Goal: Complete application form: Complete application form

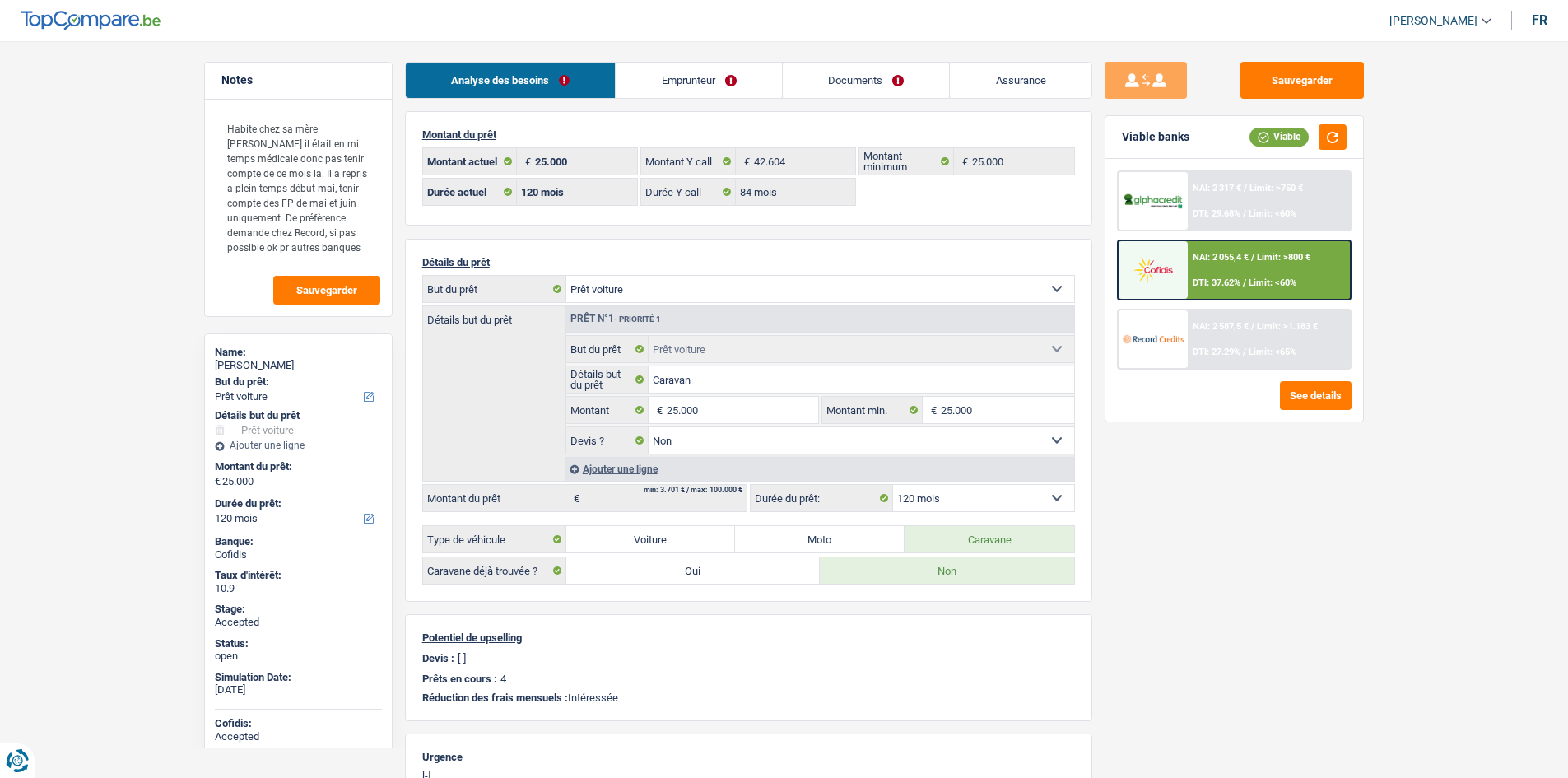
select select "car"
select select "120"
select select "84"
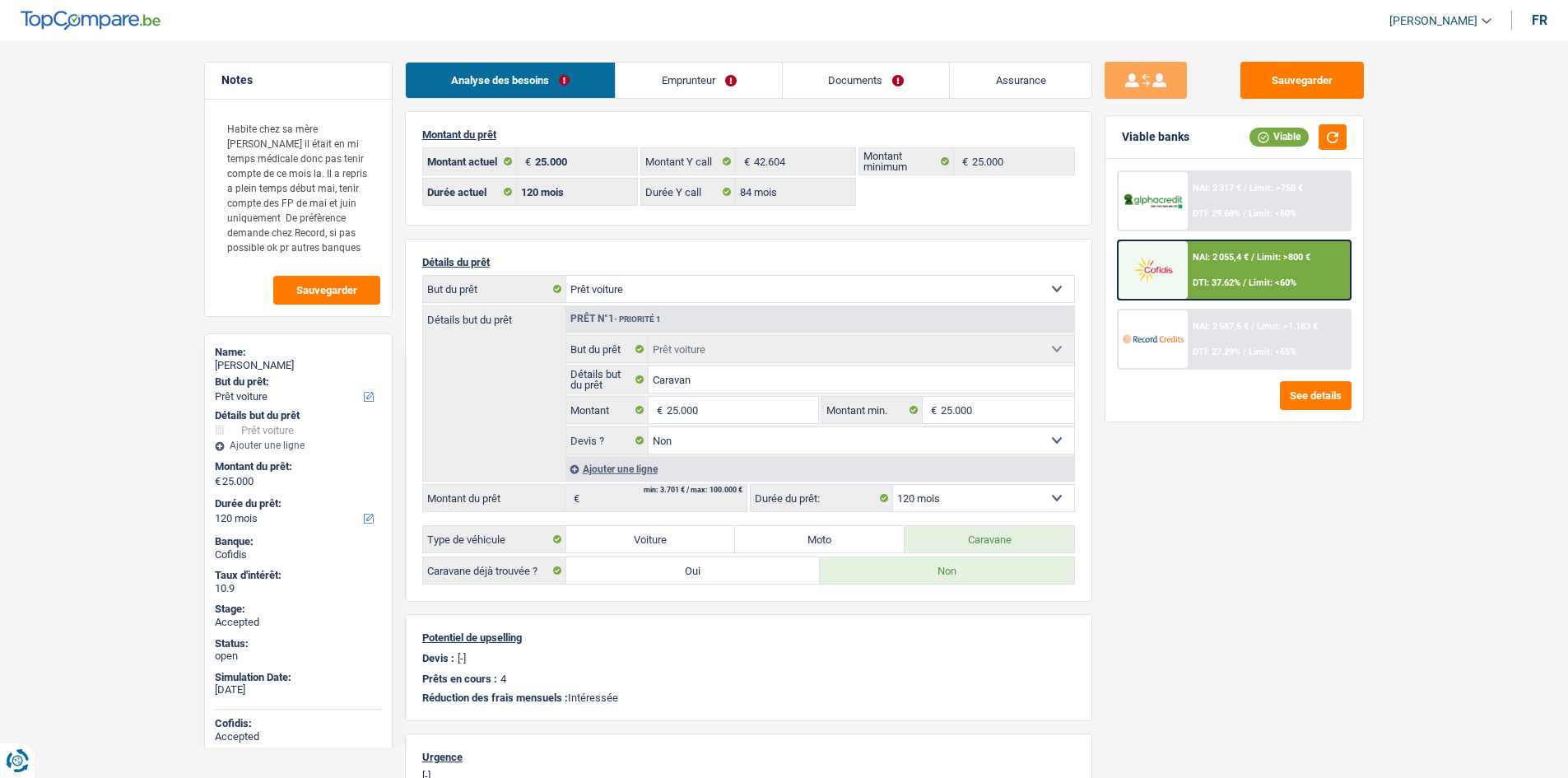
select select "car"
select select "false"
select select "120"
select select "32"
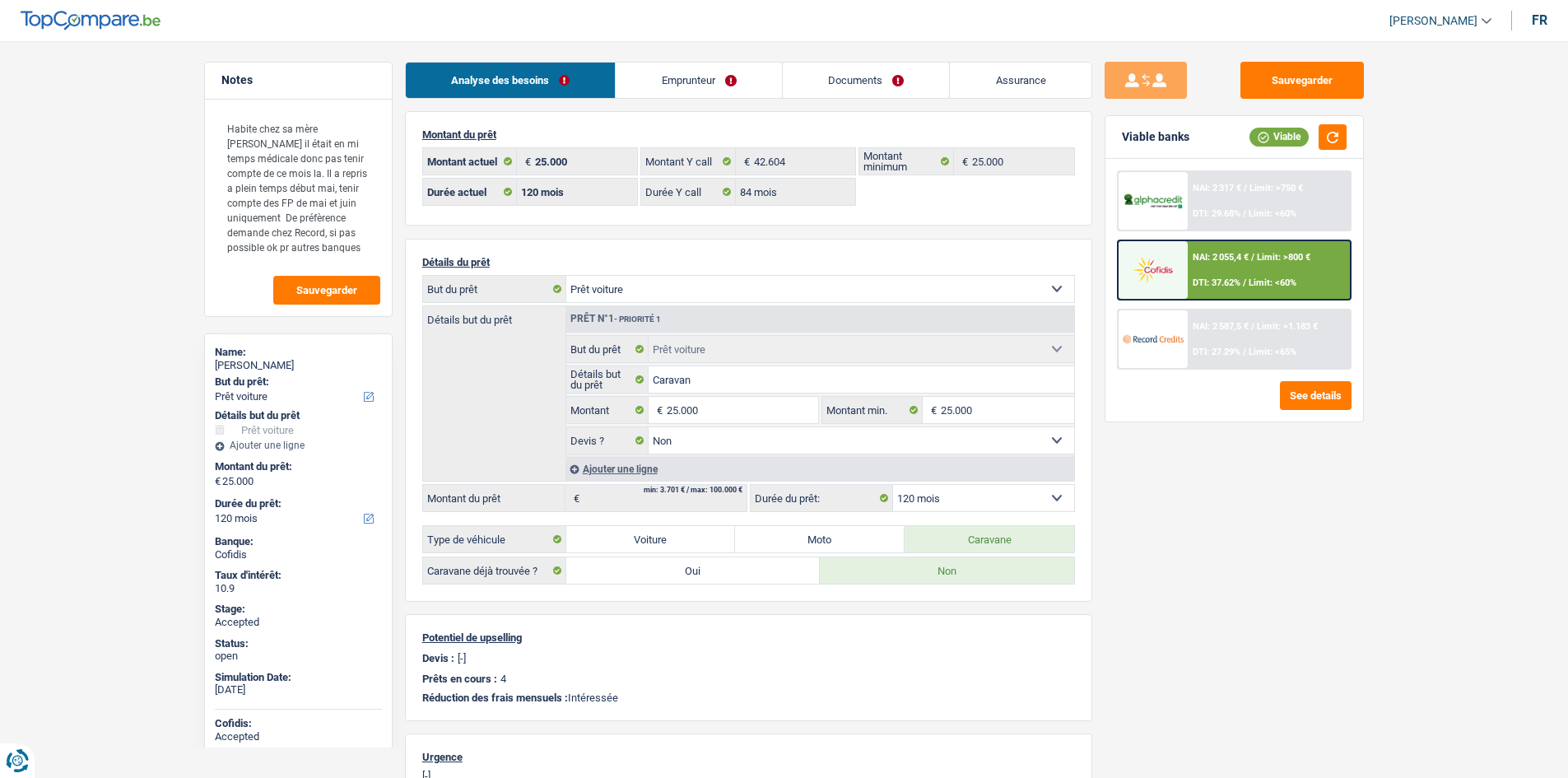
select select "divorced"
click at [660, 73] on link "Emprunteur" at bounding box center [698, 80] width 166 height 35
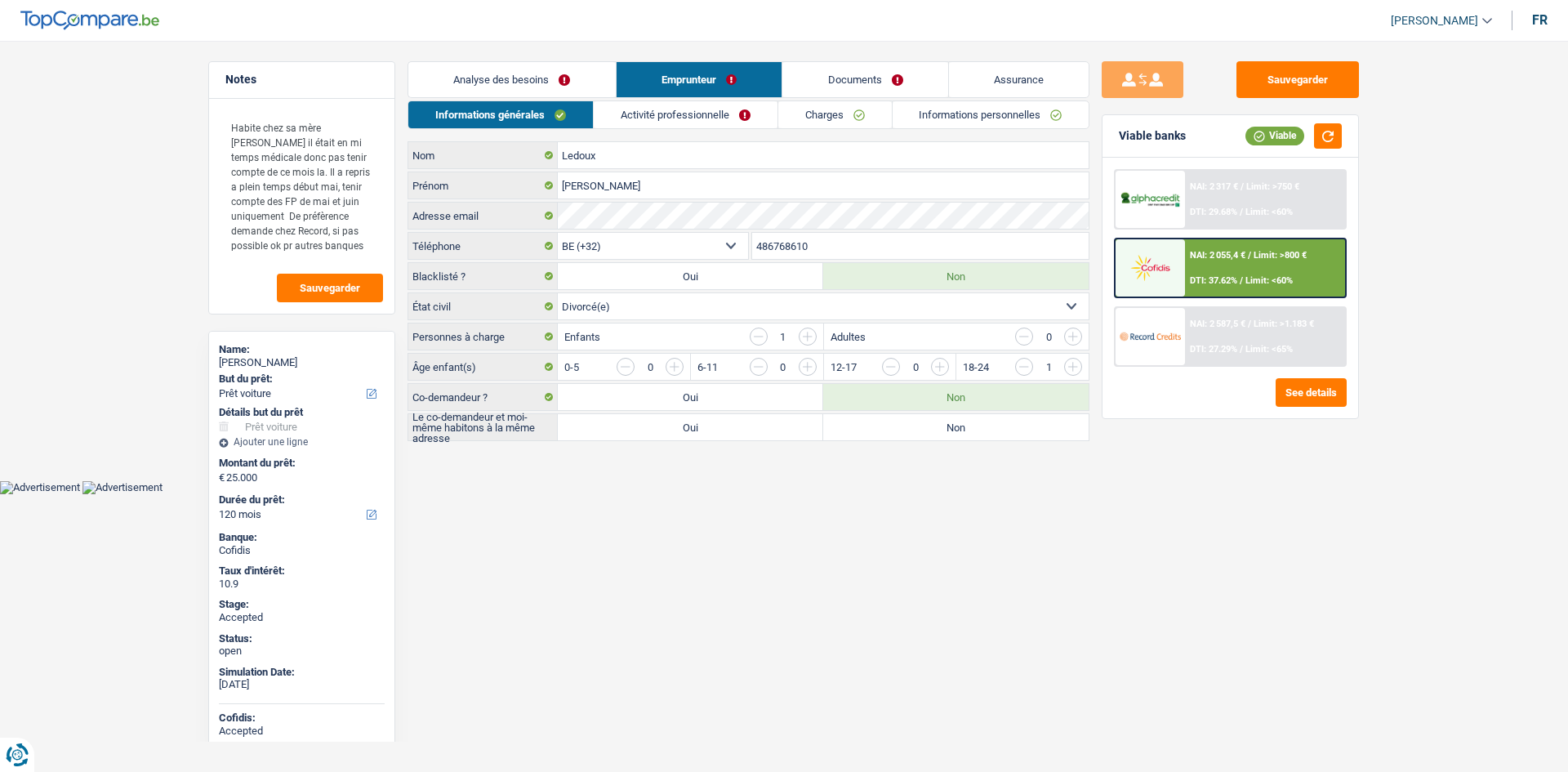
click at [847, 495] on html "Vous avez le contrôle de vos données Nous utilisons des cookies, tout comme nos…" at bounding box center [784, 247] width 1568 height 495
click at [272, 364] on div "[PERSON_NAME]" at bounding box center [302, 363] width 166 height 13
copy div "[PERSON_NAME]"
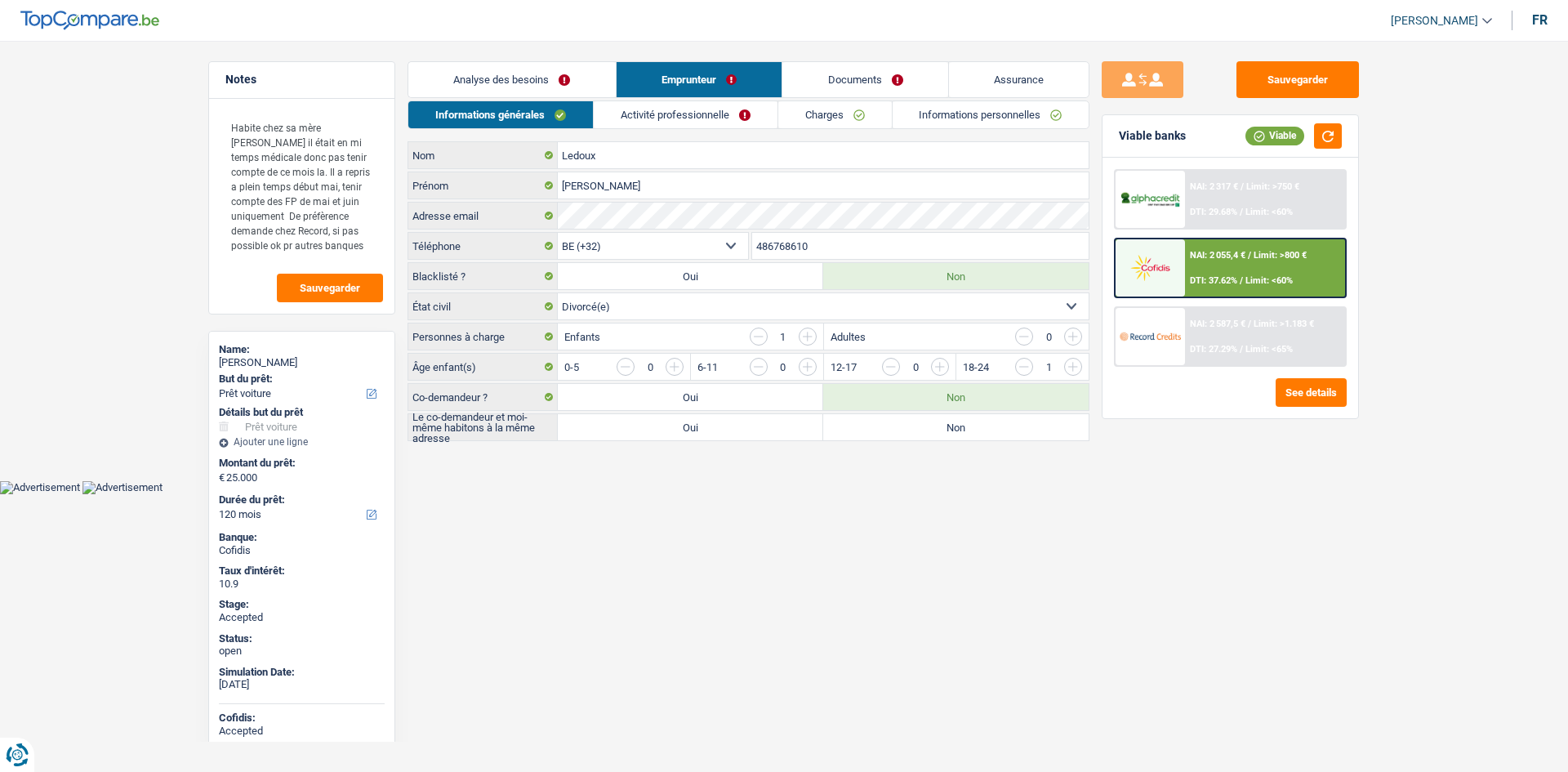
click at [842, 248] on input "486768610" at bounding box center [921, 246] width 337 height 26
click at [842, 249] on input "486768610" at bounding box center [921, 246] width 337 height 26
click at [349, 249] on textarea "Habite chez sa mère [PERSON_NAME] il était en mi temps médicale donc pas tenir …" at bounding box center [302, 186] width 163 height 152
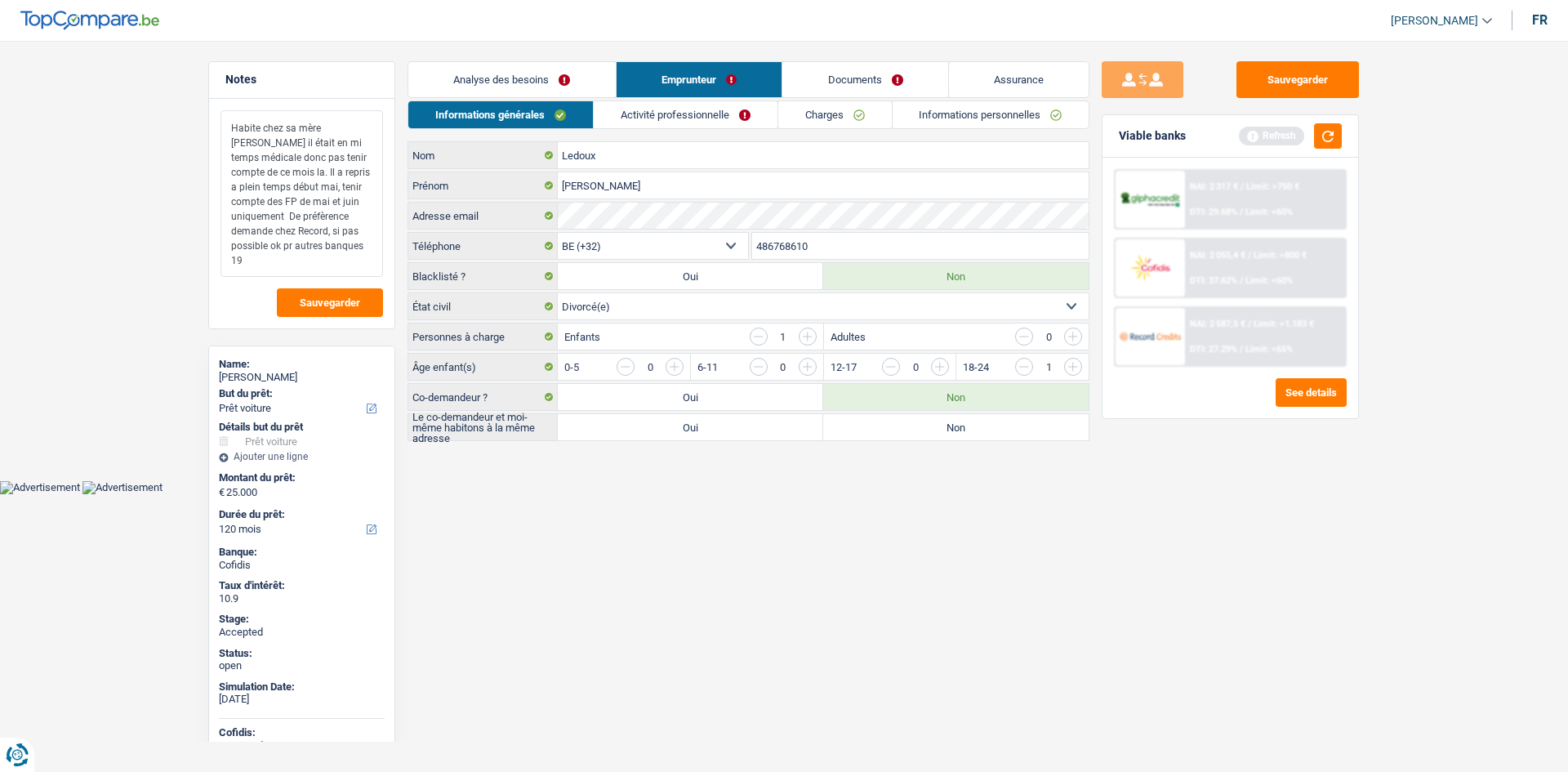
type textarea "Habite chez sa mère [PERSON_NAME] il était en mi temps médicale donc pas tenir …"
click at [720, 122] on link "Activité professionnelle" at bounding box center [685, 115] width 184 height 27
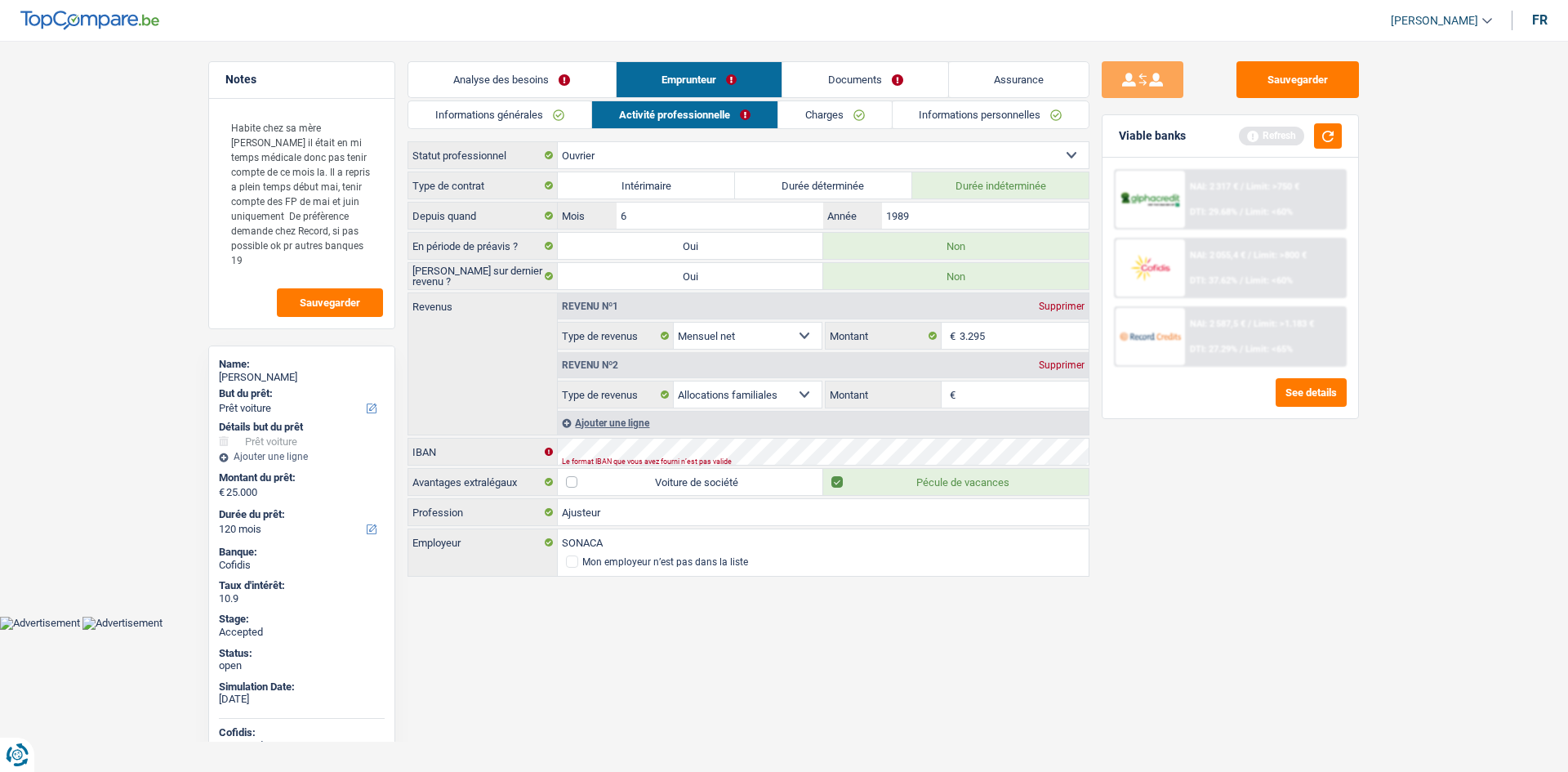
click at [1290, 598] on div "Sauvegarder Viable banks Refresh NAI: 2 317 € / Limit: >750 € DTI: 29.68% / Lim…" at bounding box center [1230, 402] width 282 height 681
click at [837, 115] on link "Charges" at bounding box center [835, 115] width 113 height 27
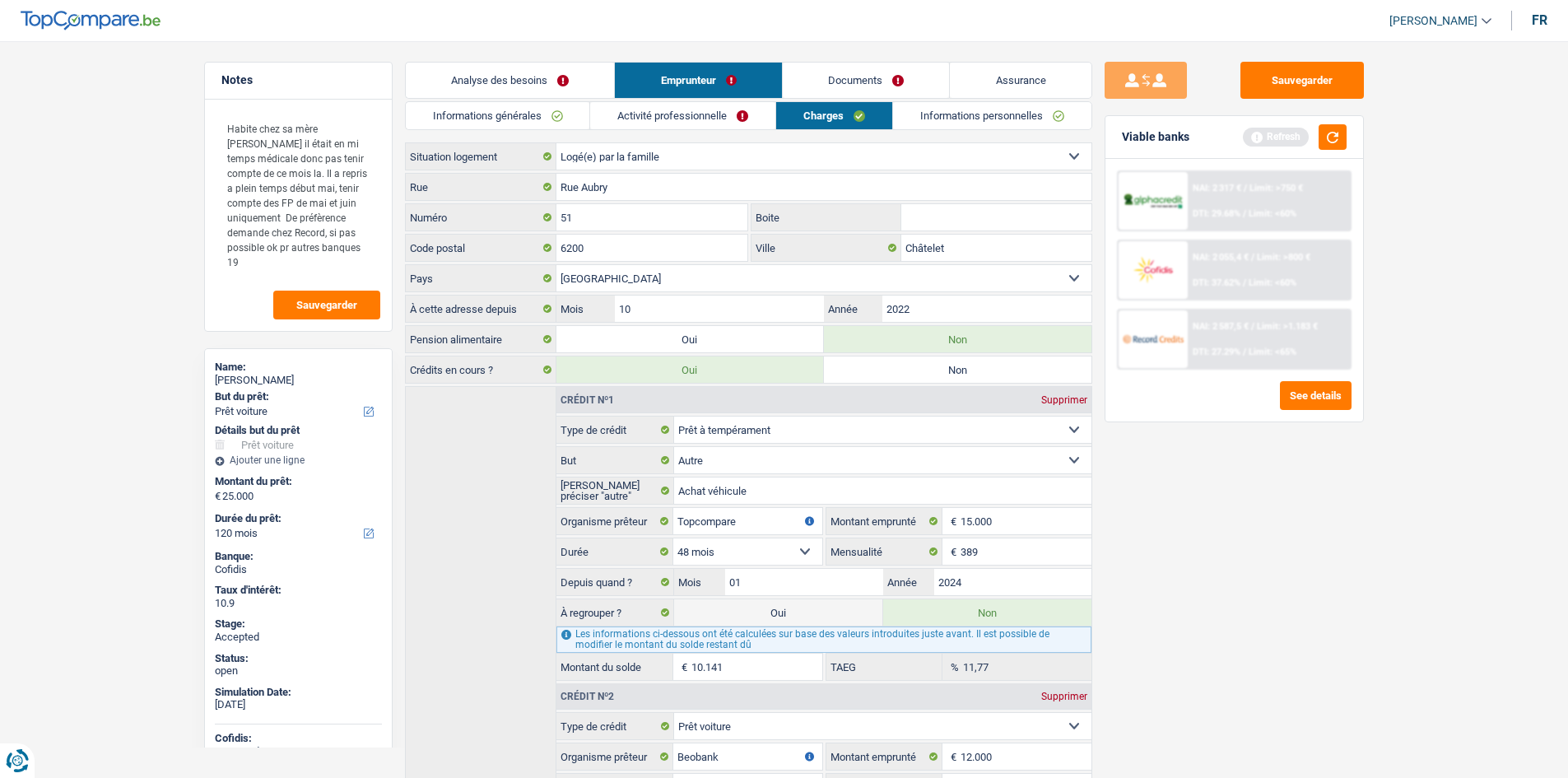
click at [1011, 112] on link "Informations personnelles" at bounding box center [991, 116] width 198 height 27
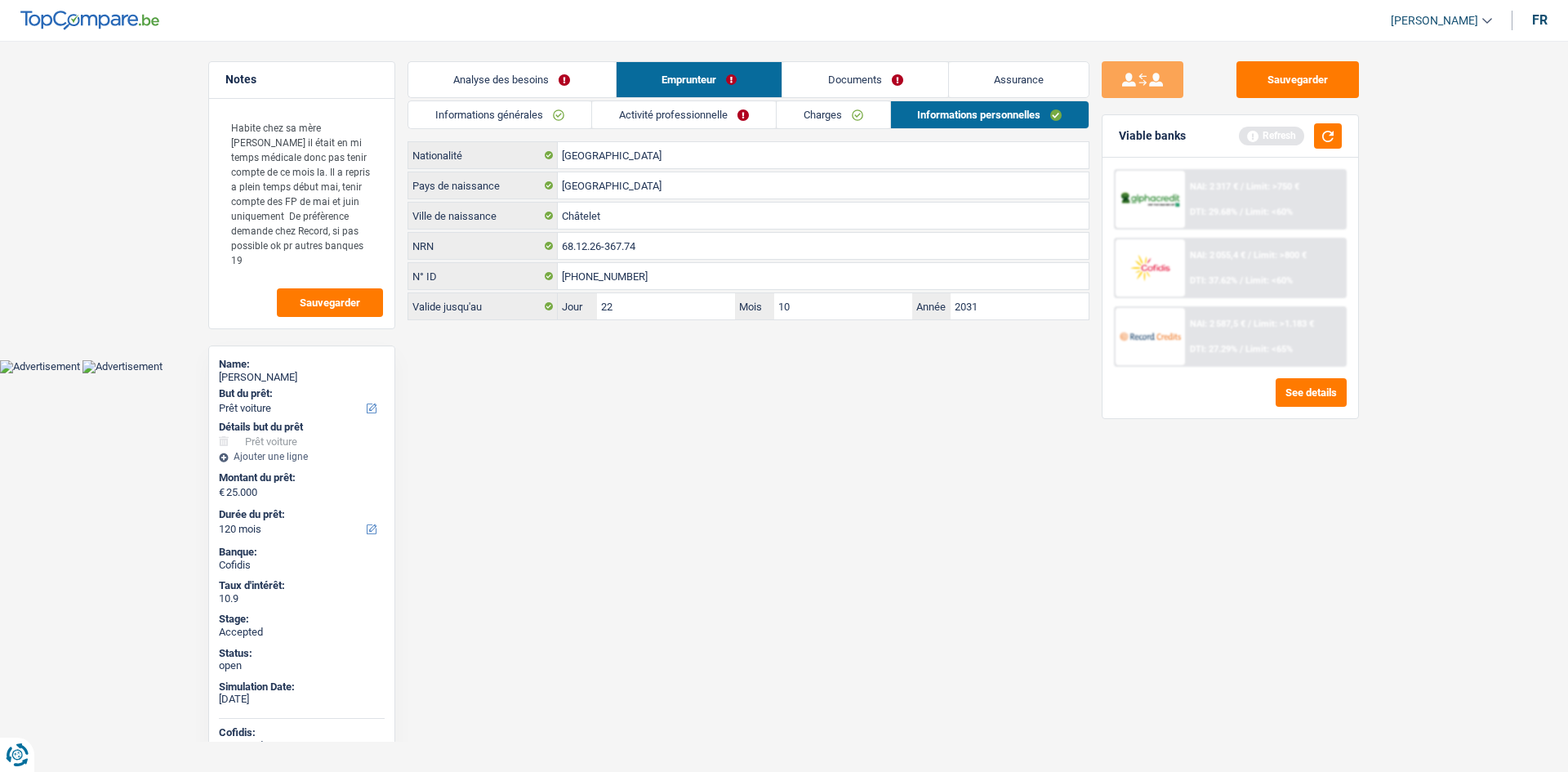
click at [1022, 373] on html "Vous avez le contrôle de vos données Nous utilisons des cookies, tout comme nos…" at bounding box center [784, 186] width 1568 height 373
click at [141, 251] on main "Notes Habite chez sa mère [PERSON_NAME] il était en mi temps médicale donc pas …" at bounding box center [784, 192] width 1568 height 335
click at [996, 66] on link "Assurance" at bounding box center [1019, 80] width 141 height 35
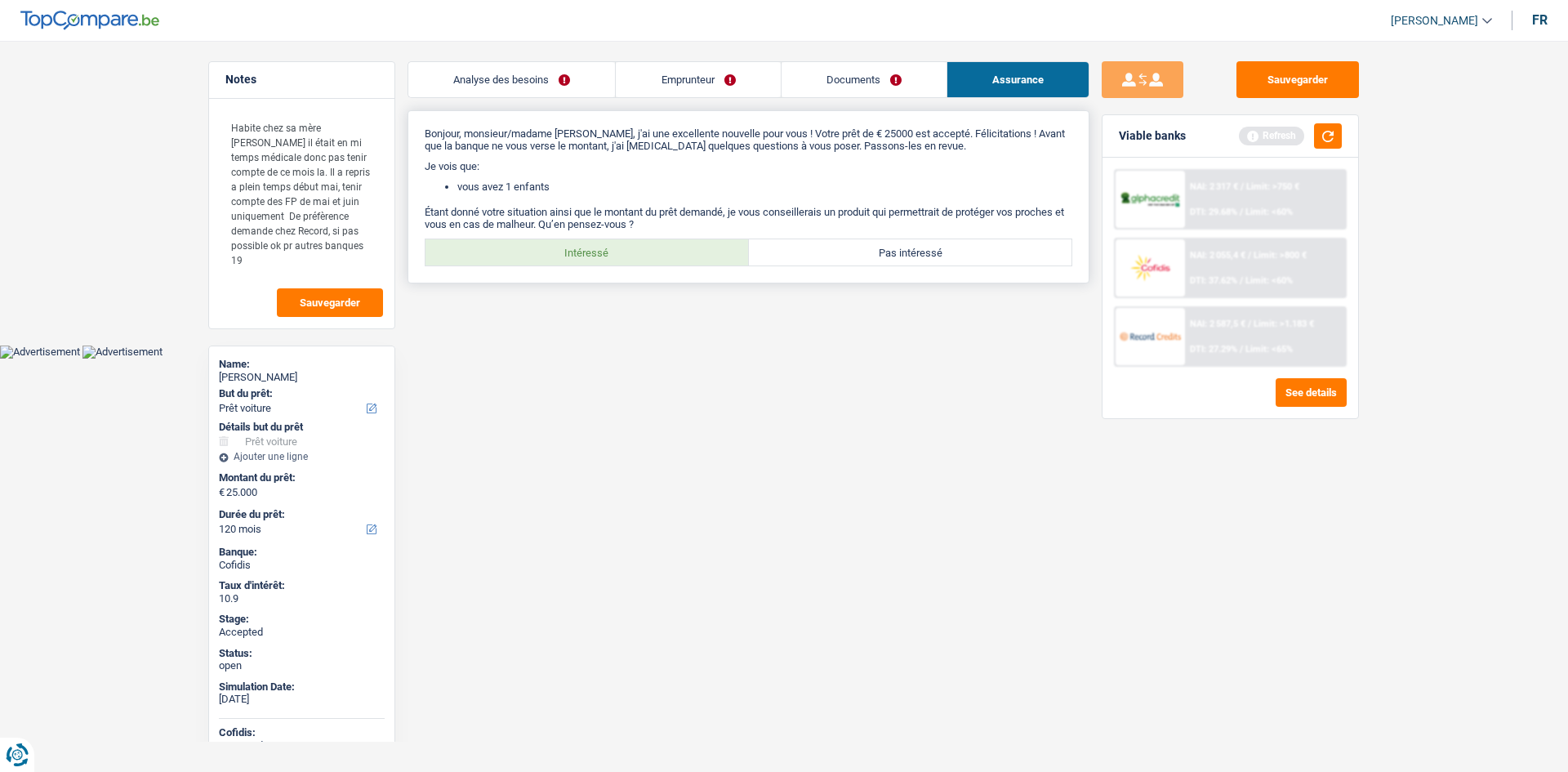
click at [593, 257] on label "Intéressé" at bounding box center [587, 252] width 323 height 26
click at [593, 257] on input "Intéressé" at bounding box center [587, 252] width 323 height 26
radio input "true"
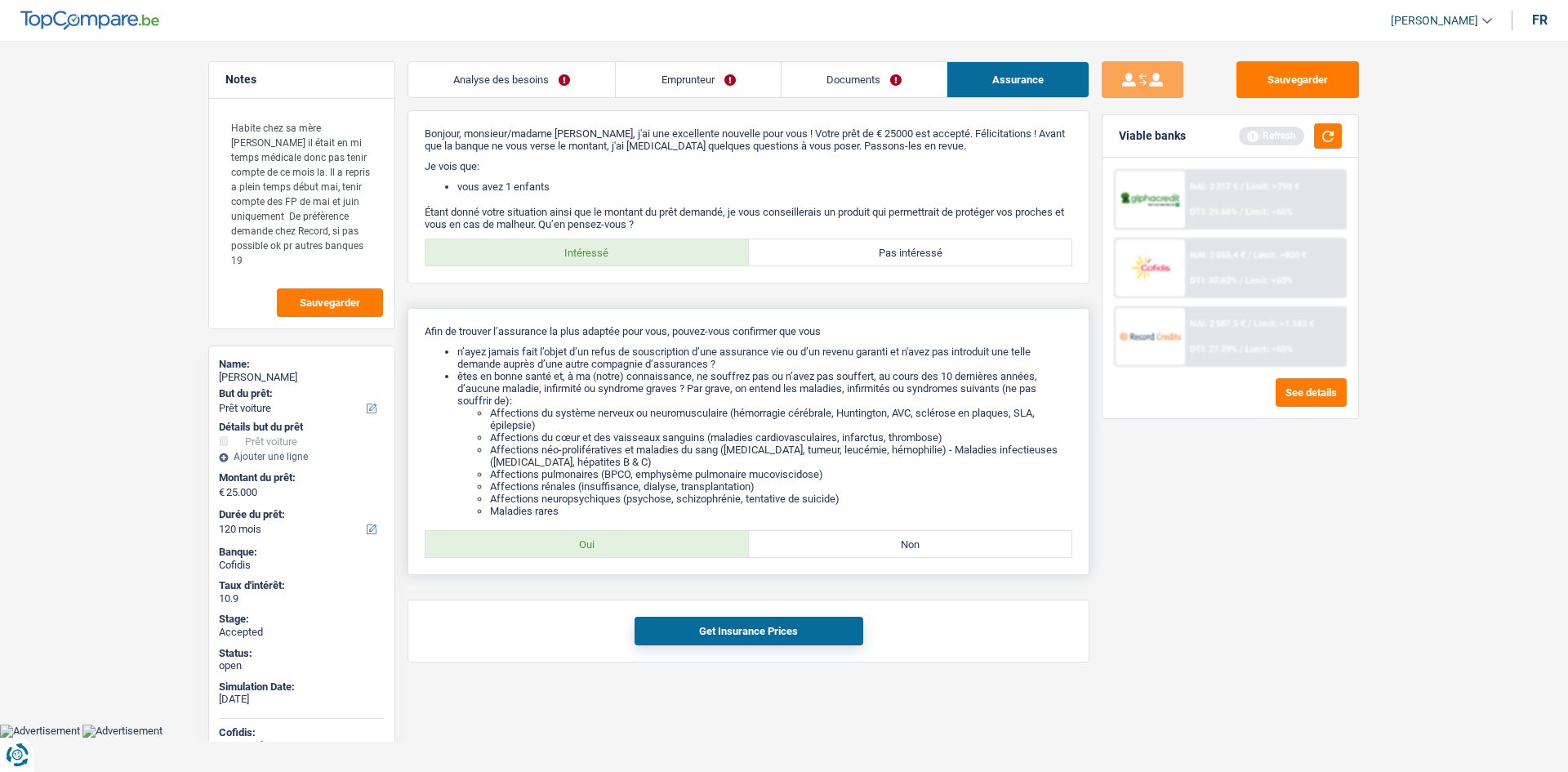
click at [680, 541] on label "Oui" at bounding box center [587, 543] width 323 height 26
click at [680, 541] on input "Oui" at bounding box center [587, 543] width 323 height 26
radio input "true"
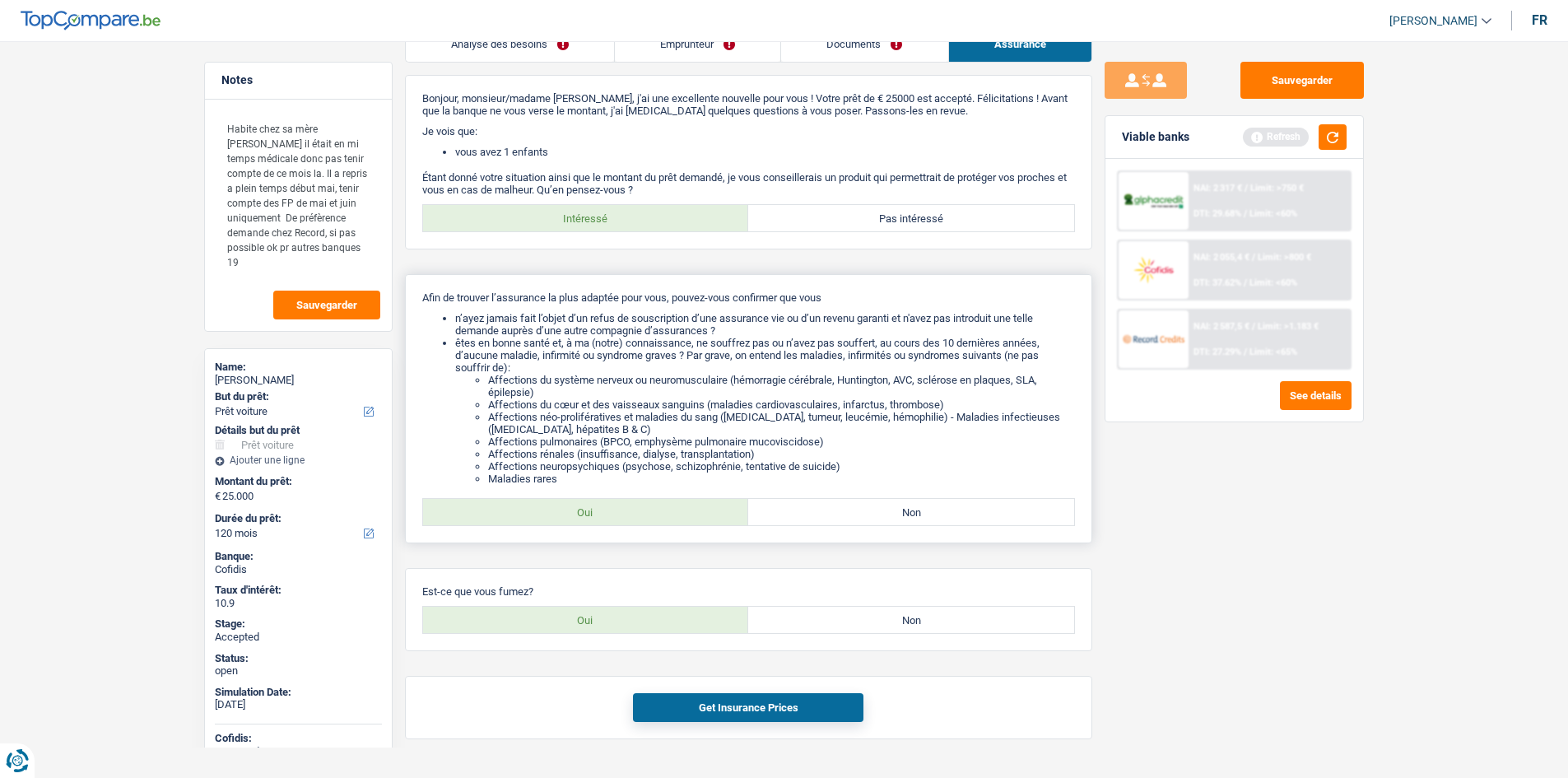
scroll to position [72, 0]
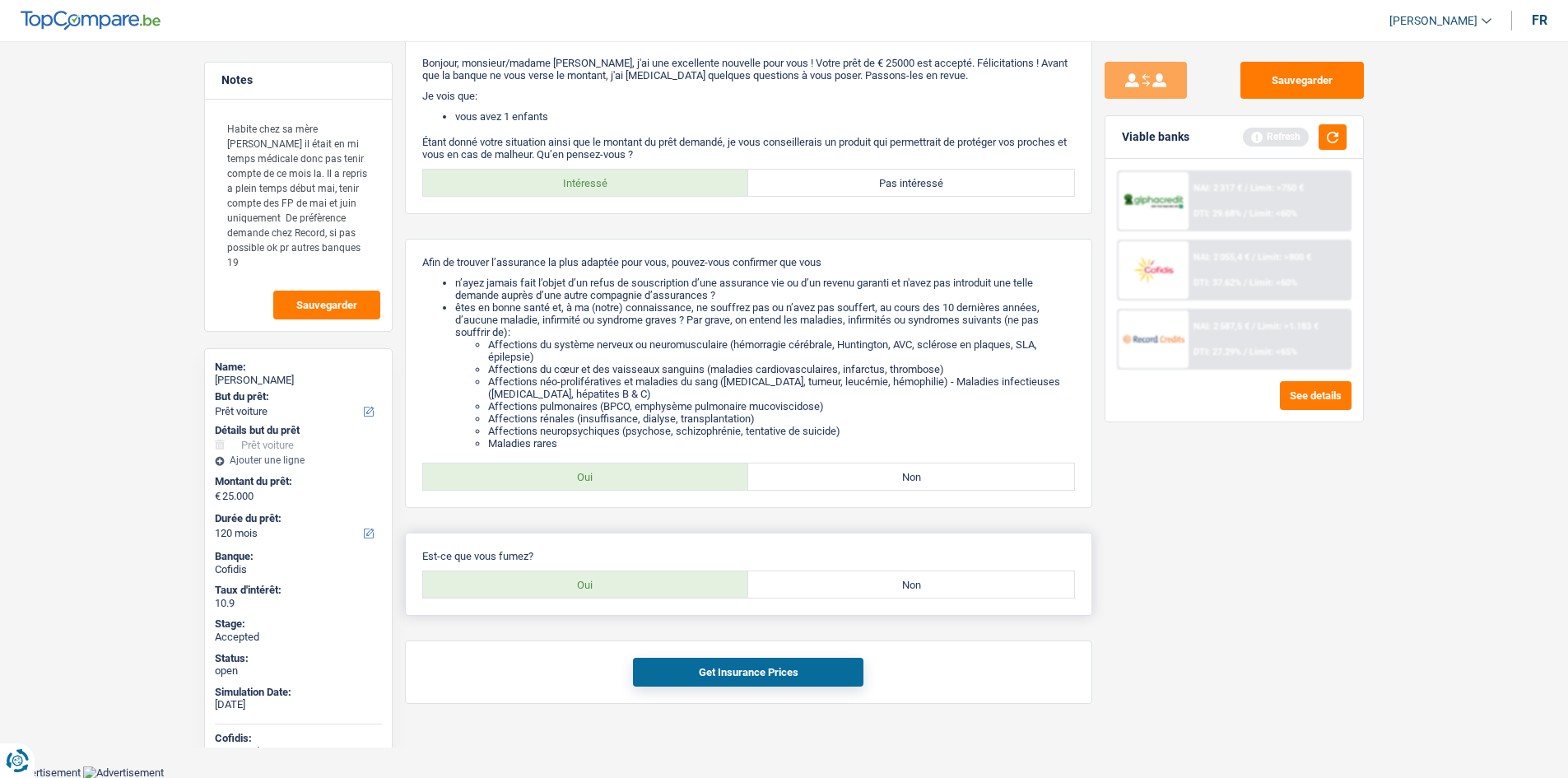
click at [887, 585] on label "Non" at bounding box center [911, 584] width 326 height 26
click at [887, 585] on input "Non" at bounding box center [911, 584] width 326 height 26
radio input "true"
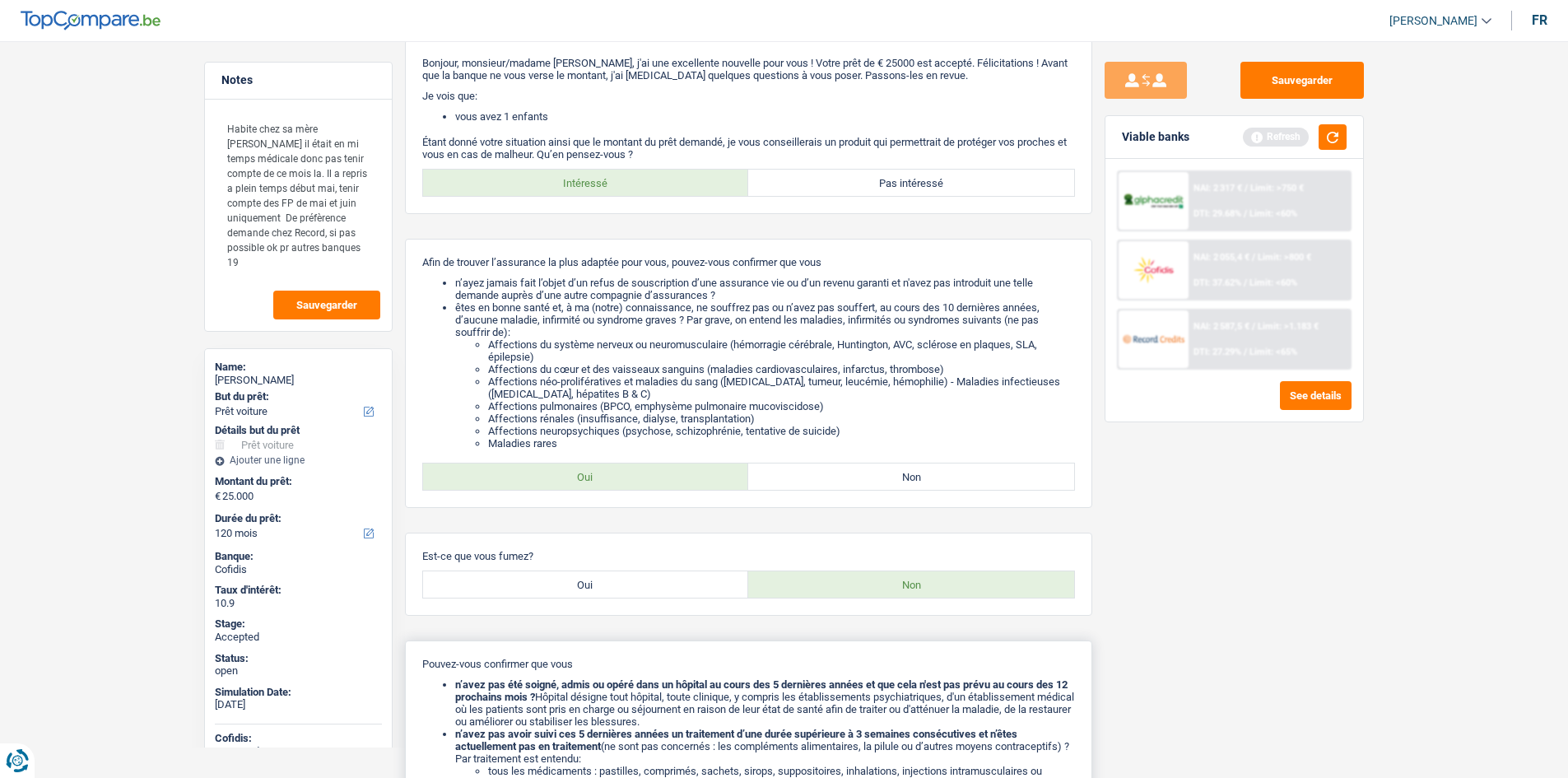
scroll to position [316, 0]
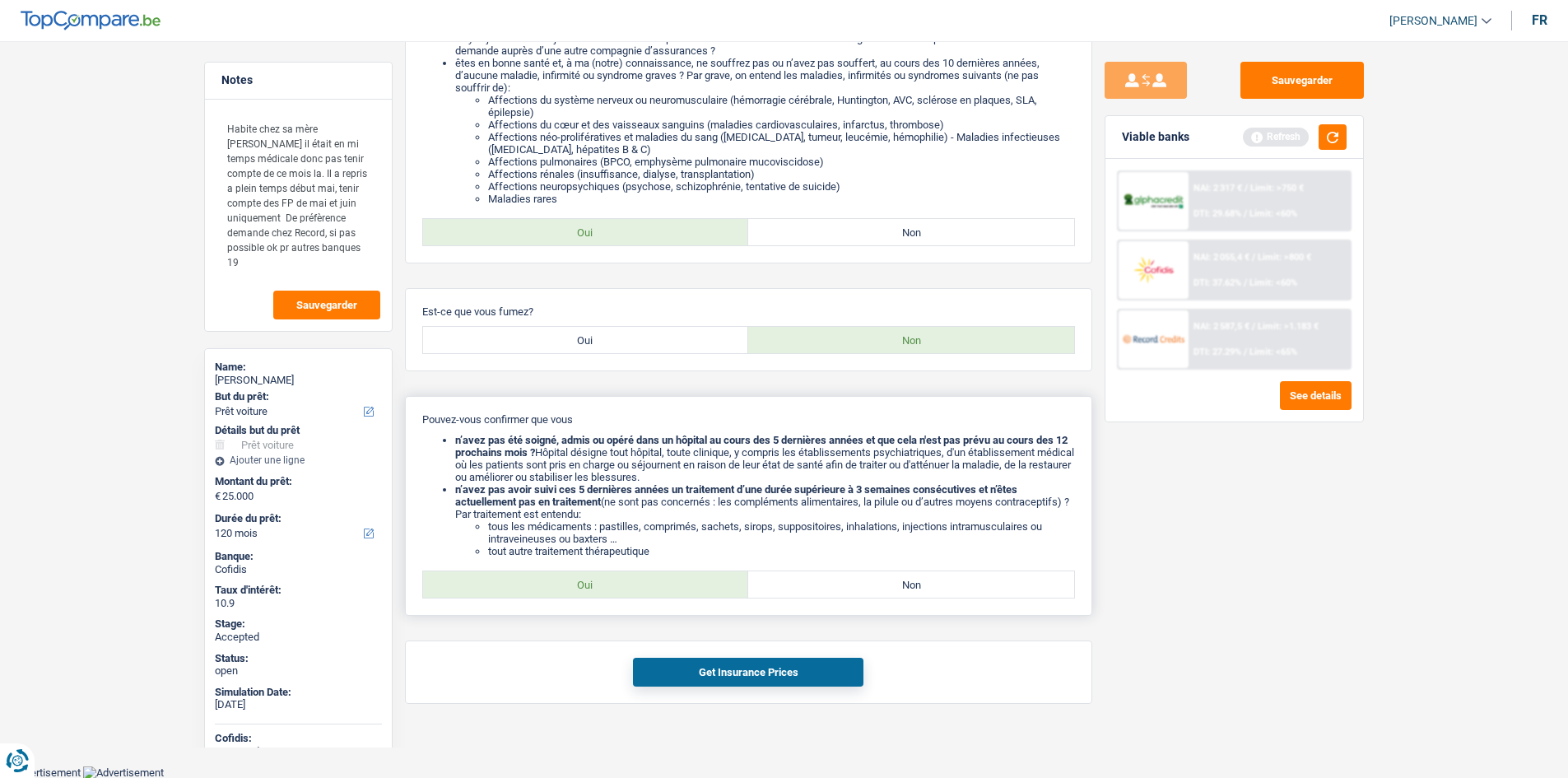
click at [645, 574] on label "Oui" at bounding box center [586, 584] width 326 height 26
click at [645, 574] on input "Oui" at bounding box center [586, 584] width 326 height 26
radio input "true"
click at [759, 668] on button "Get Insurance Prices" at bounding box center [747, 672] width 231 height 29
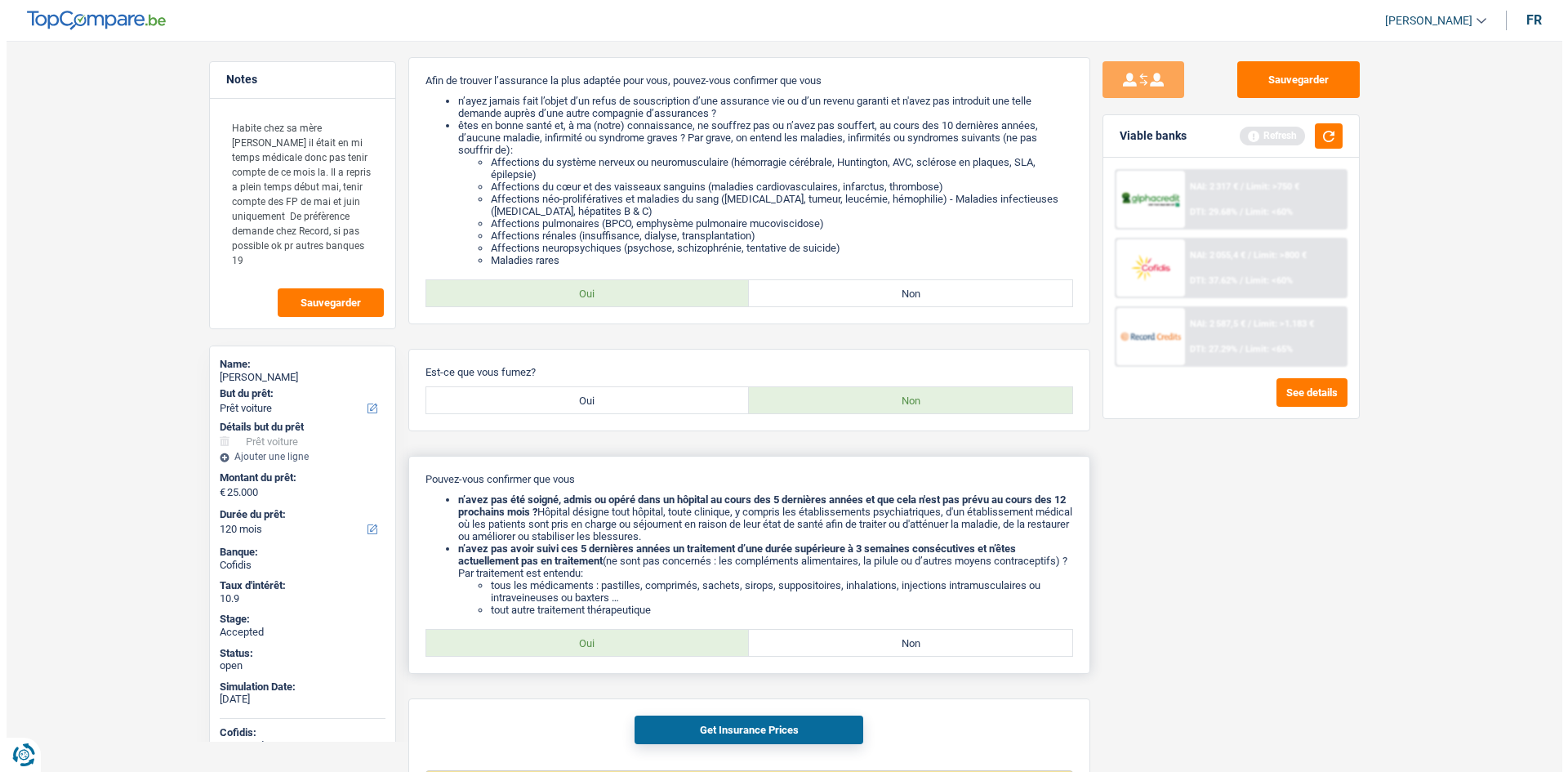
scroll to position [0, 0]
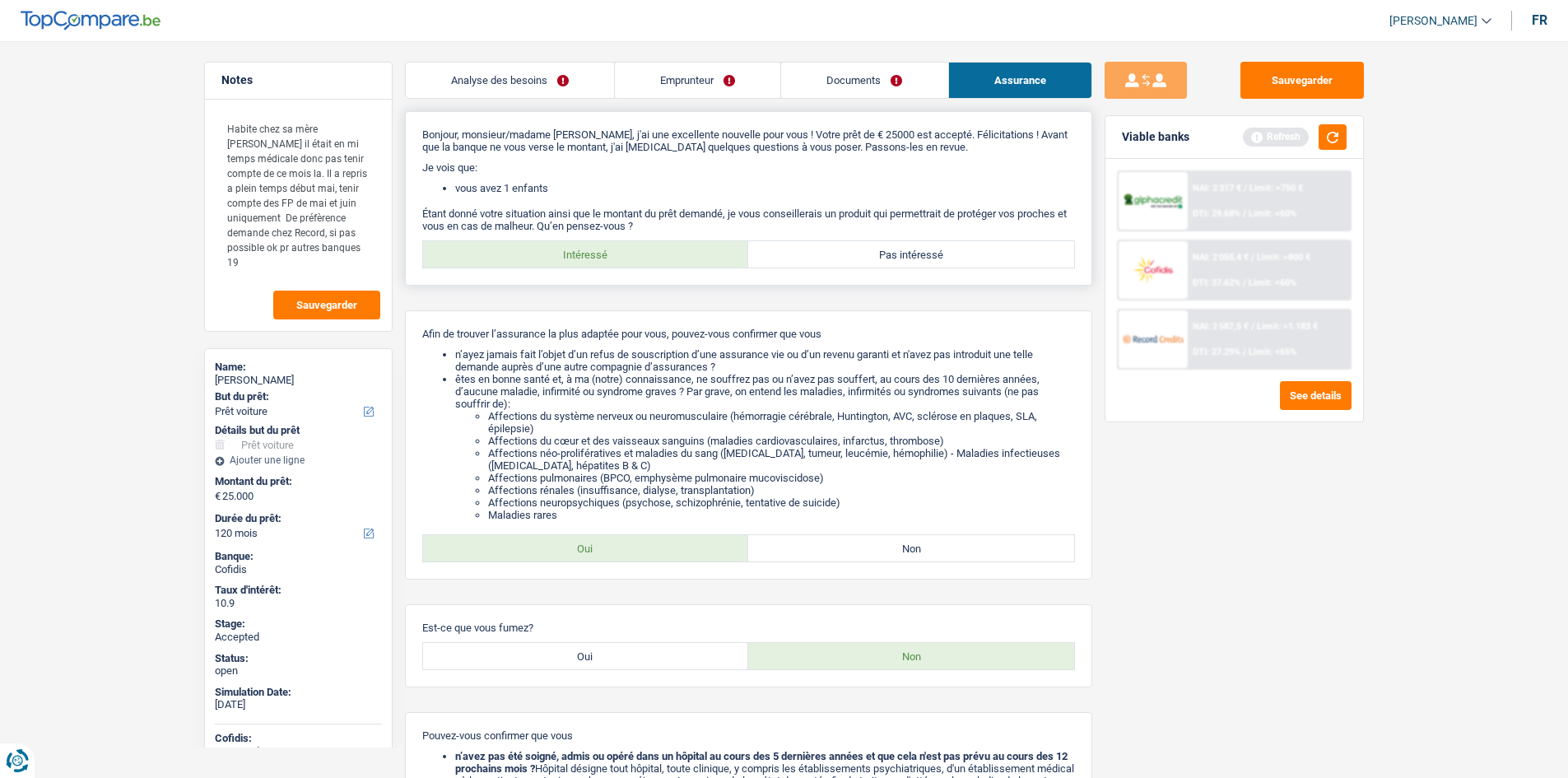
click at [880, 255] on label "Pas intéressé" at bounding box center [911, 254] width 326 height 26
click at [880, 255] on input "Pas intéressé" at bounding box center [911, 254] width 326 height 26
radio input "true"
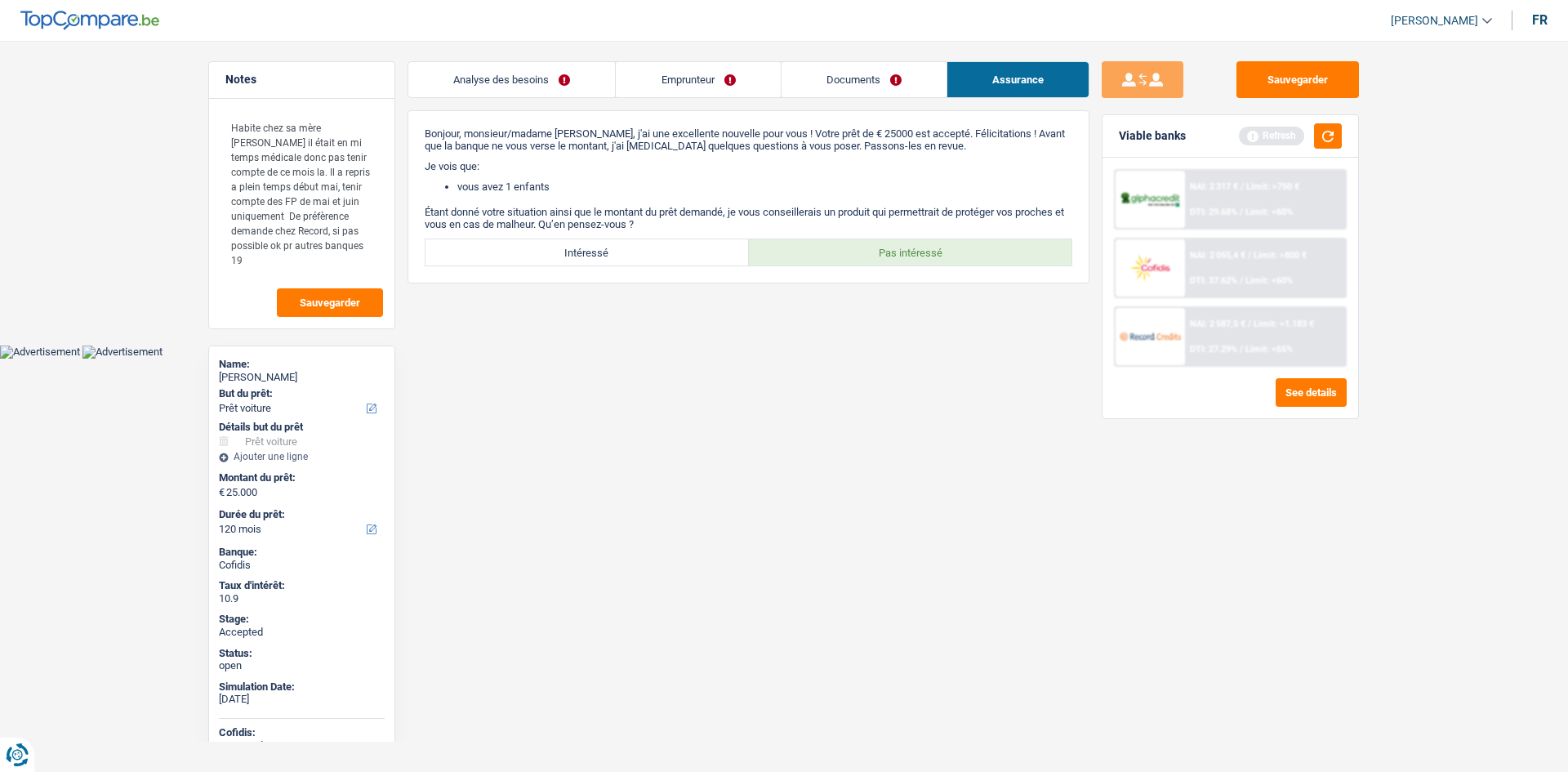
click at [967, 359] on html "Vous avez le contrôle de vos données Nous utilisons des cookies, tout comme nos…" at bounding box center [784, 179] width 1568 height 359
click at [955, 359] on html "Vous avez le contrôle de vos données Nous utilisons des cookies, tout comme nos…" at bounding box center [784, 179] width 1568 height 359
click at [1342, 140] on button "button" at bounding box center [1327, 136] width 28 height 25
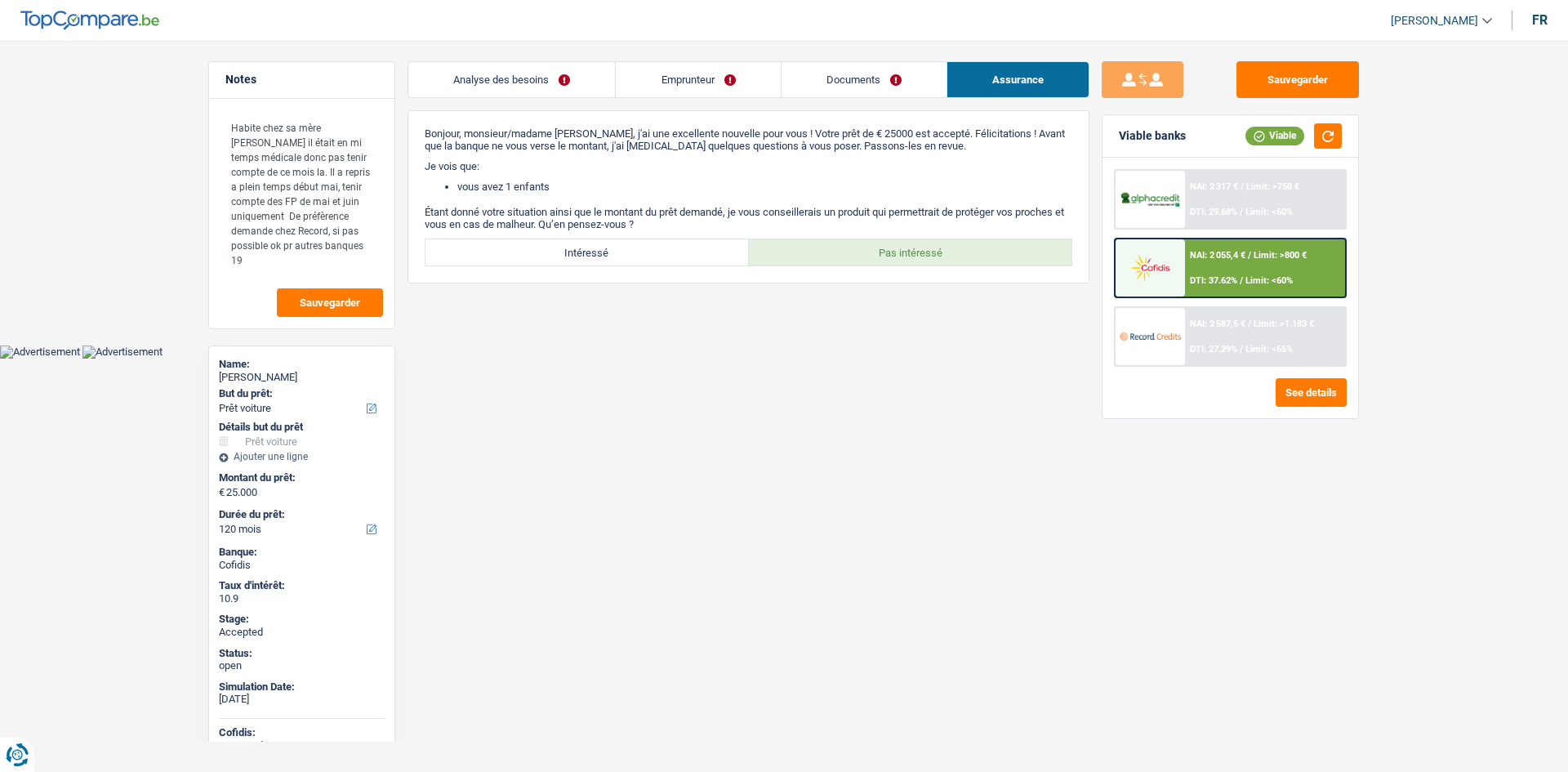
click at [161, 285] on main "Notes Habite chez sa mère [PERSON_NAME] il était en mi temps médicale donc pas …" at bounding box center [784, 184] width 1568 height 320
click at [770, 83] on link "Emprunteur" at bounding box center [698, 80] width 164 height 35
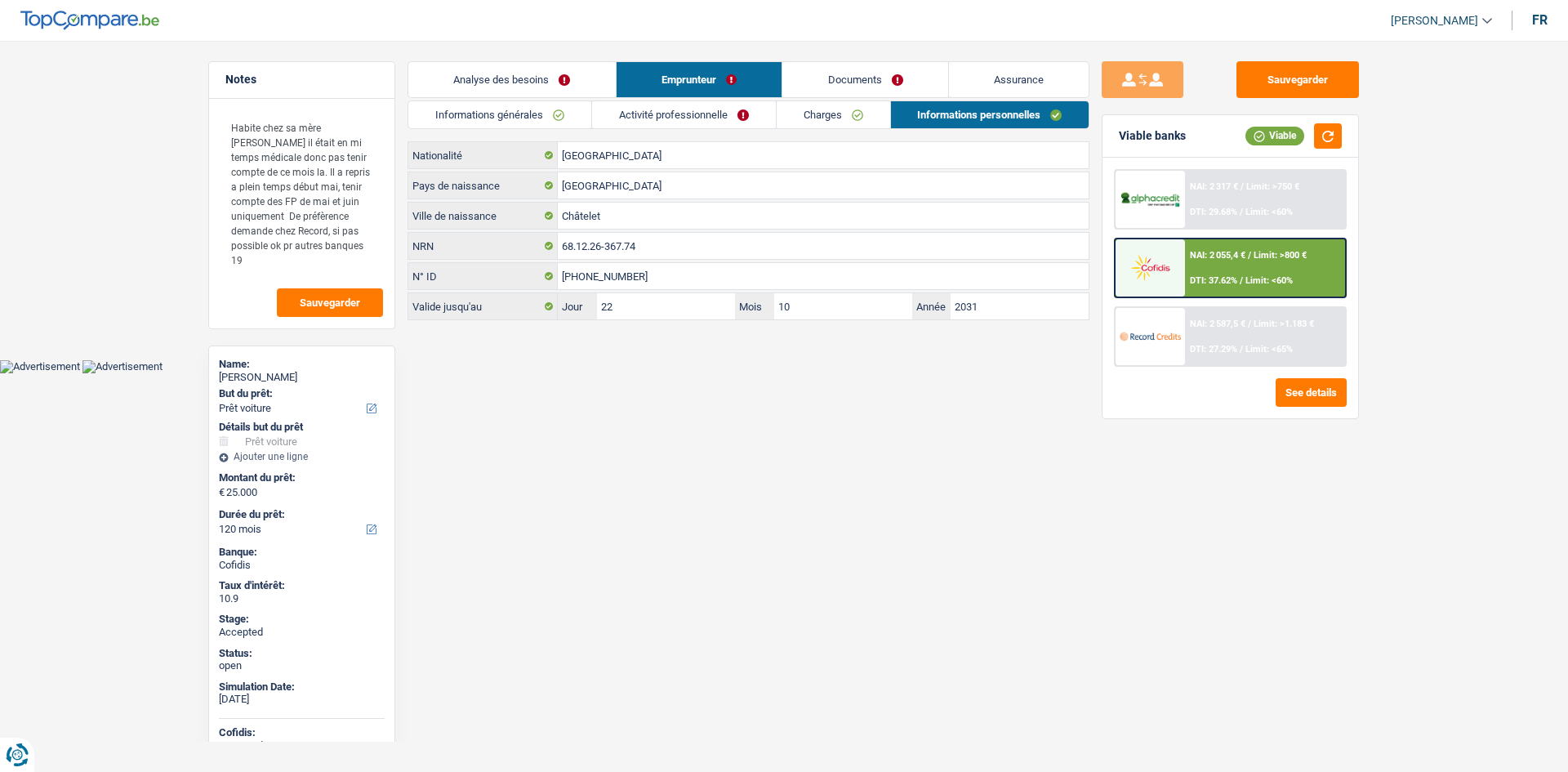
click at [860, 111] on link "Charges" at bounding box center [833, 115] width 113 height 27
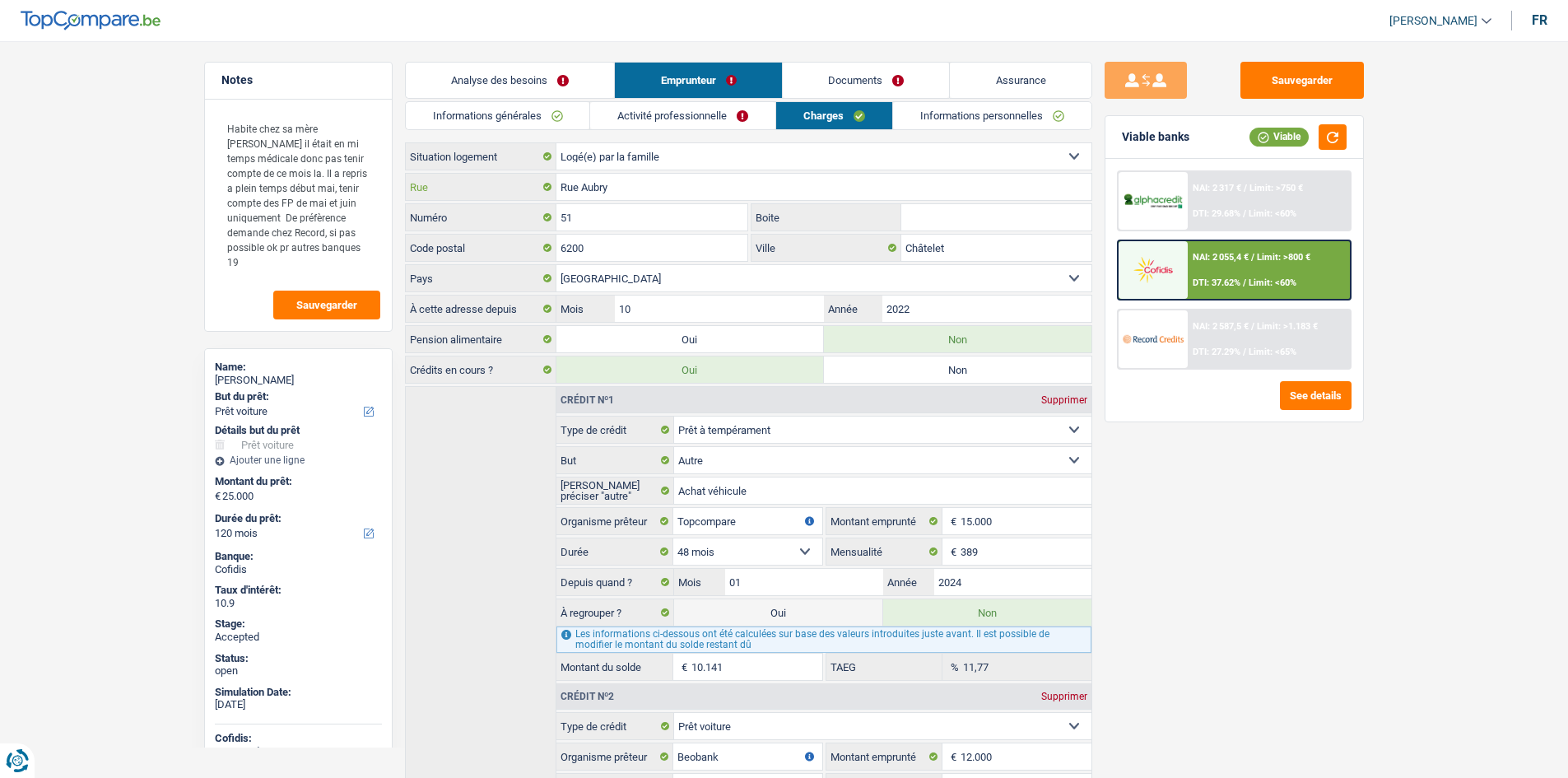
click at [819, 191] on input "Rue Aubry" at bounding box center [823, 187] width 534 height 26
click at [958, 248] on input "Châtelet" at bounding box center [996, 248] width 190 height 26
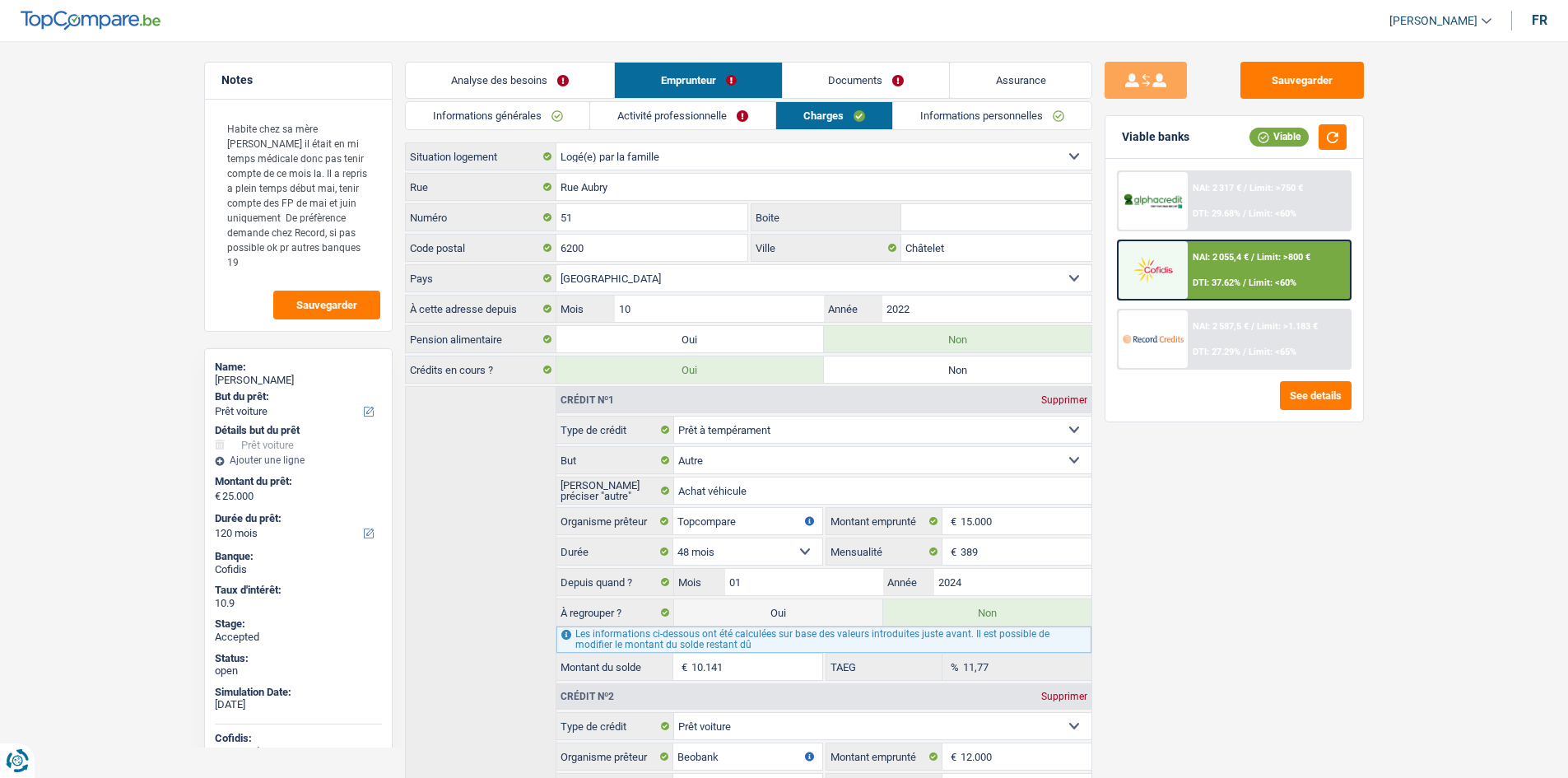
click at [943, 125] on link "Informations personnelles" at bounding box center [991, 116] width 198 height 27
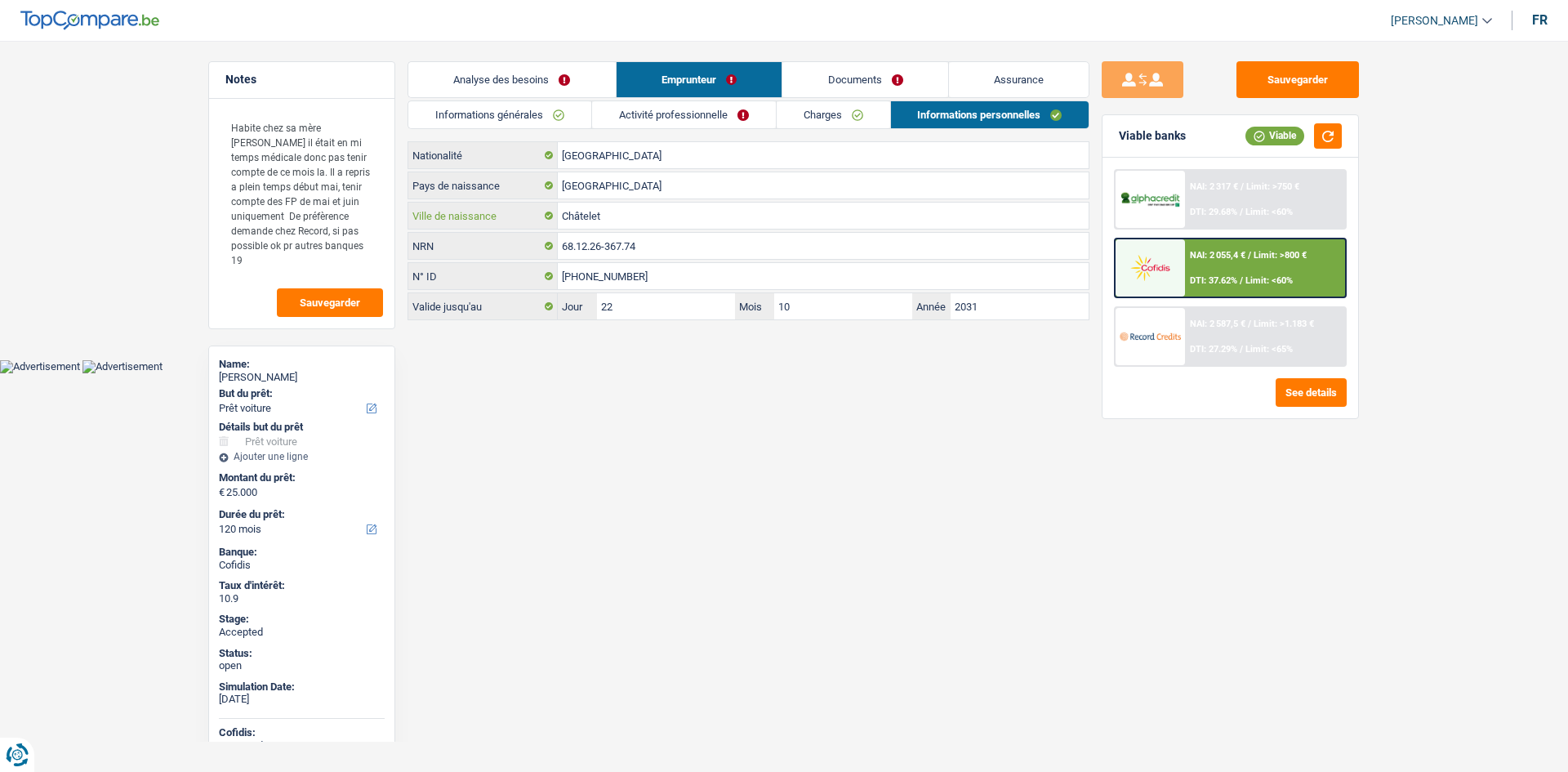
click at [722, 223] on input "Châtelet" at bounding box center [823, 215] width 530 height 26
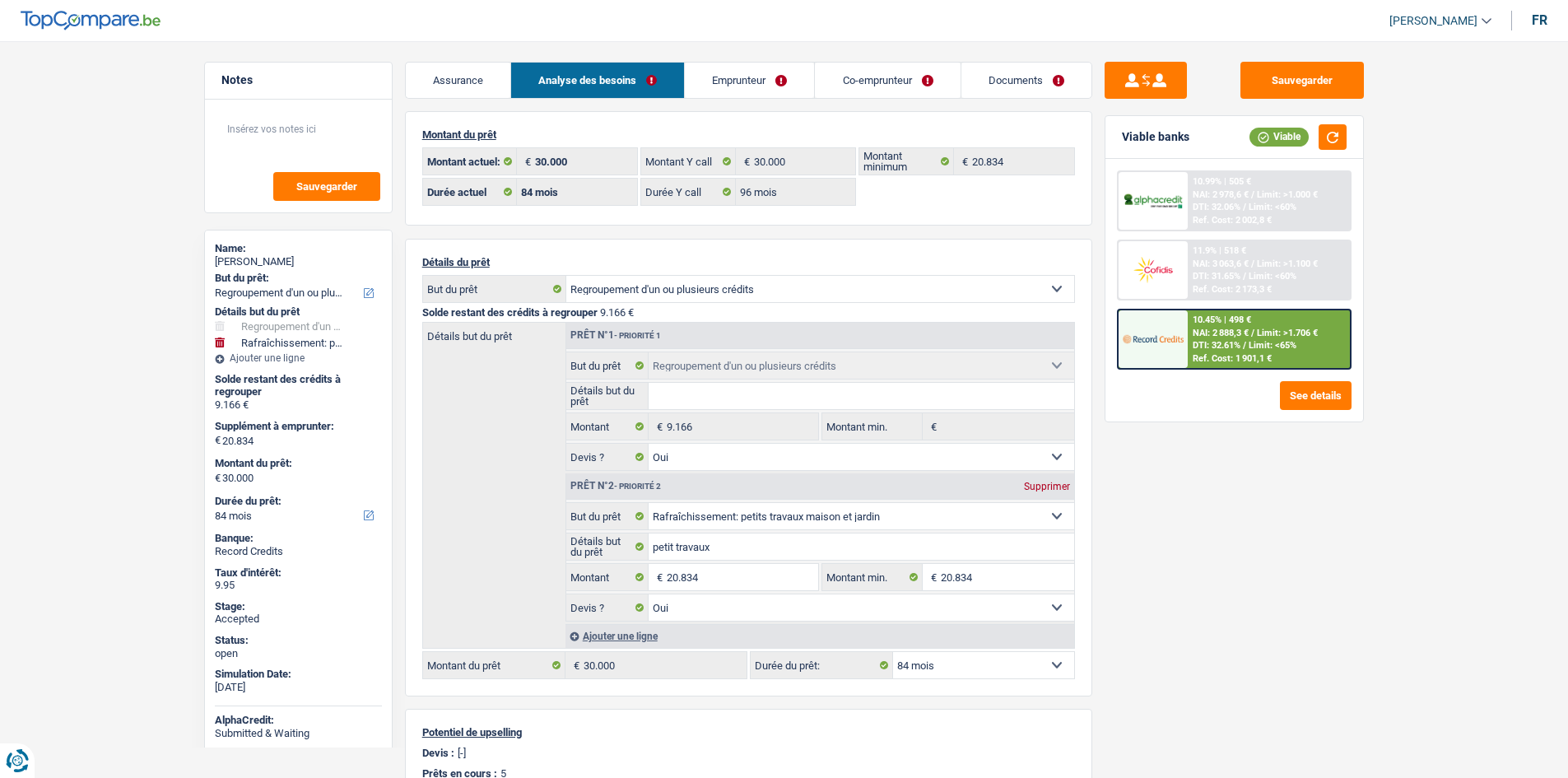
select select "refinancing"
select select "houseOrGarden"
select select "84"
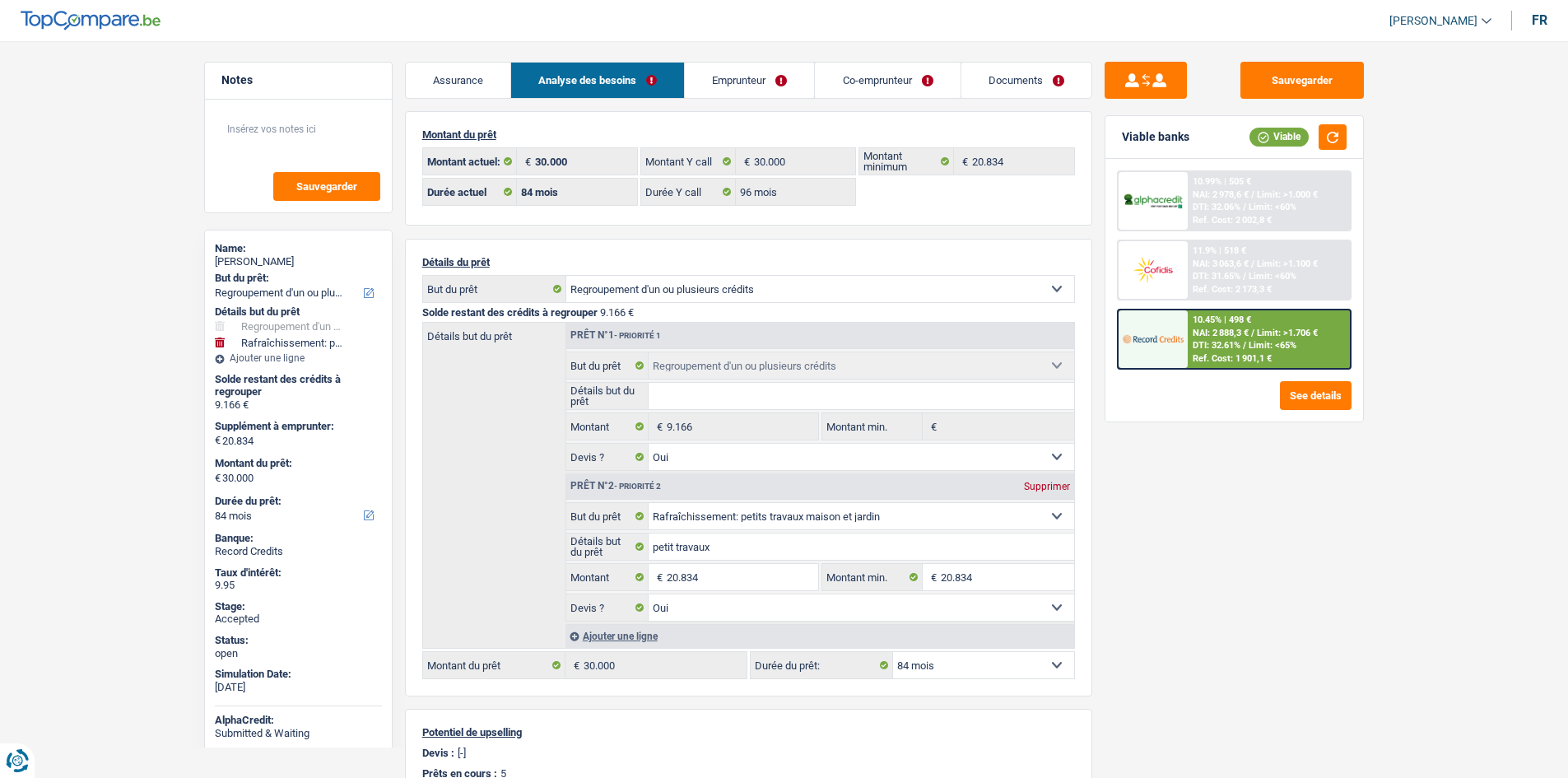
select select "96"
select select "refinancing"
select select "yes"
select select "houseOrGarden"
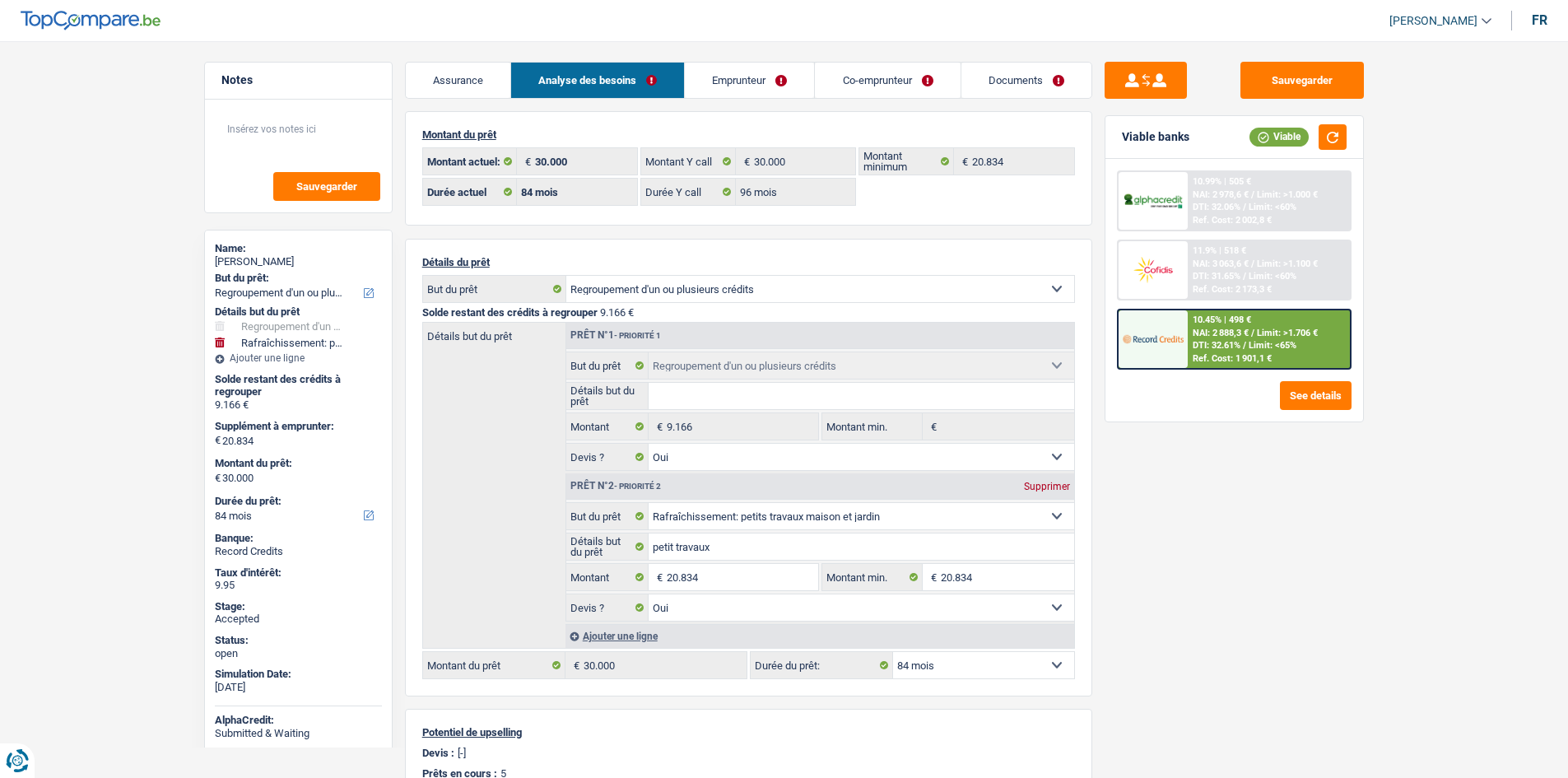
select select "yes"
select select "84"
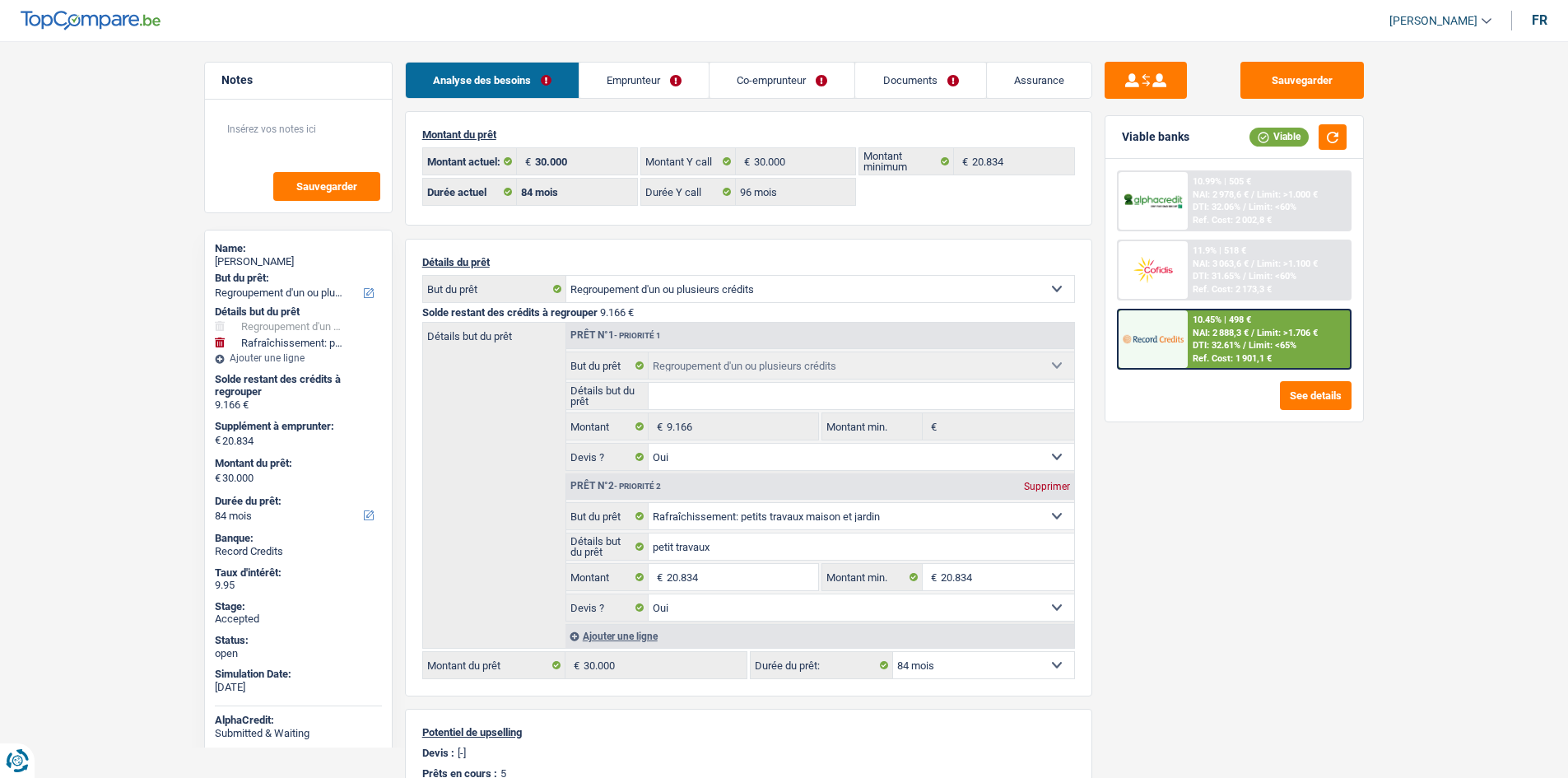
click at [630, 77] on link "Emprunteur" at bounding box center [643, 80] width 129 height 35
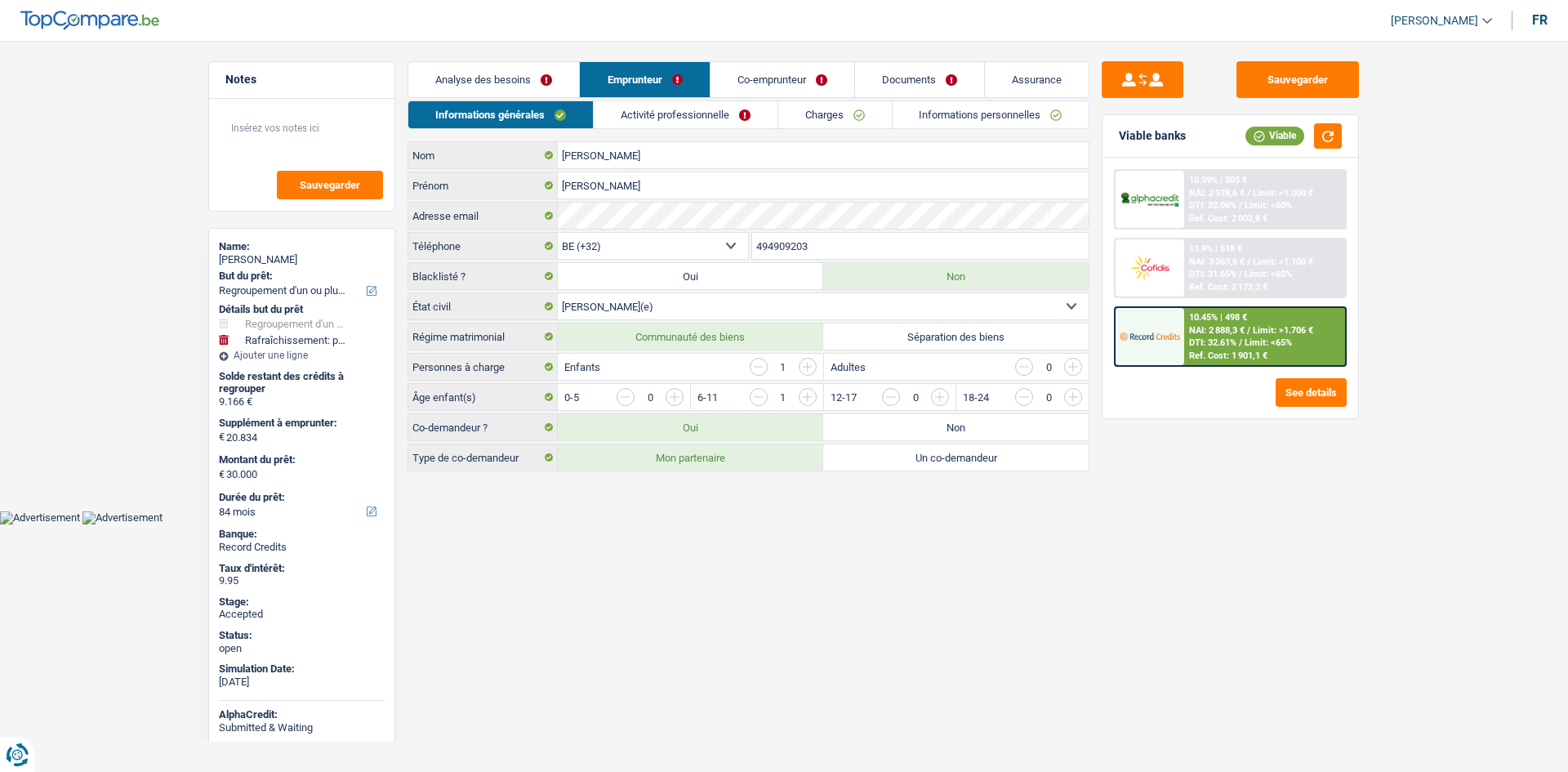
click at [716, 112] on link "Activité professionnelle" at bounding box center [685, 115] width 184 height 27
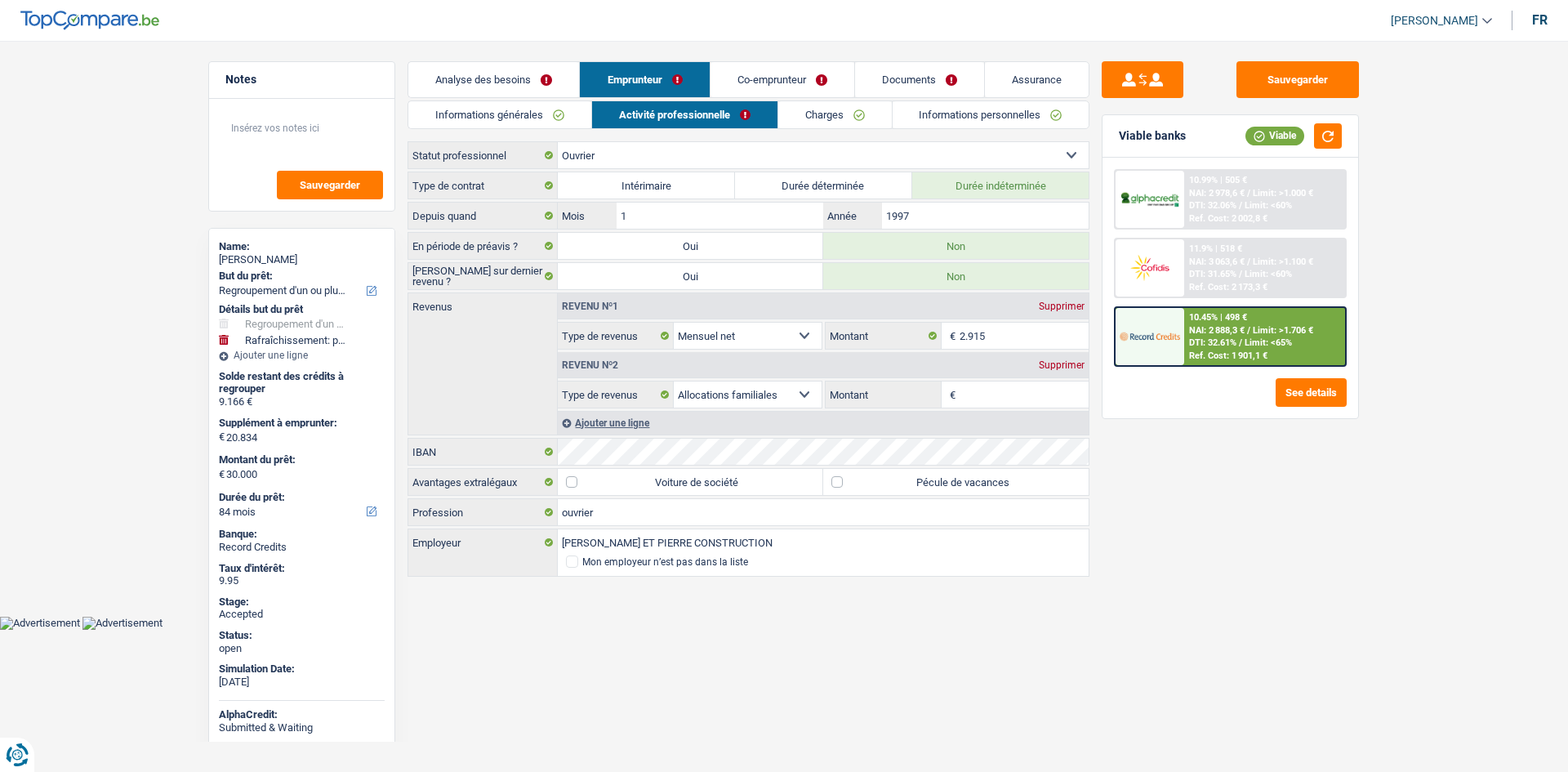
click at [817, 118] on link "Charges" at bounding box center [835, 115] width 113 height 27
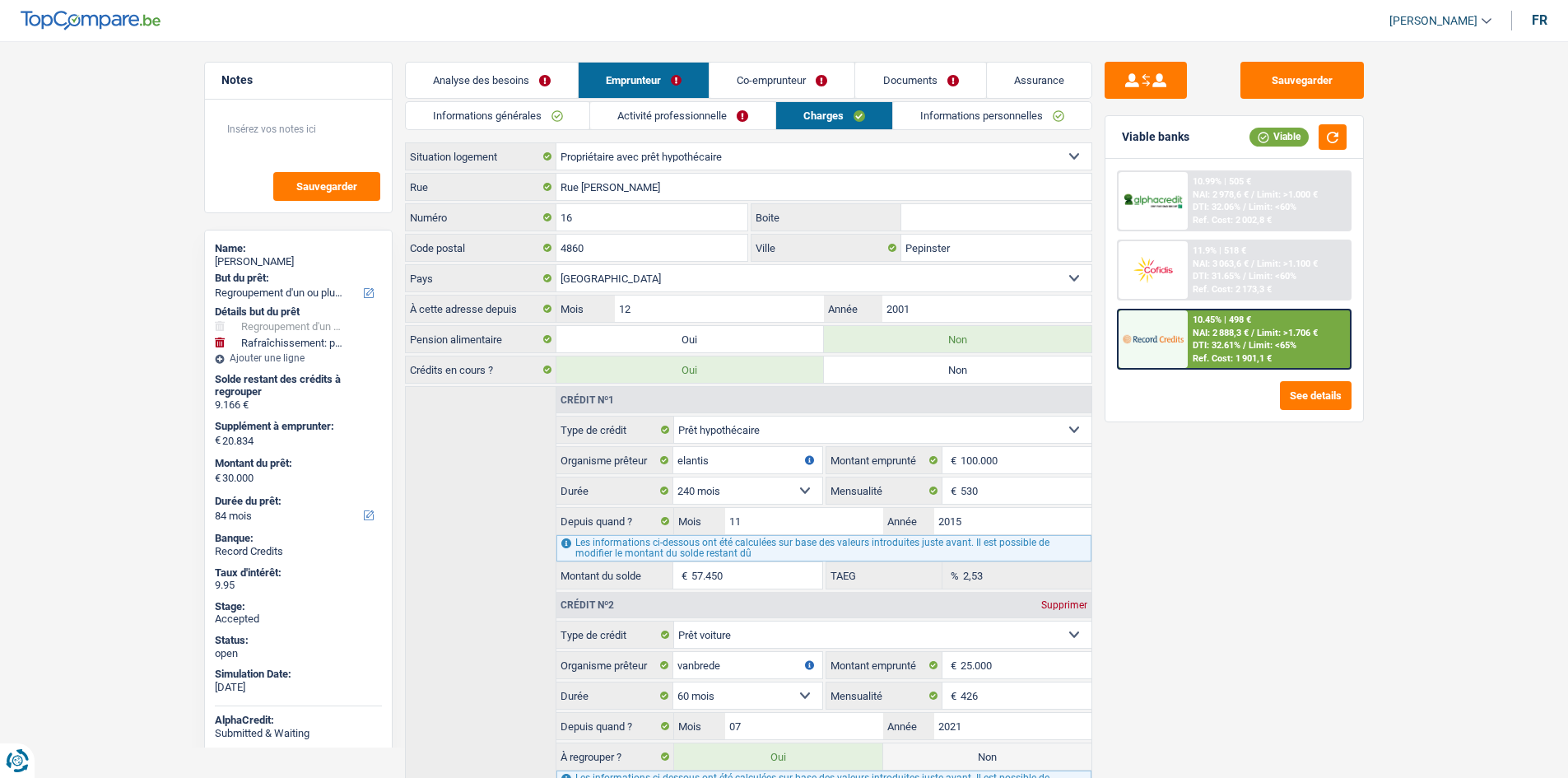
click at [931, 118] on link "Informations personnelles" at bounding box center [991, 116] width 198 height 27
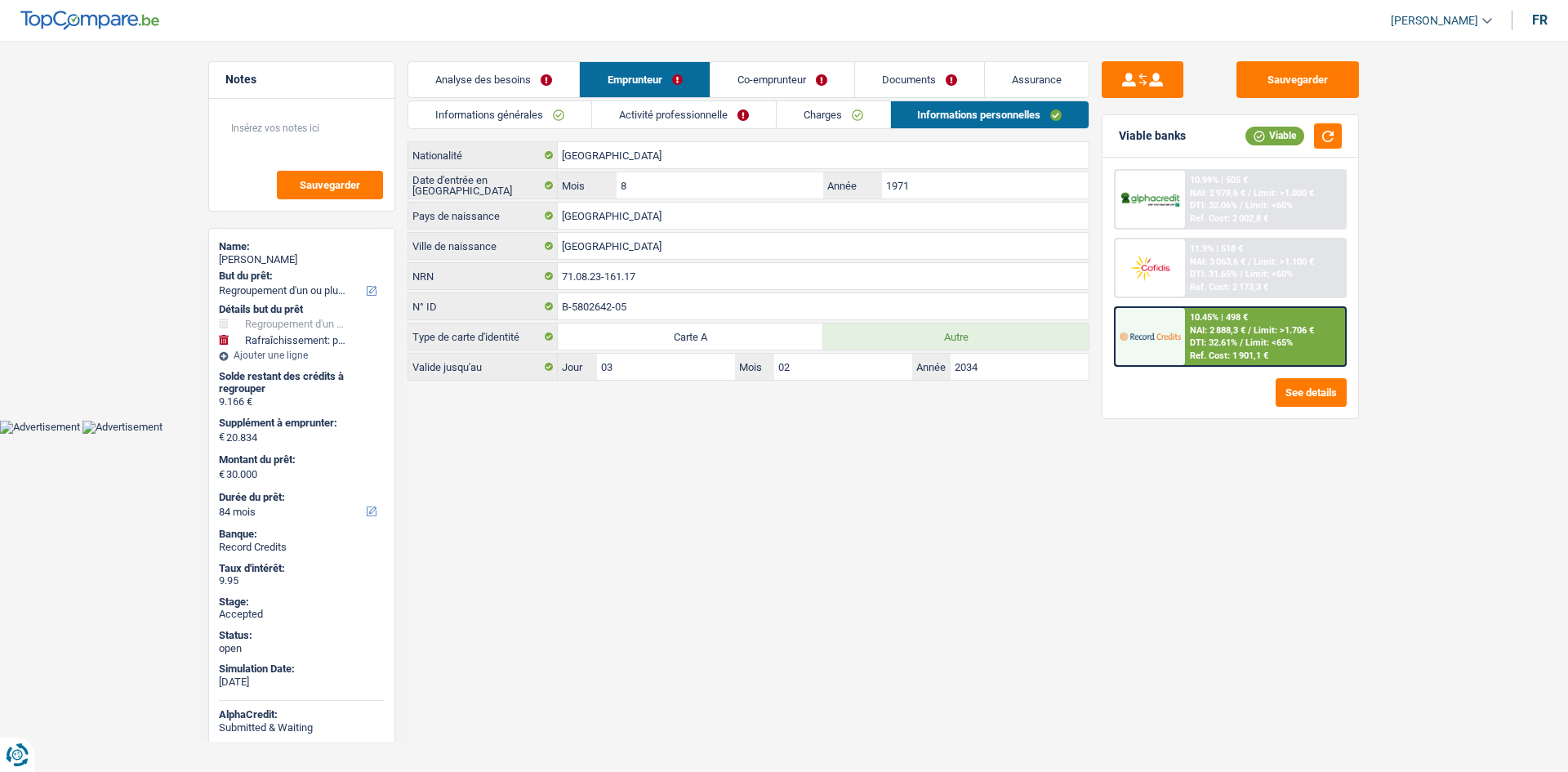
click at [815, 75] on link "Co-emprunteur" at bounding box center [783, 80] width 144 height 35
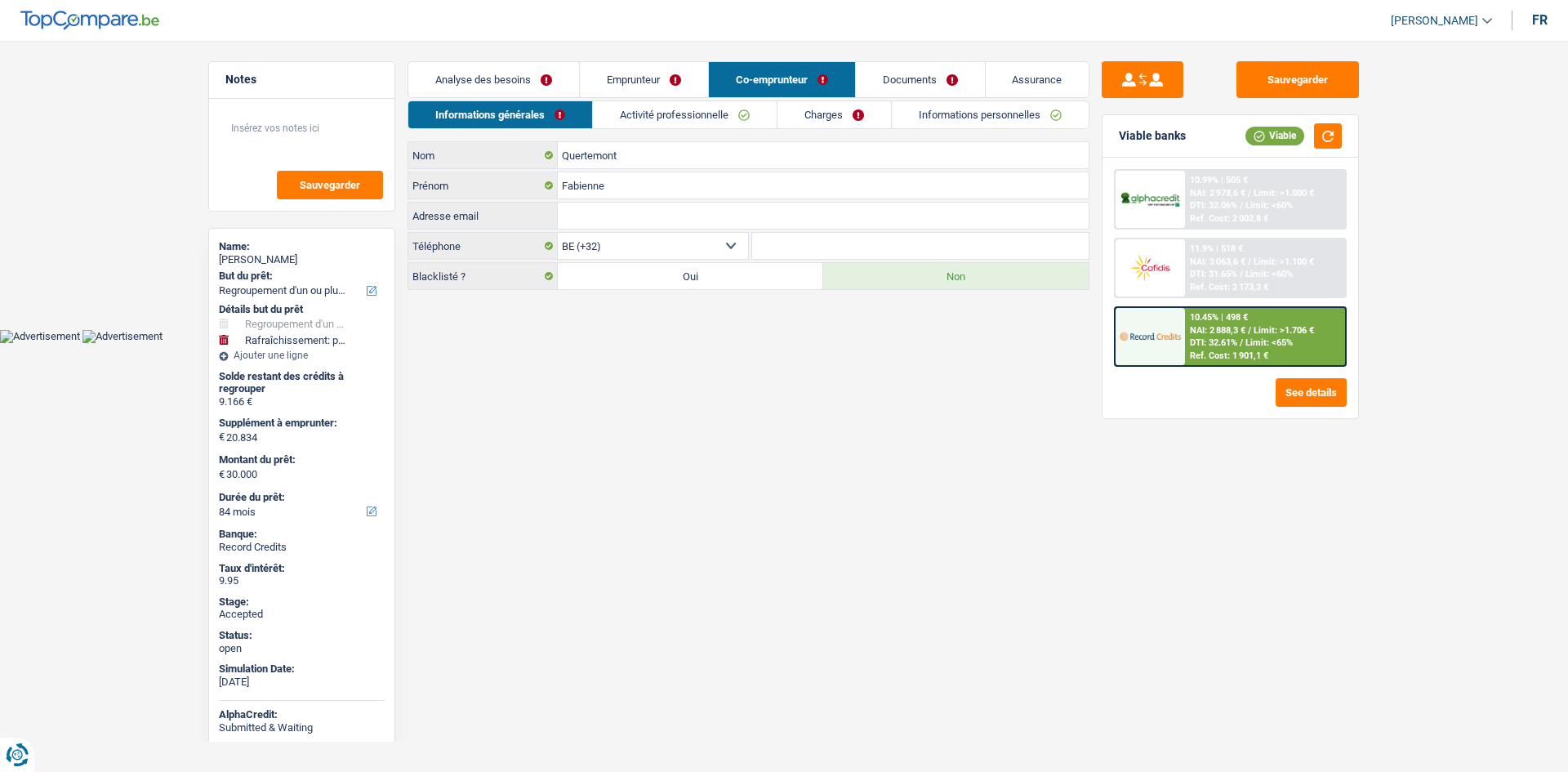
click at [657, 121] on link "Activité professionnelle" at bounding box center [685, 115] width 184 height 27
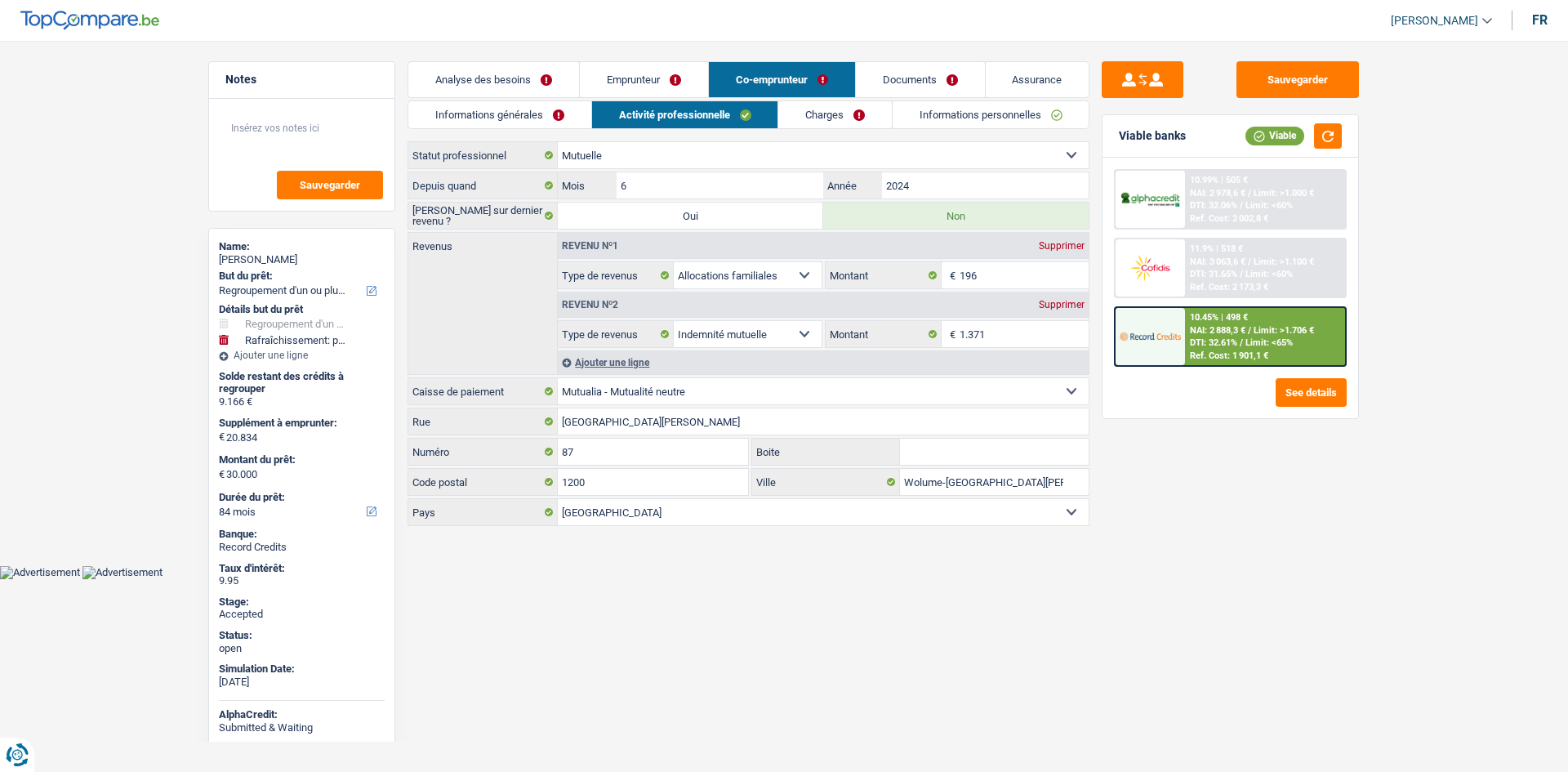
click at [920, 122] on link "Informations personnelles" at bounding box center [991, 115] width 197 height 27
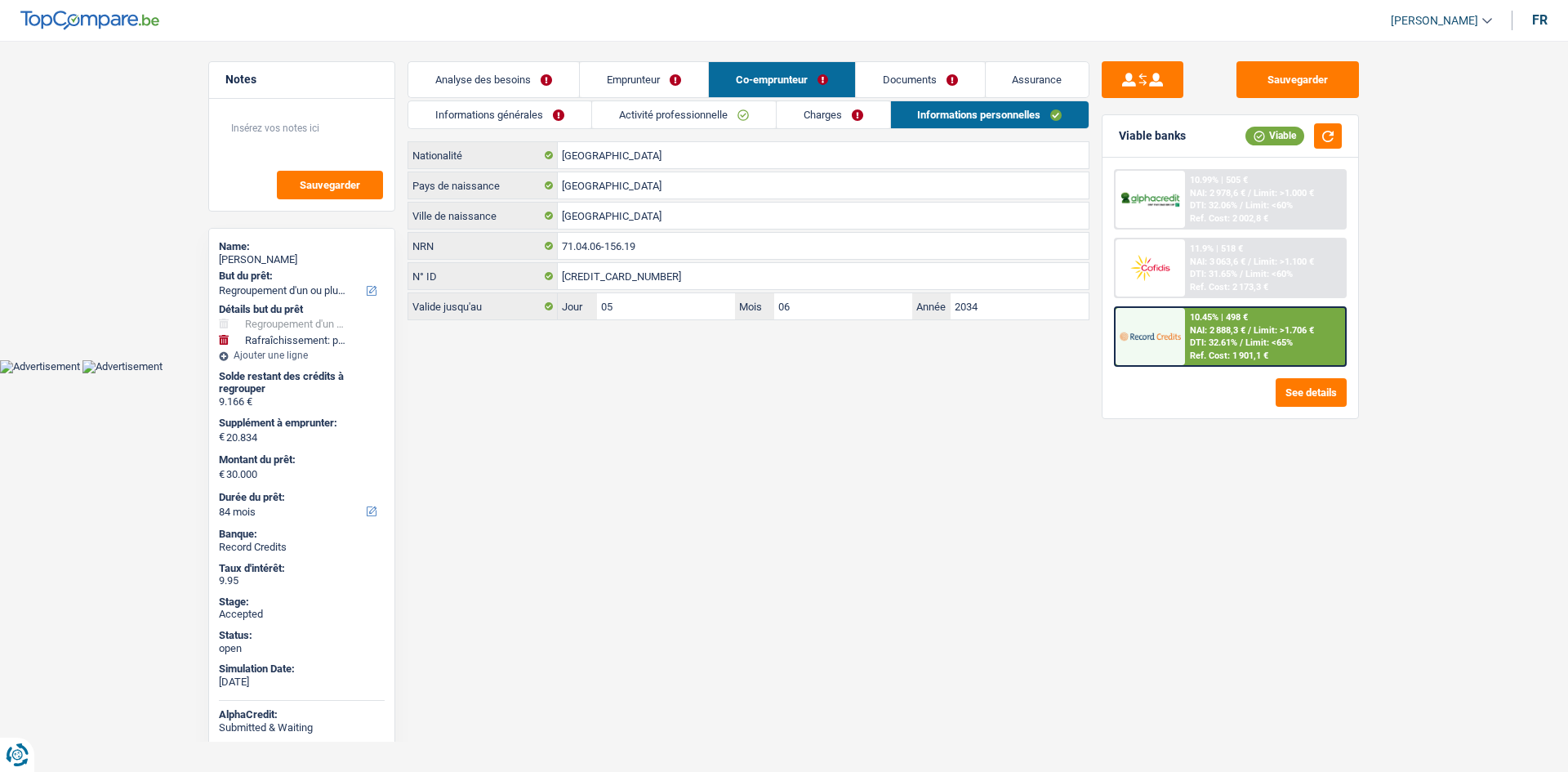
click at [1030, 70] on link "Assurance" at bounding box center [1038, 80] width 104 height 35
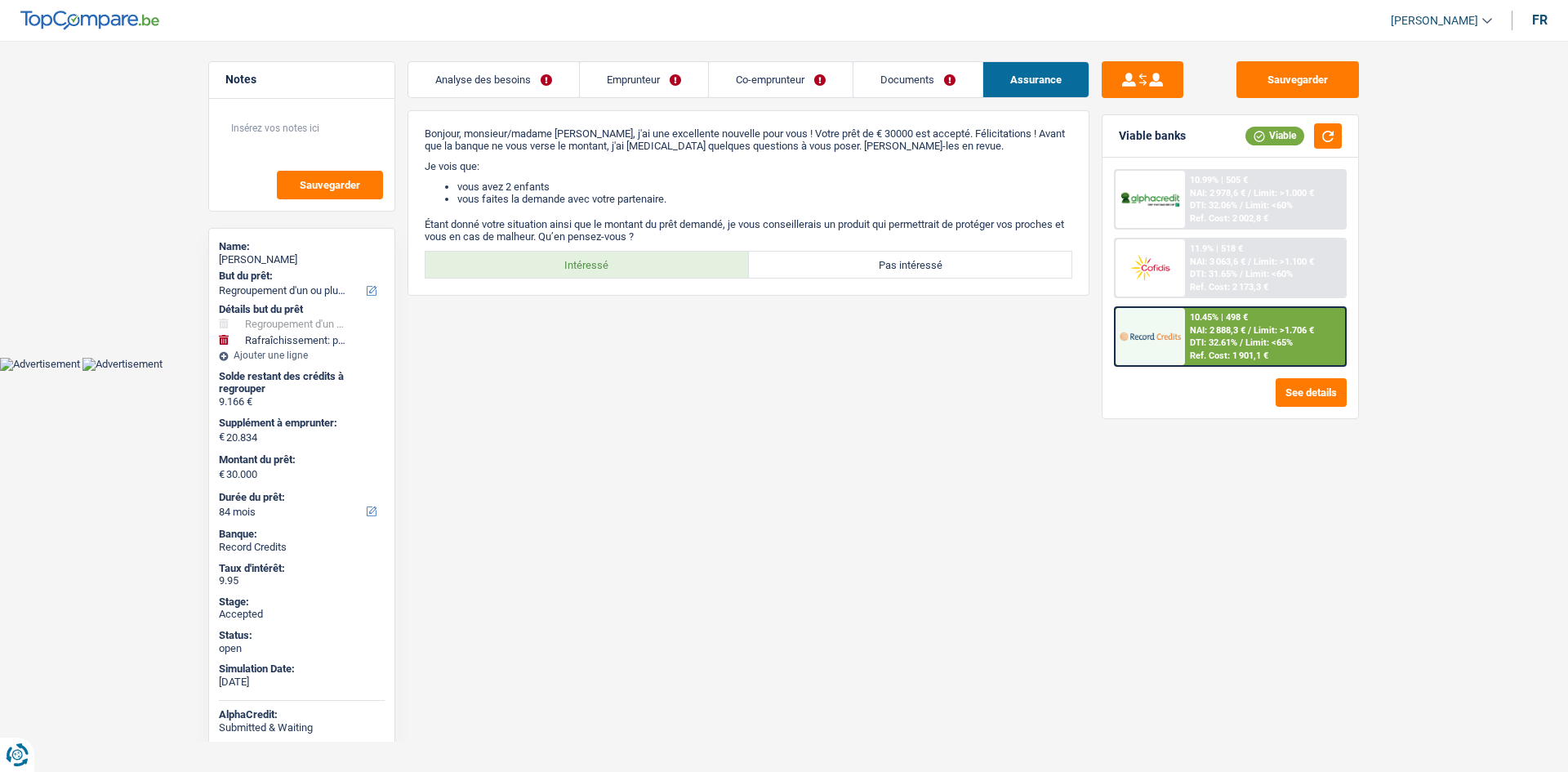
drag, startPoint x: 941, startPoint y: 75, endPoint x: 882, endPoint y: 138, distance: 86.3
click at [940, 75] on link "Documents" at bounding box center [918, 80] width 129 height 35
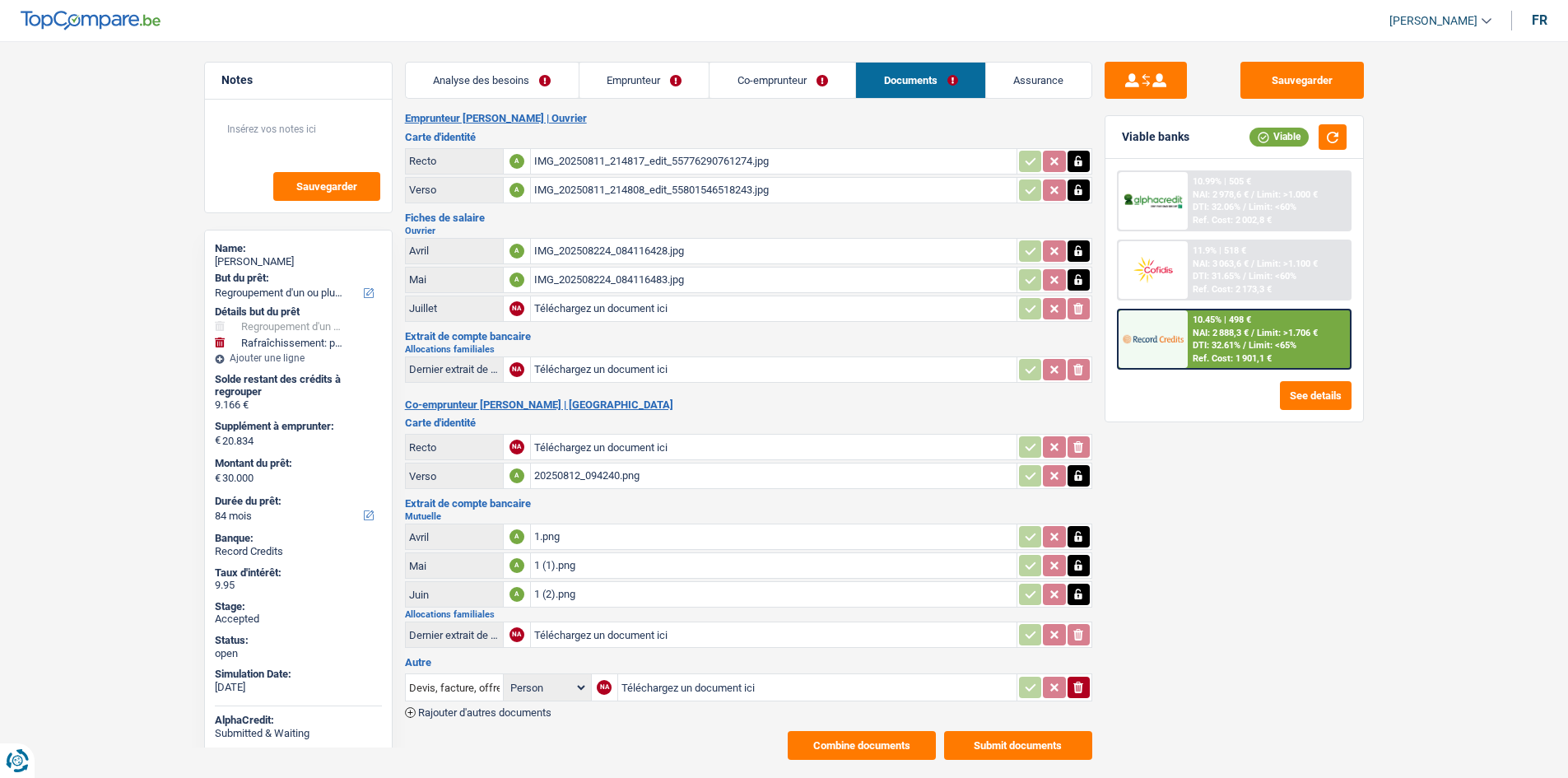
click at [654, 247] on div "IMG_202508224_084116428.jpg" at bounding box center [773, 251] width 479 height 24
click at [624, 271] on div "IMG_202508224_084116483.jpg" at bounding box center [773, 280] width 479 height 24
click at [583, 481] on div "20250812_094240.png" at bounding box center [773, 476] width 479 height 24
click at [611, 540] on div "1.png" at bounding box center [773, 536] width 479 height 24
click at [591, 569] on div "1 (1).png" at bounding box center [773, 565] width 479 height 24
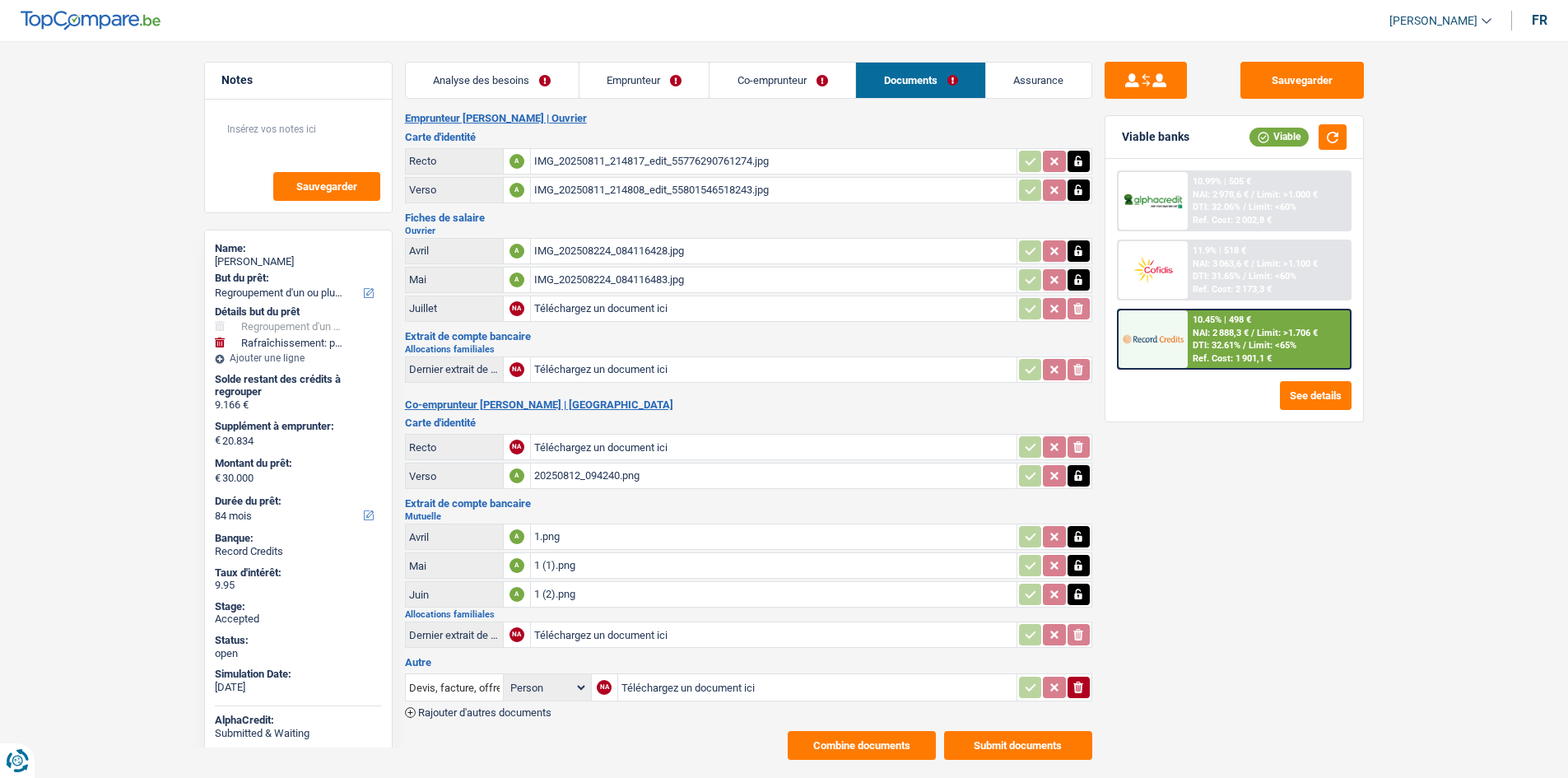
click at [537, 596] on div "1 (2).png" at bounding box center [773, 594] width 479 height 24
click at [760, 81] on link "Co-emprunteur" at bounding box center [782, 80] width 145 height 35
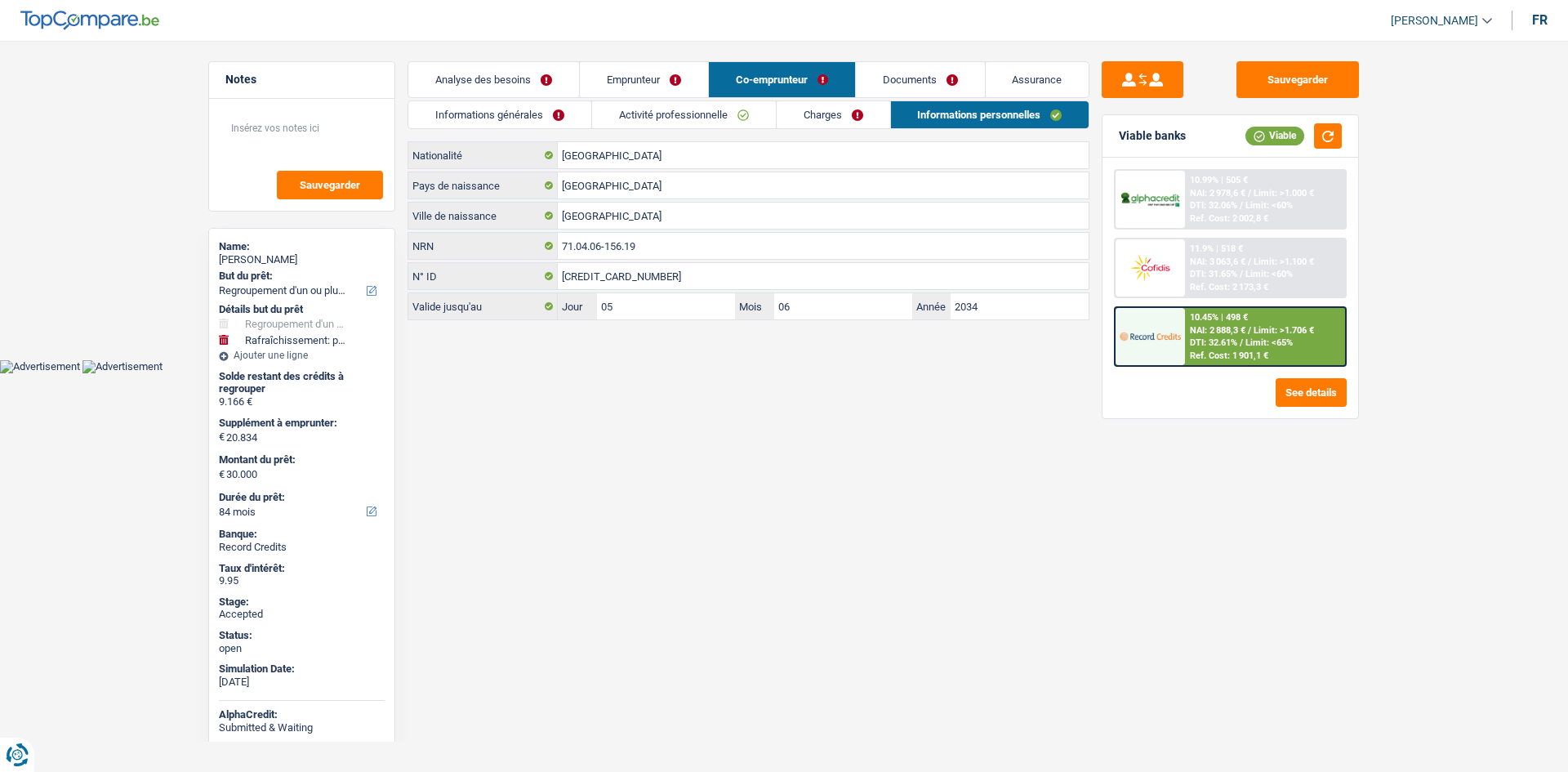
click at [549, 122] on link "Informations générales" at bounding box center [499, 115] width 183 height 27
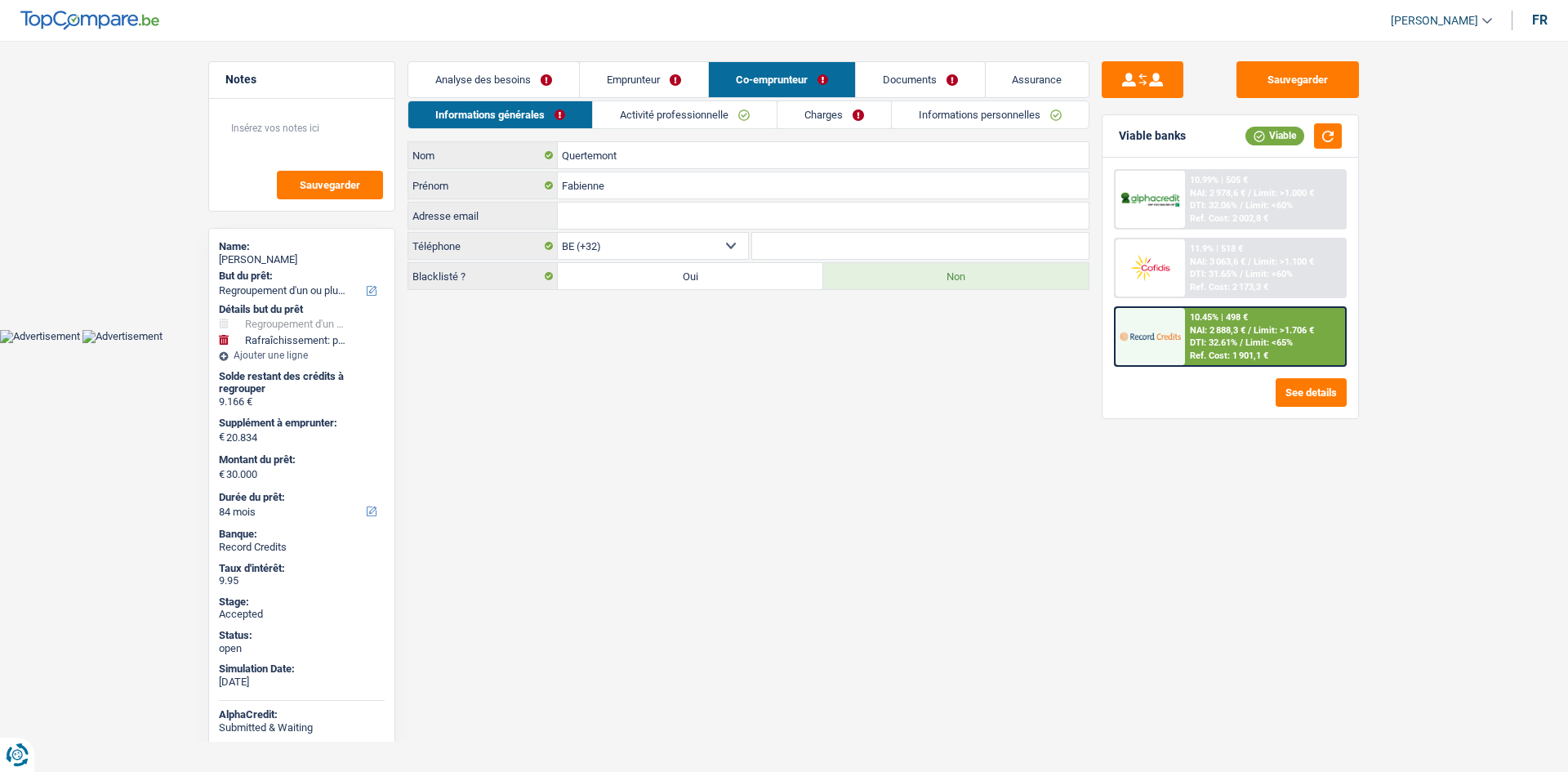
click at [1024, 77] on link "Assurance" at bounding box center [1038, 80] width 104 height 35
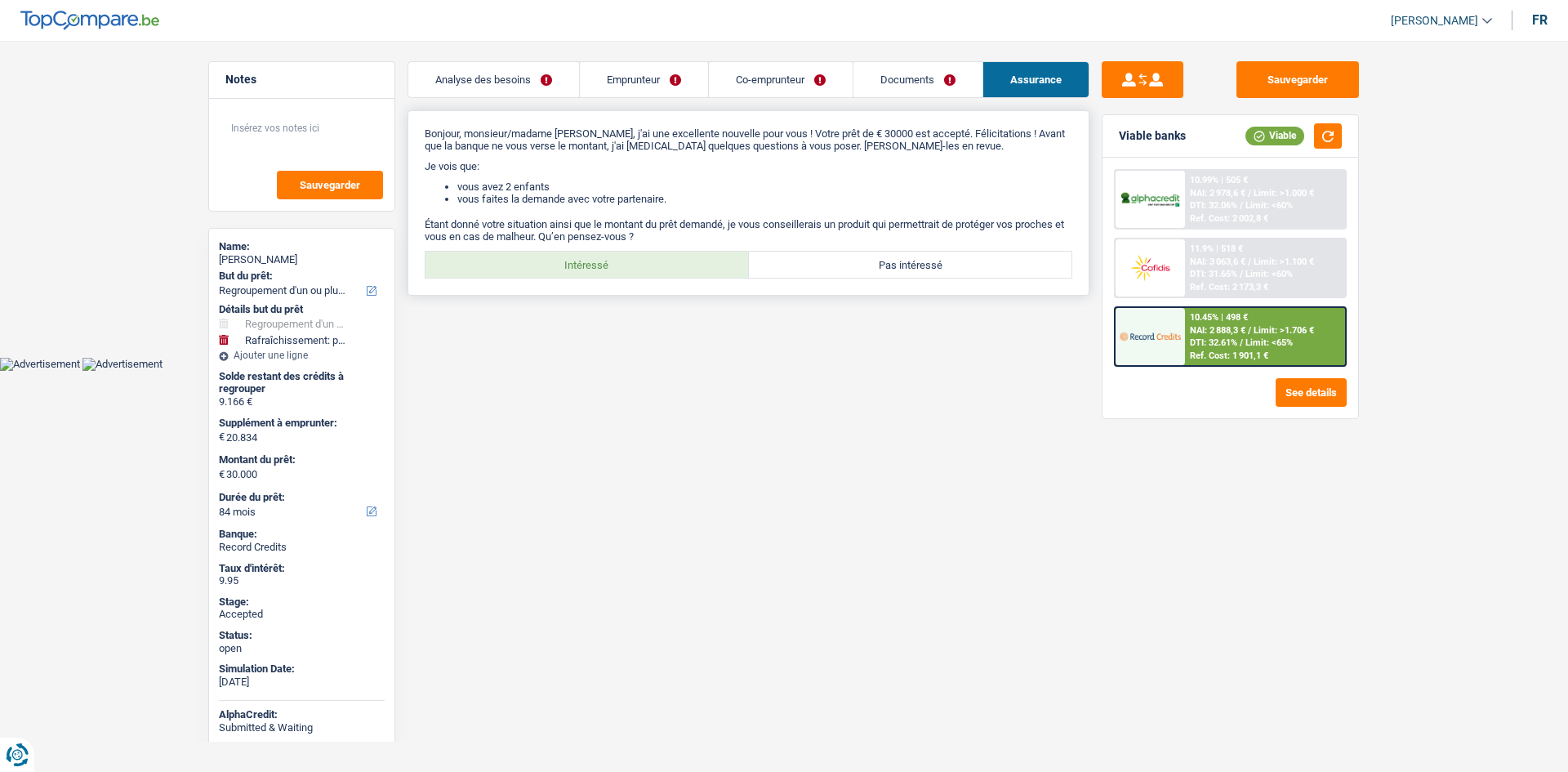
click at [621, 271] on label "Intéressé" at bounding box center [587, 264] width 323 height 26
click at [621, 271] on input "Intéressé" at bounding box center [587, 264] width 323 height 26
radio input "true"
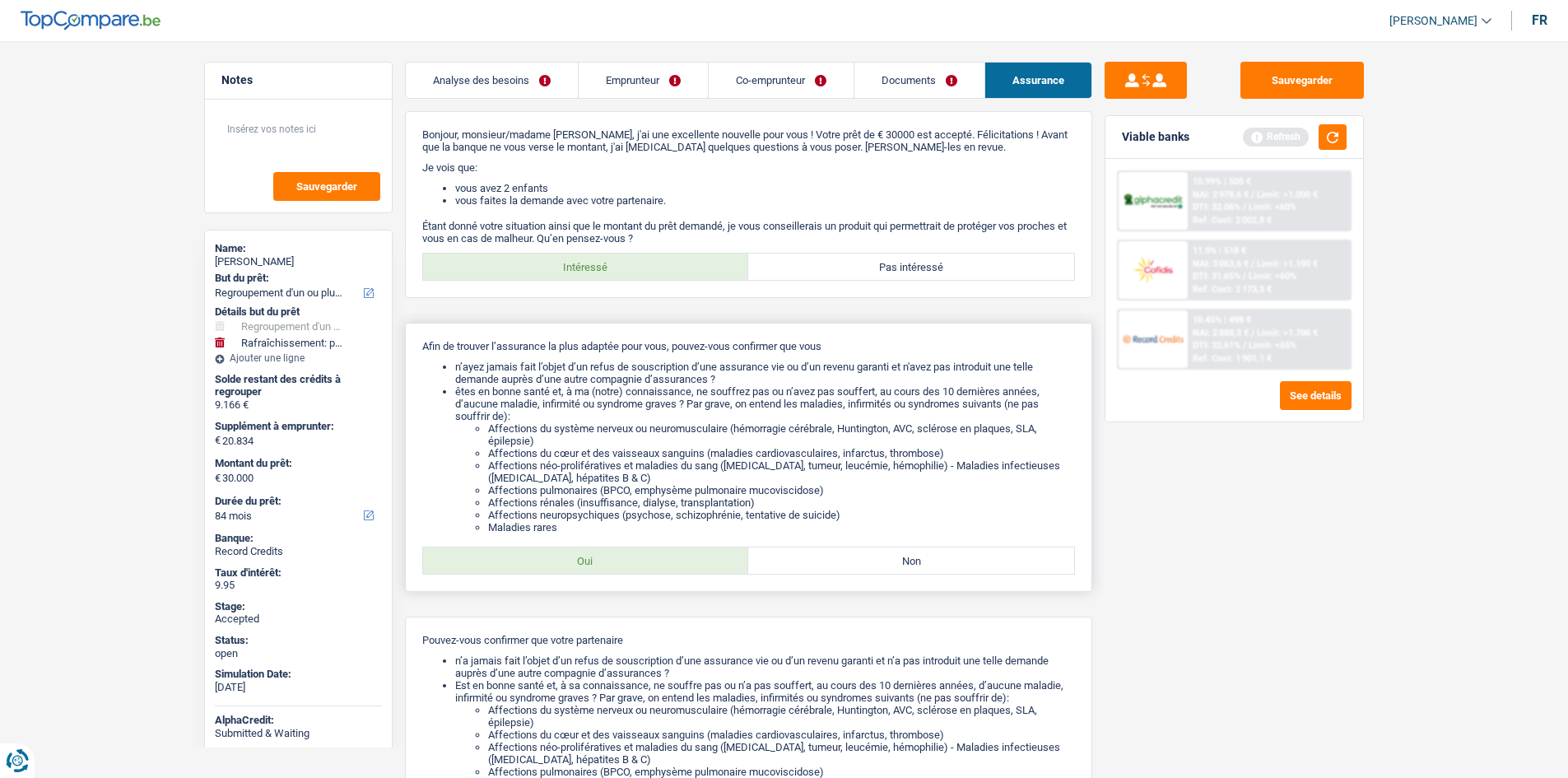
click at [665, 565] on label "Oui" at bounding box center [586, 560] width 326 height 26
click at [665, 565] on input "Oui" at bounding box center [586, 560] width 326 height 26
radio input "true"
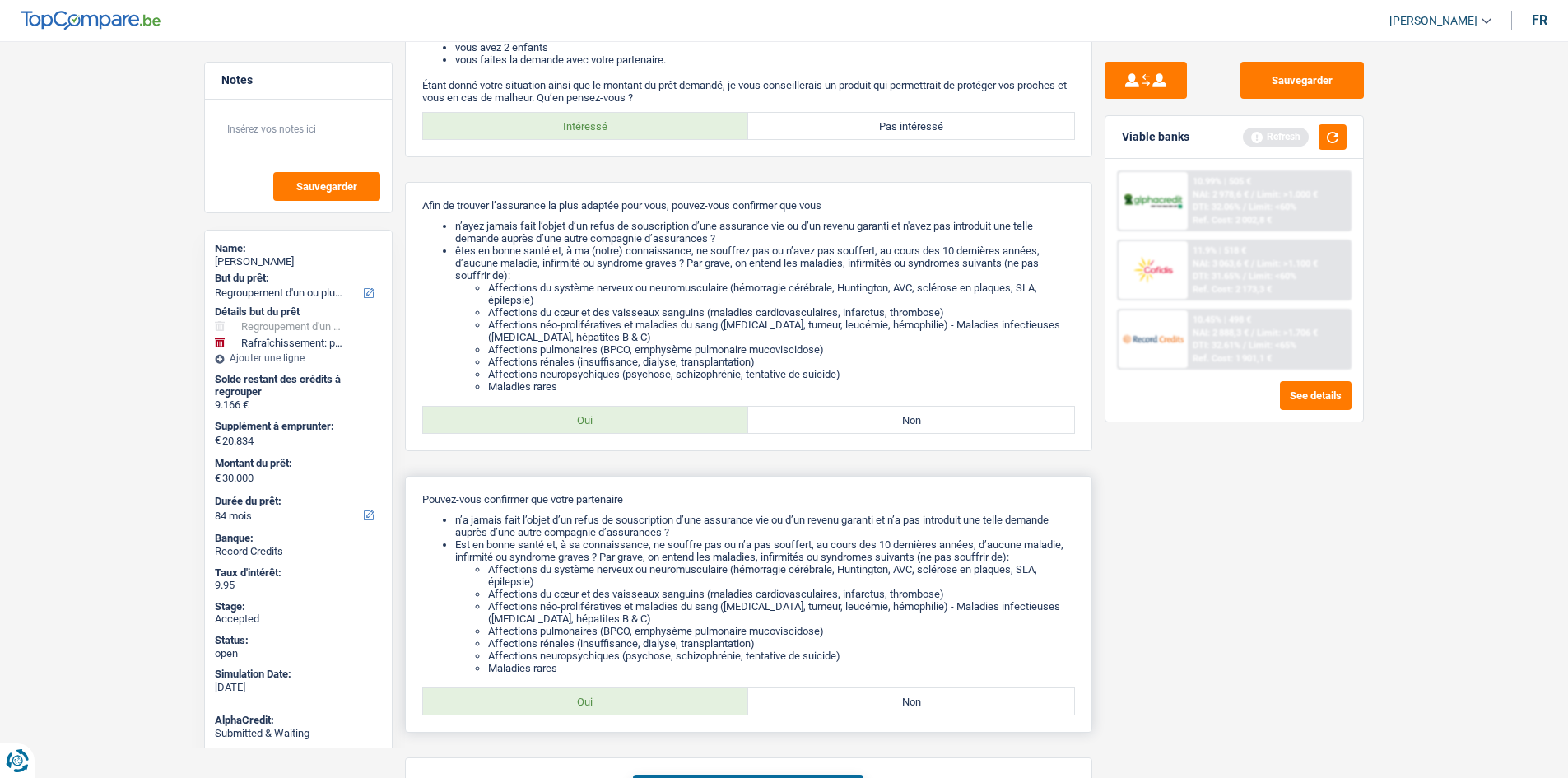
scroll to position [258, 0]
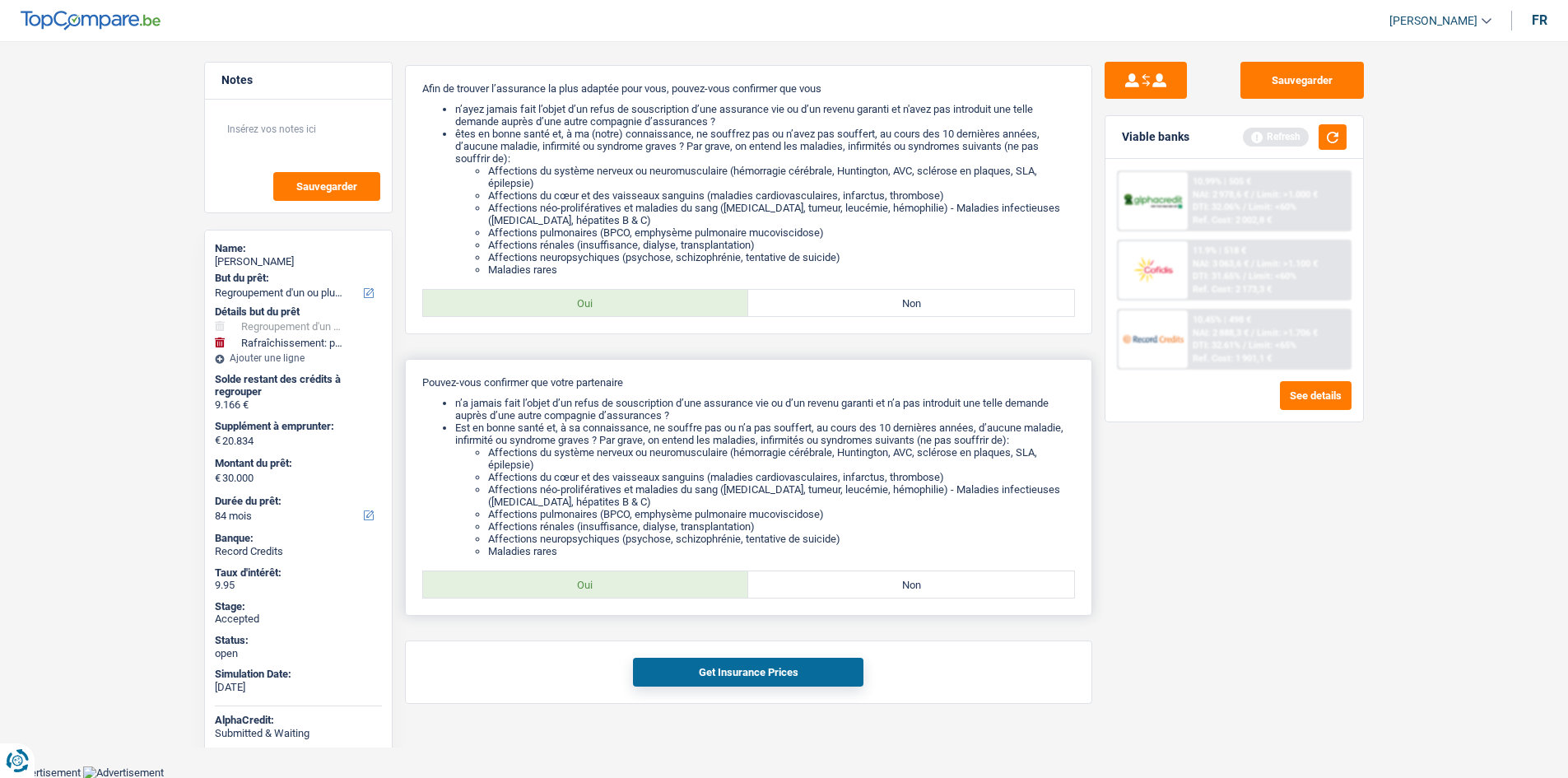
click at [635, 585] on label "Oui" at bounding box center [586, 584] width 326 height 26
click at [635, 585] on input "Oui" at bounding box center [586, 584] width 326 height 26
radio input "true"
click at [808, 677] on button "Get Insurance Prices" at bounding box center [747, 672] width 231 height 29
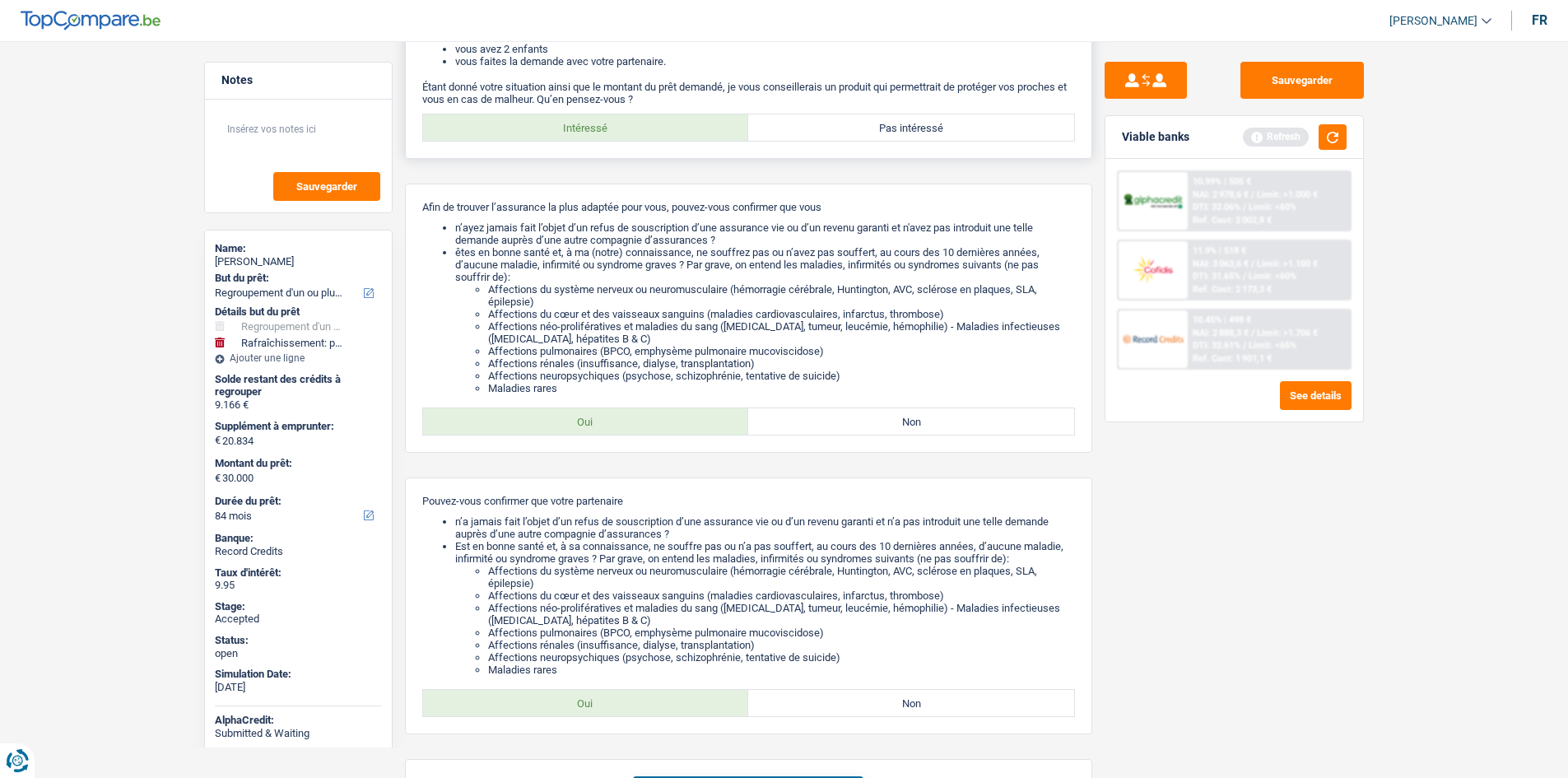
scroll to position [0, 0]
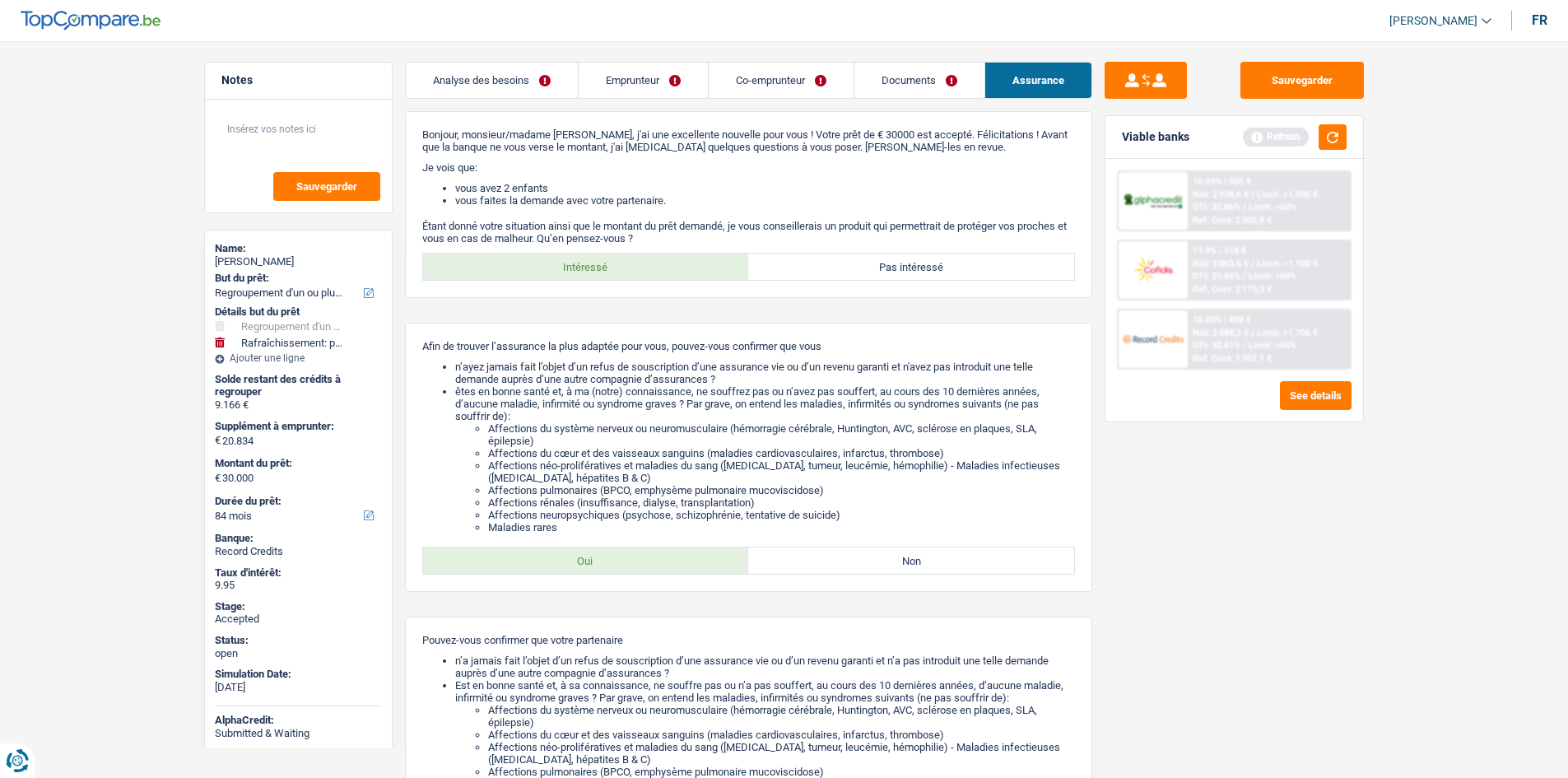
click at [680, 90] on link "Emprunteur" at bounding box center [643, 80] width 129 height 35
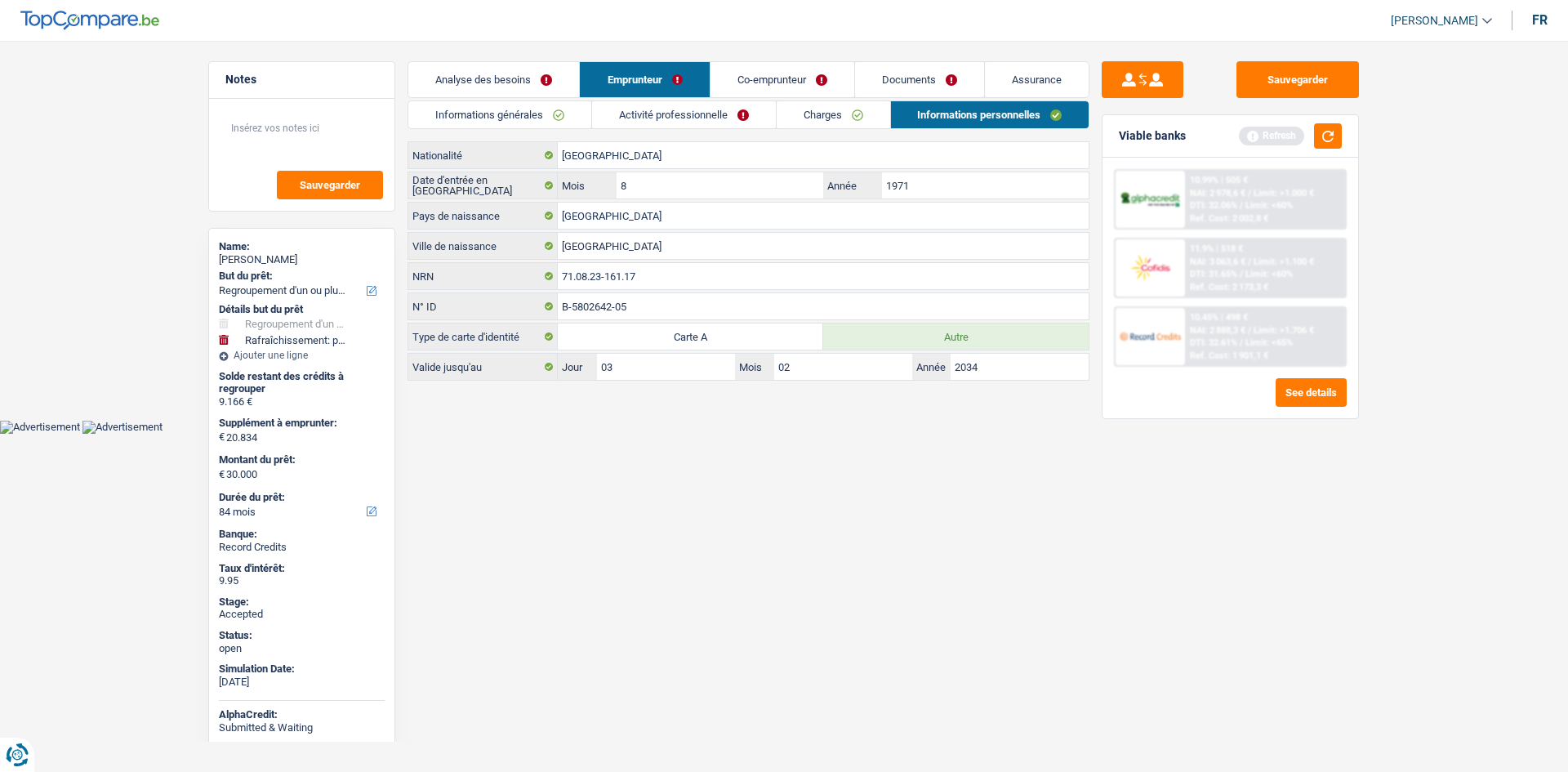
click at [790, 117] on link "Charges" at bounding box center [833, 115] width 113 height 27
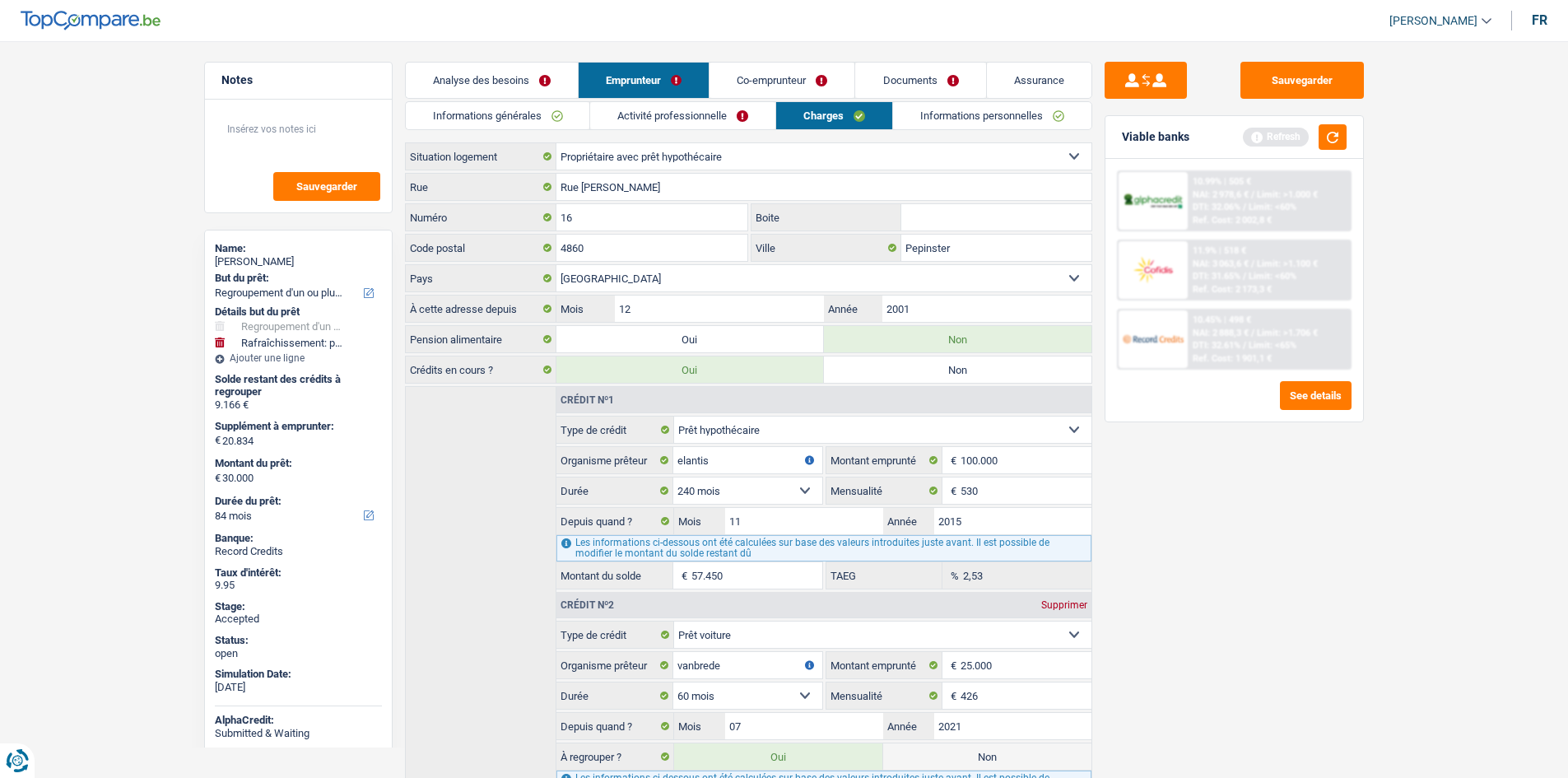
click at [251, 257] on div "Salvatore Giuffre" at bounding box center [298, 262] width 167 height 14
click at [251, 256] on div "Salvatore Giuffre" at bounding box center [298, 262] width 167 height 14
copy div "Salvatore Giuffre"
click at [541, 118] on link "Informations générales" at bounding box center [497, 116] width 184 height 27
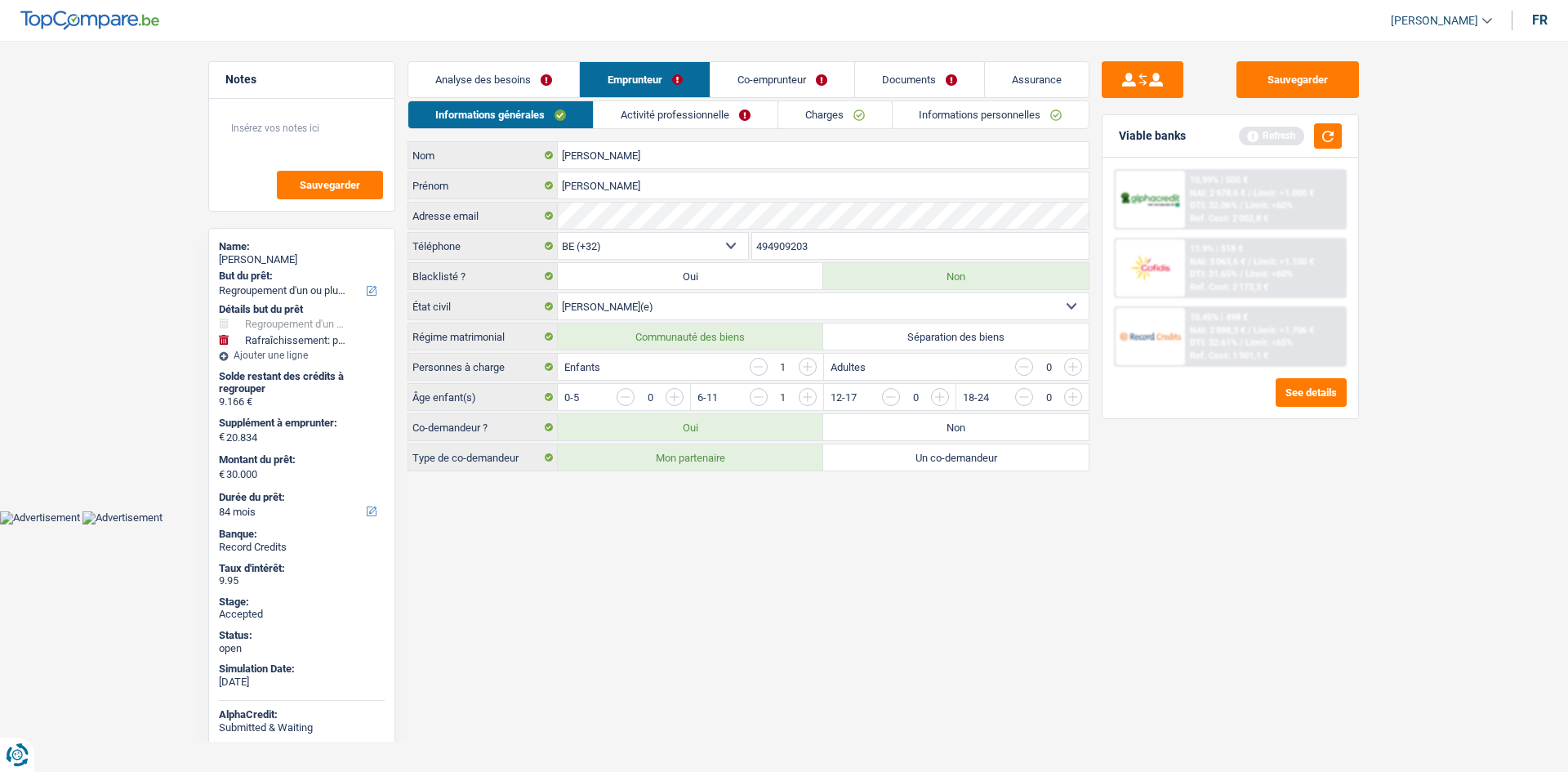
click at [841, 242] on input "494909203" at bounding box center [921, 246] width 337 height 26
click at [841, 242] on input "494909203" at bounding box center [921, 246] width 337 height 26
click at [708, 525] on html "Vous avez le contrôle de vos données Nous utilisons des cookies, tout comme nos…" at bounding box center [784, 262] width 1568 height 525
click at [294, 141] on textarea at bounding box center [302, 135] width 163 height 49
click at [294, 141] on textarea "11" at bounding box center [302, 135] width 163 height 49
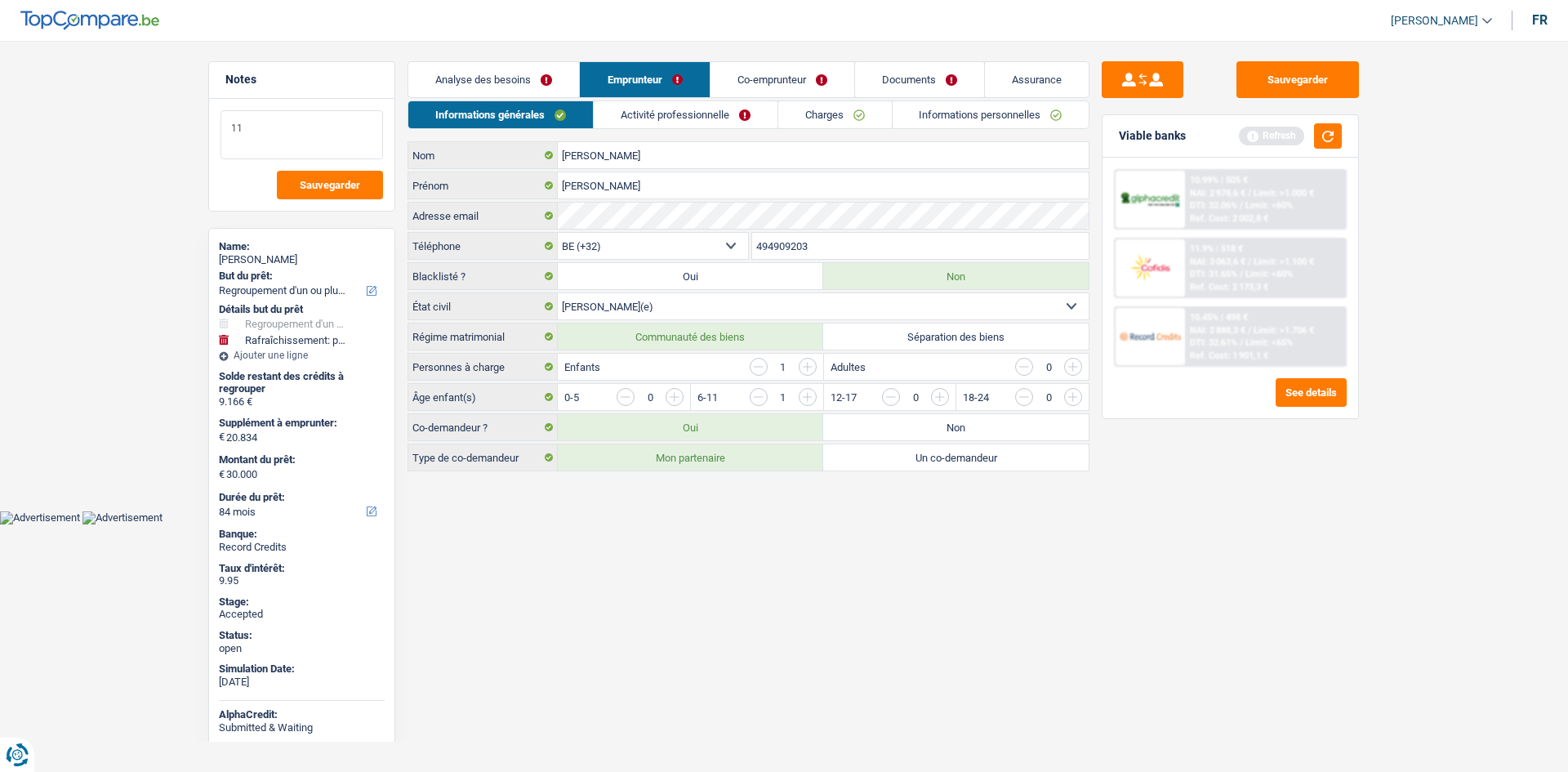
click at [294, 141] on textarea "11" at bounding box center [302, 135] width 163 height 49
click at [297, 143] on textarea "1110" at bounding box center [302, 135] width 163 height 49
type textarea "10"
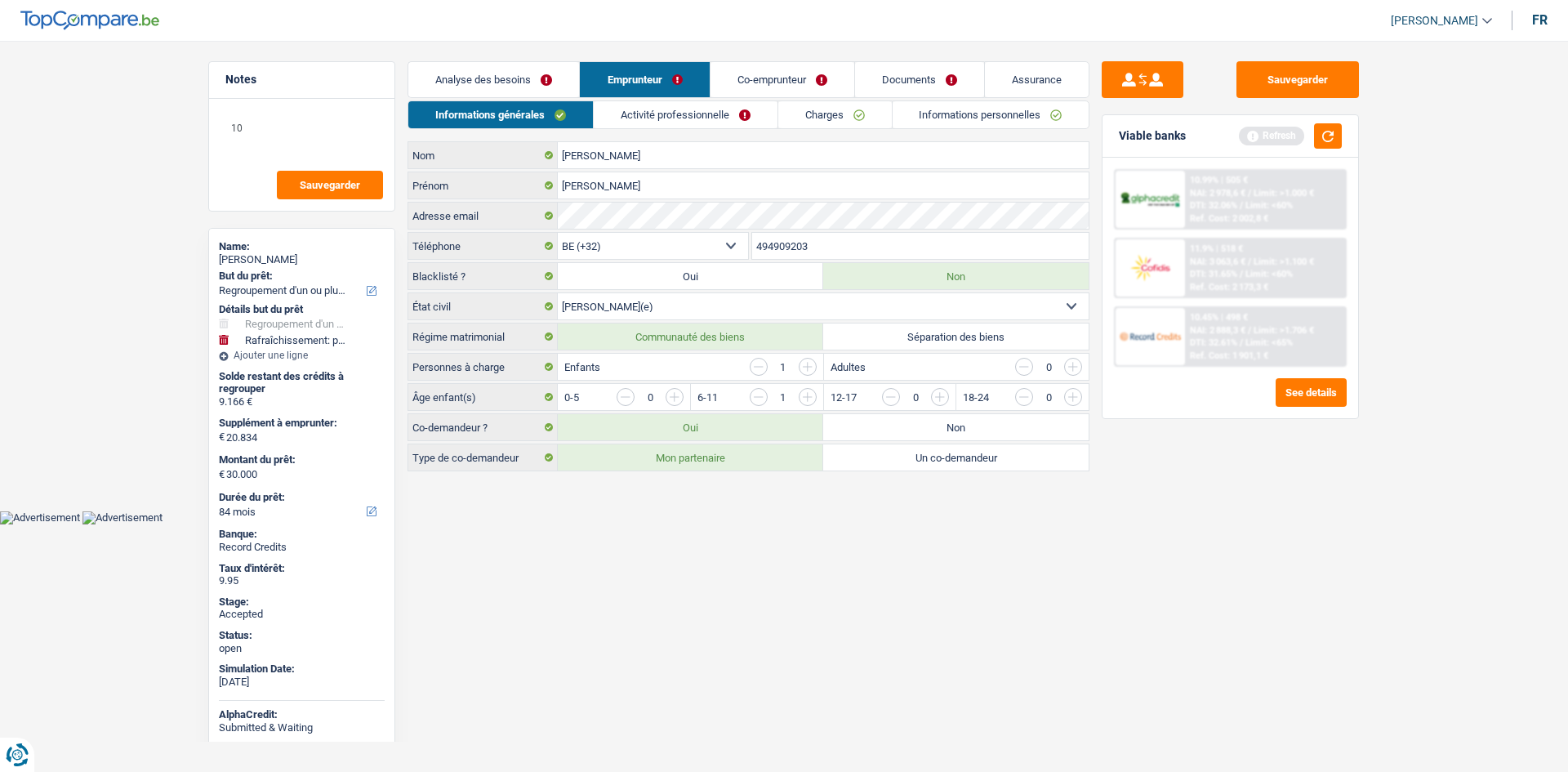
click at [667, 122] on link "Activité professionnelle" at bounding box center [685, 115] width 184 height 27
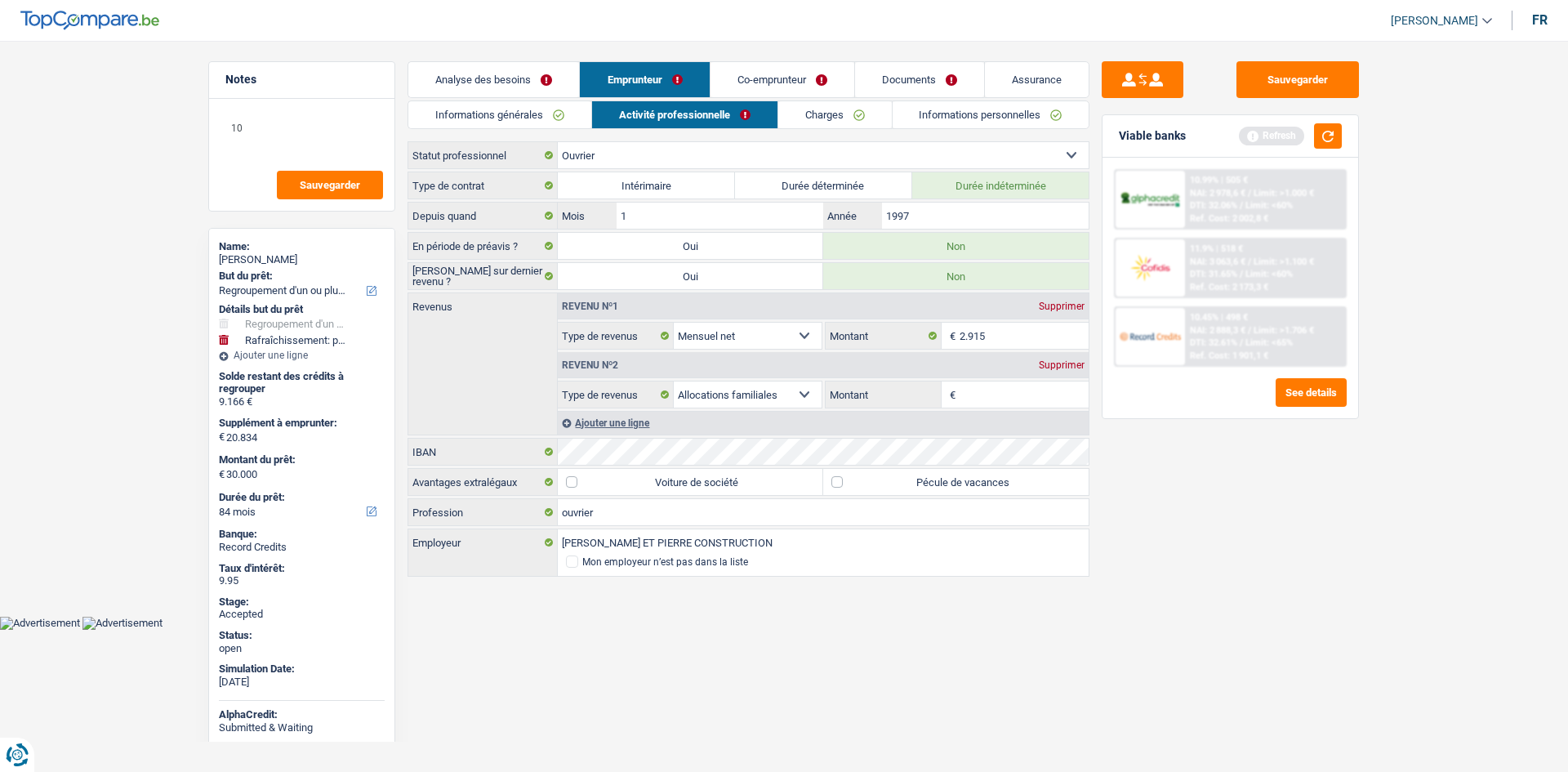
click at [768, 73] on link "Co-emprunteur" at bounding box center [783, 80] width 144 height 35
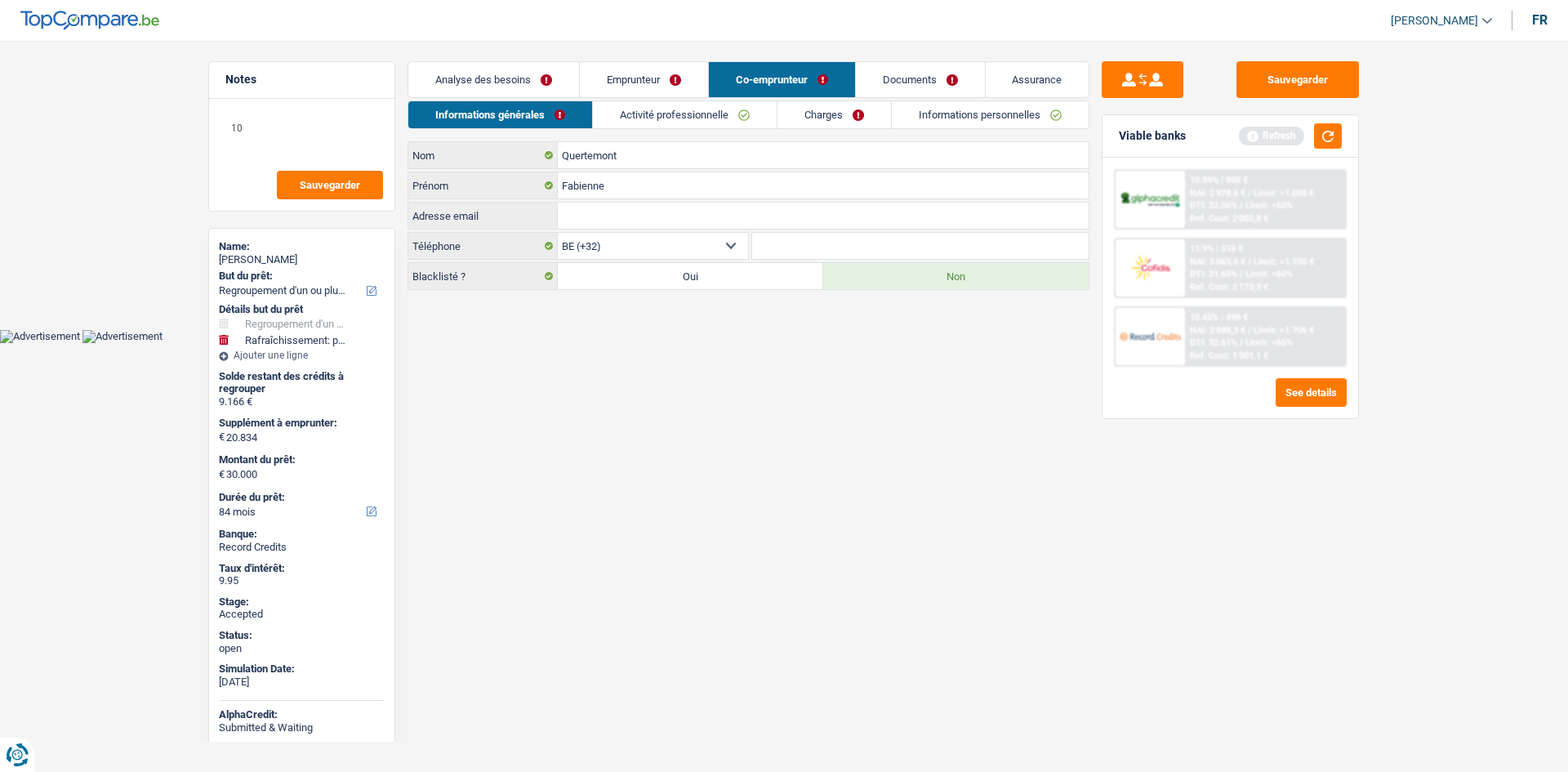
click at [740, 112] on link "Activité professionnelle" at bounding box center [685, 115] width 184 height 27
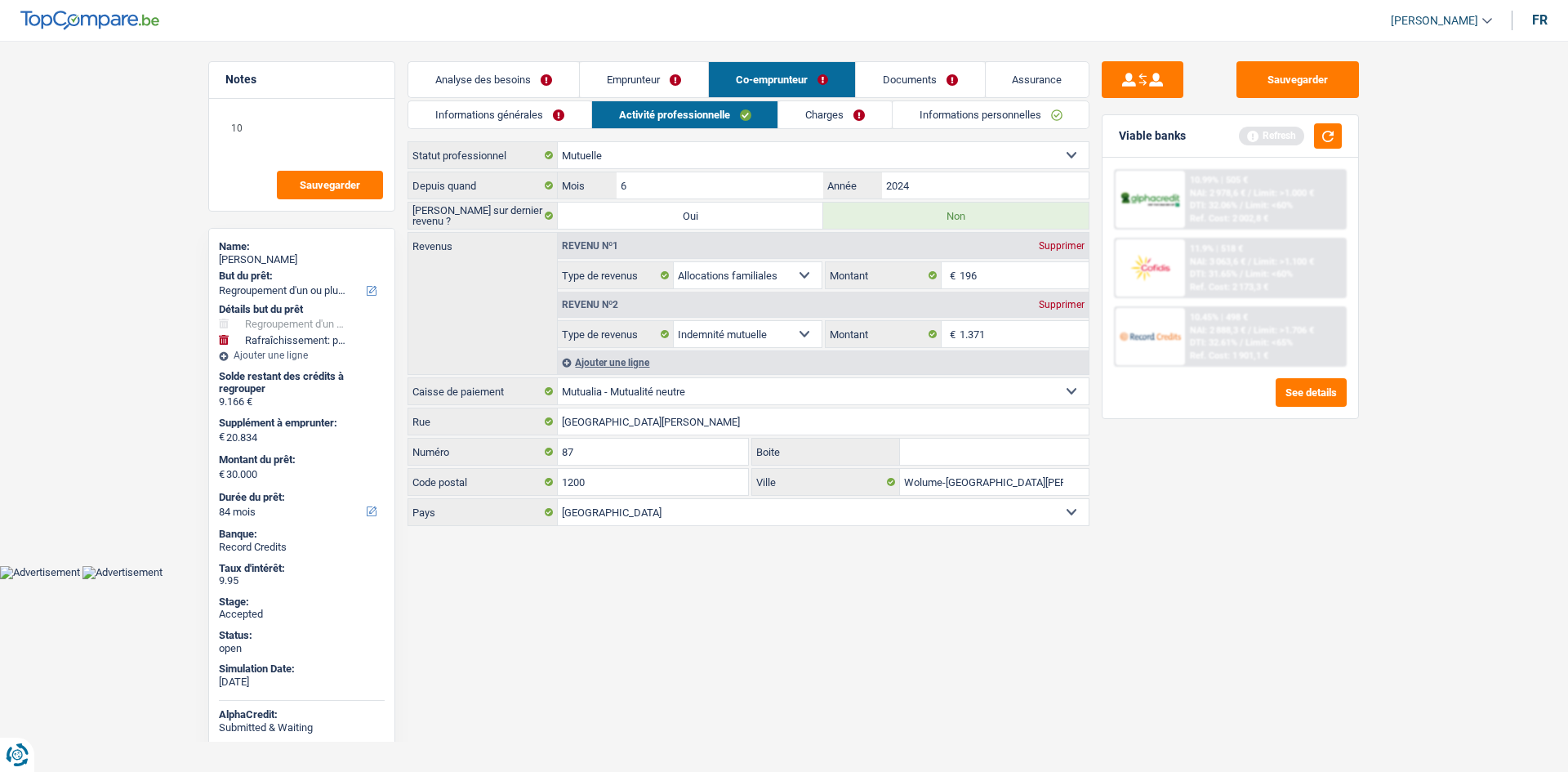
click at [1314, 569] on div "Sauvegarder Viable banks Refresh 10.99% | 505 € NAI: 2 978,6 € / Limit: >1.000 …" at bounding box center [1230, 402] width 282 height 681
click at [832, 110] on link "Charges" at bounding box center [835, 115] width 113 height 27
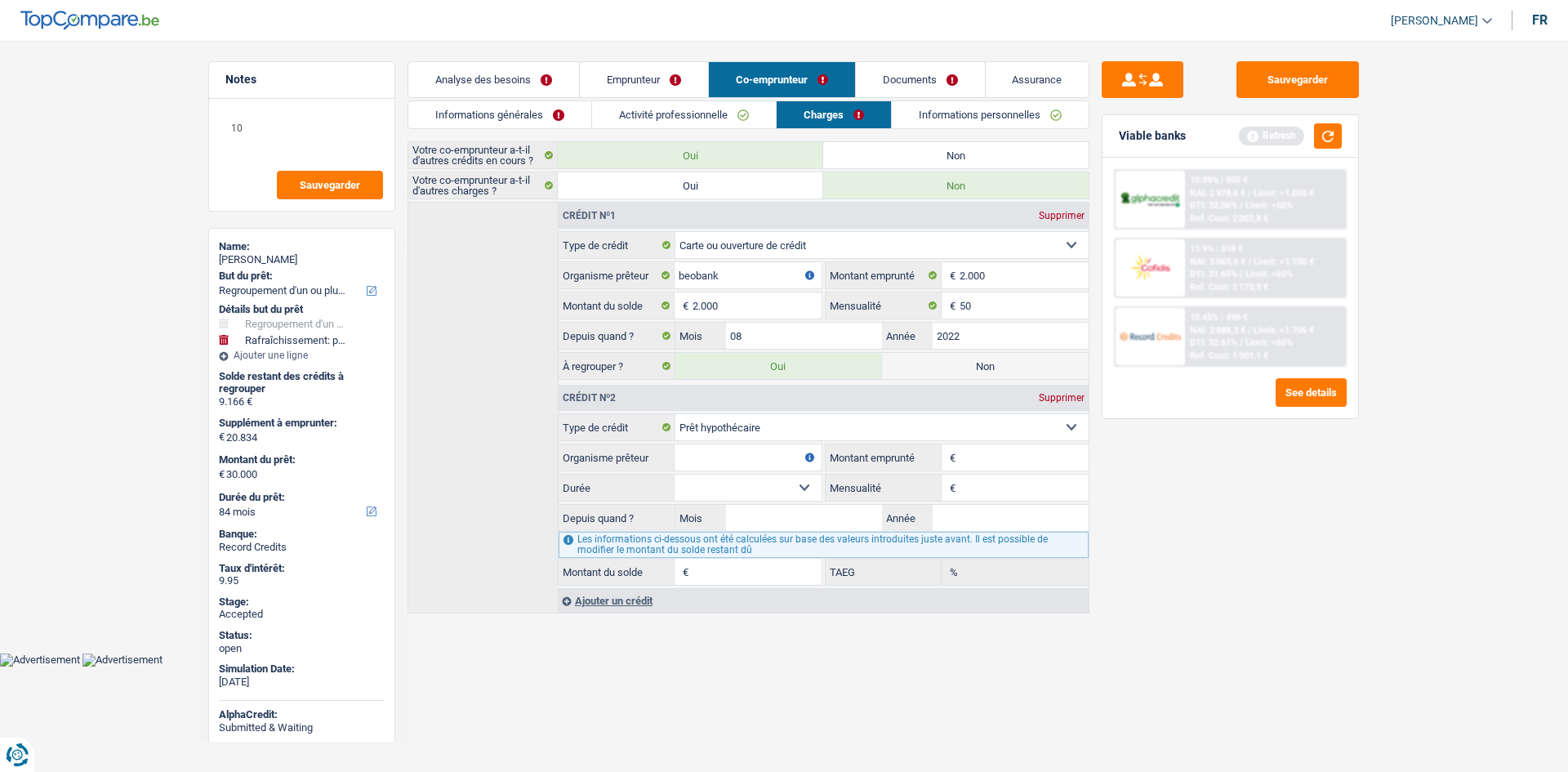
click at [683, 75] on link "Emprunteur" at bounding box center [644, 80] width 128 height 35
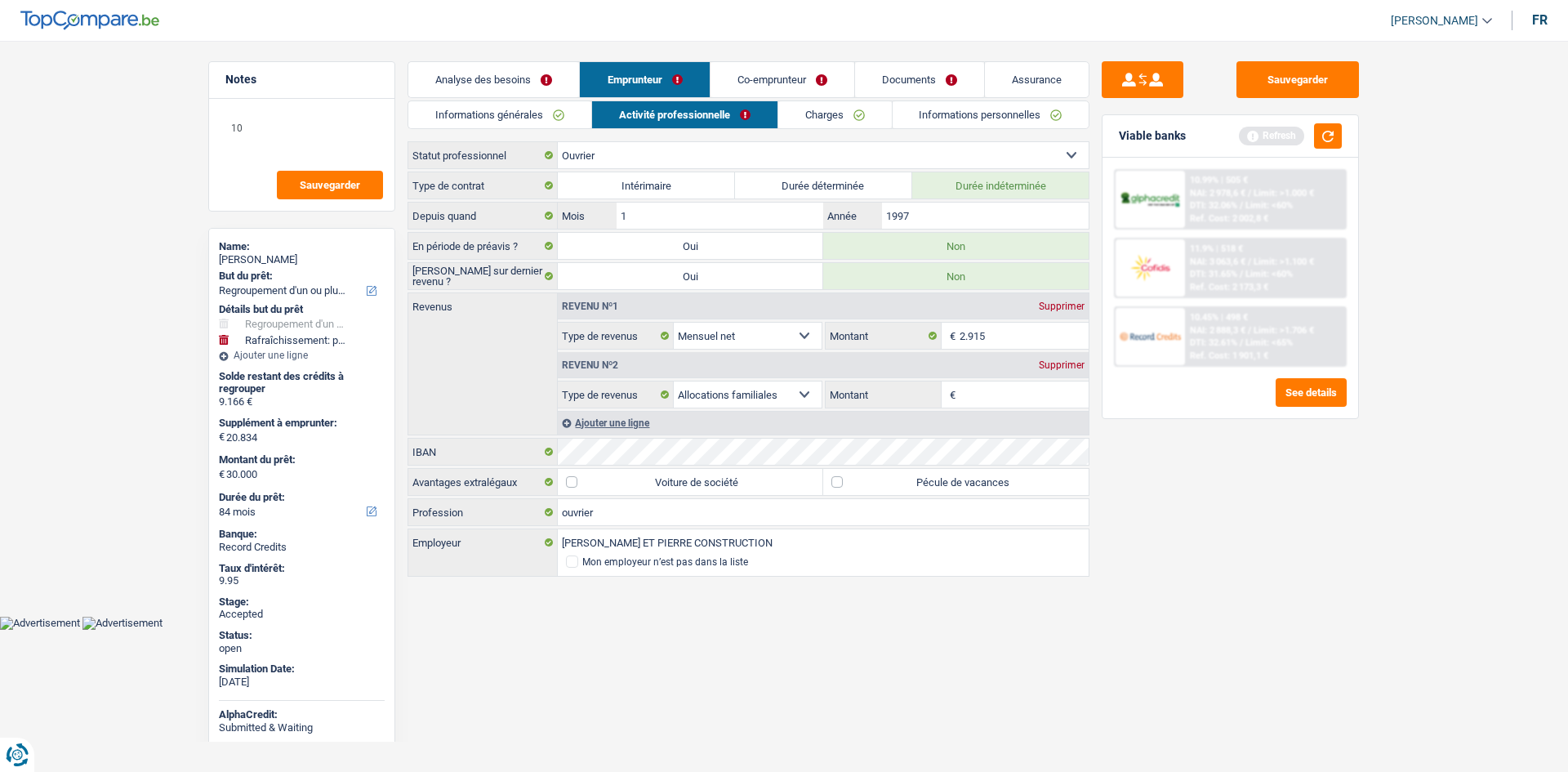
click at [842, 106] on link "Charges" at bounding box center [835, 115] width 113 height 27
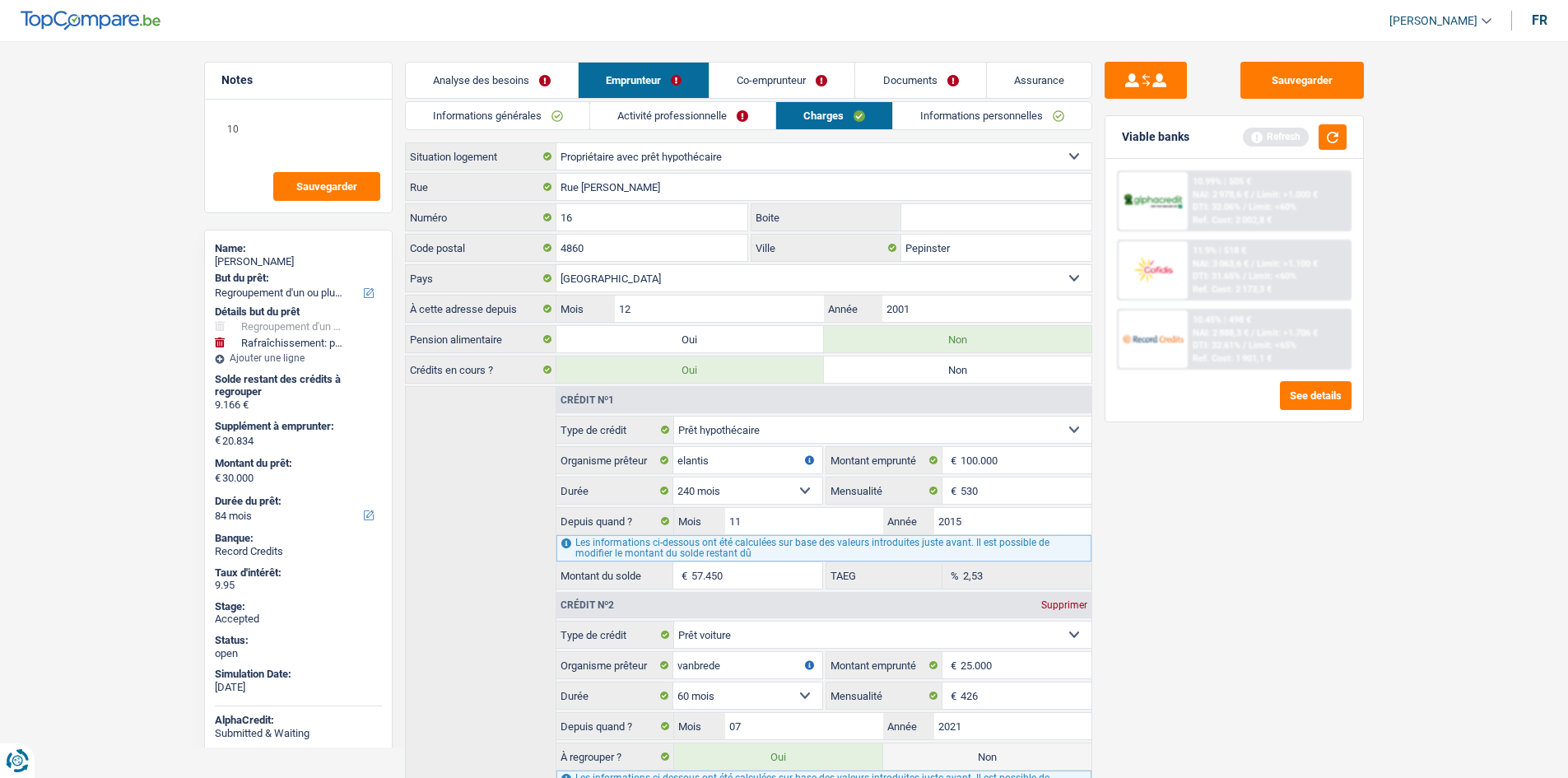
click at [944, 122] on link "Informations personnelles" at bounding box center [991, 116] width 198 height 27
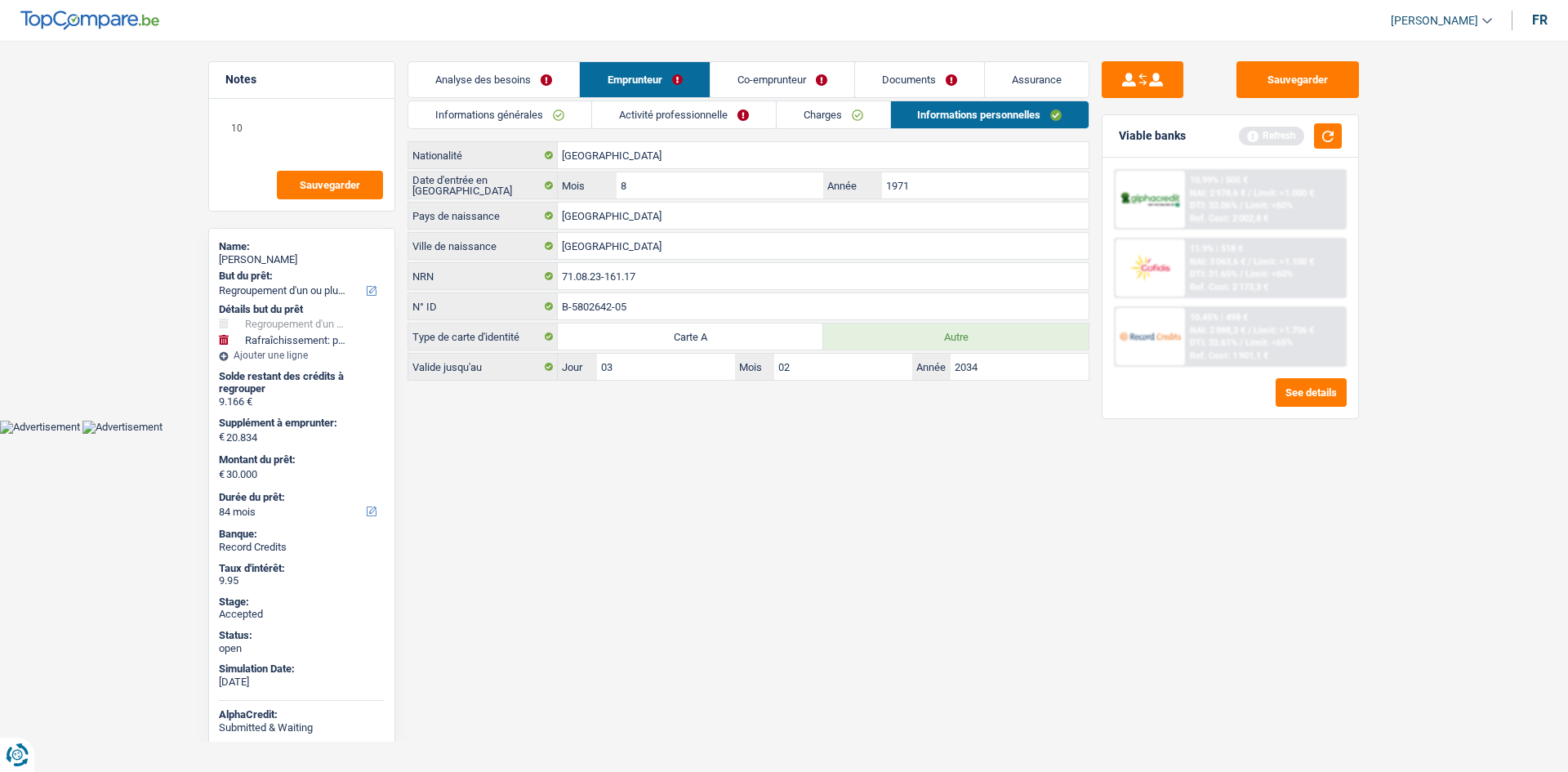
click at [829, 79] on link "Co-emprunteur" at bounding box center [783, 80] width 144 height 35
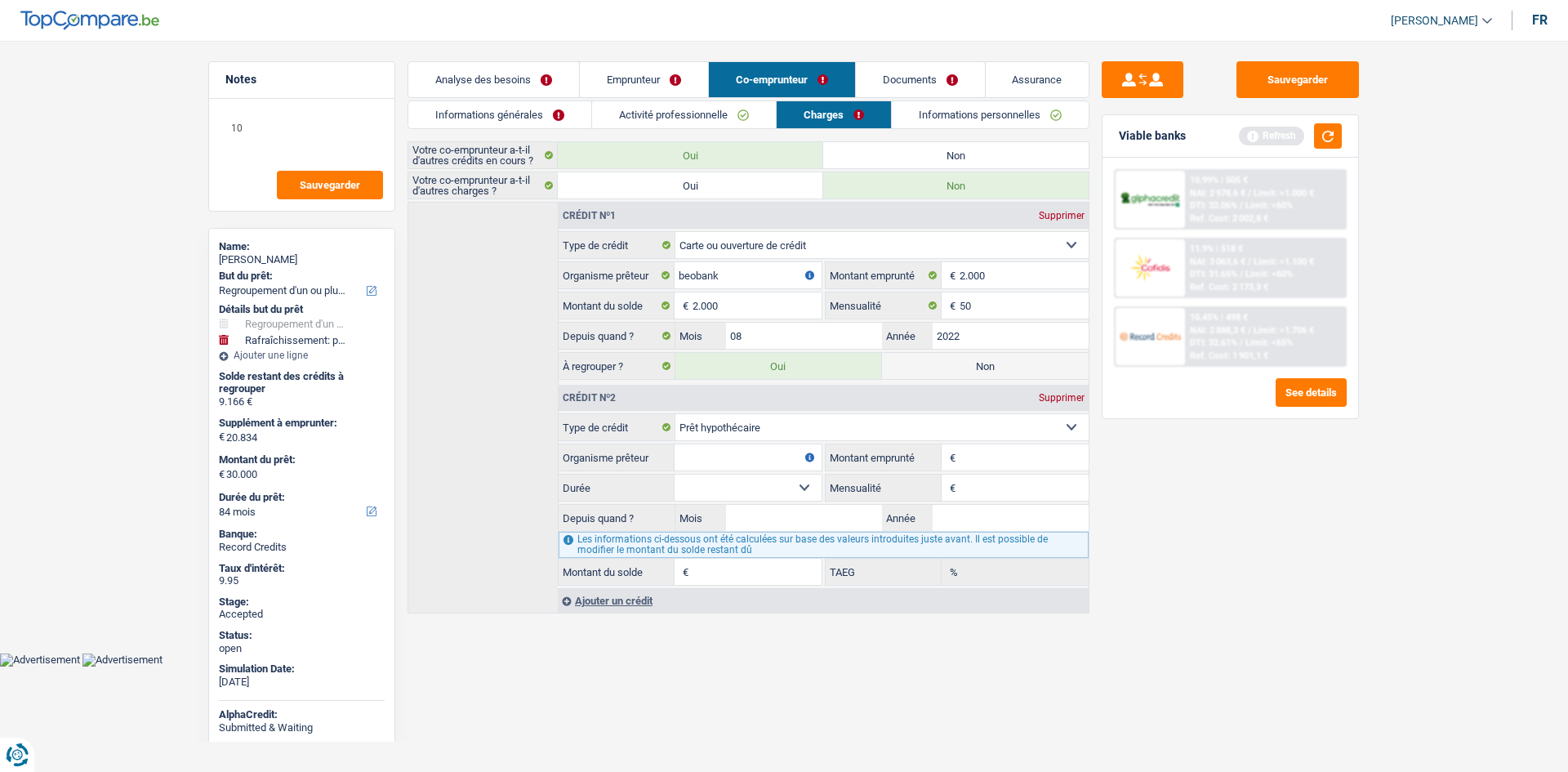
click at [936, 116] on link "Informations personnelles" at bounding box center [990, 115] width 197 height 27
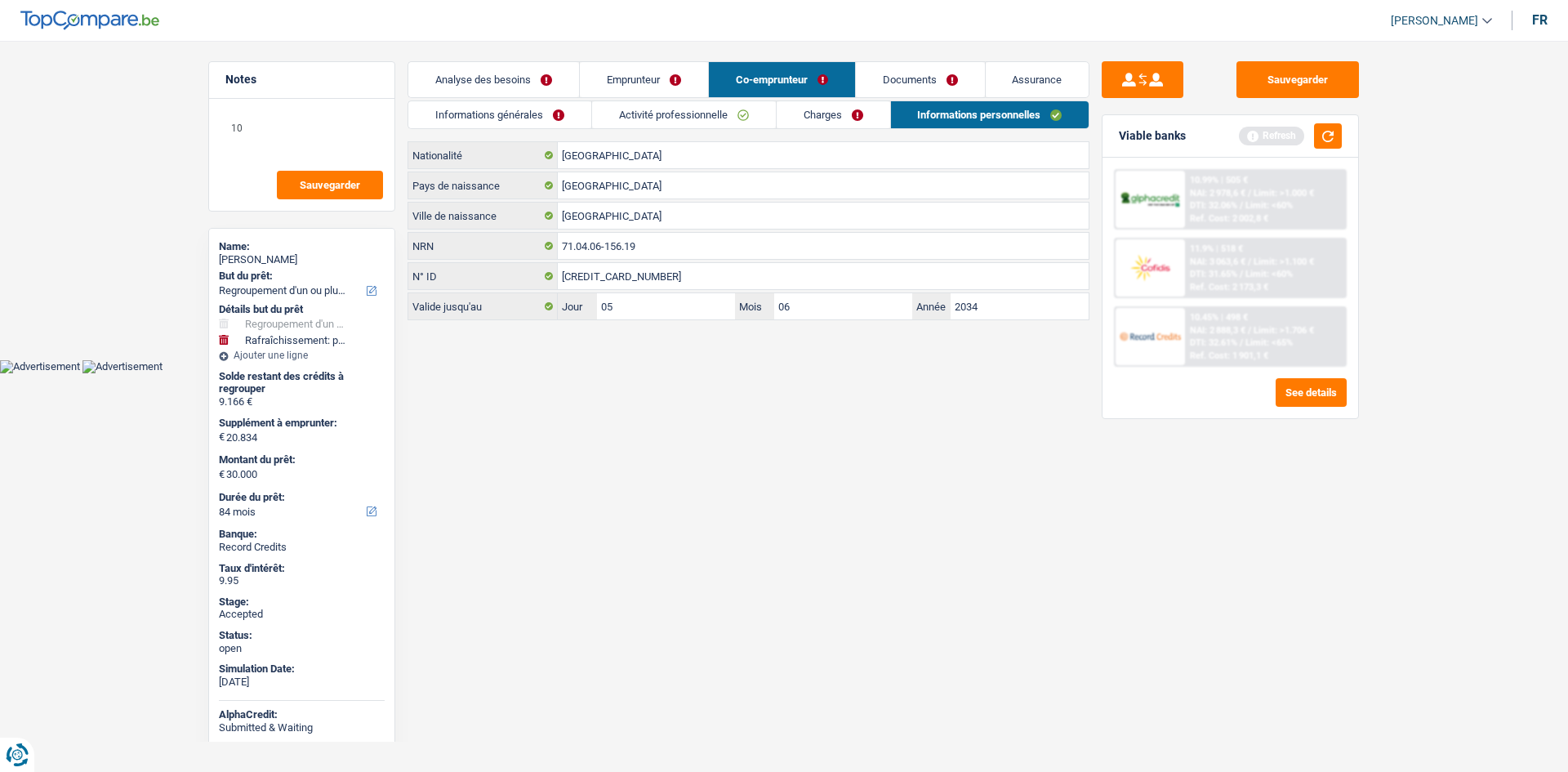
click at [708, 75] on link "Emprunteur" at bounding box center [644, 80] width 128 height 35
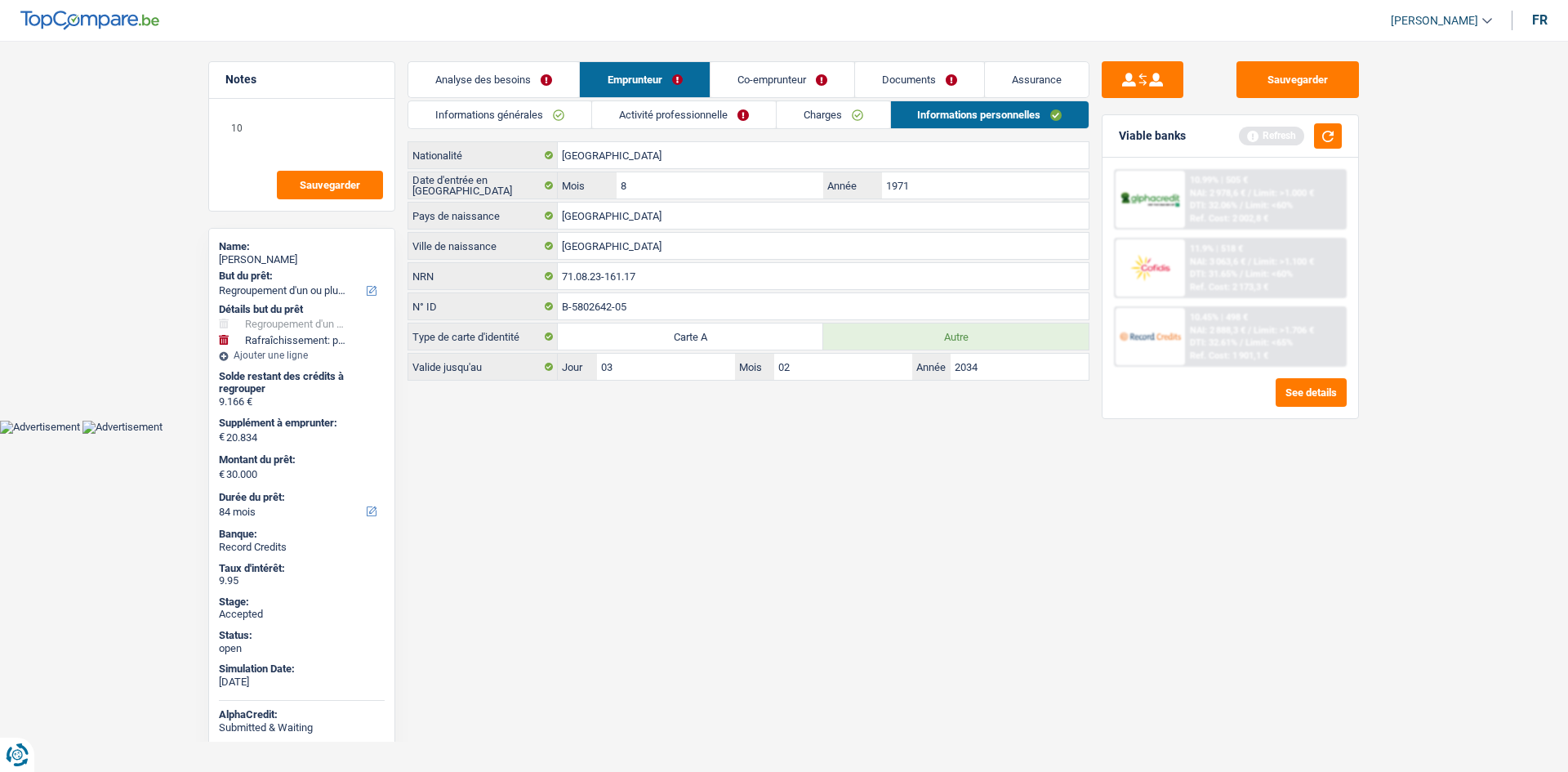
click at [721, 112] on link "Activité professionnelle" at bounding box center [684, 115] width 184 height 27
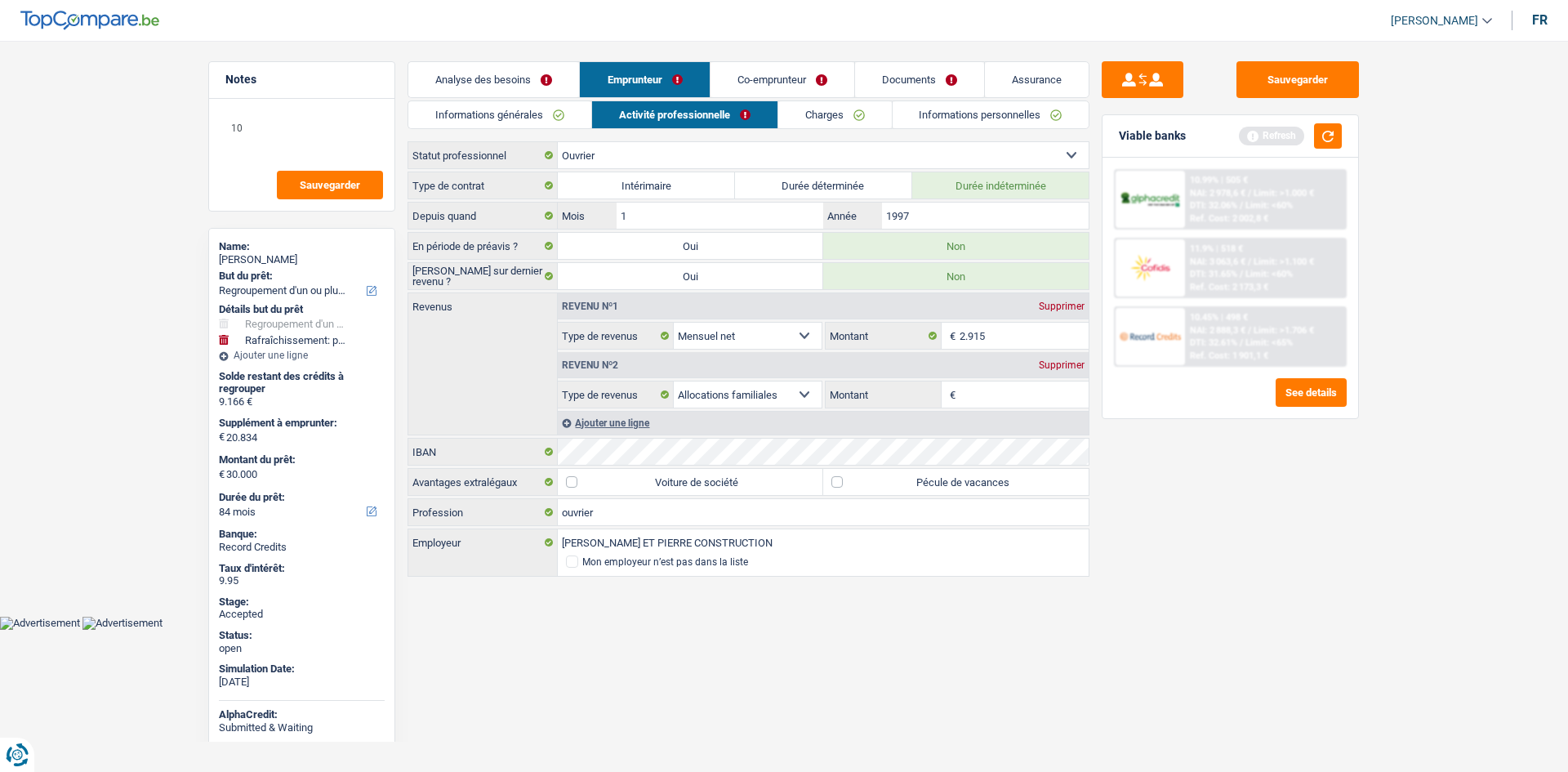
click at [829, 111] on link "Charges" at bounding box center [835, 115] width 113 height 27
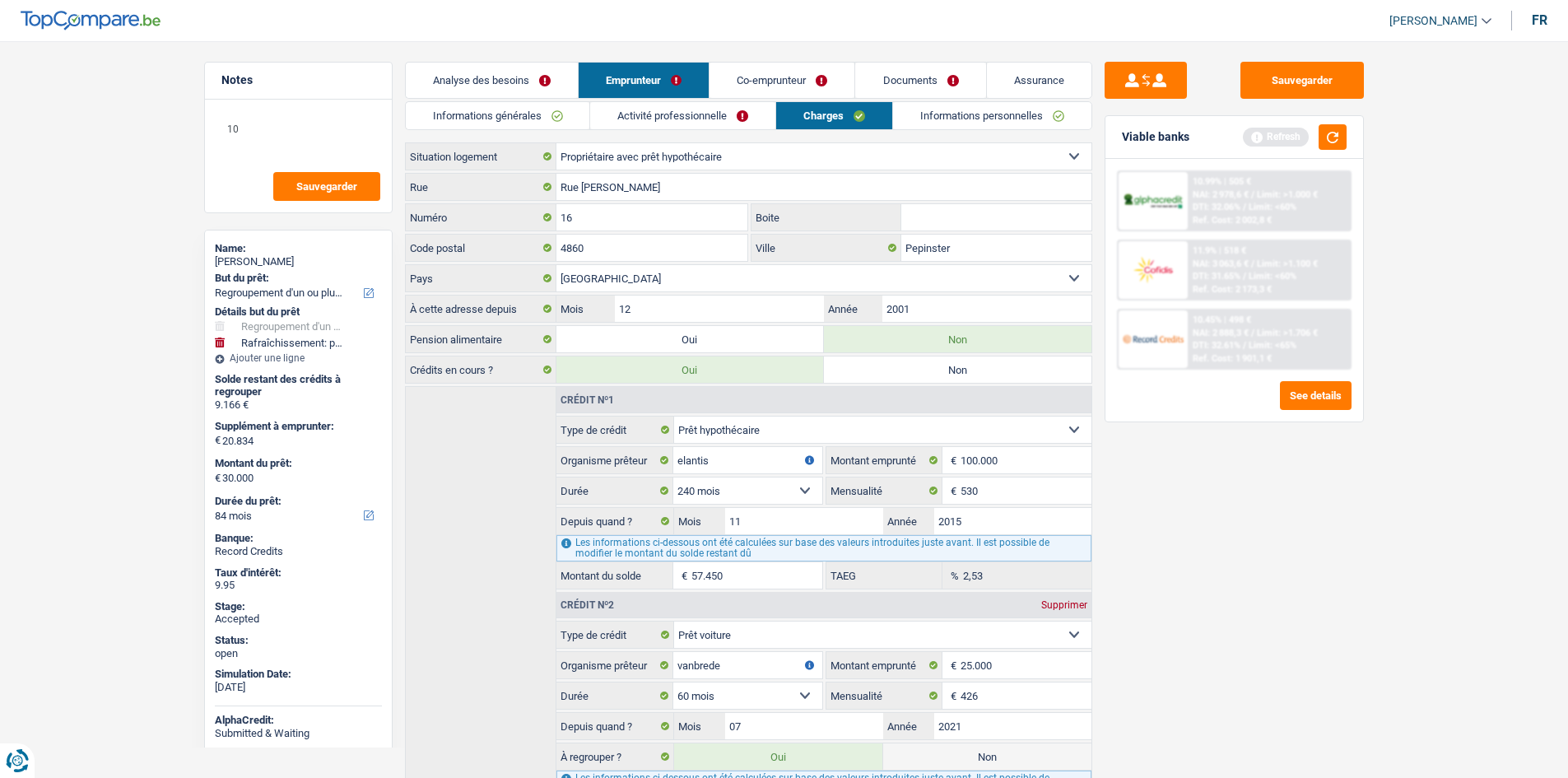
click at [825, 84] on link "Co-emprunteur" at bounding box center [782, 80] width 145 height 35
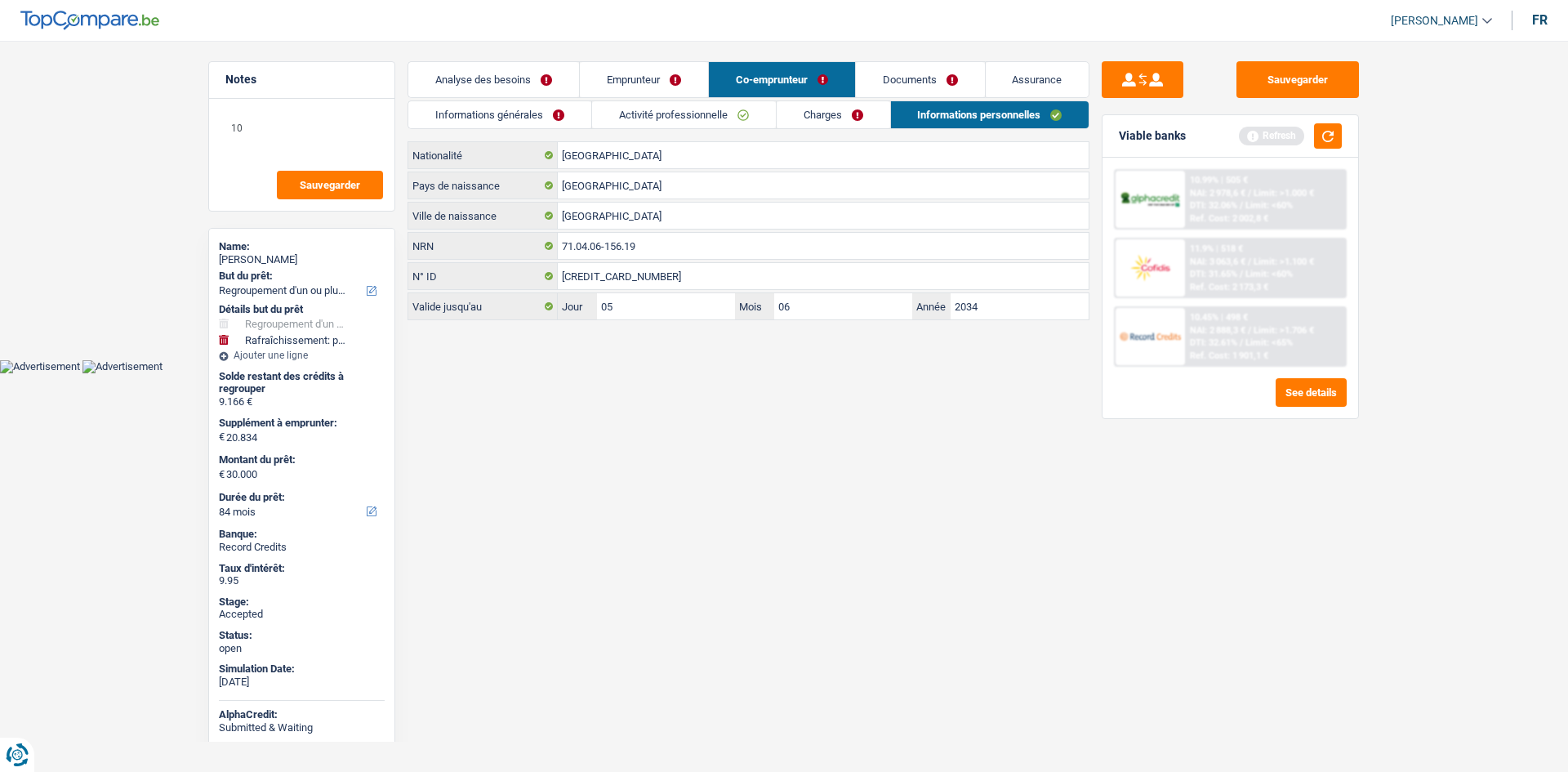
click at [546, 69] on link "Analyse des besoins" at bounding box center [494, 80] width 171 height 35
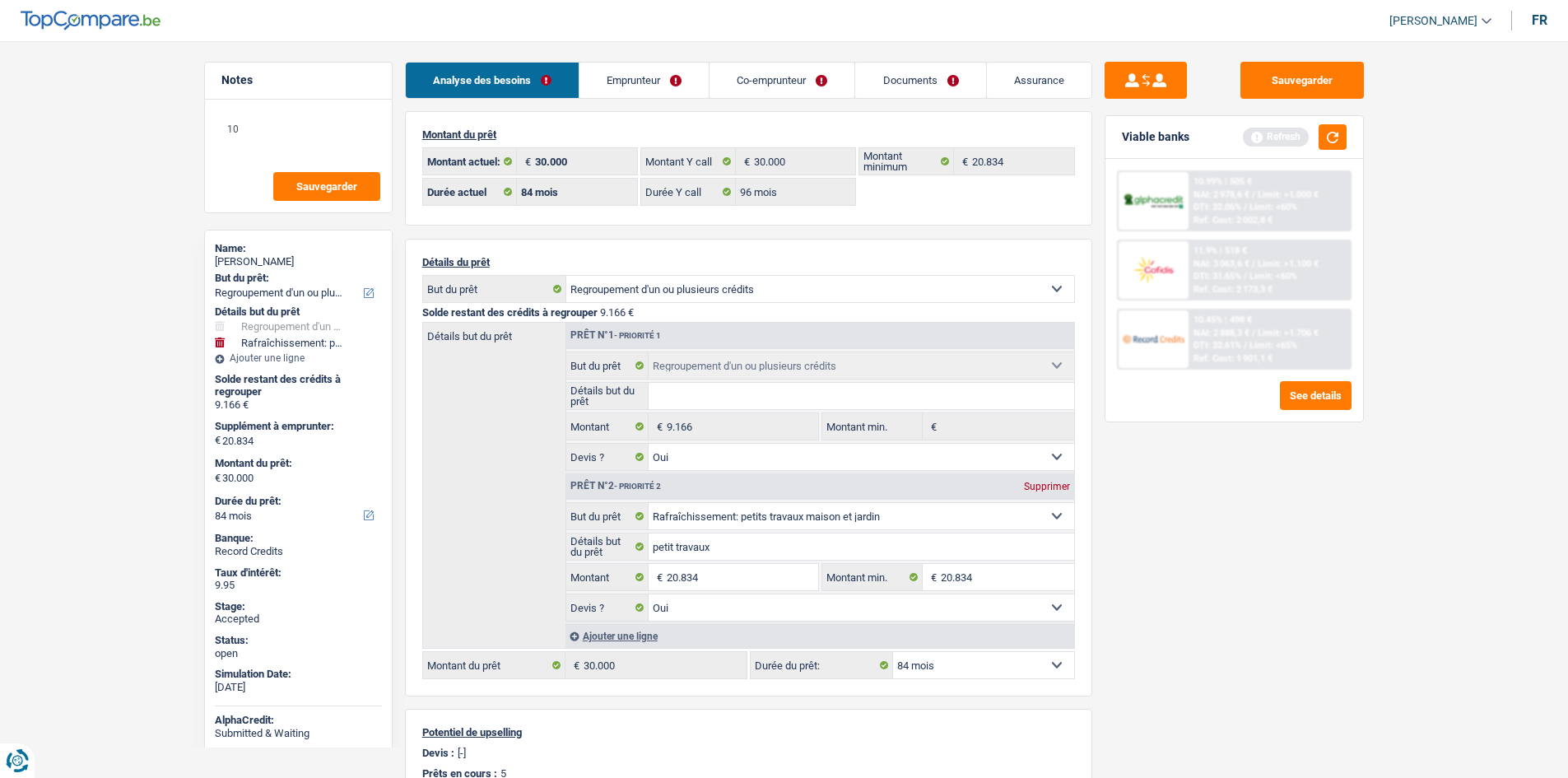
click at [1193, 514] on div "Sauvegarder Viable banks Refresh 10.99% | 505 € NAI: 2 978,6 € / Limit: >1.000 …" at bounding box center [1234, 405] width 284 height 686
click at [1027, 77] on link "Assurance" at bounding box center [1039, 80] width 105 height 35
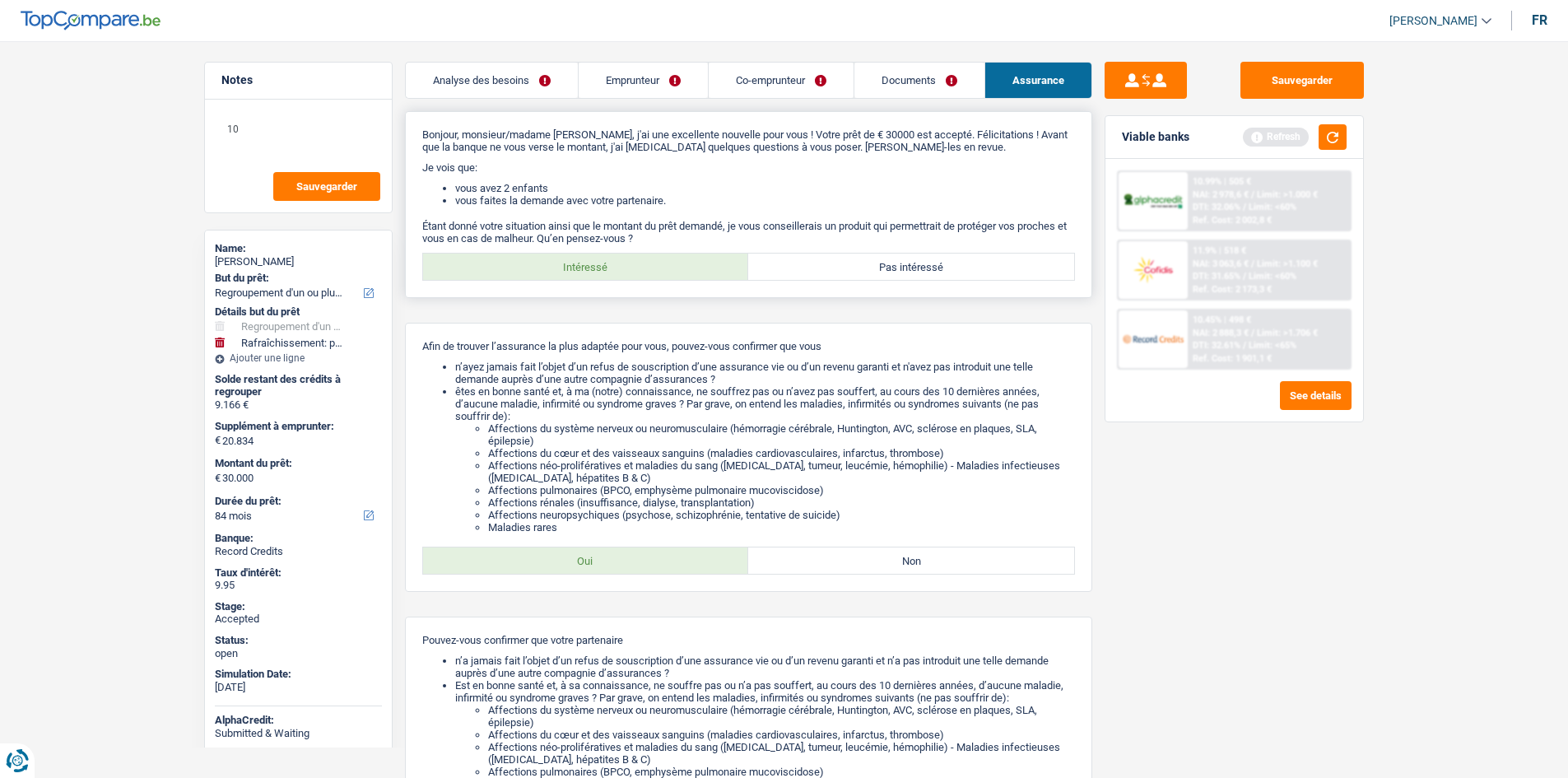
click at [848, 258] on label "Pas intéressé" at bounding box center [911, 266] width 326 height 26
click at [848, 258] on input "Pas intéressé" at bounding box center [911, 266] width 326 height 26
radio input "true"
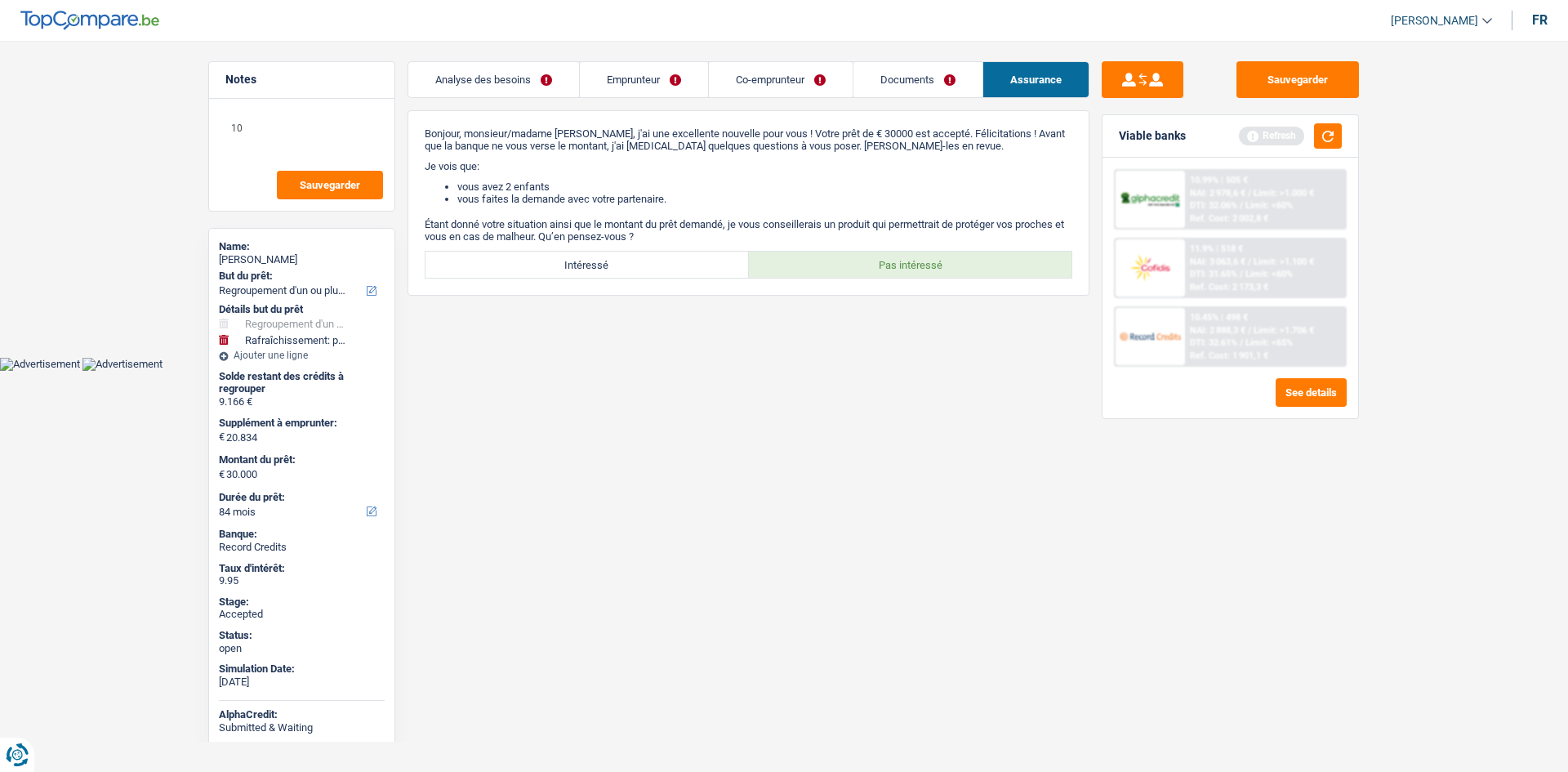
drag, startPoint x: 526, startPoint y: 72, endPoint x: 555, endPoint y: 112, distance: 49.4
click at [525, 72] on link "Analyse des besoins" at bounding box center [494, 80] width 171 height 35
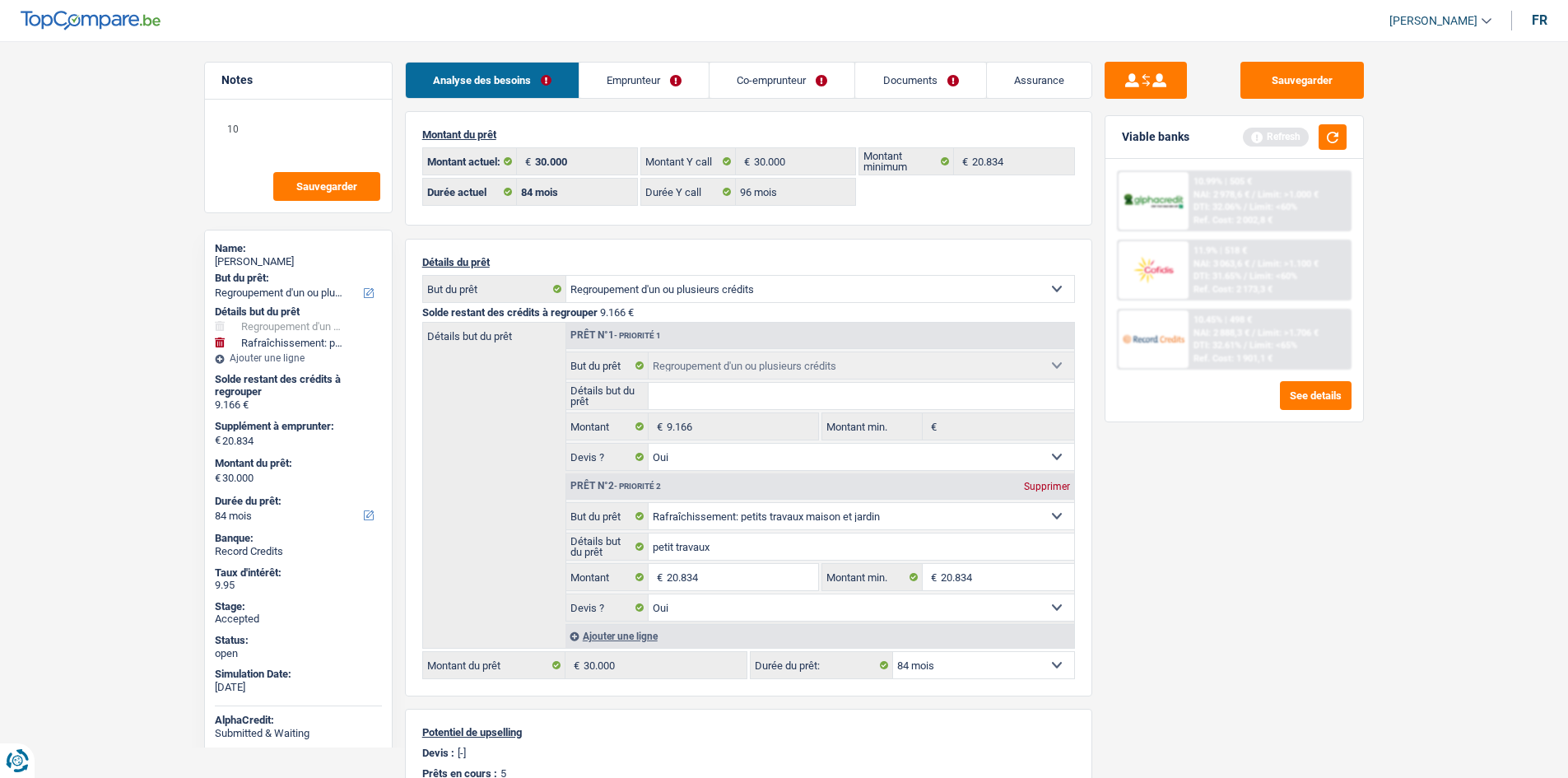
click at [1192, 586] on div "Sauvegarder Viable banks Refresh 10.99% | 505 € NAI: 2 978,6 € / Limit: >1.000 …" at bounding box center [1234, 405] width 284 height 686
click at [1034, 666] on select "12 mois 18 mois 24 mois 30 mois 36 mois 42 mois 48 mois 60 mois 72 mois 84 mois…" at bounding box center [983, 665] width 181 height 26
select select "96"
click at [893, 652] on select "12 mois 18 mois 24 mois 30 mois 36 mois 42 mois 48 mois 60 mois 72 mois 84 mois…" at bounding box center [983, 665] width 181 height 26
select select "96"
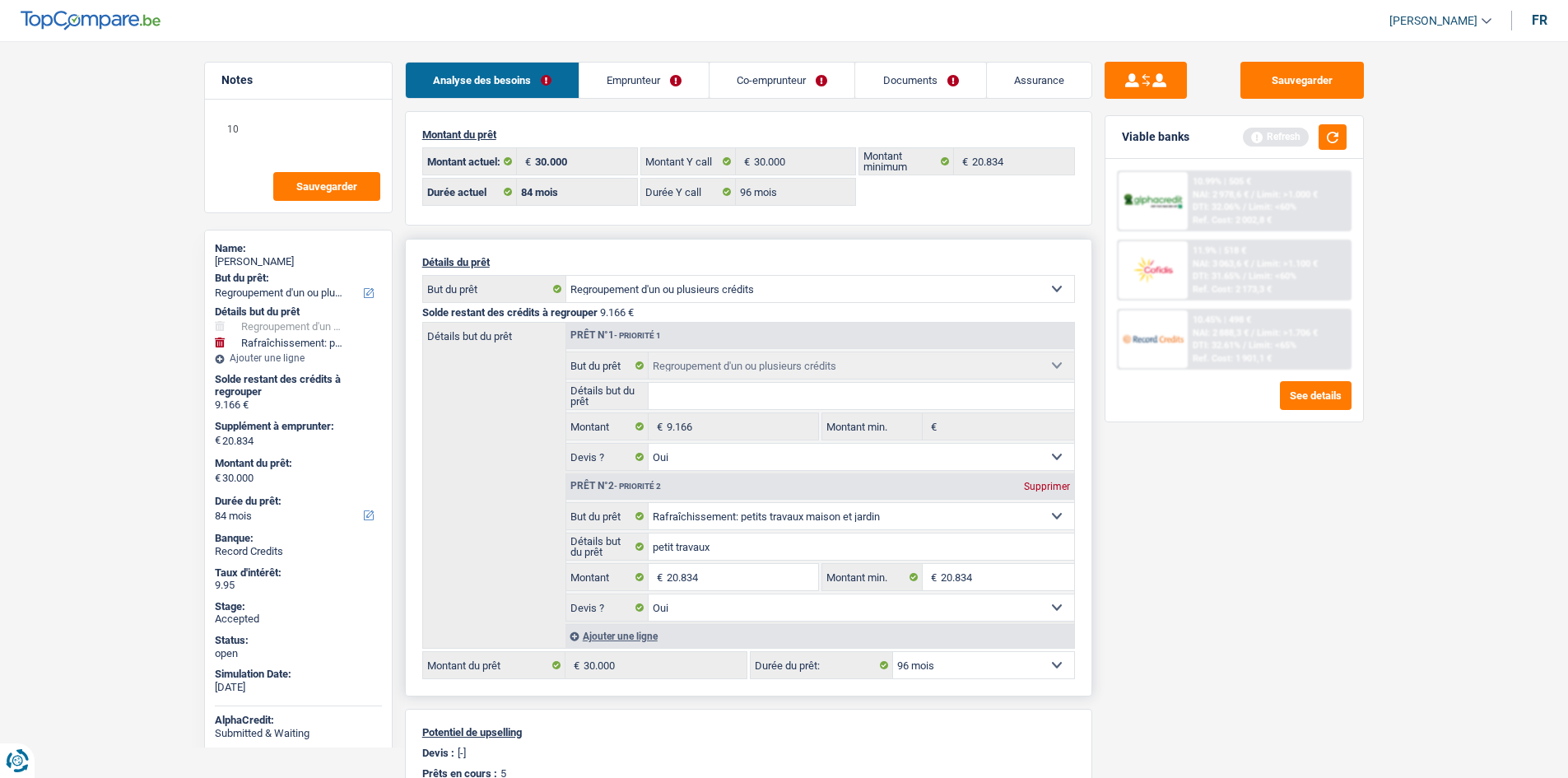
select select "96"
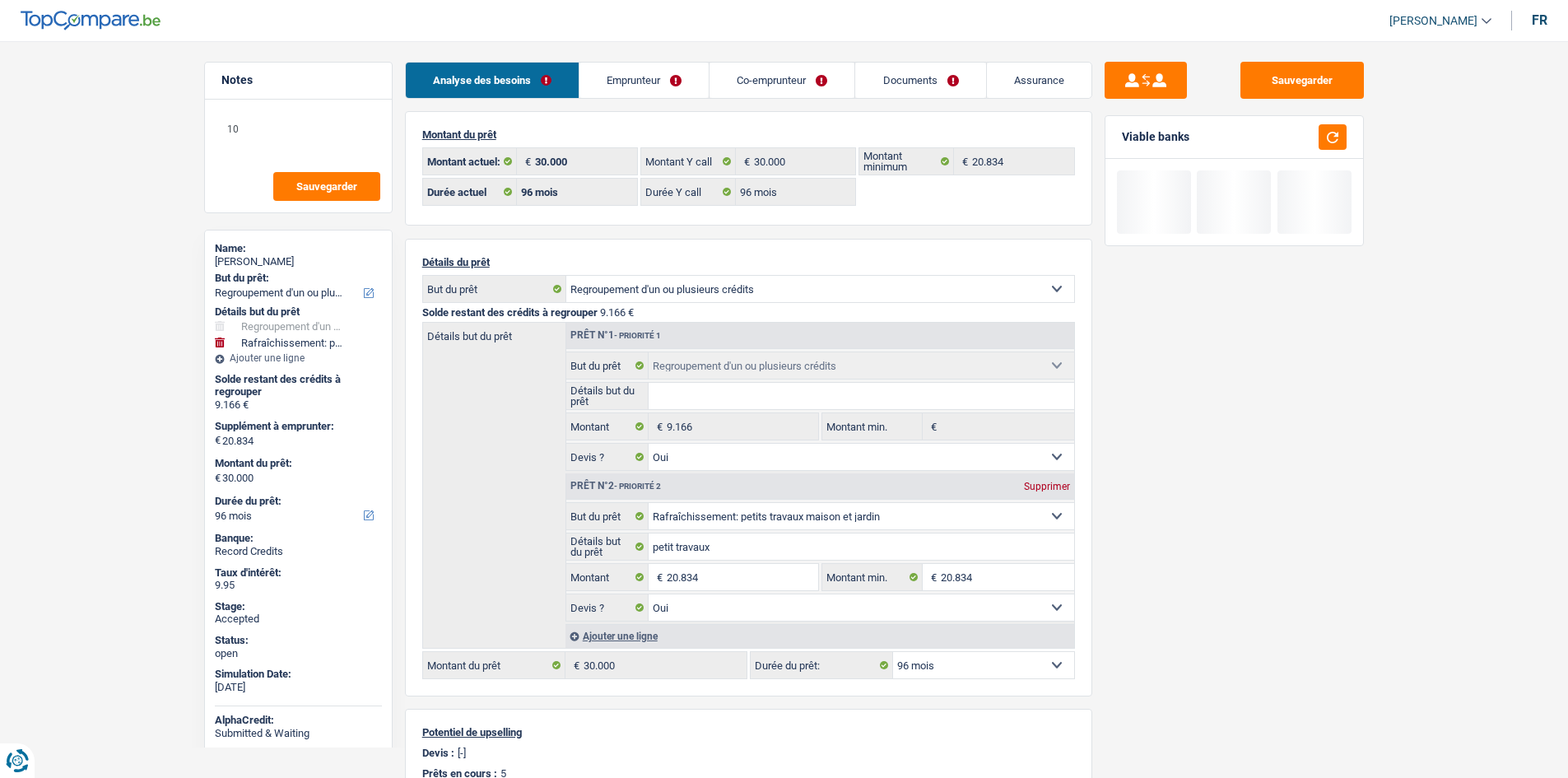
click at [1271, 608] on div "Sauvegarder Viable banks" at bounding box center [1234, 405] width 284 height 686
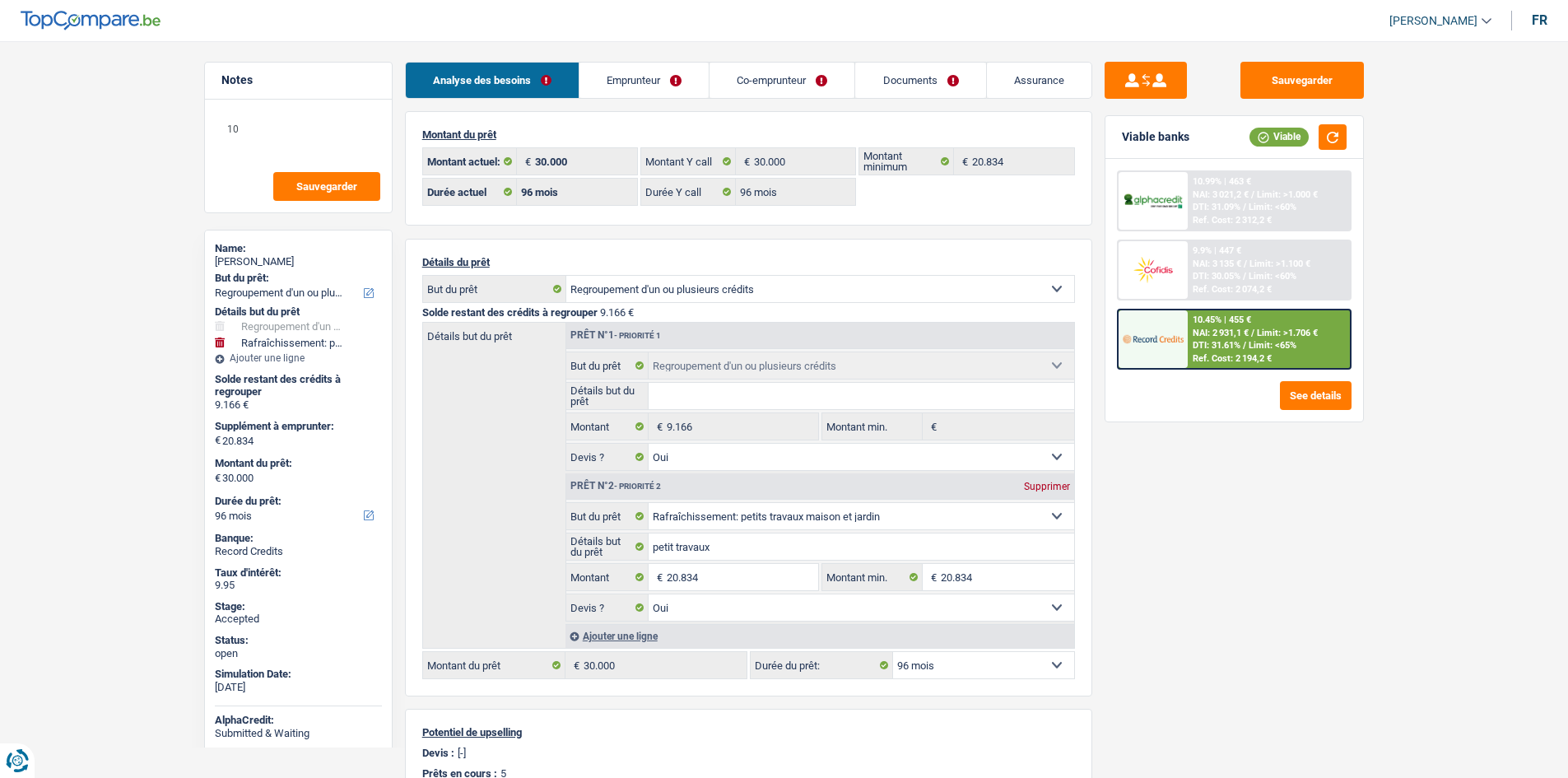
click at [966, 79] on link "Documents" at bounding box center [920, 80] width 130 height 35
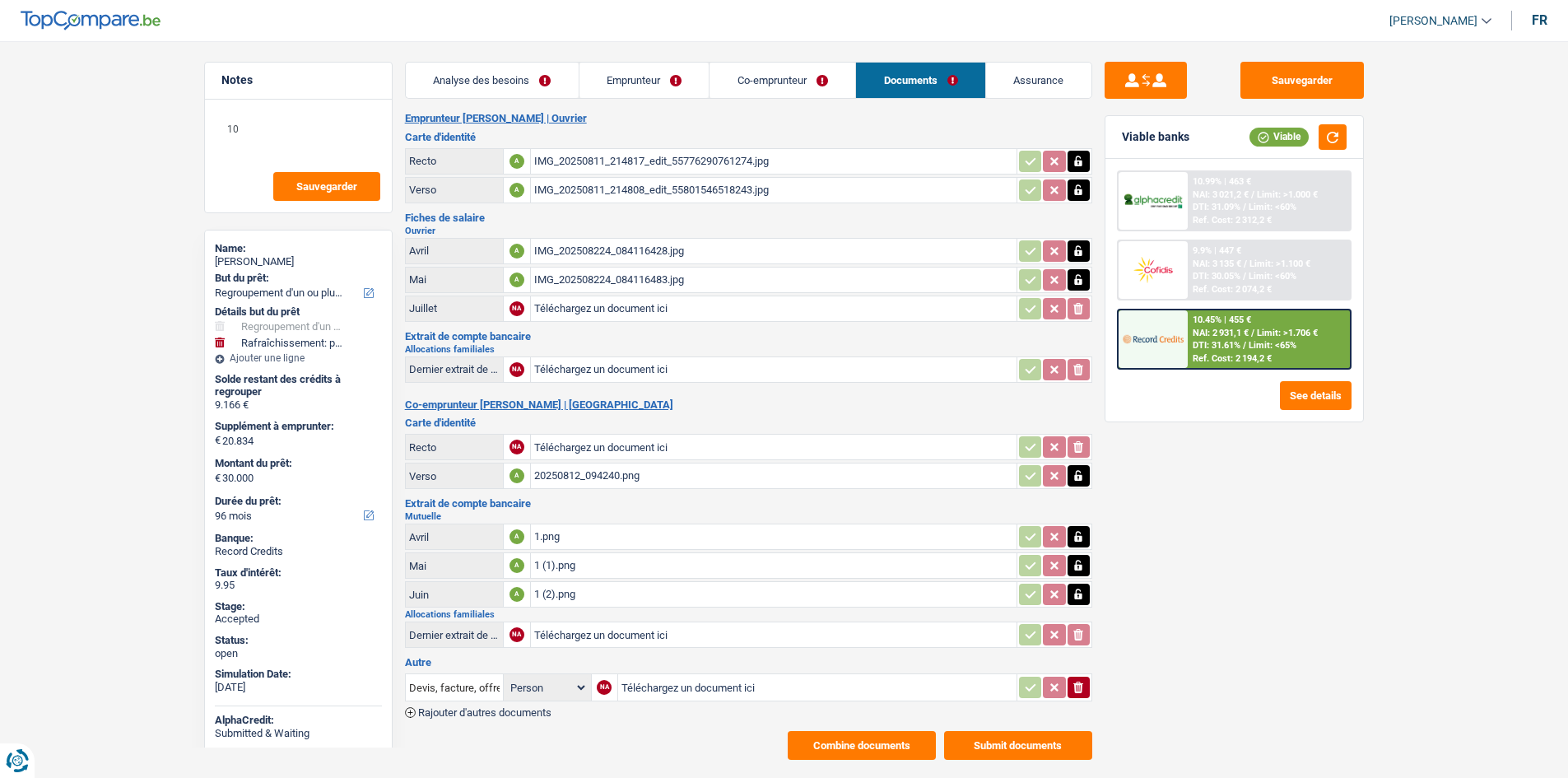
click at [642, 277] on div "IMG_202508224_084116483.jpg" at bounding box center [773, 280] width 479 height 24
click at [515, 84] on link "Analyse des besoins" at bounding box center [491, 80] width 173 height 35
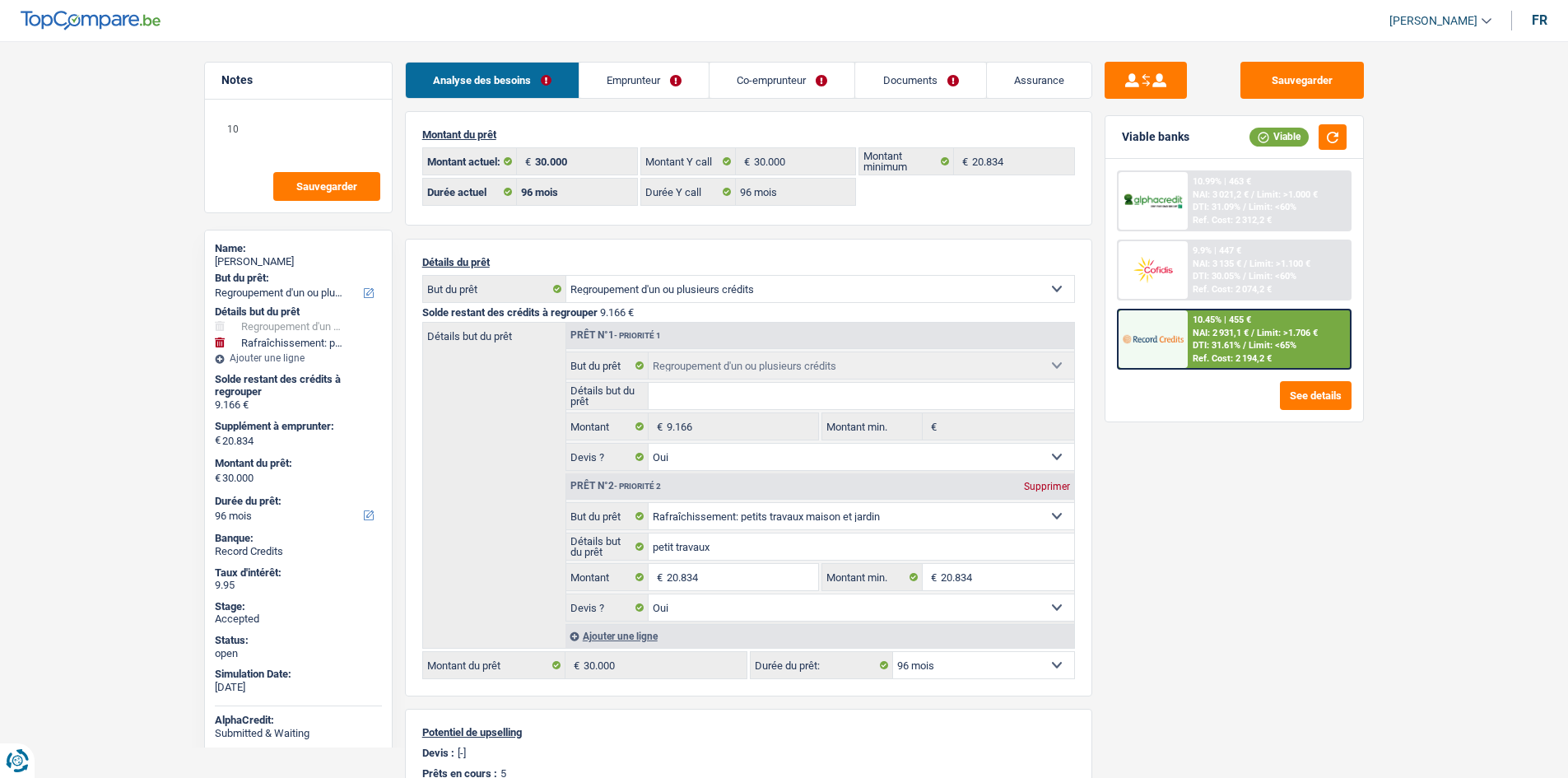
click at [1184, 535] on div "Sauvegarder Viable banks Viable 10.99% | 463 € NAI: 3 021,2 € / Limit: >1.000 €…" at bounding box center [1234, 405] width 284 height 686
click at [666, 71] on link "Emprunteur" at bounding box center [643, 80] width 129 height 35
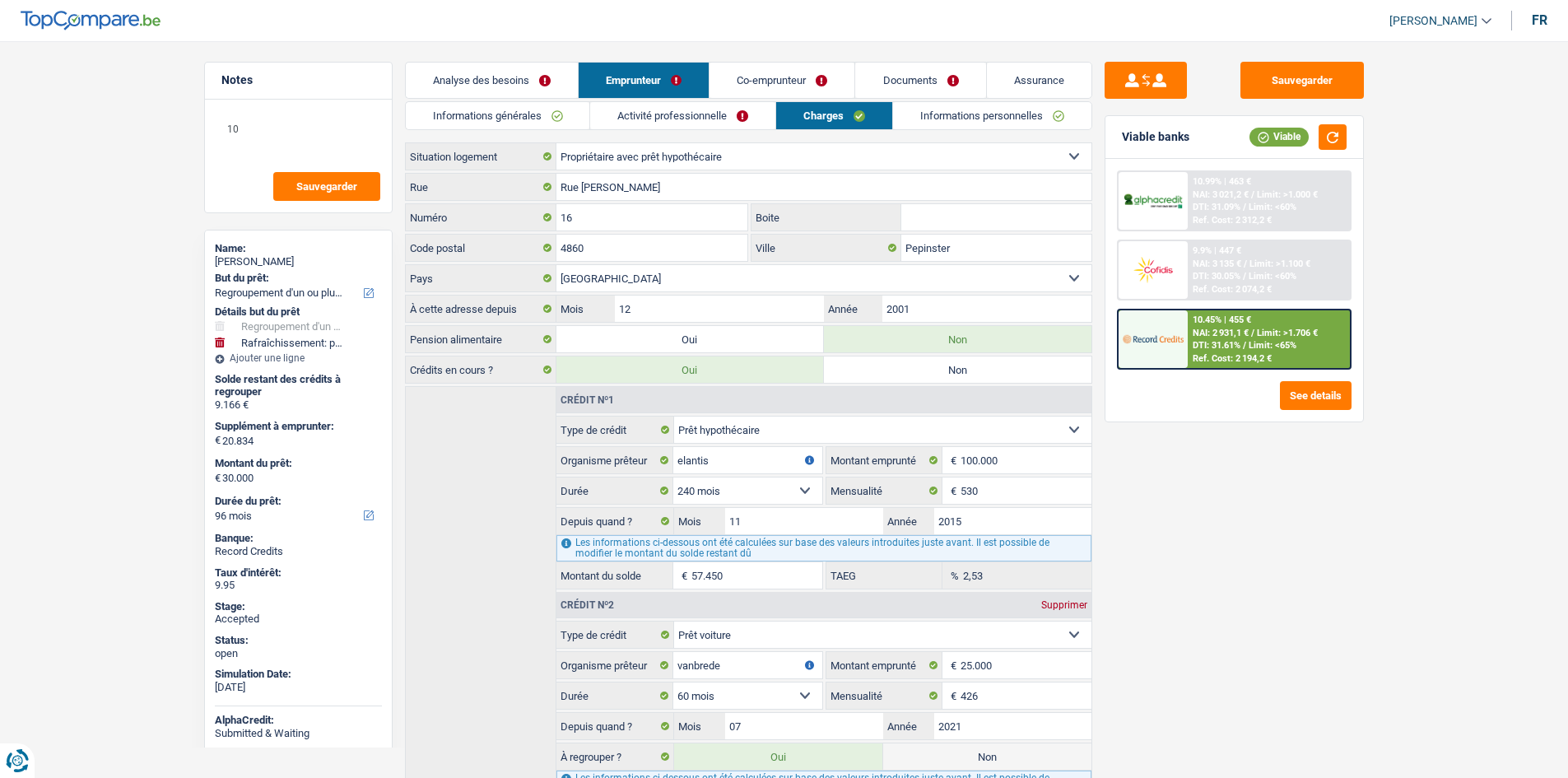
click at [808, 71] on link "Co-emprunteur" at bounding box center [782, 80] width 145 height 35
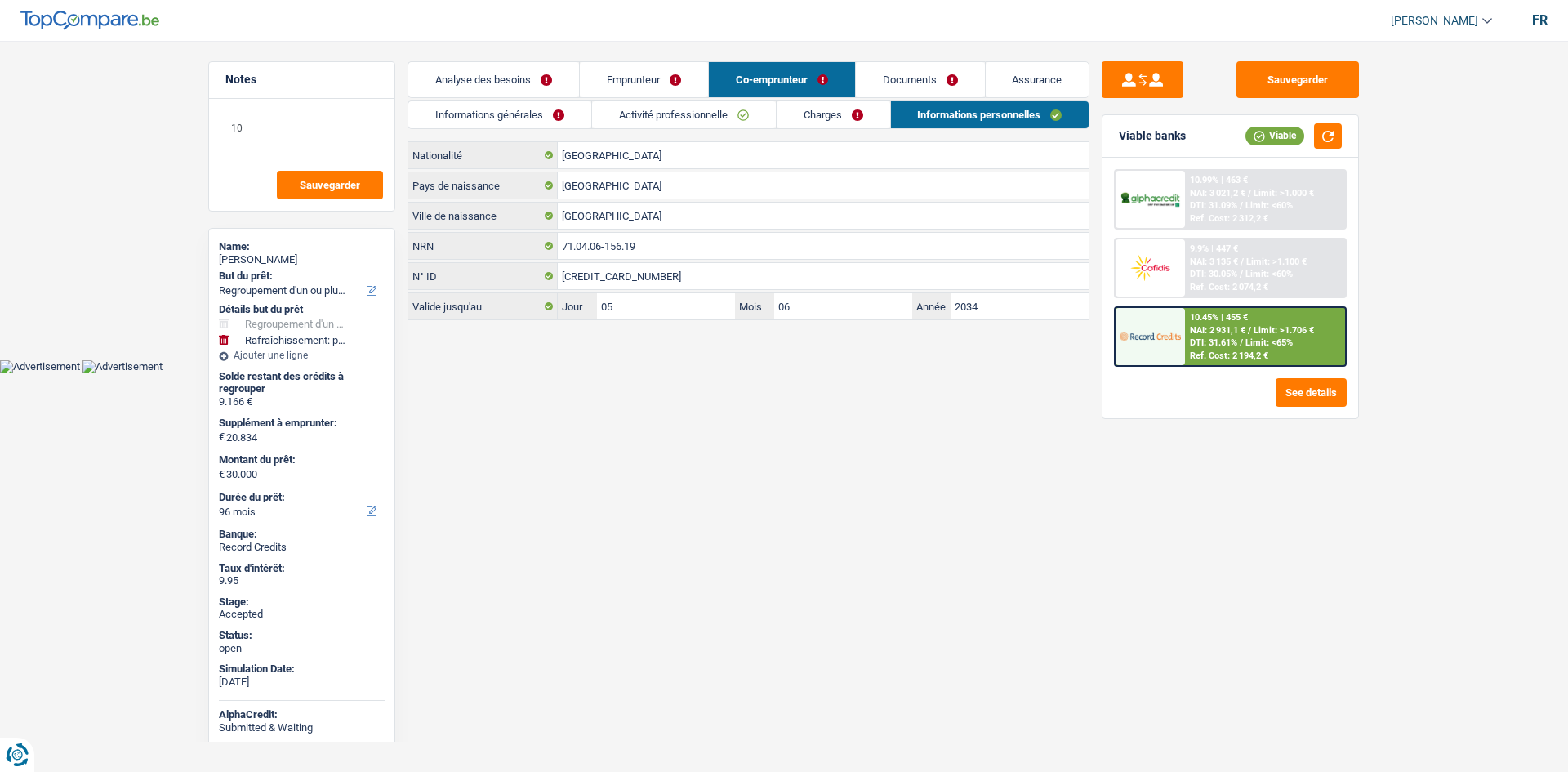
click at [876, 111] on link "Charges" at bounding box center [833, 115] width 113 height 27
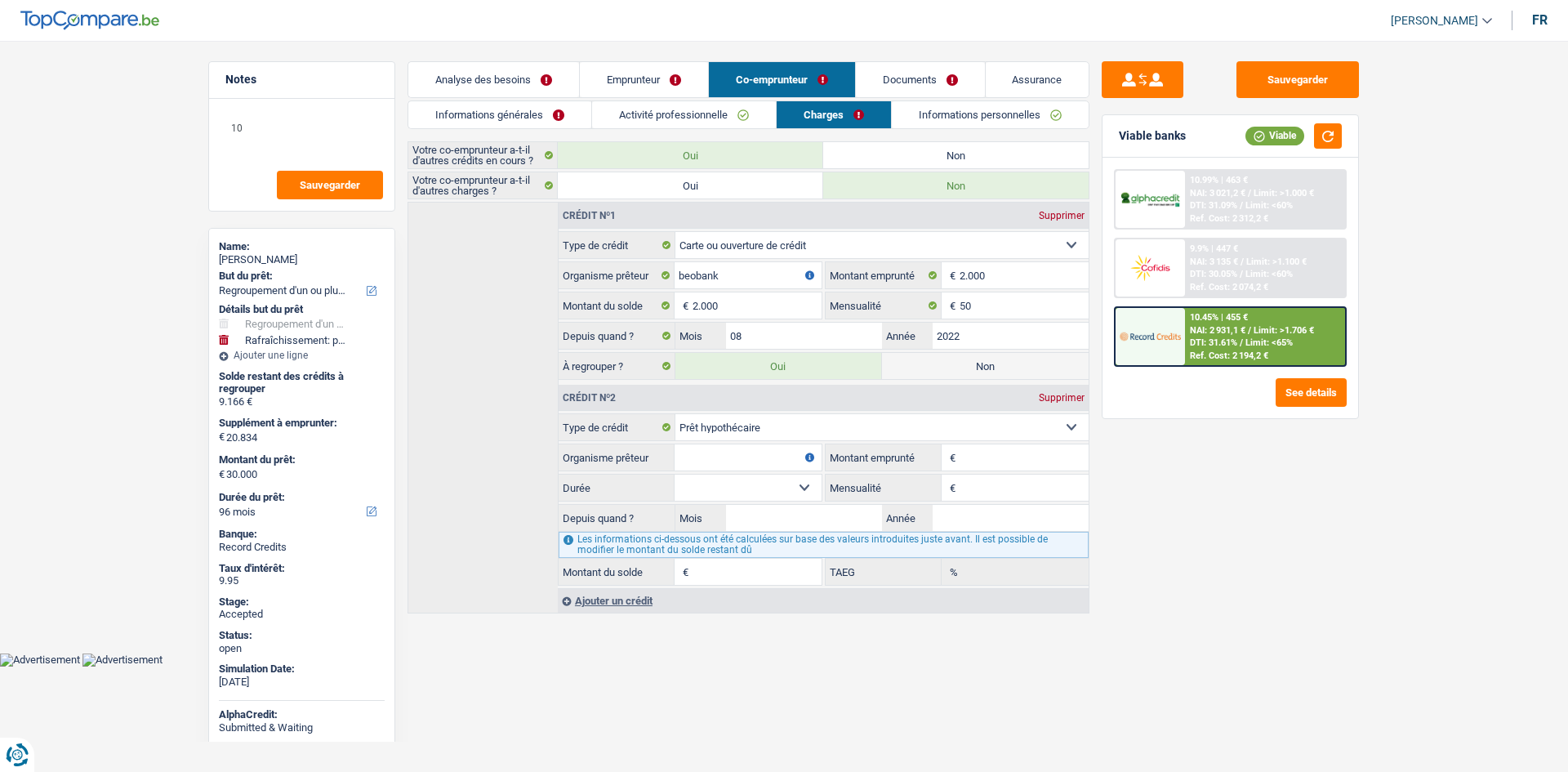
click at [665, 80] on link "Emprunteur" at bounding box center [644, 80] width 128 height 35
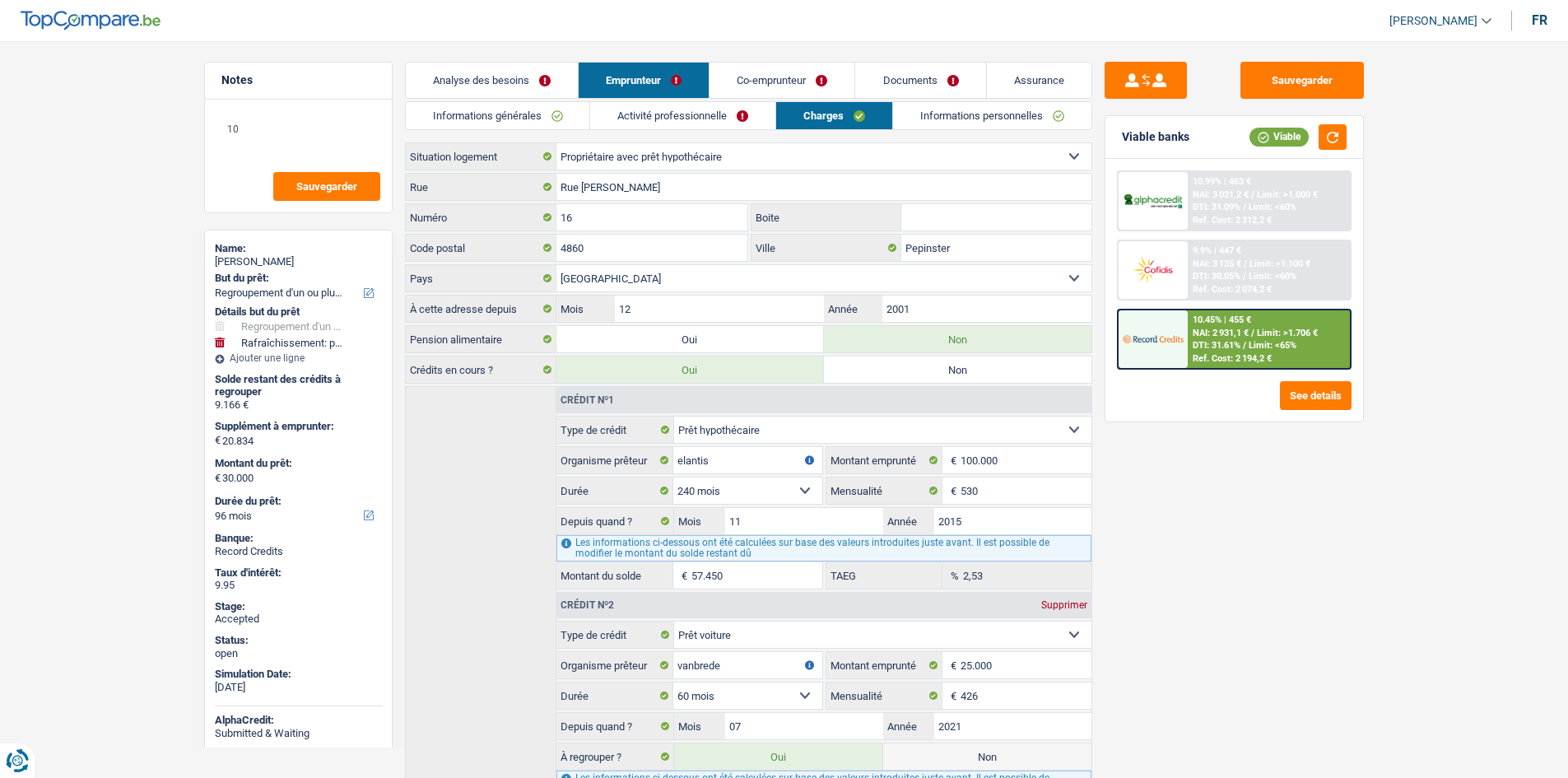
click at [764, 77] on link "Co-emprunteur" at bounding box center [782, 80] width 145 height 35
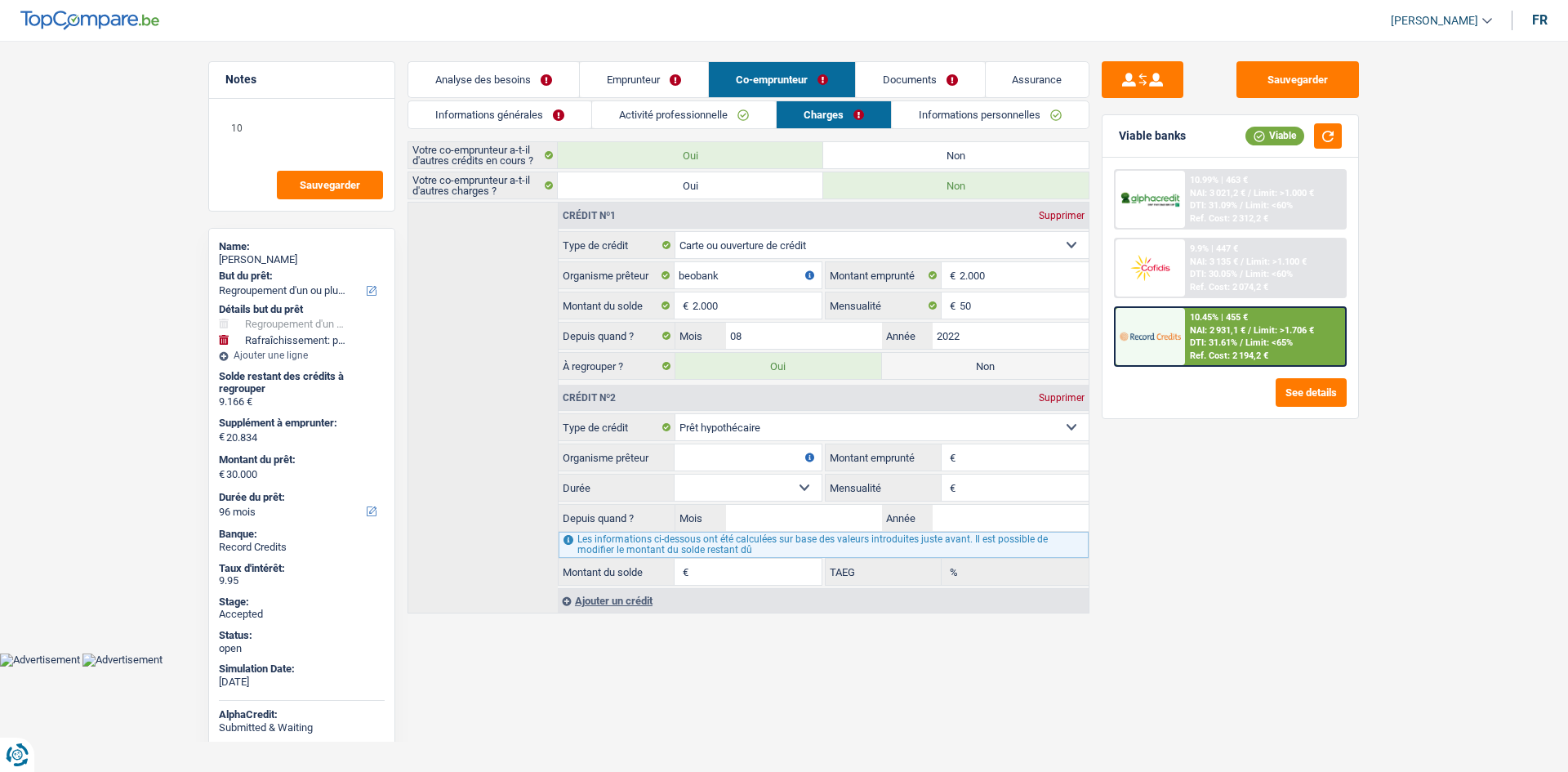
click at [1228, 526] on div "Sauvegarder Viable banks Viable 10.99% | 463 € NAI: 3 021,2 € / Limit: >1.000 €…" at bounding box center [1230, 402] width 282 height 681
click at [666, 82] on link "Emprunteur" at bounding box center [644, 80] width 128 height 35
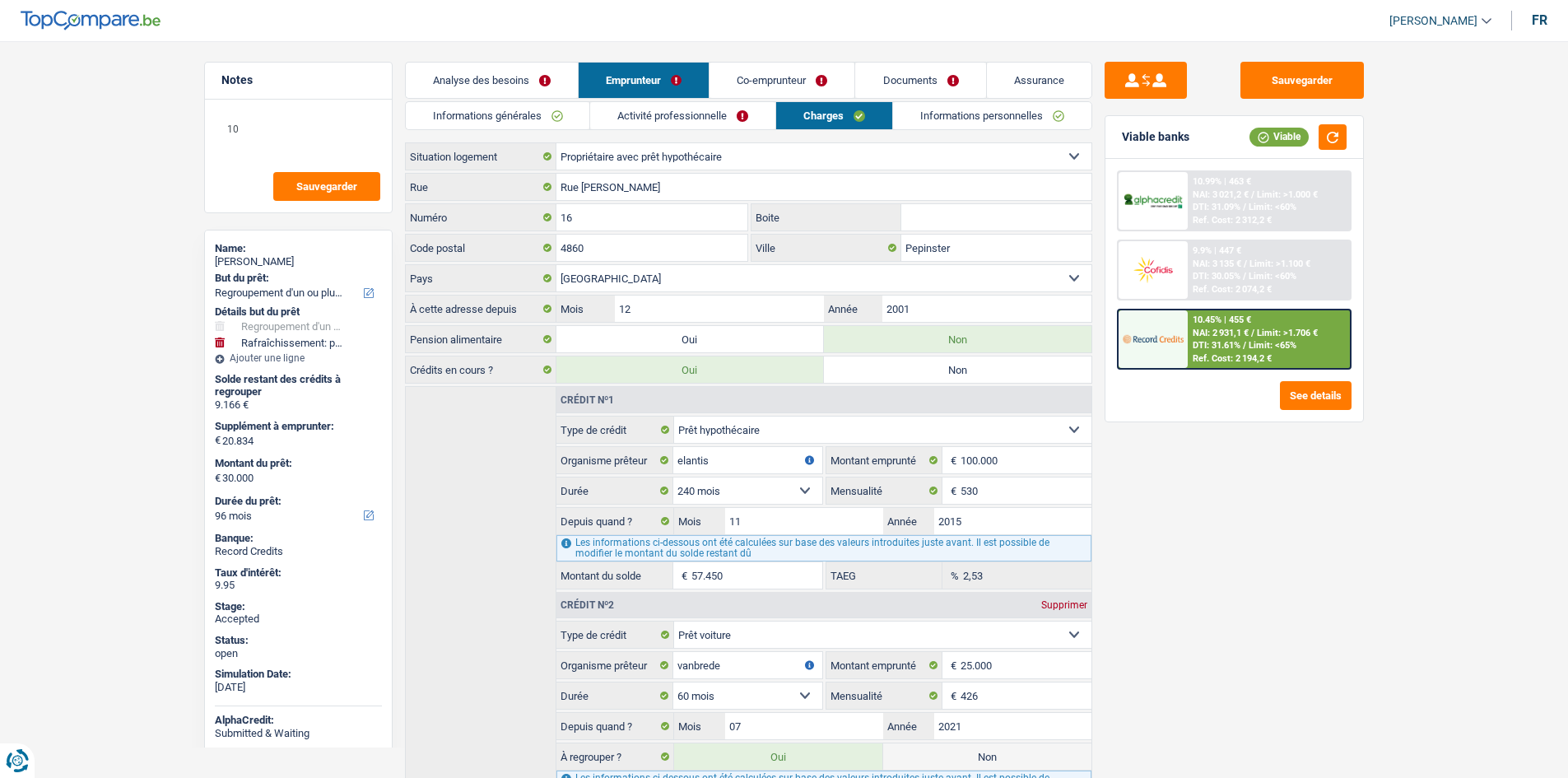
click at [1261, 551] on div "Sauvegarder Viable banks Viable 10.99% | 463 € NAI: 3 021,2 € / Limit: >1.000 €…" at bounding box center [1234, 405] width 284 height 686
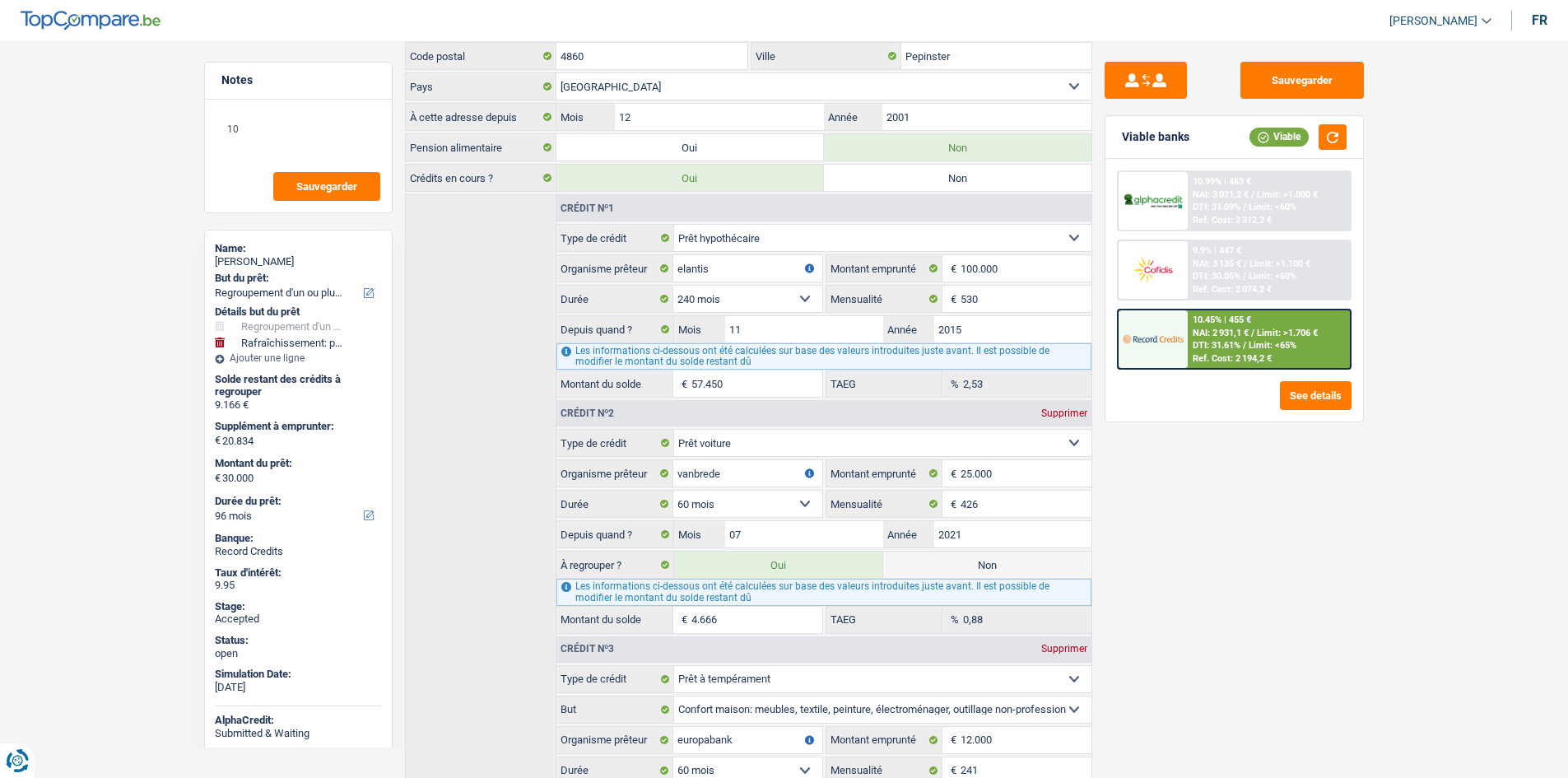
scroll to position [247, 0]
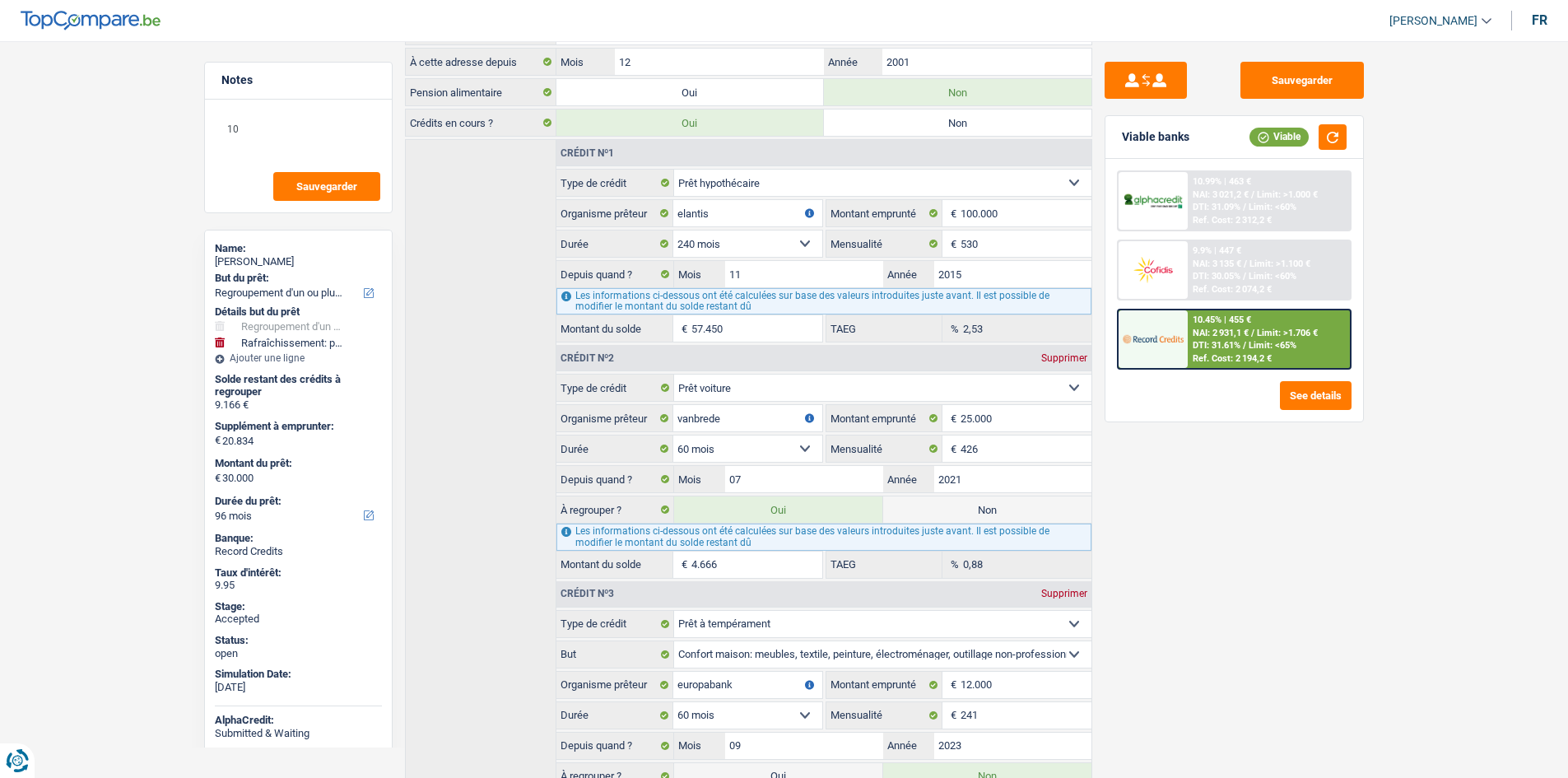
click at [1261, 551] on div "Sauvegarder Viable banks Viable 10.99% | 463 € NAI: 3 021,2 € / Limit: >1.000 €…" at bounding box center [1234, 405] width 284 height 686
click at [154, 406] on main "Notes 10 Sauvegarder Name: Salvatore Giuffre But du prêt: Confort maison: meubl…" at bounding box center [784, 570] width 1568 height 1585
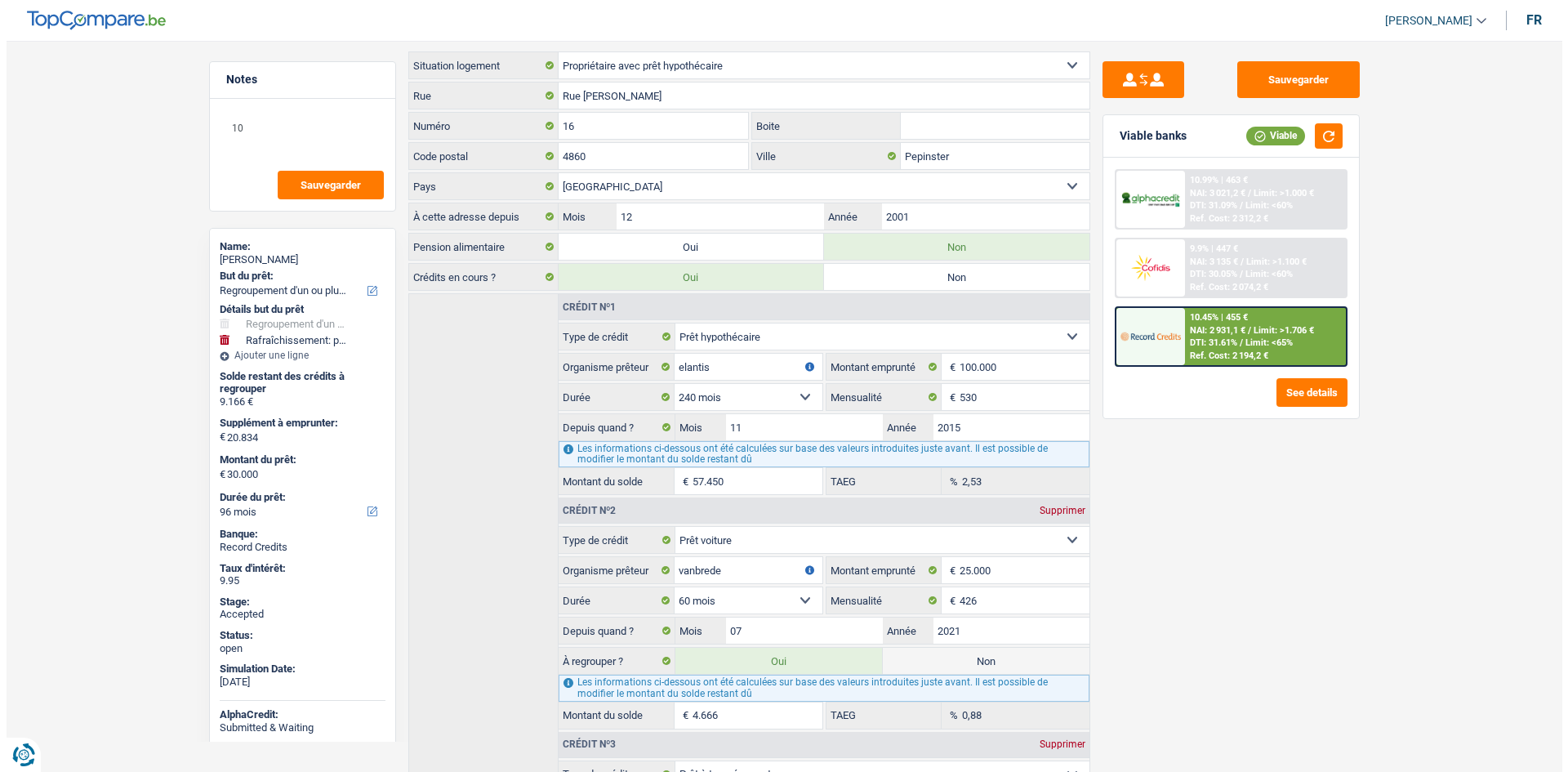
scroll to position [0, 0]
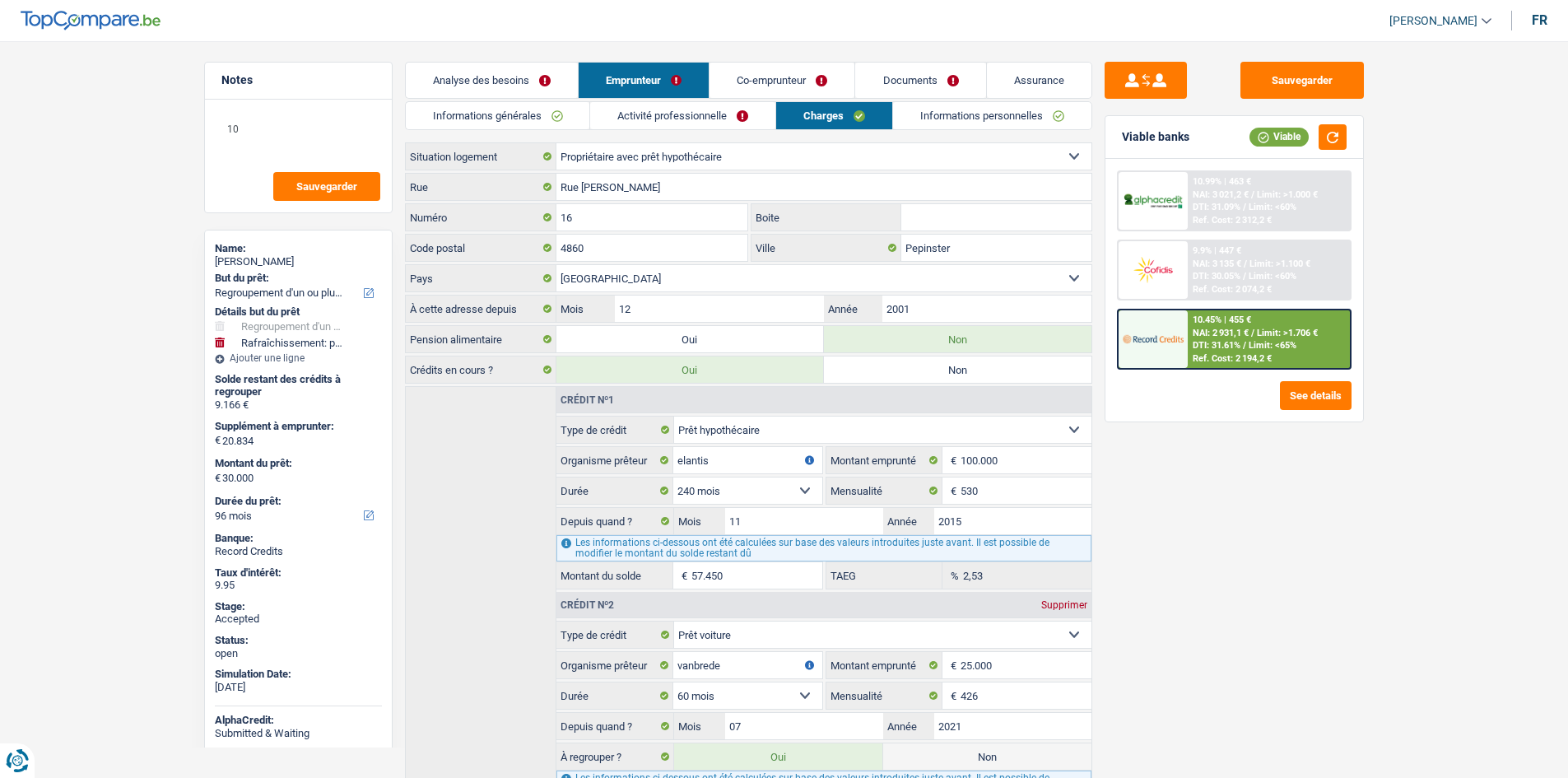
click at [711, 112] on link "Activité professionnelle" at bounding box center [682, 116] width 185 height 27
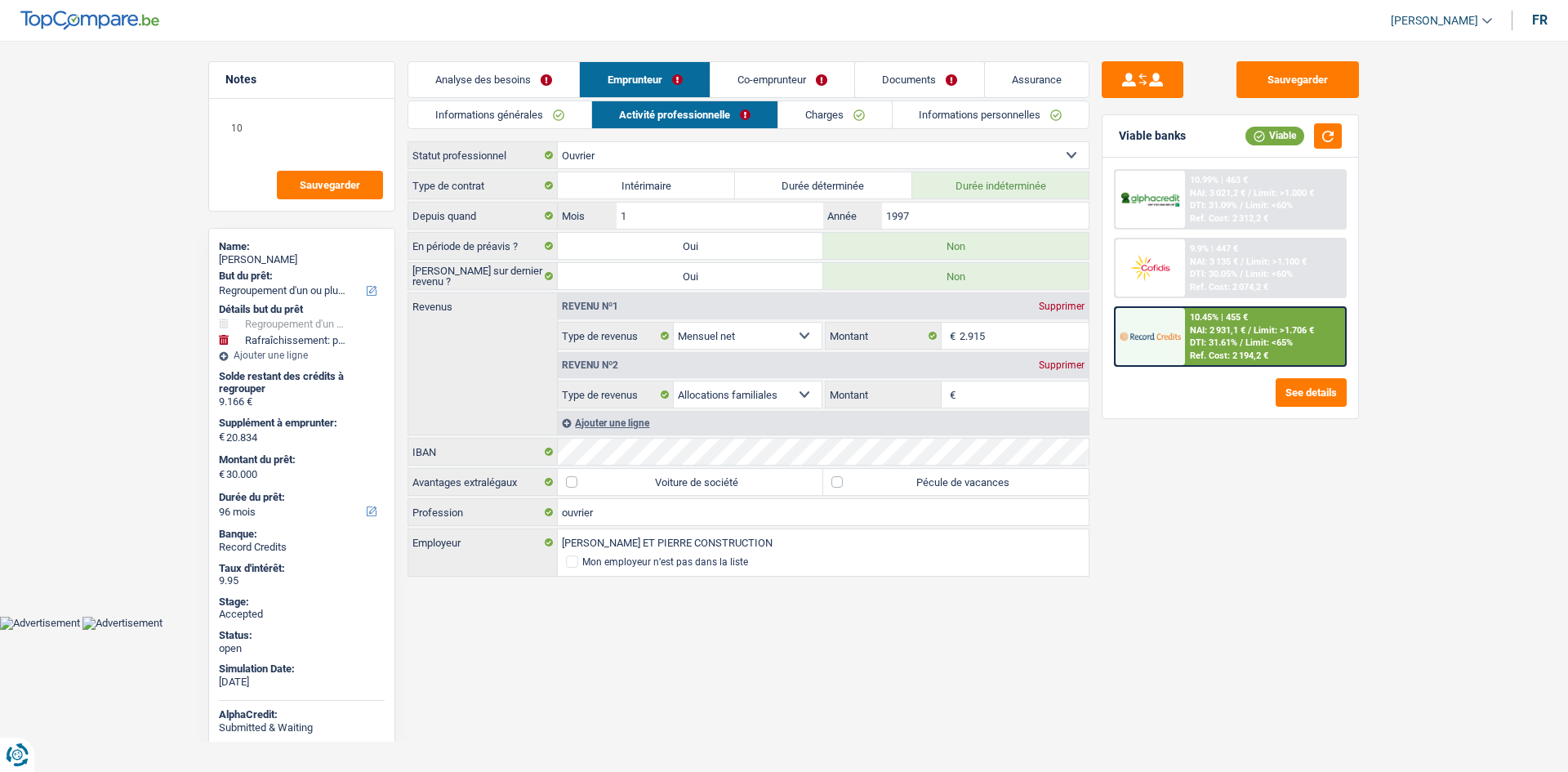
click at [820, 117] on link "Charges" at bounding box center [835, 115] width 113 height 27
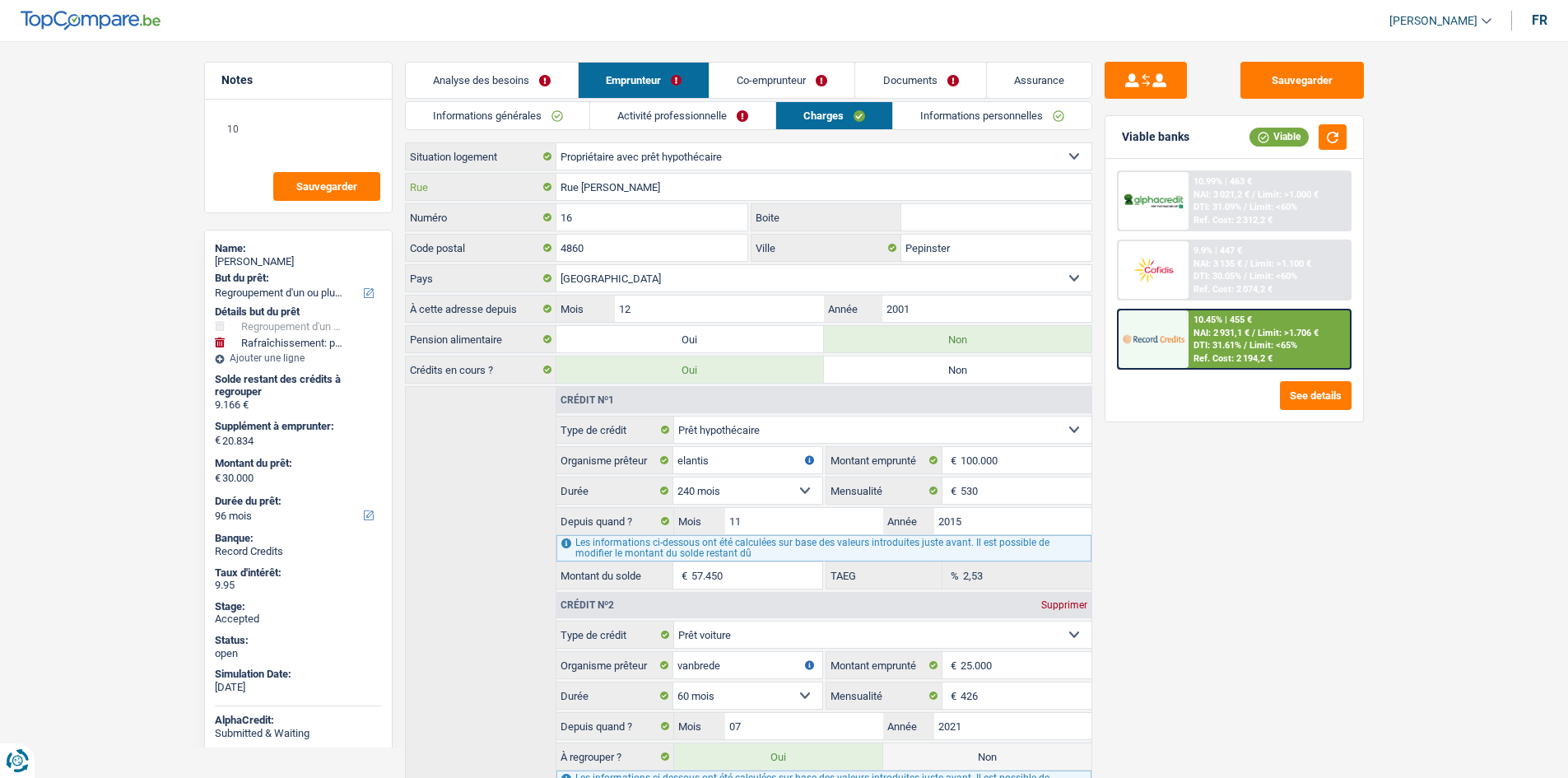
click at [754, 178] on input "Rue Jean Grandrath" at bounding box center [823, 187] width 534 height 26
click at [604, 219] on input "16" at bounding box center [652, 217] width 192 height 26
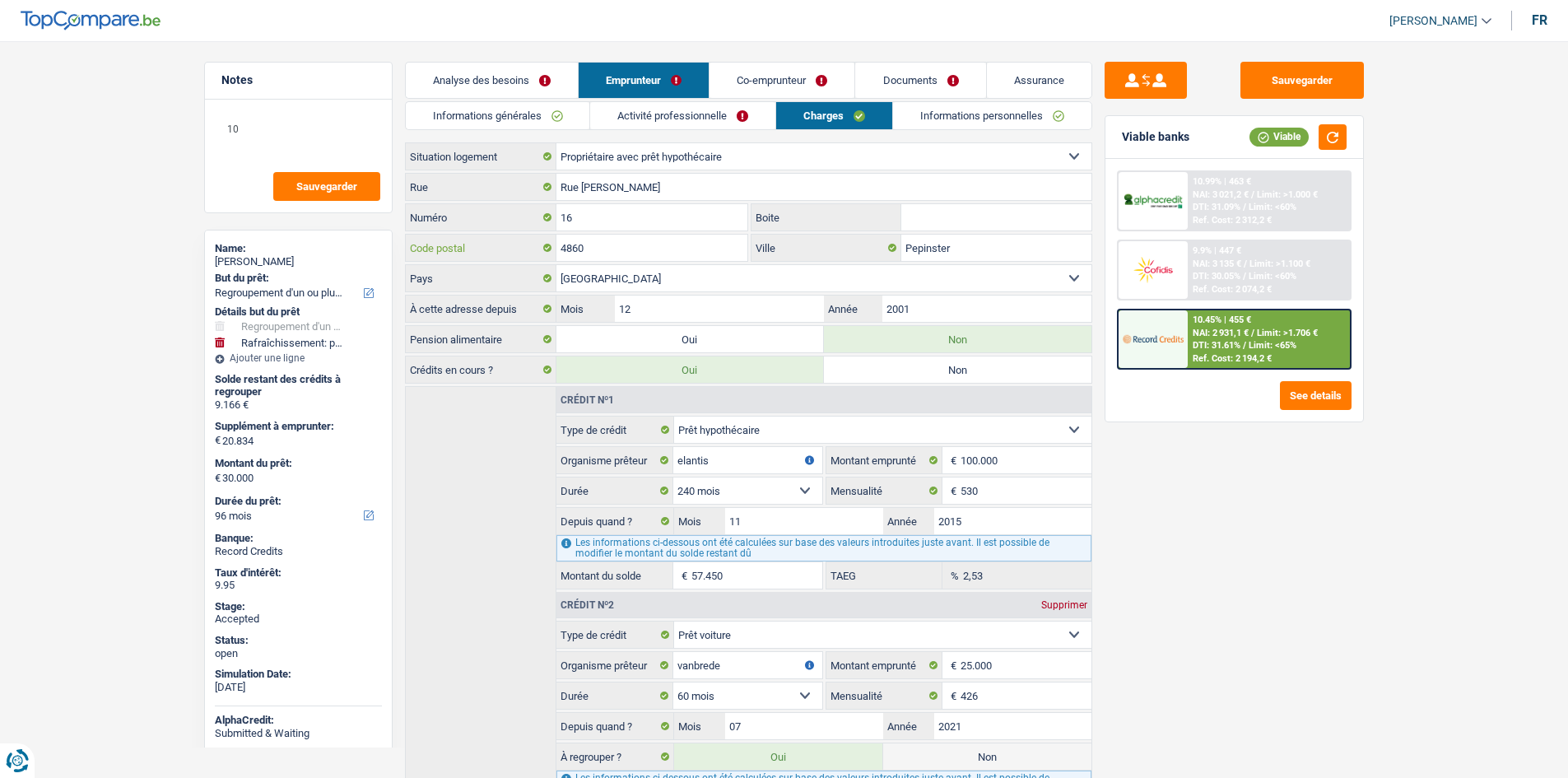
click at [594, 248] on input "4860" at bounding box center [652, 248] width 192 height 26
click at [941, 248] on input "Pepinster" at bounding box center [996, 248] width 190 height 26
click at [979, 119] on link "Informations personnelles" at bounding box center [991, 116] width 198 height 27
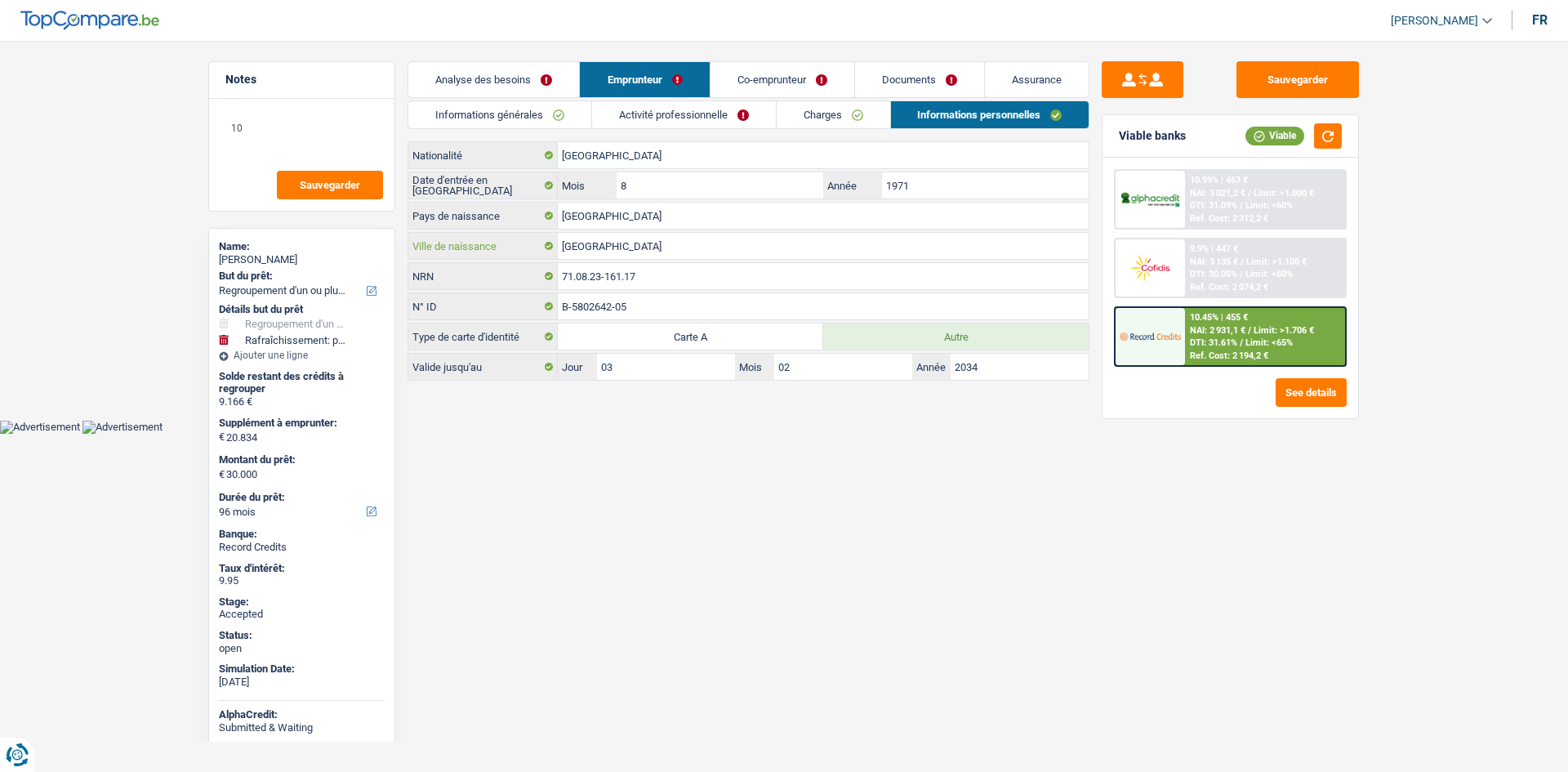
click at [638, 251] on input "Verviers" at bounding box center [823, 246] width 530 height 26
click at [1334, 72] on button "Sauvegarder" at bounding box center [1297, 80] width 122 height 37
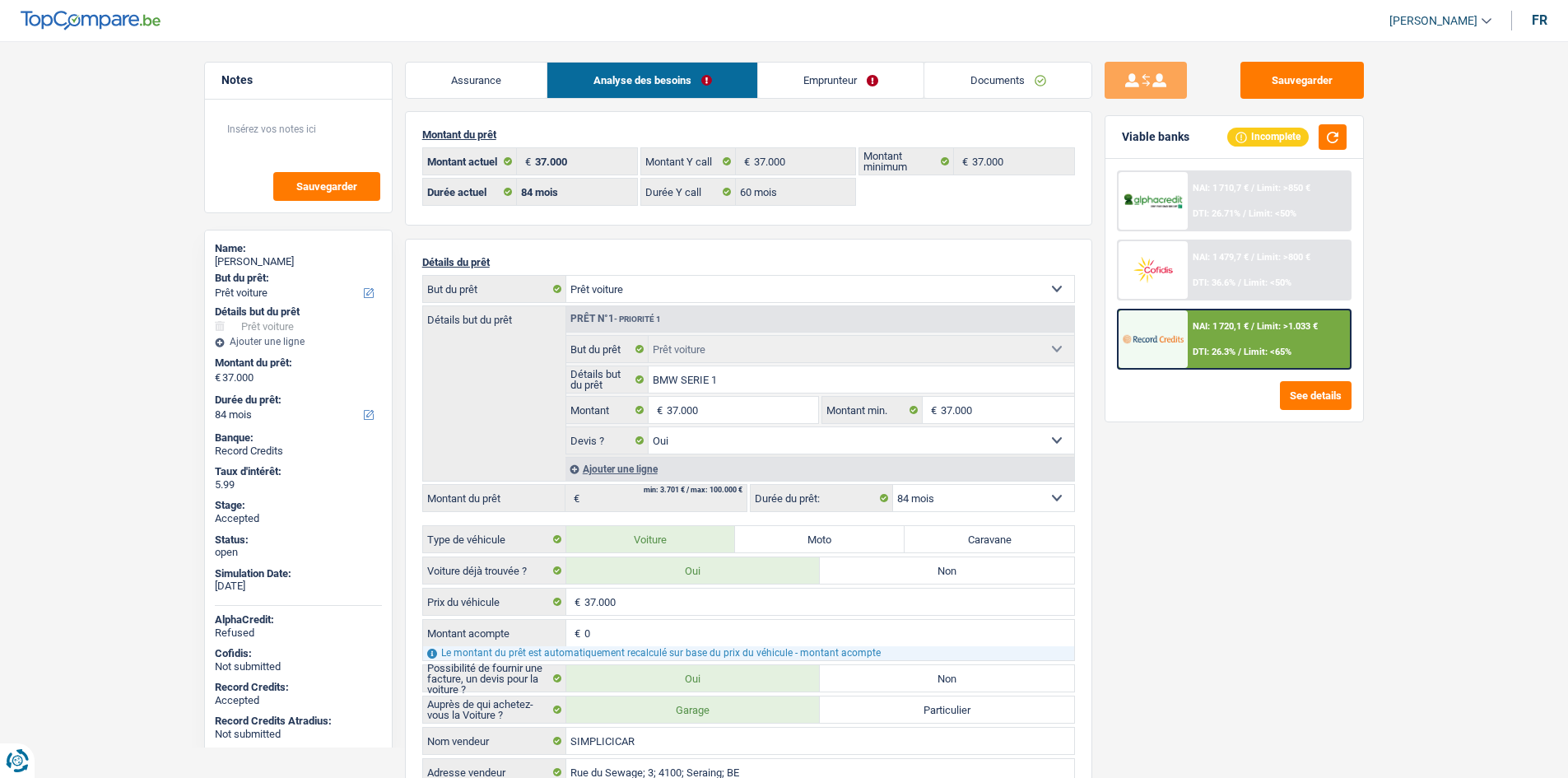
select select "car"
select select "84"
select select "60"
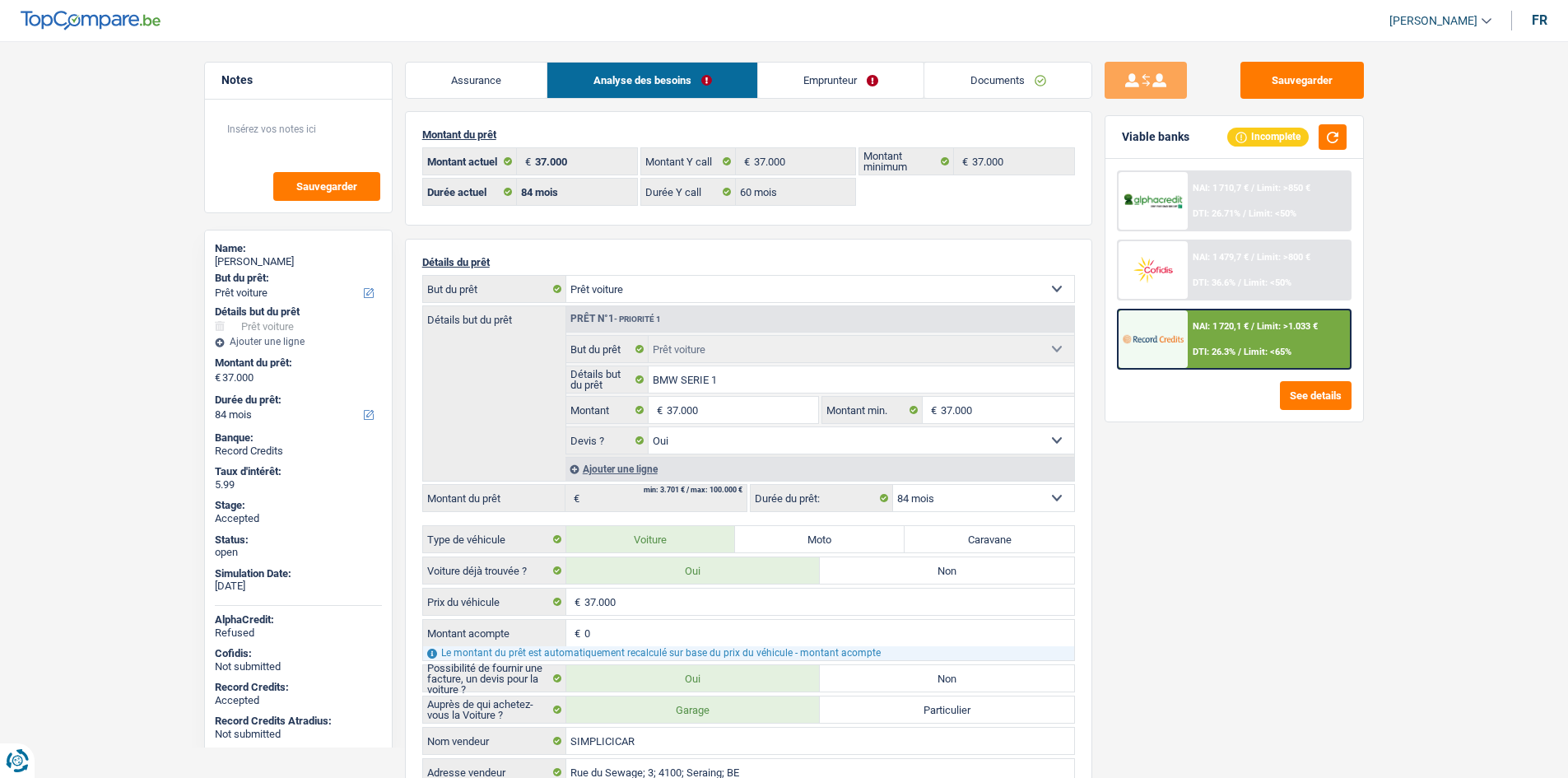
select select "car"
select select "yes"
select select "84"
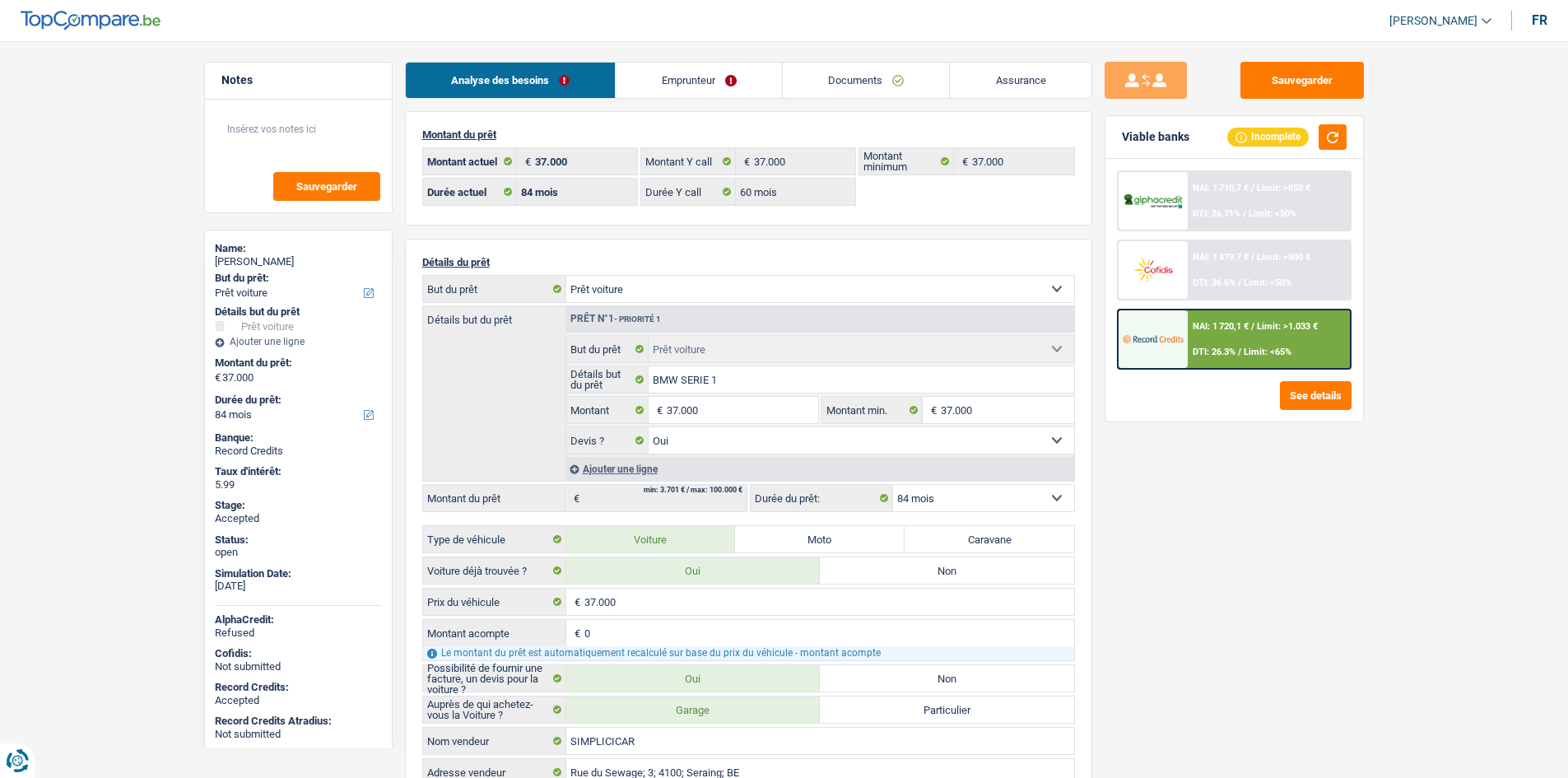
click at [647, 81] on link "Emprunteur" at bounding box center [698, 80] width 166 height 35
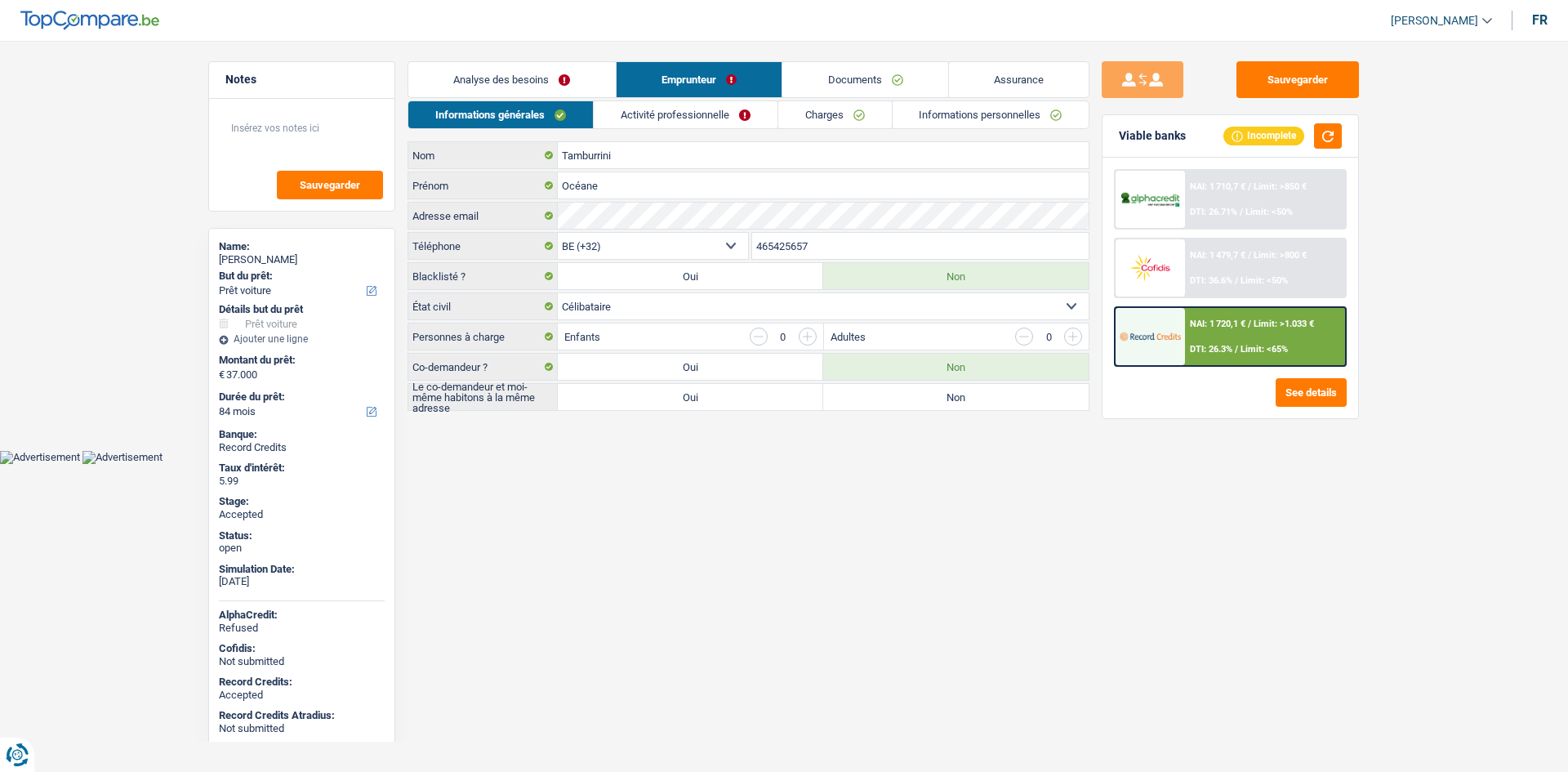
click at [524, 75] on link "Analyse des besoins" at bounding box center [512, 80] width 208 height 35
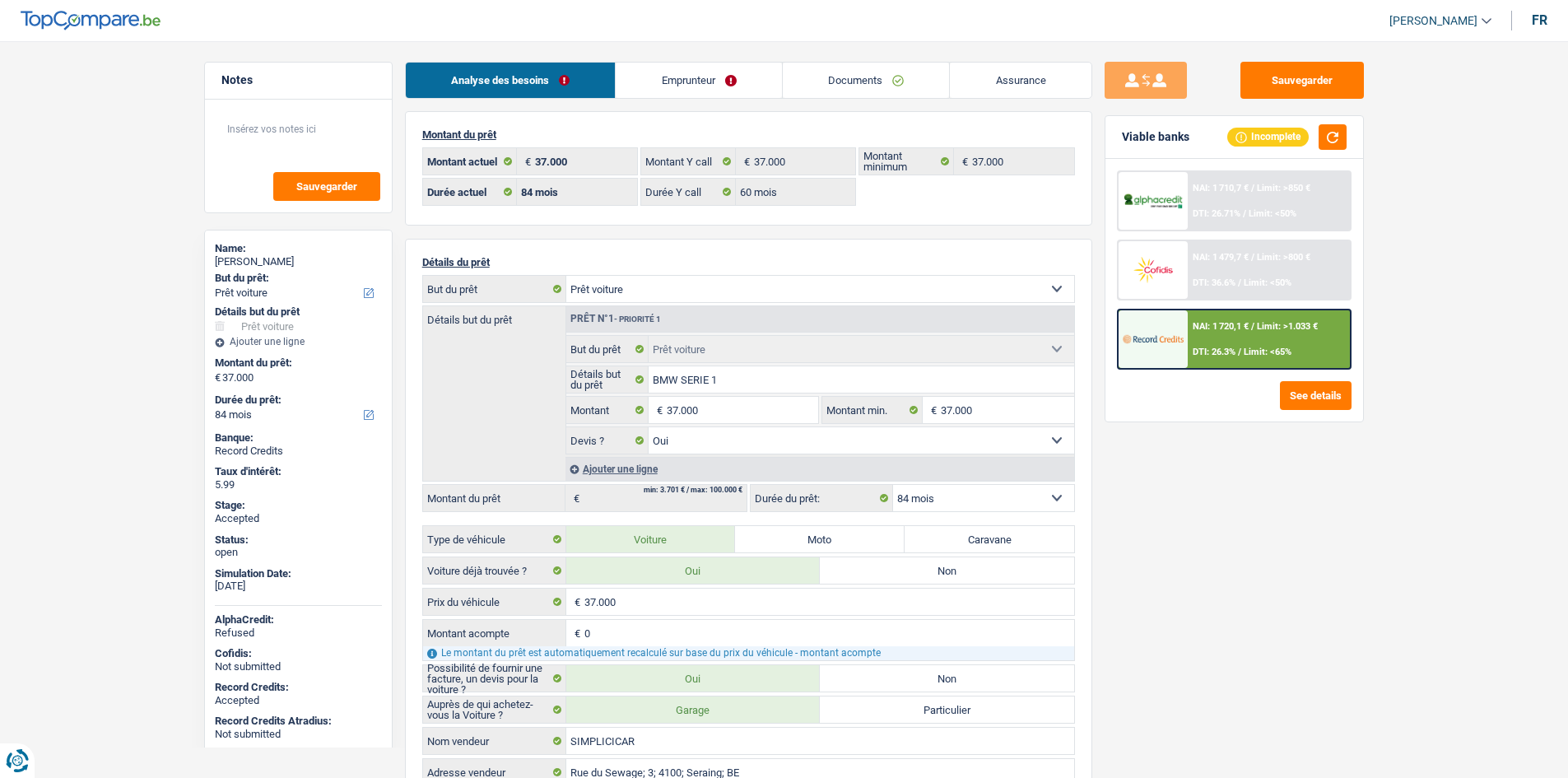
click at [775, 83] on link "Emprunteur" at bounding box center [698, 80] width 166 height 35
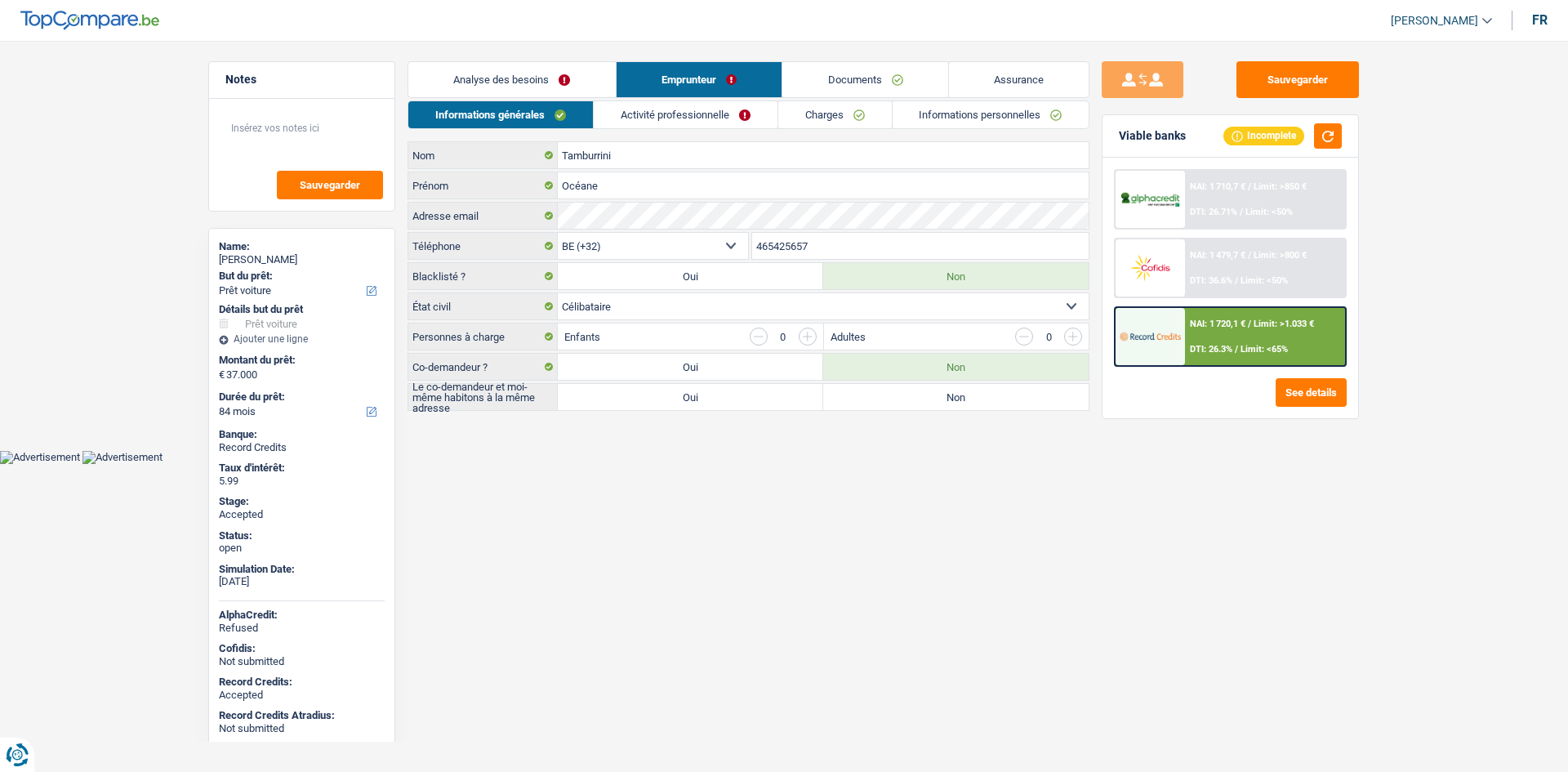
click at [844, 112] on link "Charges" at bounding box center [835, 115] width 113 height 27
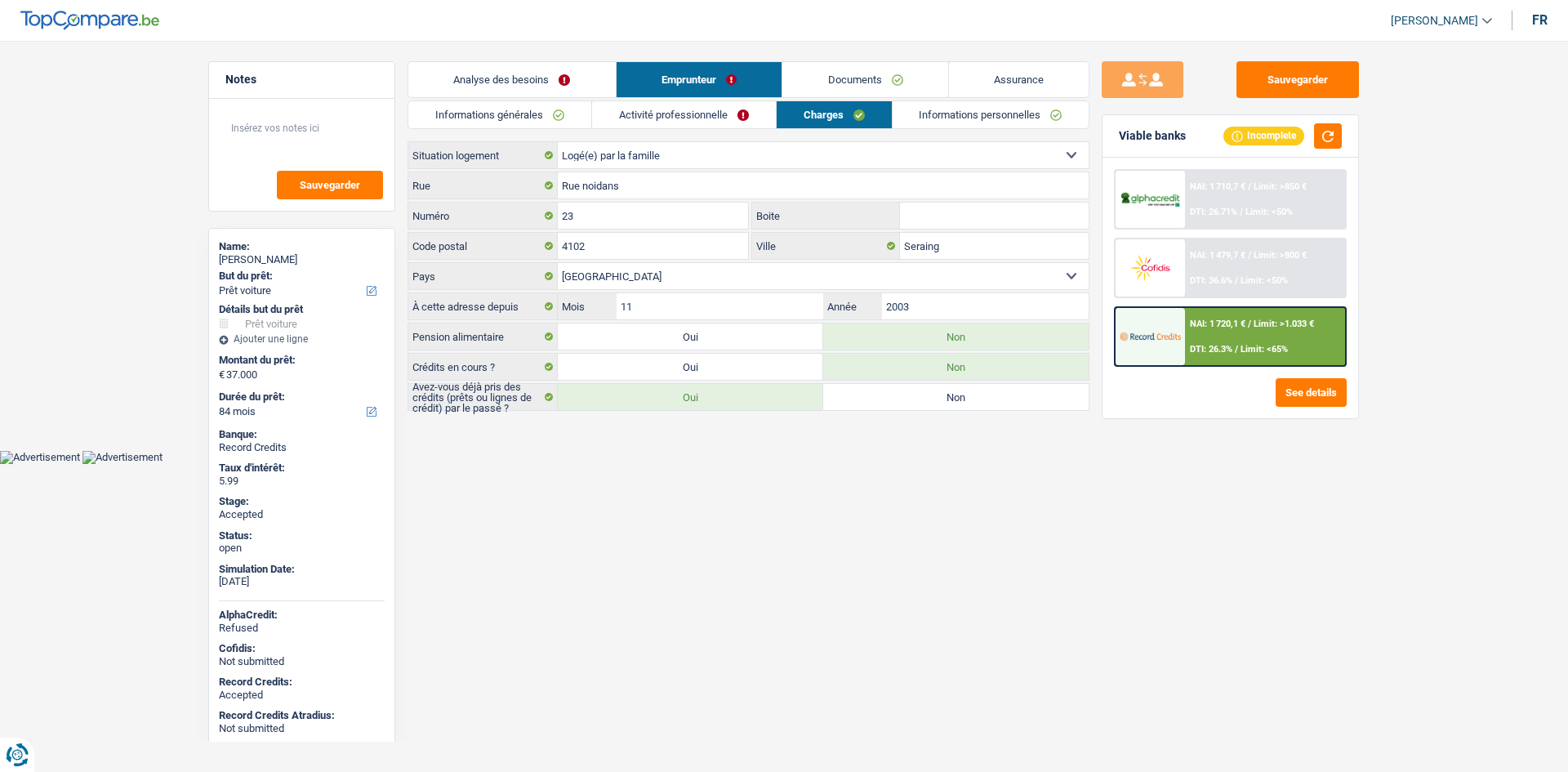
click at [956, 464] on html "Vous avez le contrôle de vos données Nous utilisons des cookies, tout comme nos…" at bounding box center [784, 232] width 1568 height 464
click at [827, 464] on html "Vous avez le contrôle de vos données Nous utilisons des cookies, tout comme nos…" at bounding box center [784, 232] width 1568 height 464
click at [291, 250] on div "Name:" at bounding box center [302, 247] width 166 height 13
click at [291, 253] on div "Océane Tamburrini" at bounding box center [302, 260] width 166 height 13
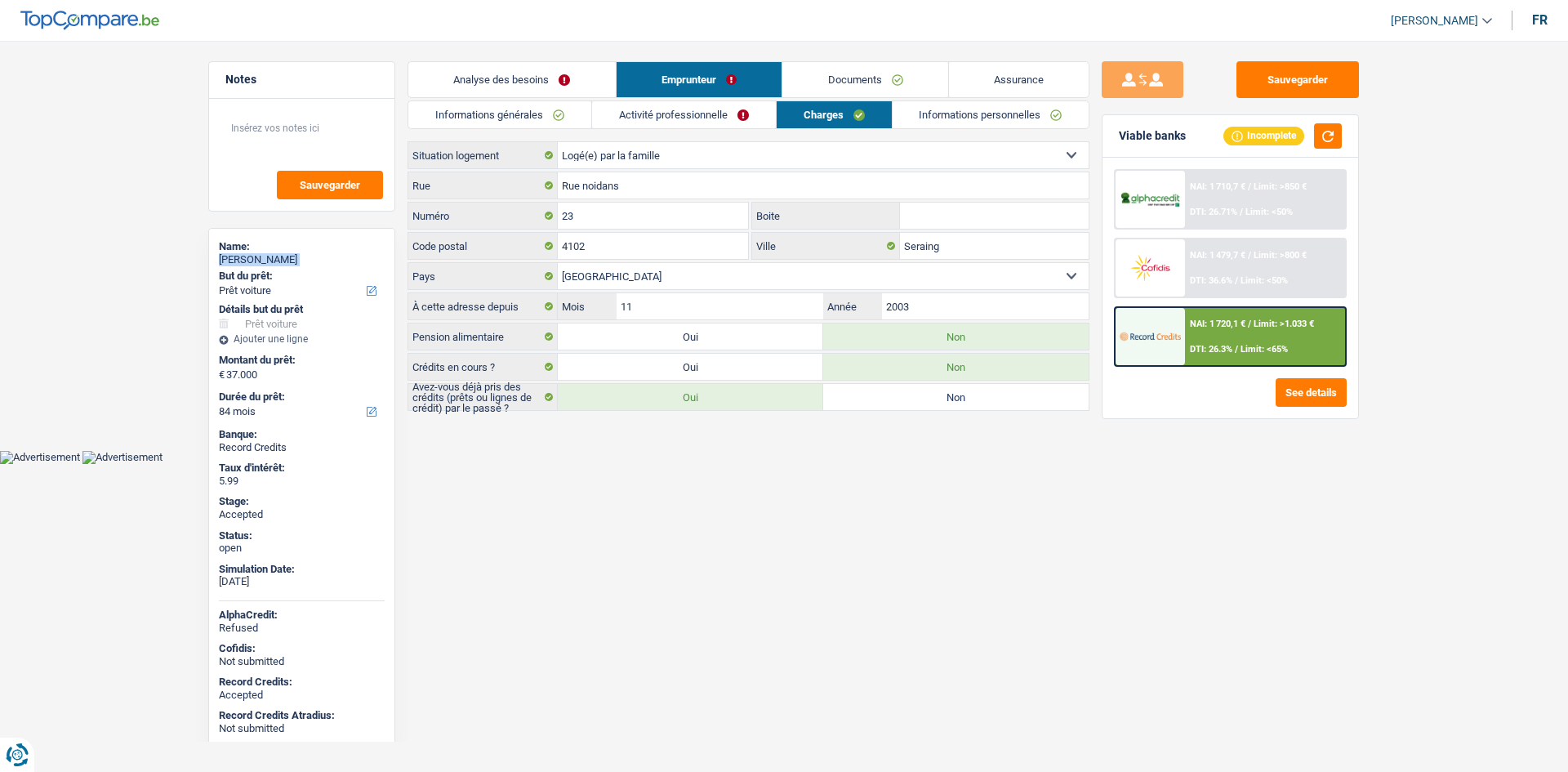
click at [292, 253] on div "Océane Tamburrini" at bounding box center [302, 260] width 166 height 13
copy div "Océane Tamburrini"
click at [535, 108] on link "Informations générales" at bounding box center [499, 115] width 183 height 27
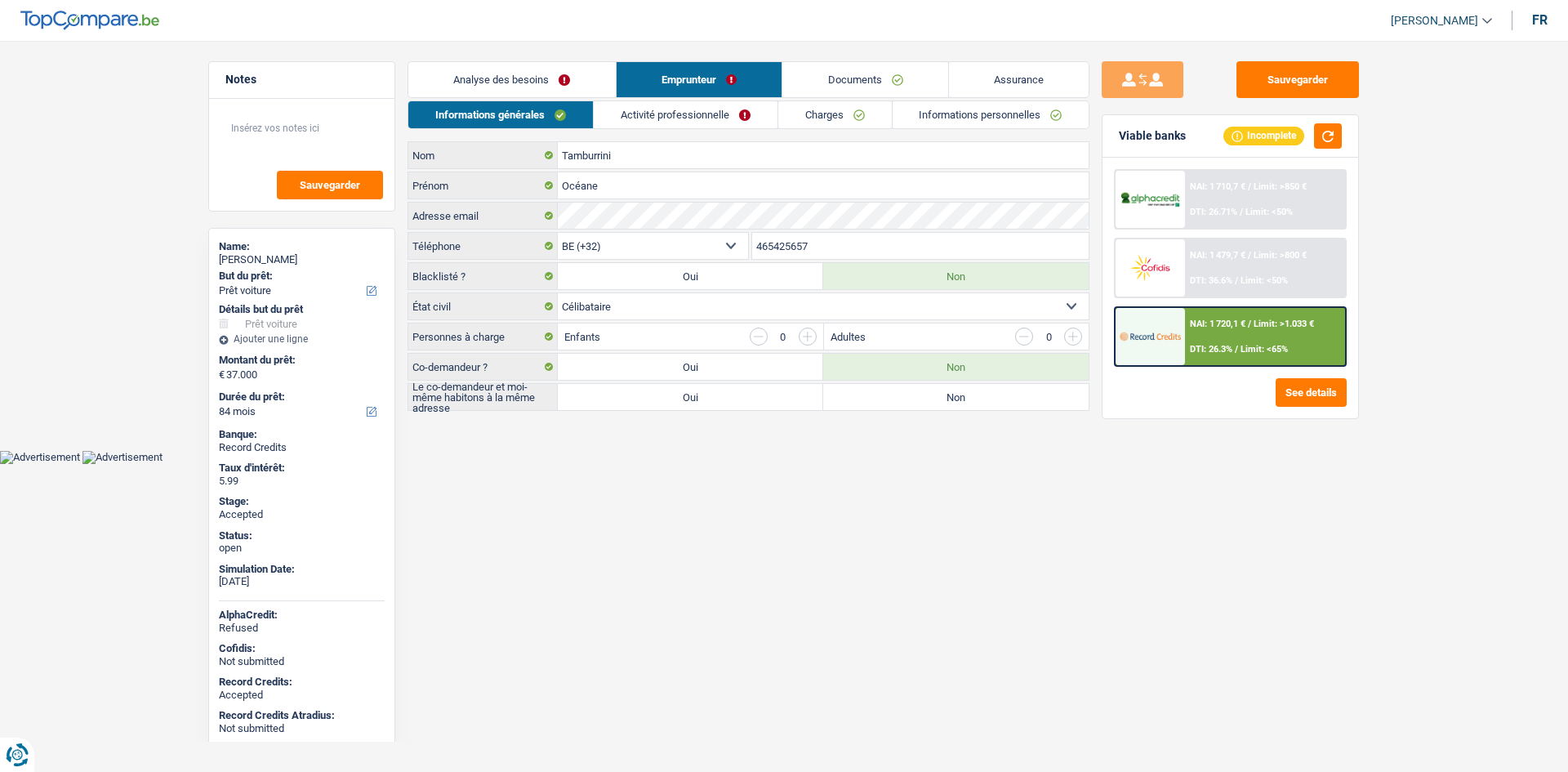
click at [808, 238] on input "465425657" at bounding box center [921, 246] width 337 height 26
click at [689, 124] on link "Activité professionnelle" at bounding box center [685, 115] width 184 height 27
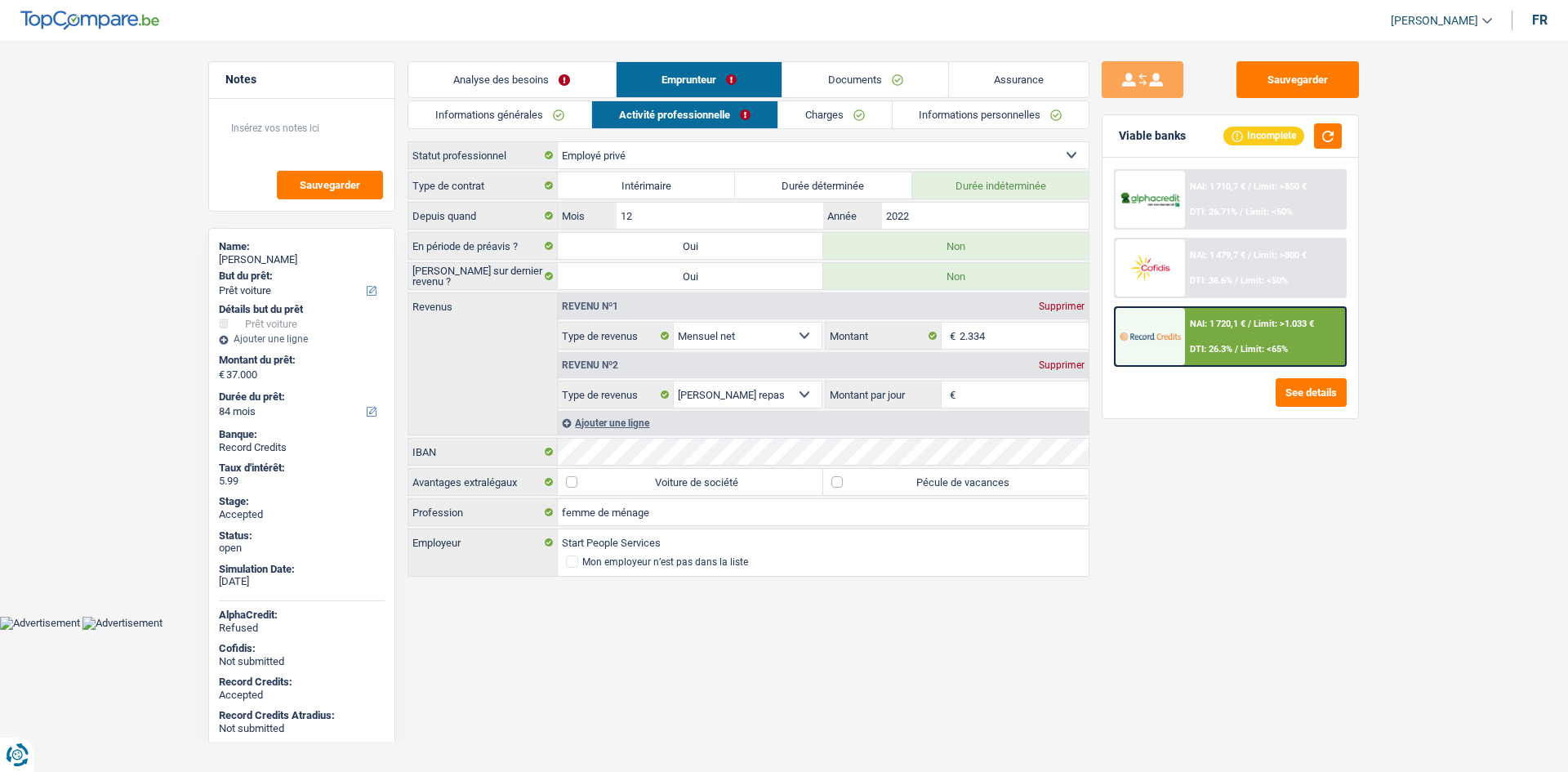
click at [1332, 512] on div "Sauvegarder Viable banks Incomplete NAI: 1 710,7 € / Limit: >850 € DTI: 26.71% …" at bounding box center [1230, 402] width 282 height 681
drag, startPoint x: 1332, startPoint y: 512, endPoint x: 1390, endPoint y: 541, distance: 64.8
click at [1390, 541] on main "Notes Sauvegarder Name: Océane Tamburrini But du prêt: Confort maison: meubles,…" at bounding box center [784, 320] width 1568 height 592
click at [908, 80] on link "Documents" at bounding box center [866, 80] width 166 height 35
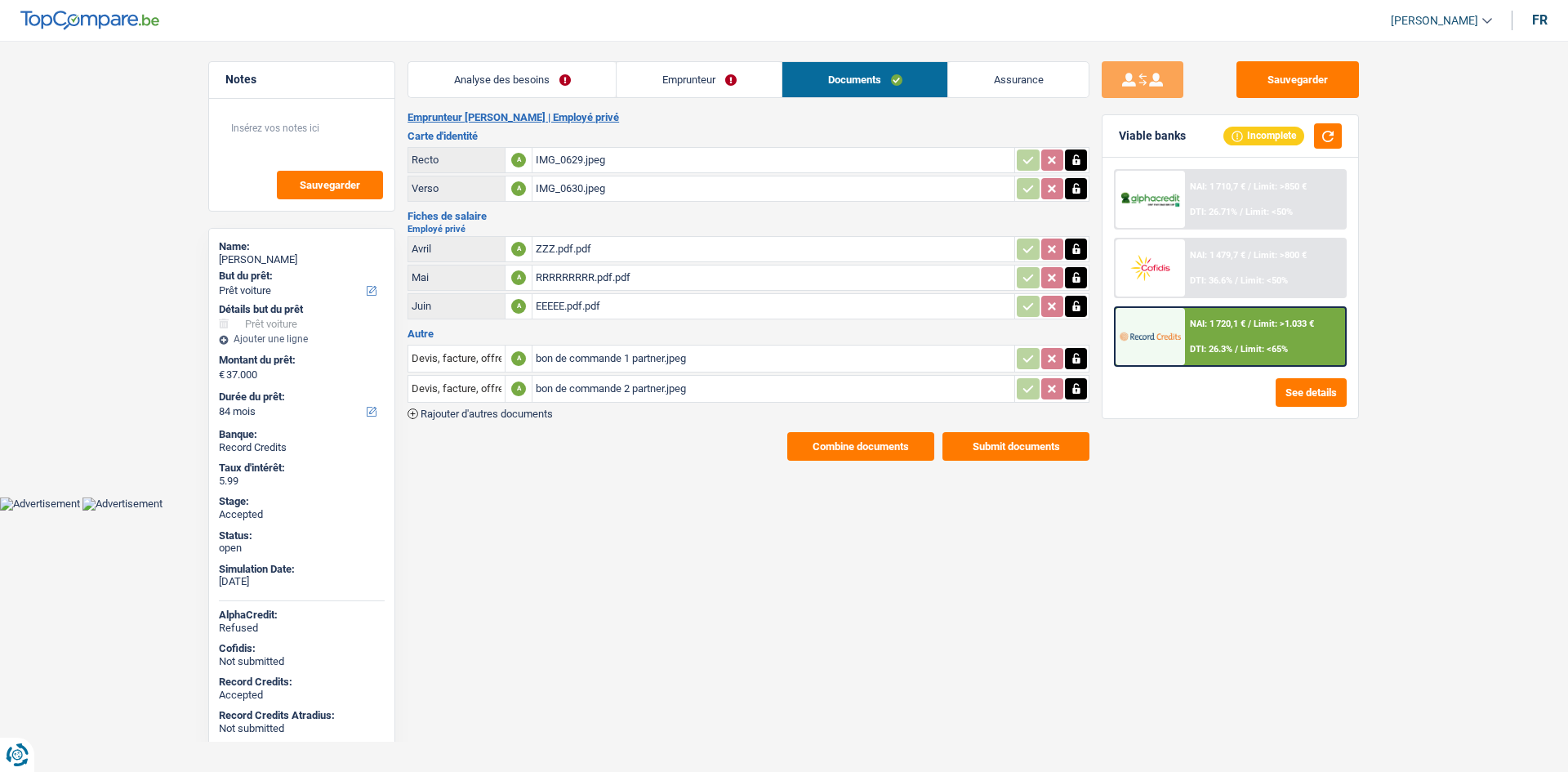
click at [687, 256] on div "ZZZ.pdf.pdf" at bounding box center [773, 249] width 475 height 24
click at [734, 288] on div "RRRRRRRRR.pdf.pdf" at bounding box center [773, 277] width 475 height 24
click at [715, 307] on div "EEEEE.pdf.pdf" at bounding box center [773, 306] width 475 height 24
click at [678, 510] on html "Vous avez le contrôle de vos données Nous utilisons des cookies, tout comme nos…" at bounding box center [784, 255] width 1568 height 510
click at [706, 365] on div "bon de commande 1 partner.jpeg" at bounding box center [773, 358] width 475 height 24
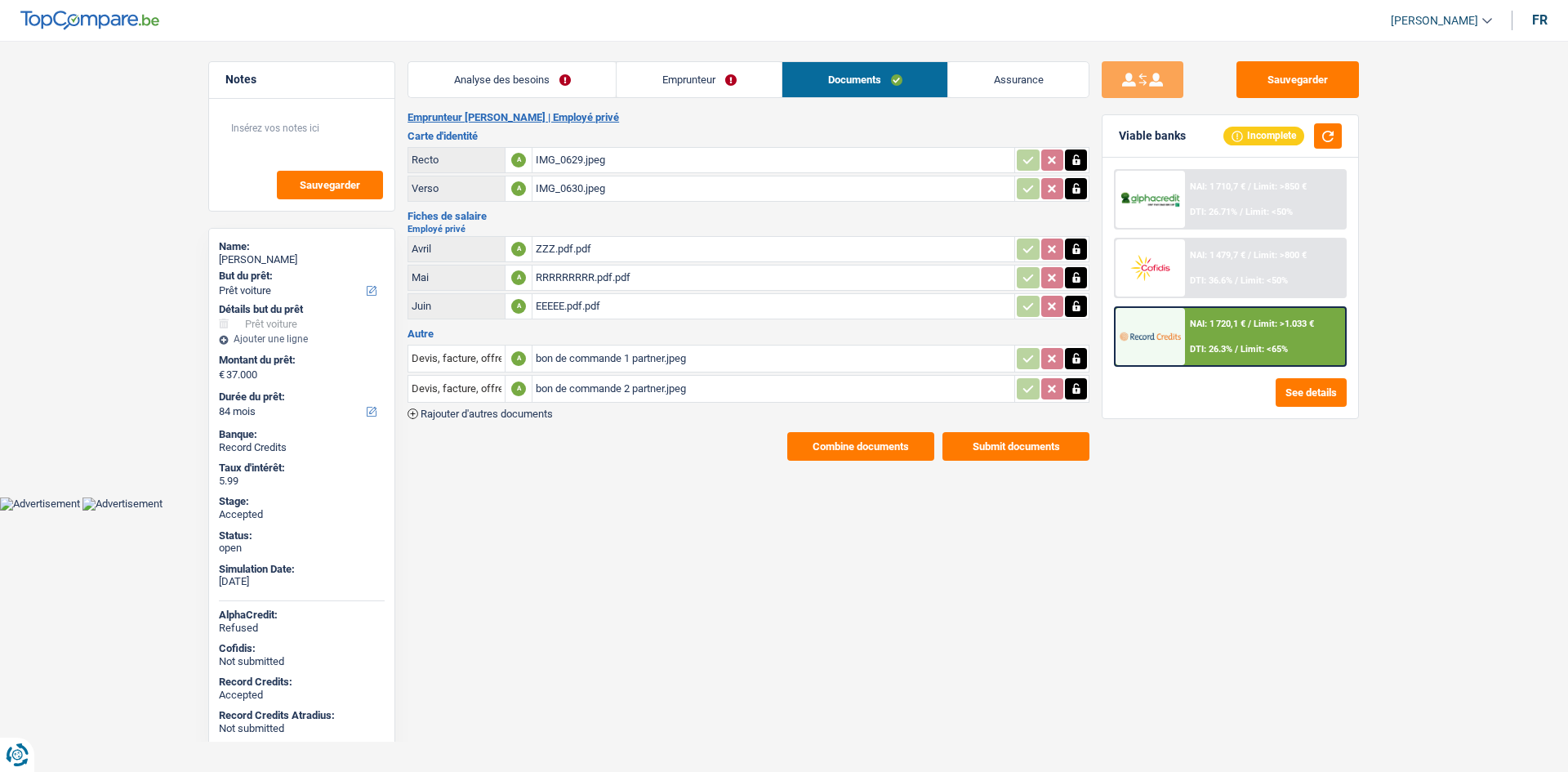
click at [672, 387] on div "bon de commande 2 partner.jpeg" at bounding box center [773, 388] width 475 height 24
click at [722, 126] on div "Emprunteur Océane Tamburrini | Employé privé Carte d'identité Recto A IMG_0629.…" at bounding box center [748, 286] width 682 height 350
click at [721, 510] on html "Vous avez le contrôle de vos données Nous utilisons des cookies, tout comme nos…" at bounding box center [784, 255] width 1568 height 510
click at [654, 510] on html "Vous avez le contrôle de vos données Nous utilisons des cookies, tout comme nos…" at bounding box center [784, 255] width 1568 height 510
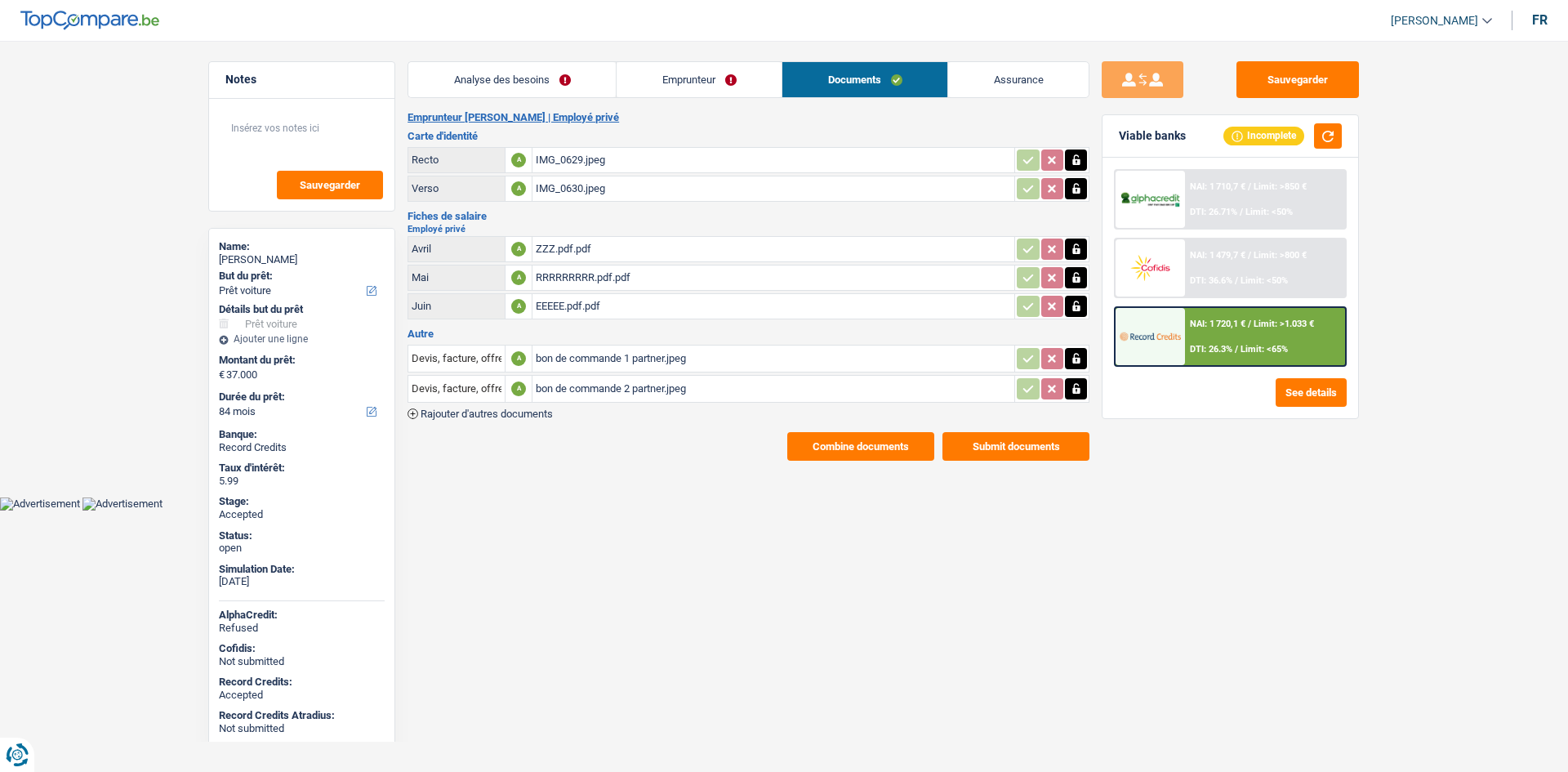
click at [94, 272] on main "Notes Sauvegarder Name: Océane Tamburrini But du prêt: Confort maison: meubles,…" at bounding box center [784, 261] width 1568 height 473
click at [593, 510] on html "Vous avez le contrôle de vos données Nous utilisons des cookies, tout comme nos…" at bounding box center [784, 255] width 1568 height 510
click at [1296, 580] on div "Sauvegarder Viable banks Incomplete NAI: 1 710,7 € / Limit: >850 € DTI: 26.71% …" at bounding box center [1230, 402] width 282 height 681
click at [725, 78] on link "Emprunteur" at bounding box center [699, 80] width 165 height 35
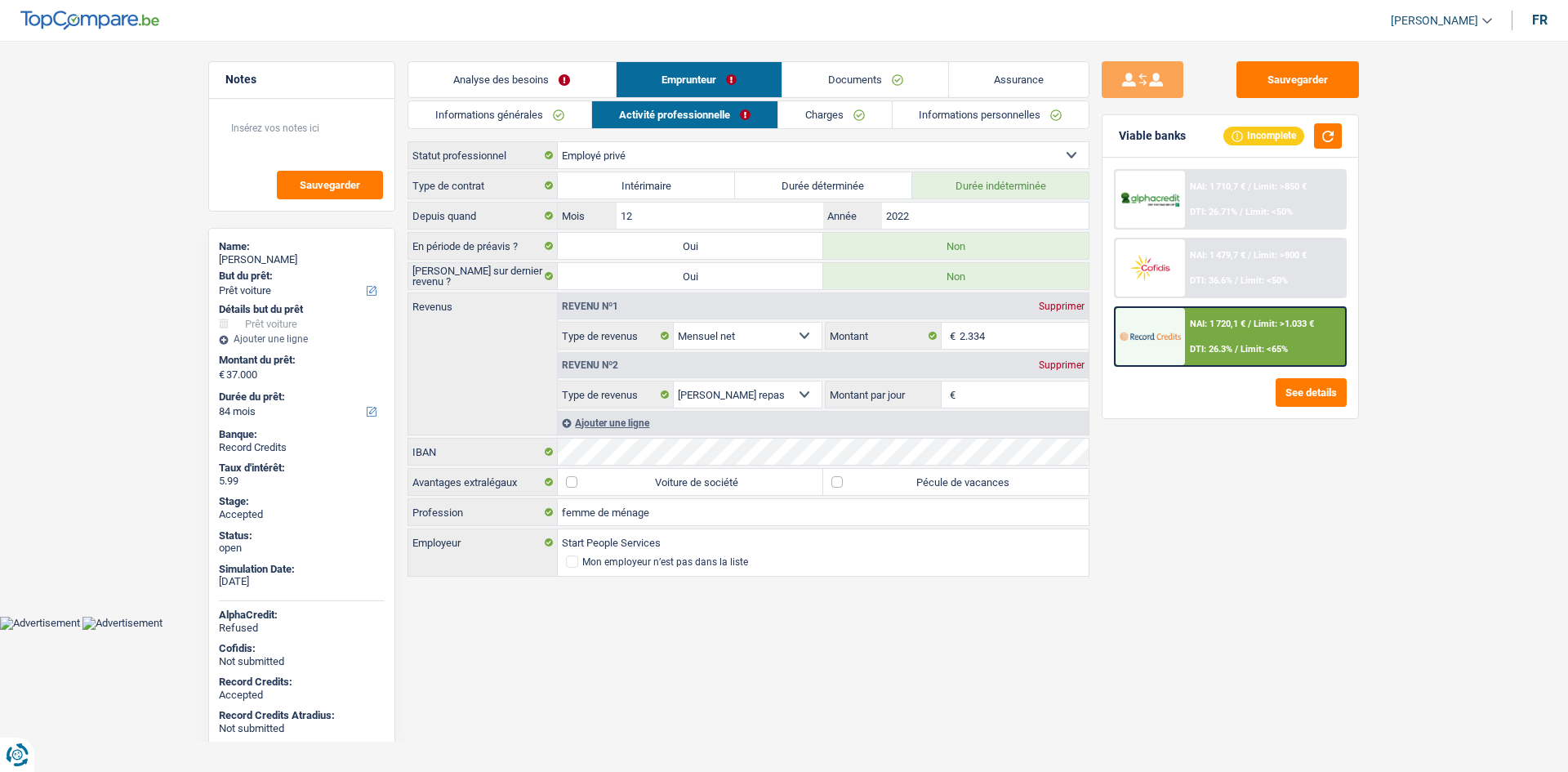
click at [1297, 550] on div "Sauvegarder Viable banks Incomplete NAI: 1 710,7 € / Limit: >850 € DTI: 26.71% …" at bounding box center [1230, 402] width 282 height 681
click at [1300, 551] on div "Sauvegarder Viable banks Incomplete NAI: 1 710,7 € / Limit: >850 € DTI: 26.71% …" at bounding box center [1230, 402] width 282 height 681
drag, startPoint x: 1300, startPoint y: 551, endPoint x: 1317, endPoint y: 605, distance: 56.6
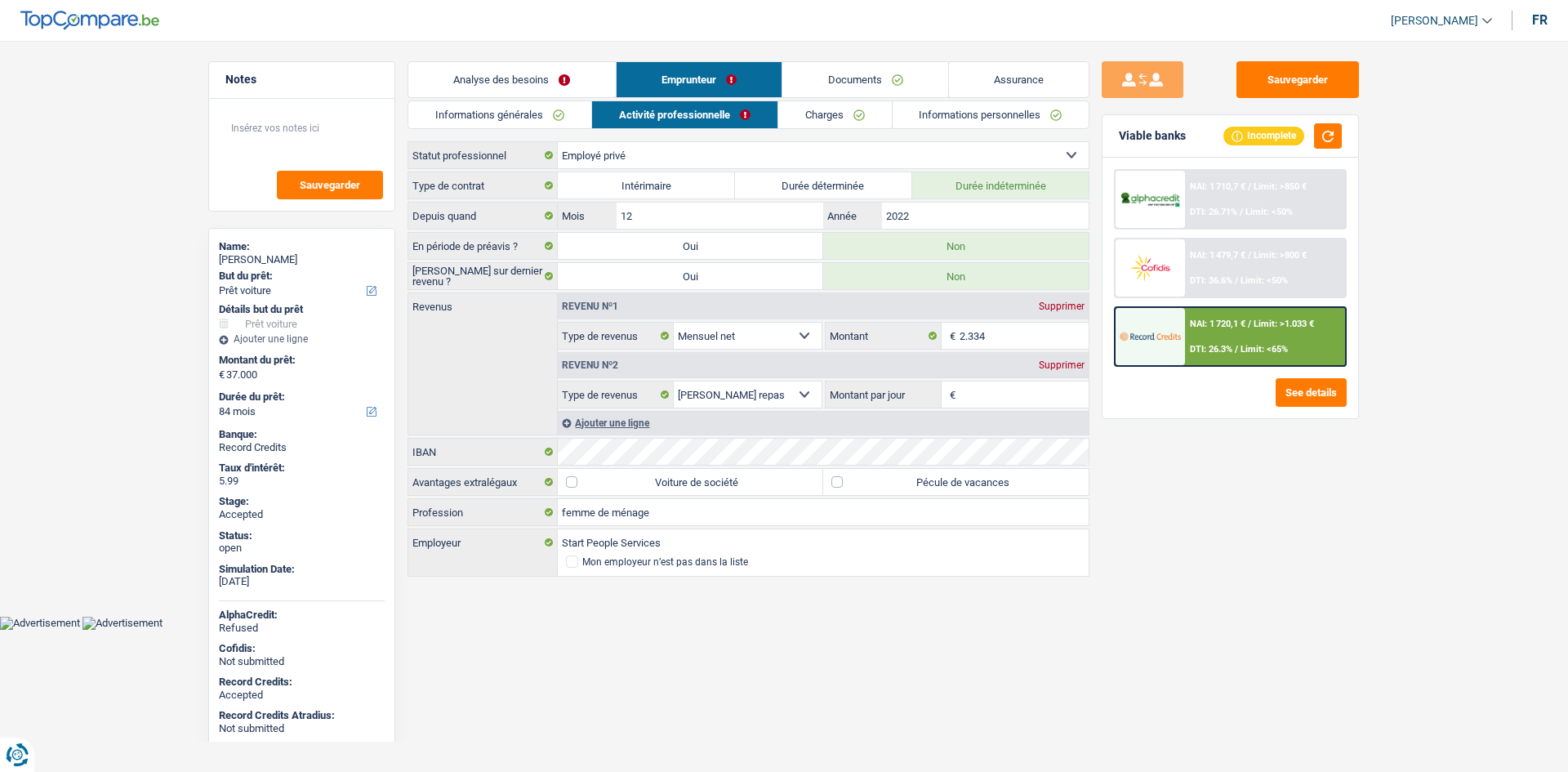
click at [1317, 605] on div "Sauvegarder Viable banks Incomplete NAI: 1 710,7 € / Limit: >850 € DTI: 26.71% …" at bounding box center [1230, 402] width 282 height 681
click at [1285, 592] on div "Sauvegarder Viable banks Incomplete NAI: 1 710,7 € / Limit: >850 € DTI: 26.71% …" at bounding box center [1230, 402] width 282 height 681
click at [825, 112] on link "Charges" at bounding box center [835, 115] width 113 height 27
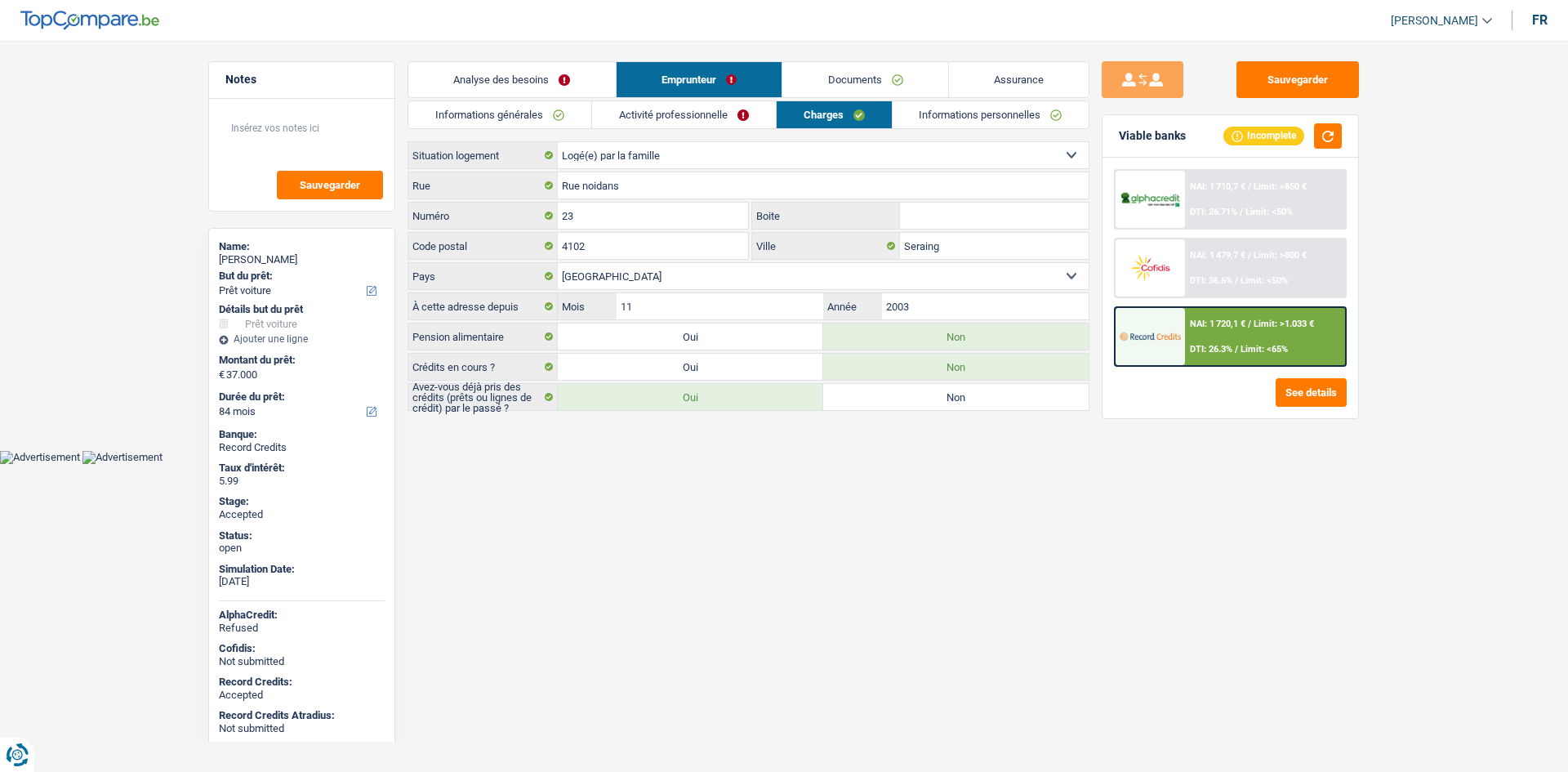
click at [817, 464] on html "Vous avez le contrôle de vos données Nous utilisons des cookies, tout comme nos…" at bounding box center [784, 232] width 1568 height 464
click at [947, 120] on link "Informations personnelles" at bounding box center [991, 115] width 197 height 27
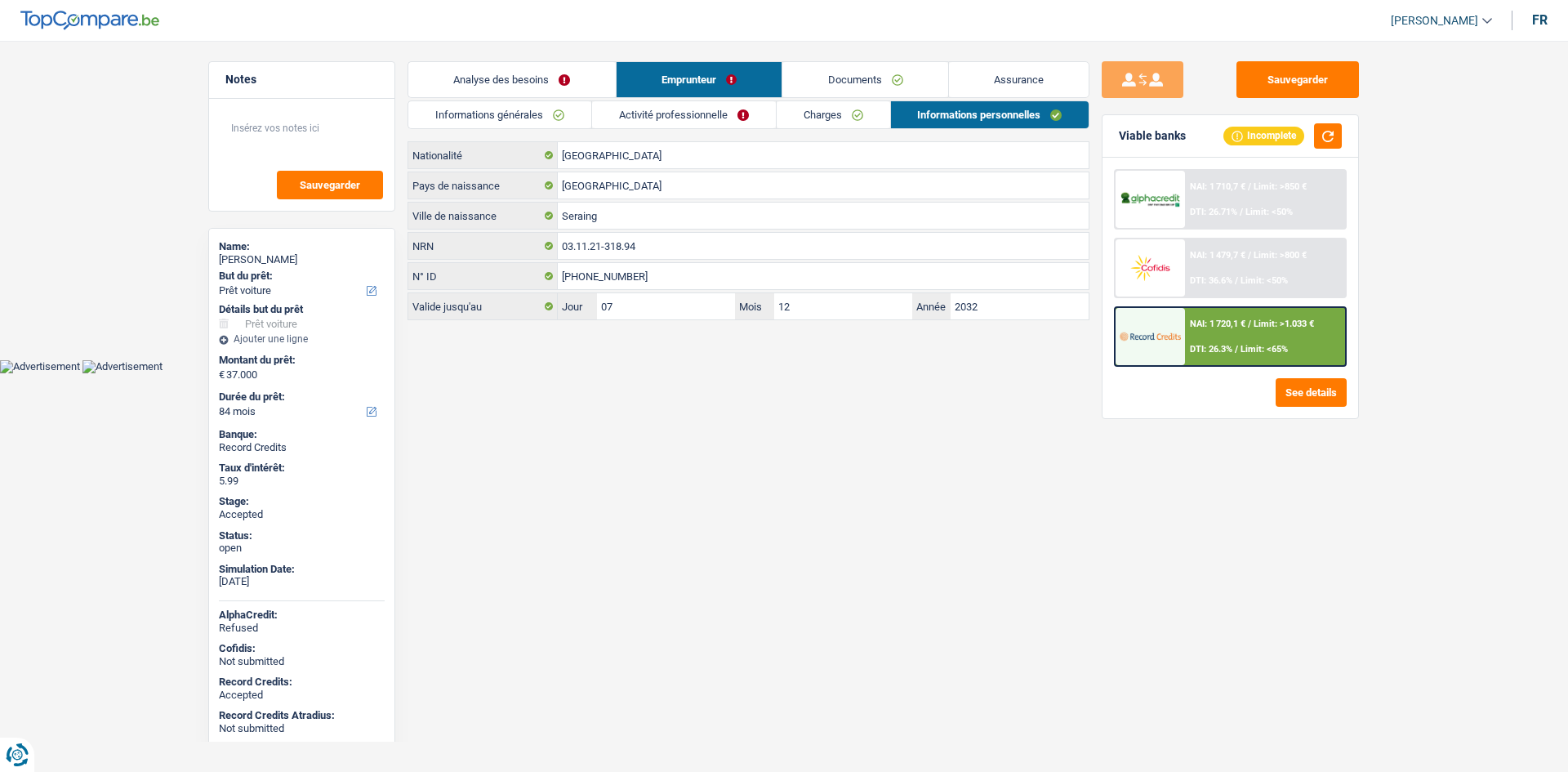
click at [1219, 628] on div "Sauvegarder Viable banks Incomplete NAI: 1 710,7 € / Limit: >850 € DTI: 26.71% …" at bounding box center [1230, 402] width 282 height 681
click at [168, 236] on main "Notes Sauvegarder Name: Océane Tamburrini But du prêt: Confort maison: meubles,…" at bounding box center [784, 192] width 1568 height 335
click at [900, 83] on link "Documents" at bounding box center [866, 80] width 166 height 35
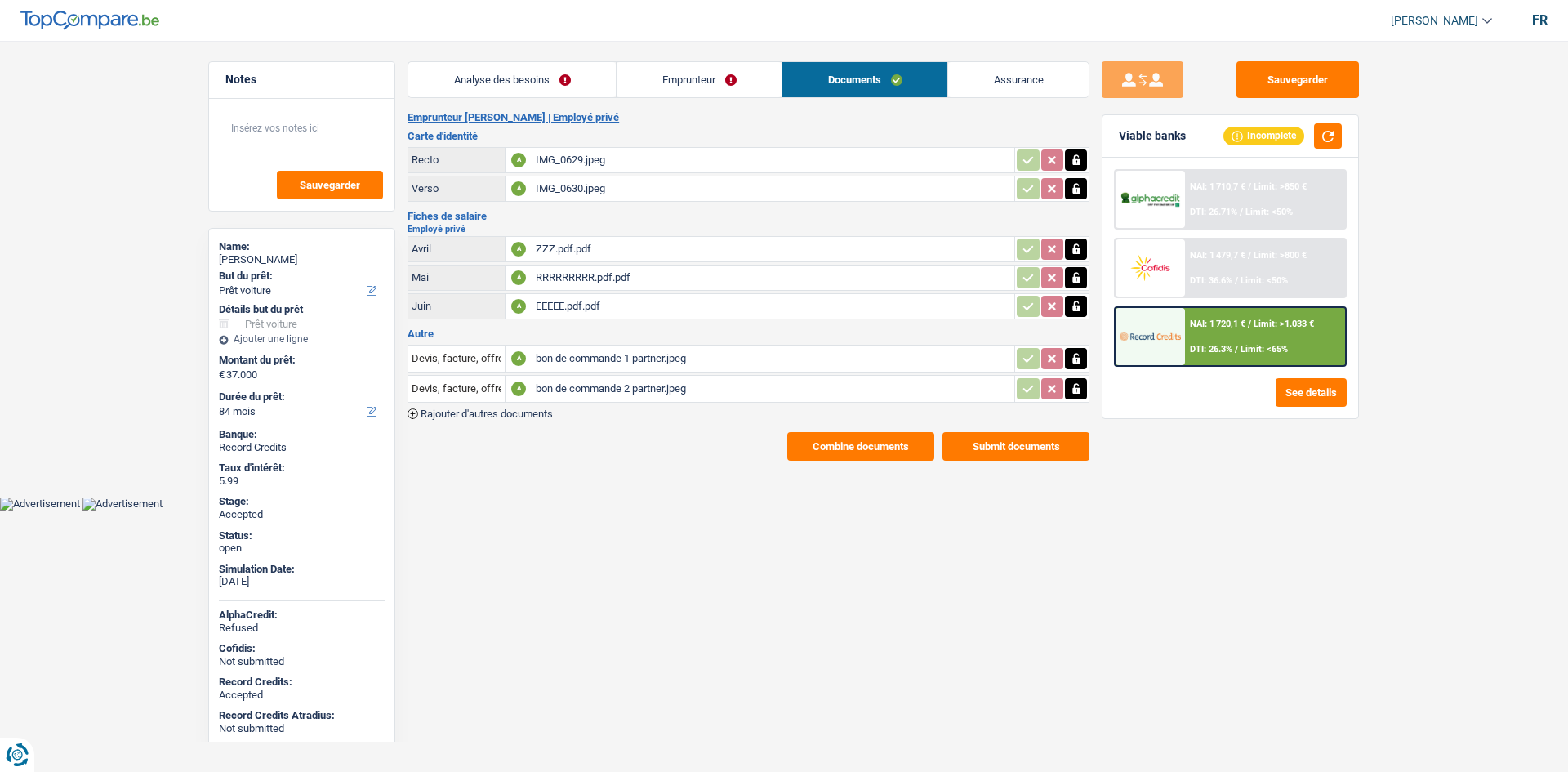
click at [662, 307] on div "EEEEE.pdf.pdf" at bounding box center [773, 306] width 475 height 24
click at [685, 250] on div "ZZZ.pdf.pdf" at bounding box center [773, 249] width 475 height 24
click at [610, 280] on div "RRRRRRRRR.pdf.pdf" at bounding box center [773, 277] width 475 height 24
click at [1009, 84] on link "Assurance" at bounding box center [1018, 80] width 141 height 35
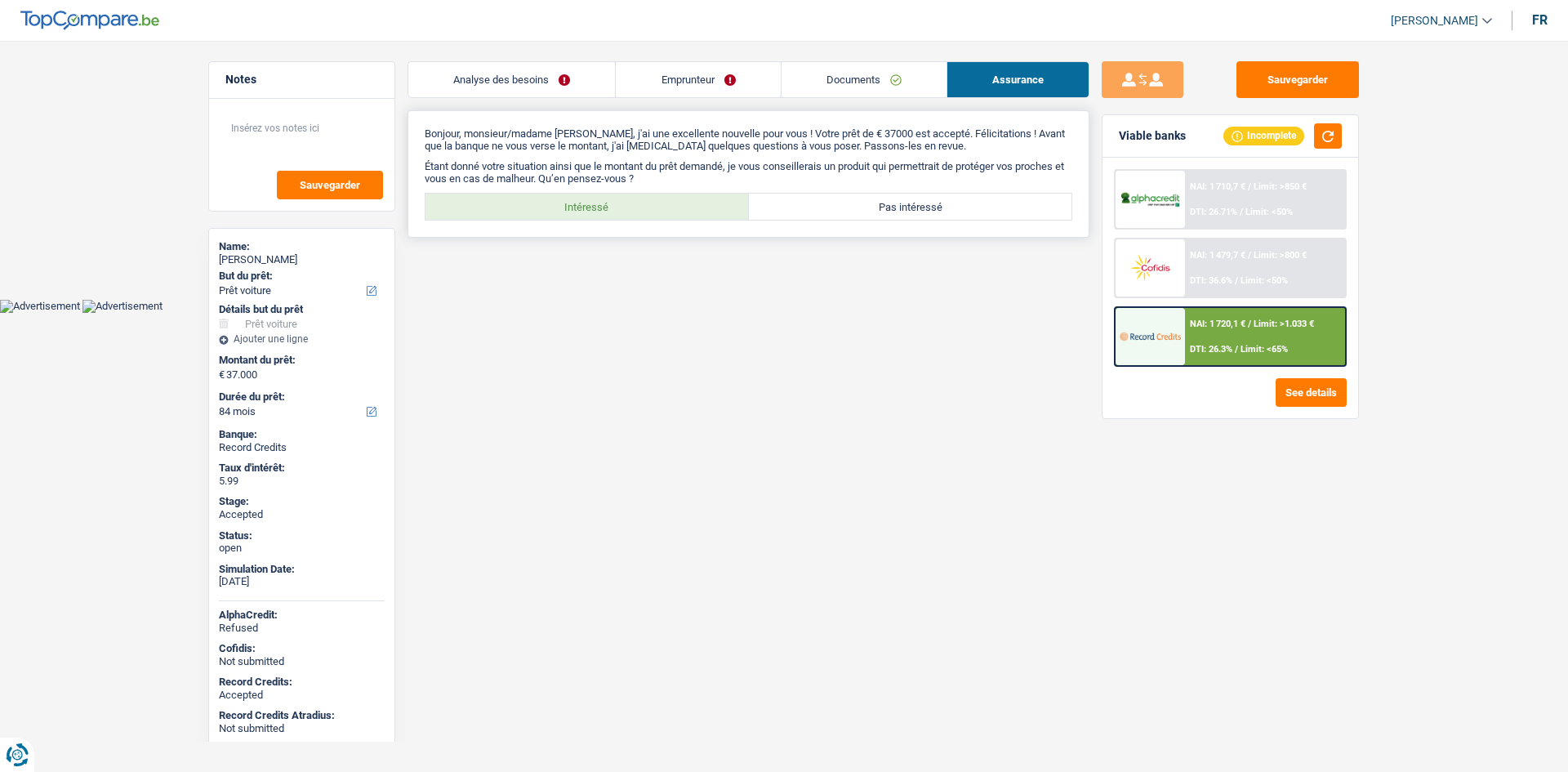
click at [579, 219] on label "Intéressé" at bounding box center [587, 206] width 323 height 26
click at [579, 219] on input "Intéressé" at bounding box center [587, 206] width 323 height 26
radio input "true"
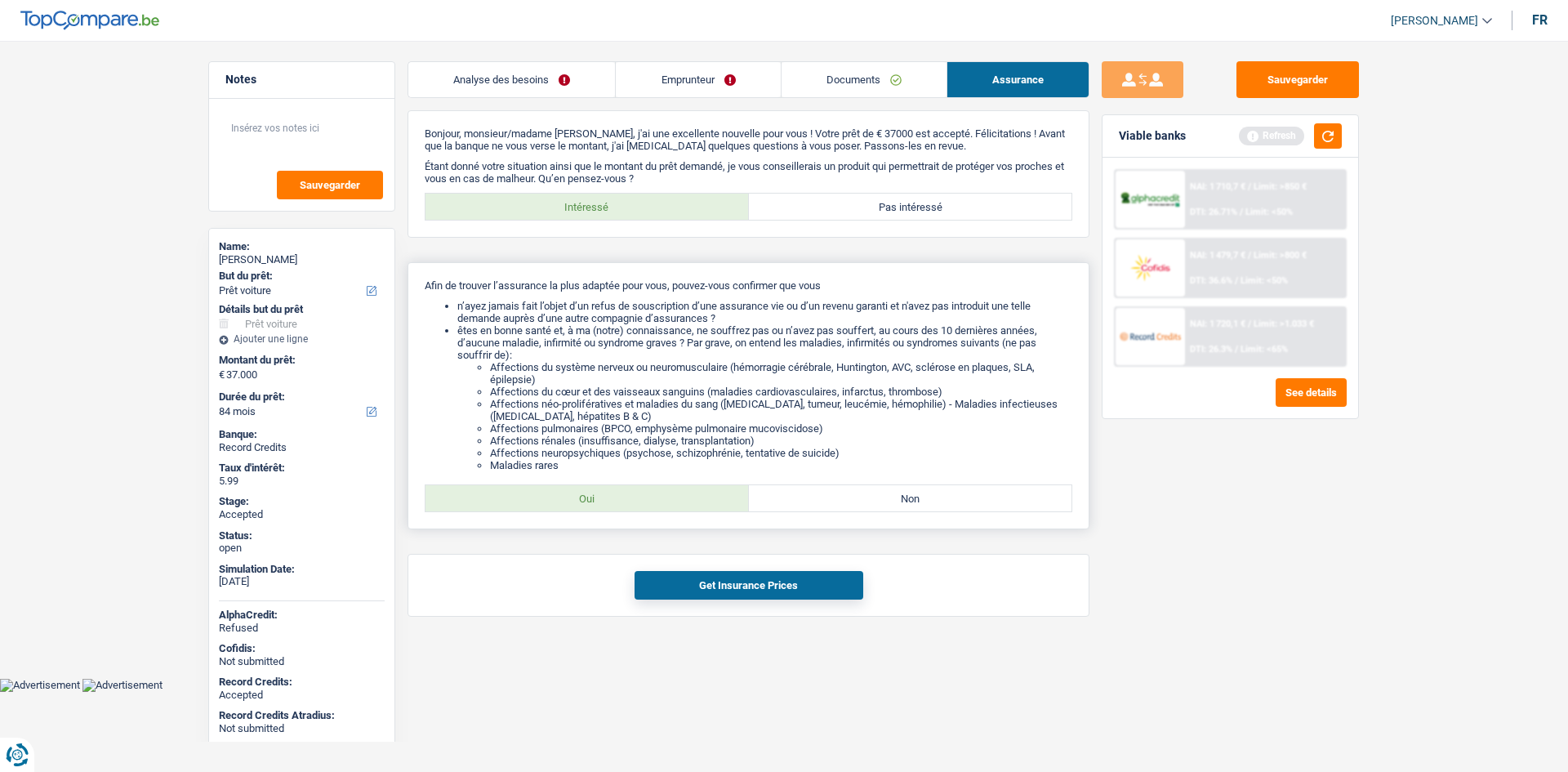
click at [634, 519] on div "Afin de trouver l’assurance la plus adaptée pour vous, pouvez-vous confirmer qu…" at bounding box center [748, 396] width 682 height 267
drag, startPoint x: 642, startPoint y: 505, endPoint x: 659, endPoint y: 547, distance: 45.3
click at [643, 505] on label "Oui" at bounding box center [587, 498] width 323 height 26
click at [643, 505] on input "Oui" at bounding box center [587, 498] width 323 height 26
radio input "true"
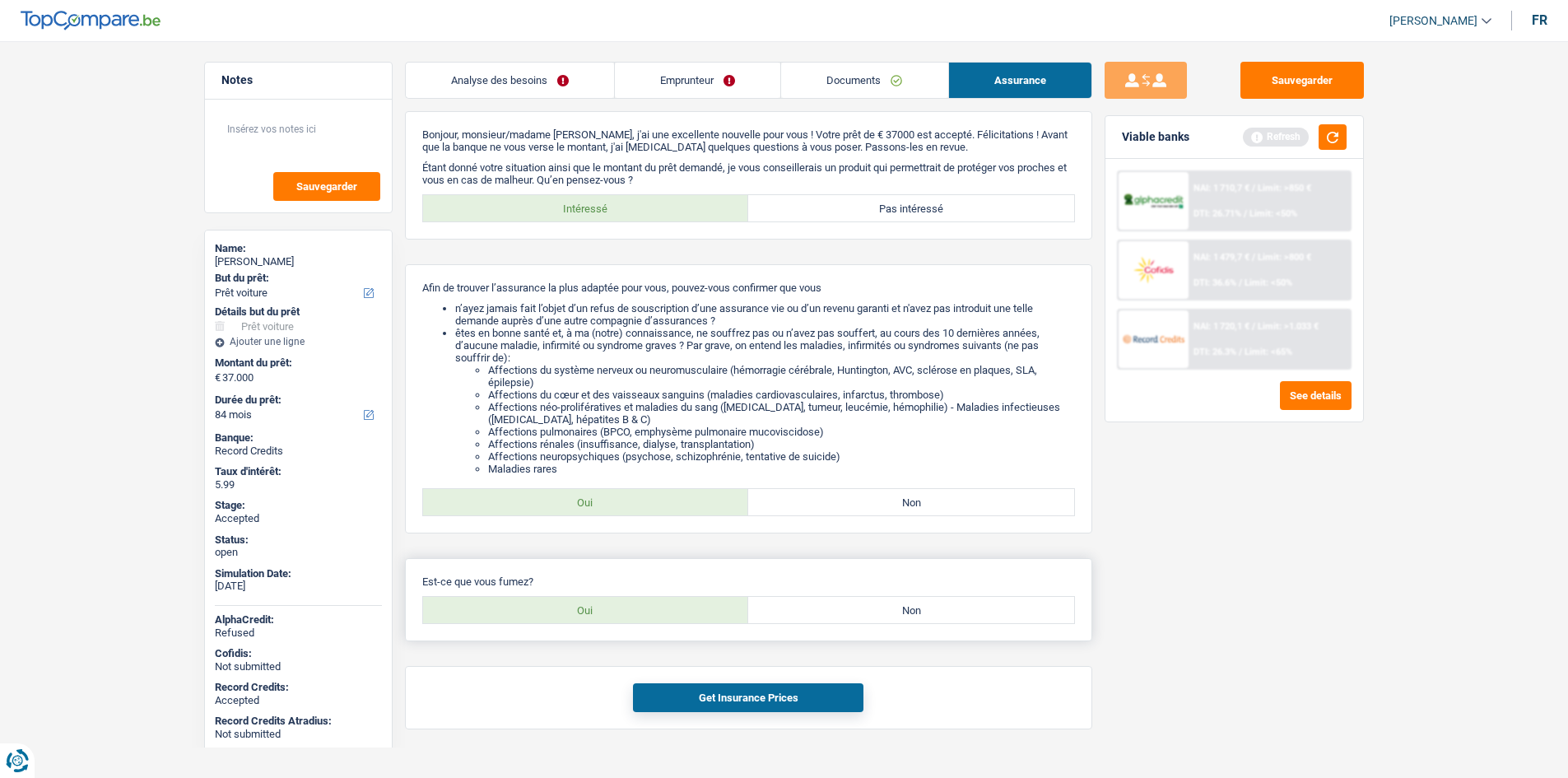
click at [689, 618] on label "Oui" at bounding box center [586, 610] width 326 height 26
click at [689, 618] on input "Oui" at bounding box center [586, 610] width 326 height 26
radio input "true"
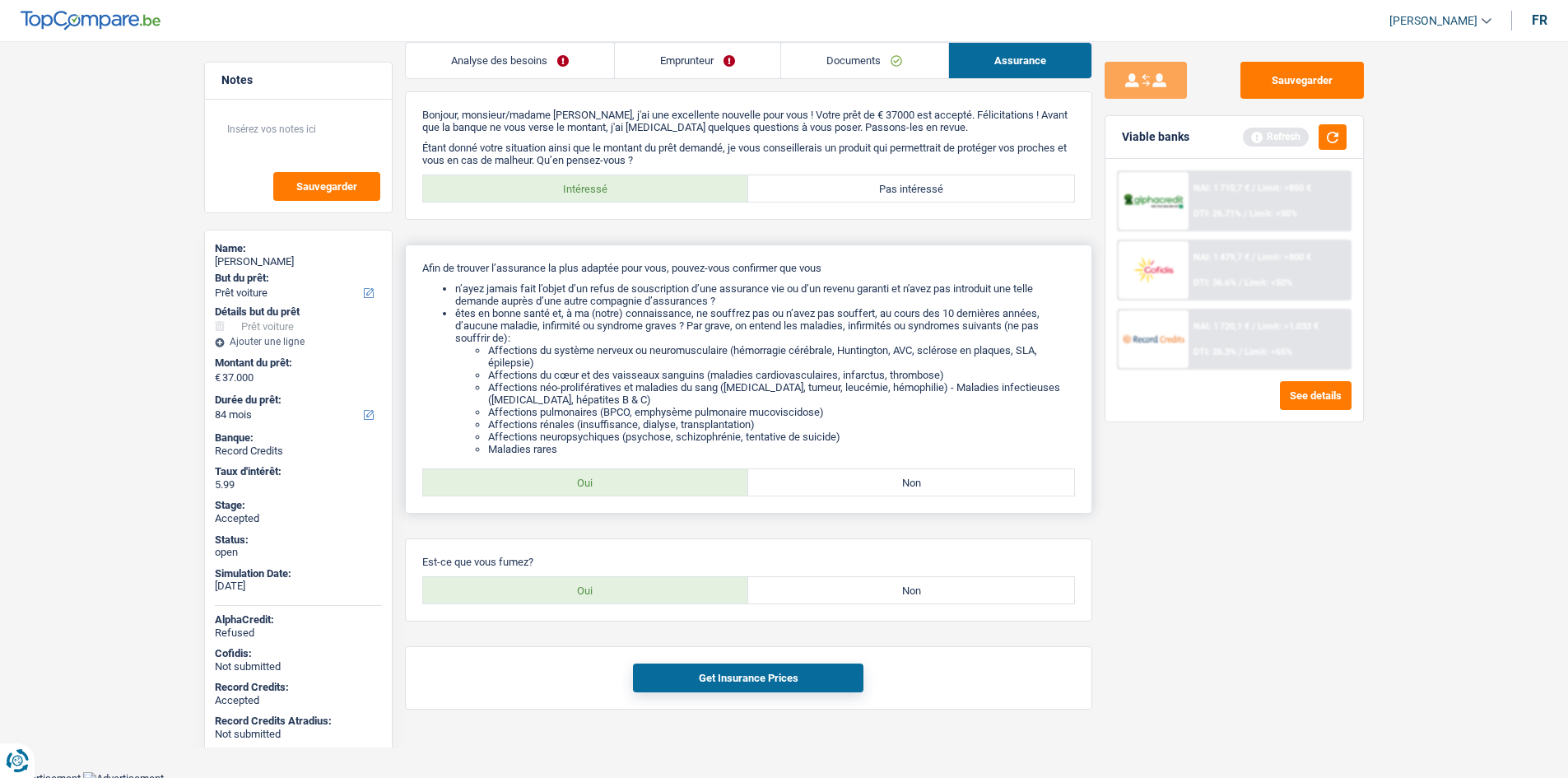
scroll to position [25, 0]
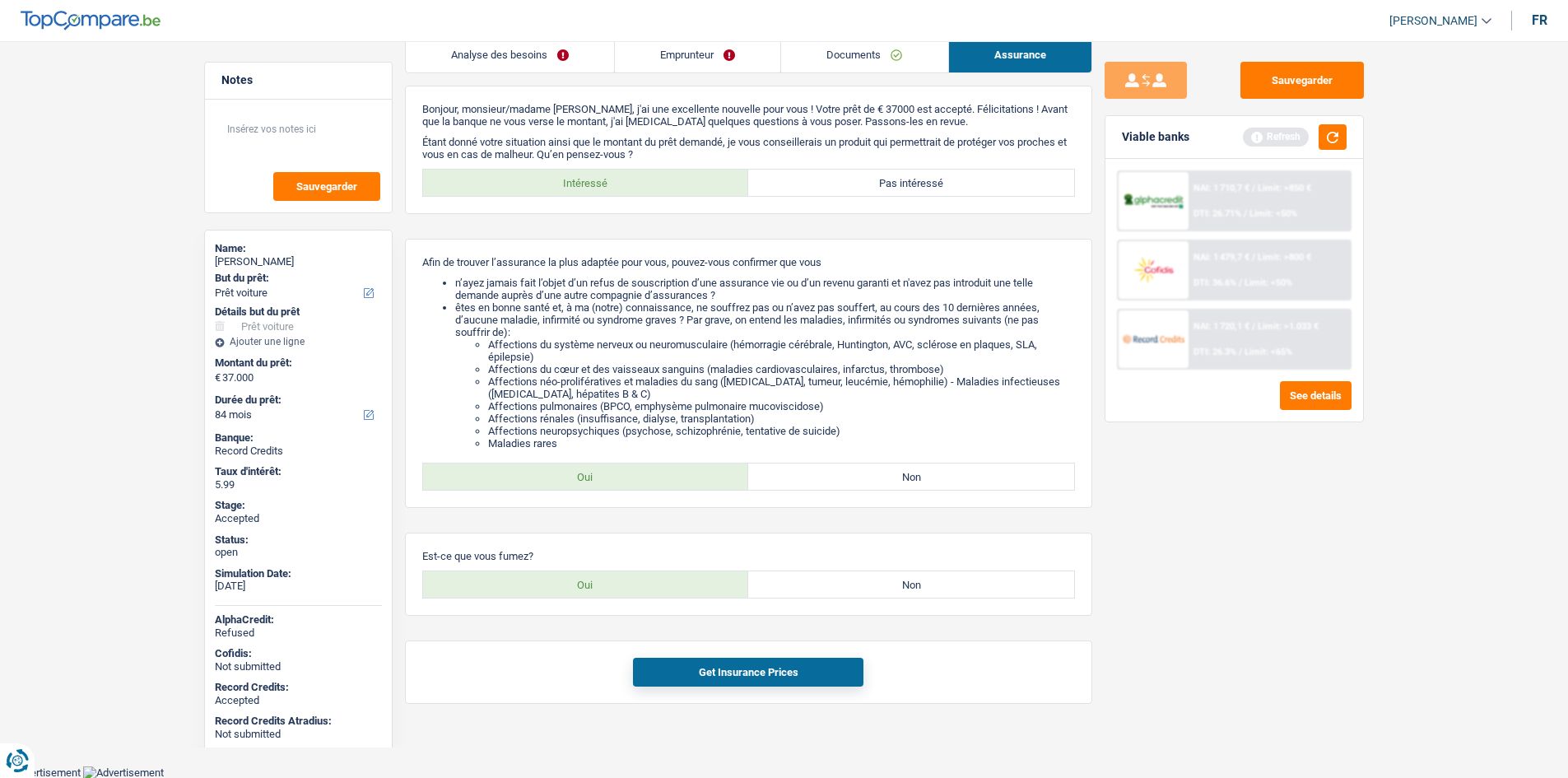
click at [797, 639] on div "Bonjour, monsieur/madame Océane Tamburrini, j'ai une excellente nouvelle pour v…" at bounding box center [748, 394] width 687 height 618
click at [804, 669] on button "Get Insurance Prices" at bounding box center [747, 672] width 231 height 29
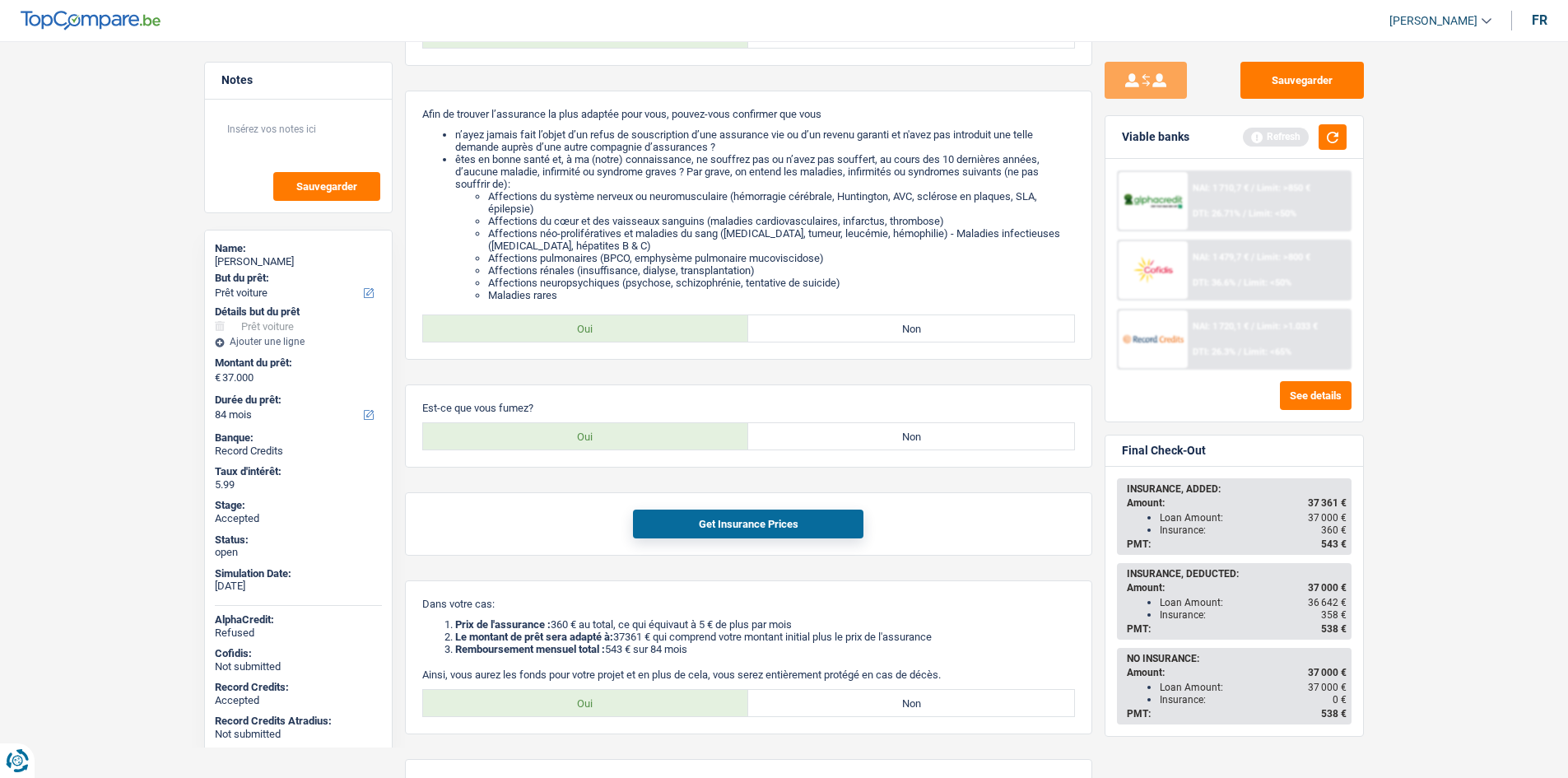
scroll to position [264, 0]
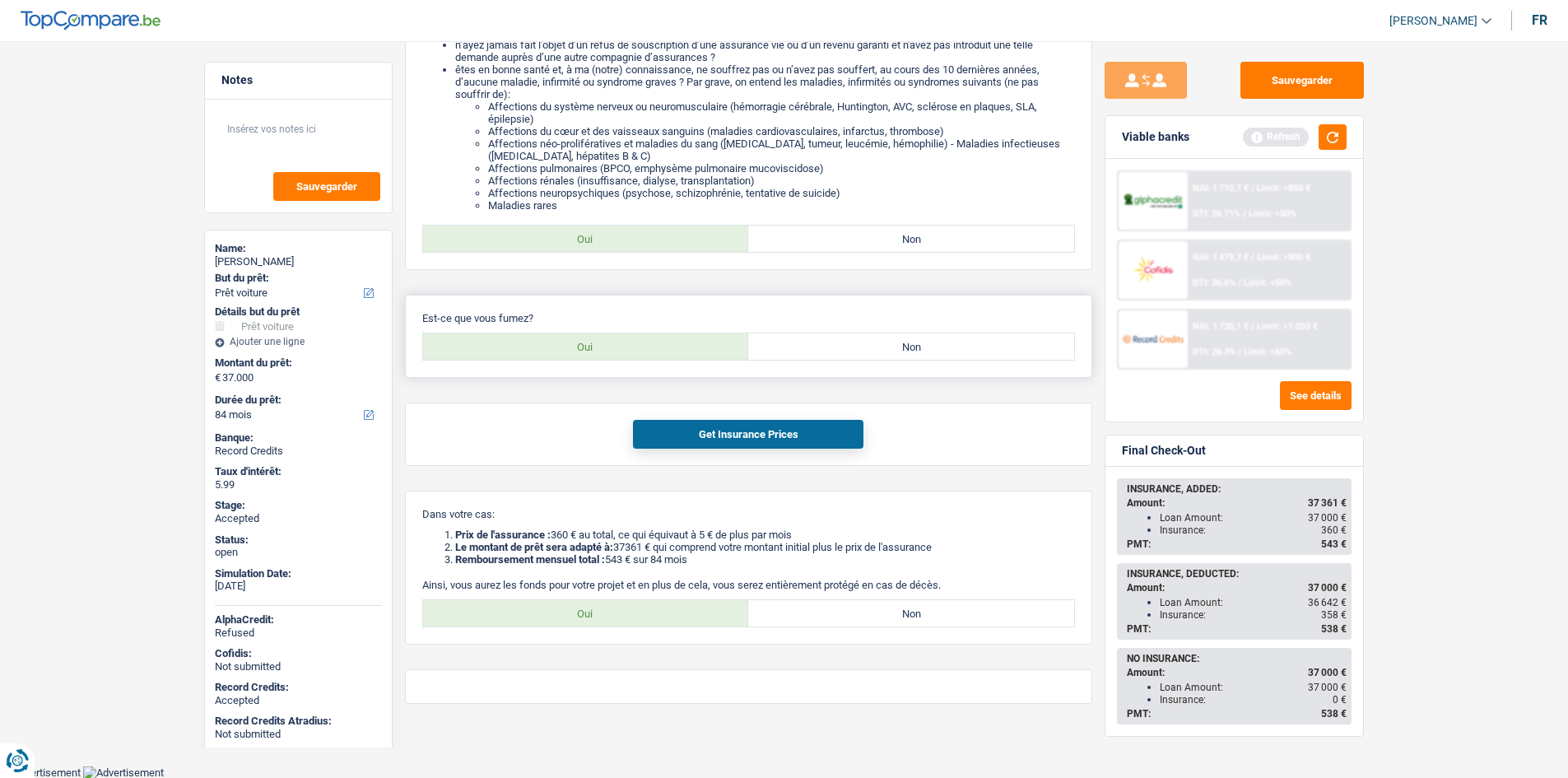
click at [844, 335] on label "Non" at bounding box center [911, 346] width 326 height 26
click at [844, 335] on input "Non" at bounding box center [911, 346] width 326 height 26
radio input "true"
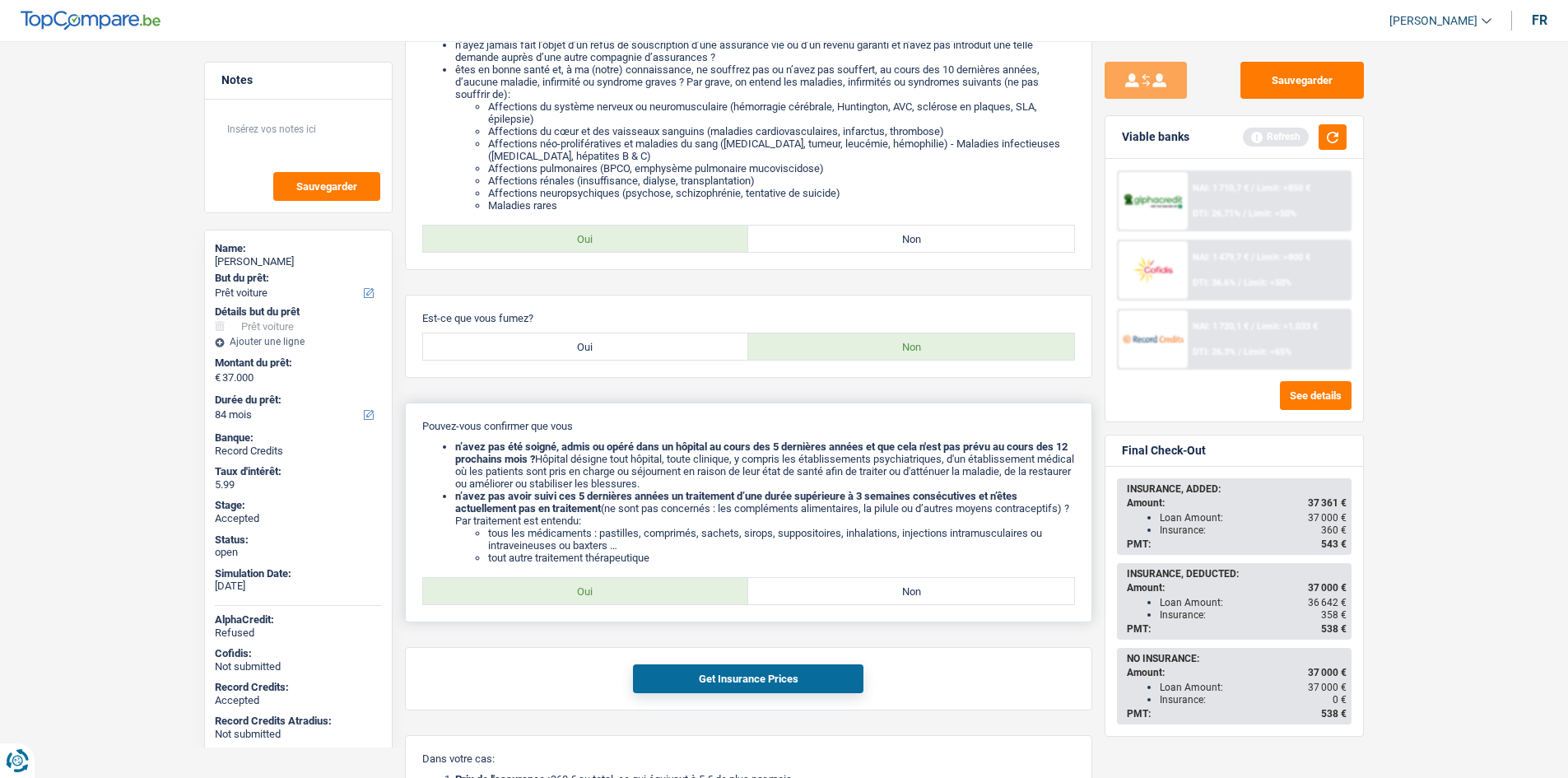
click at [632, 590] on label "Oui" at bounding box center [586, 590] width 326 height 26
click at [632, 590] on input "Oui" at bounding box center [586, 590] width 326 height 26
radio input "true"
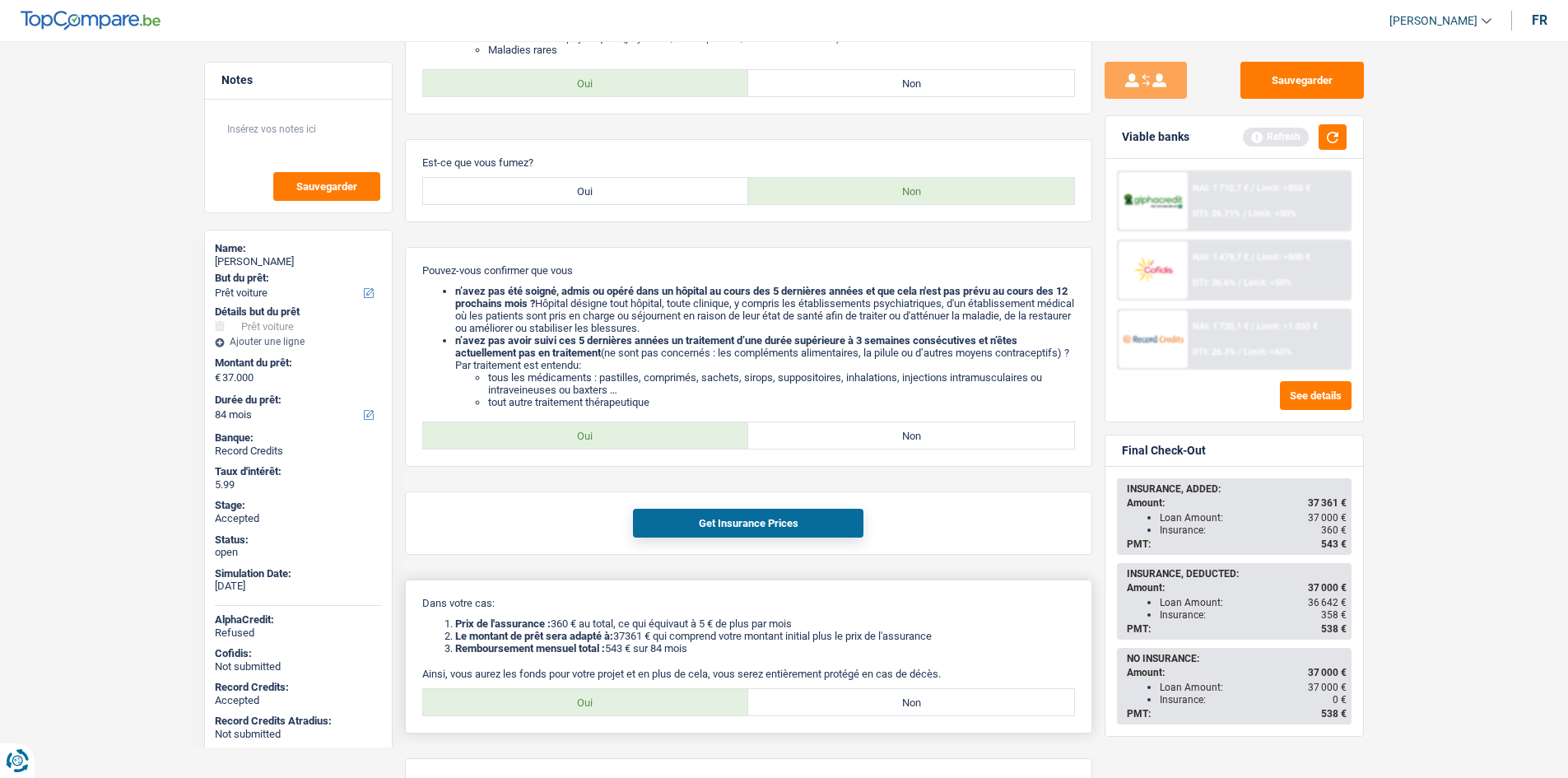
scroll to position [508, 0]
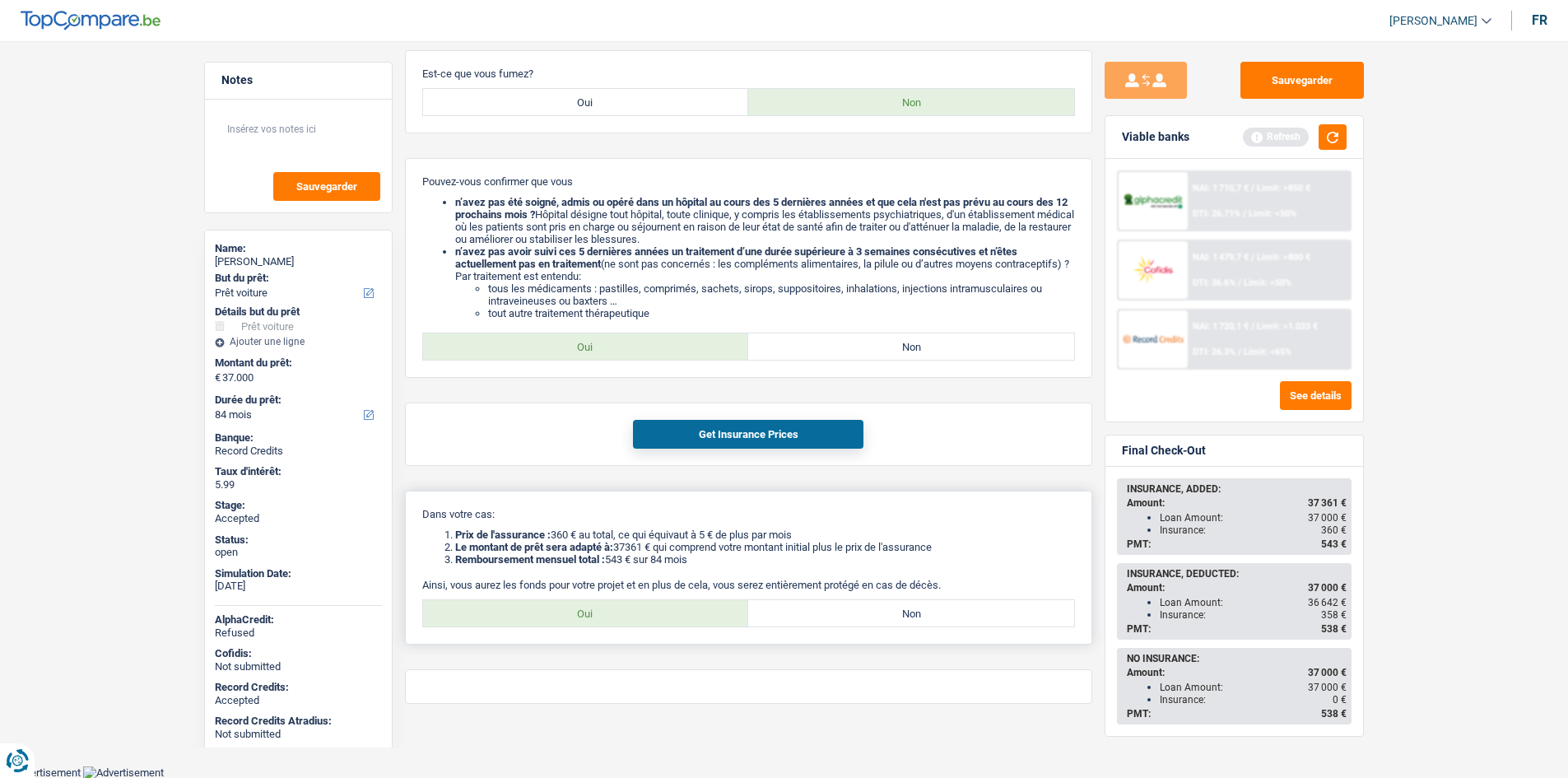
click at [664, 611] on label "Oui" at bounding box center [586, 612] width 326 height 26
click at [664, 611] on input "Oui" at bounding box center [586, 612] width 326 height 26
radio input "true"
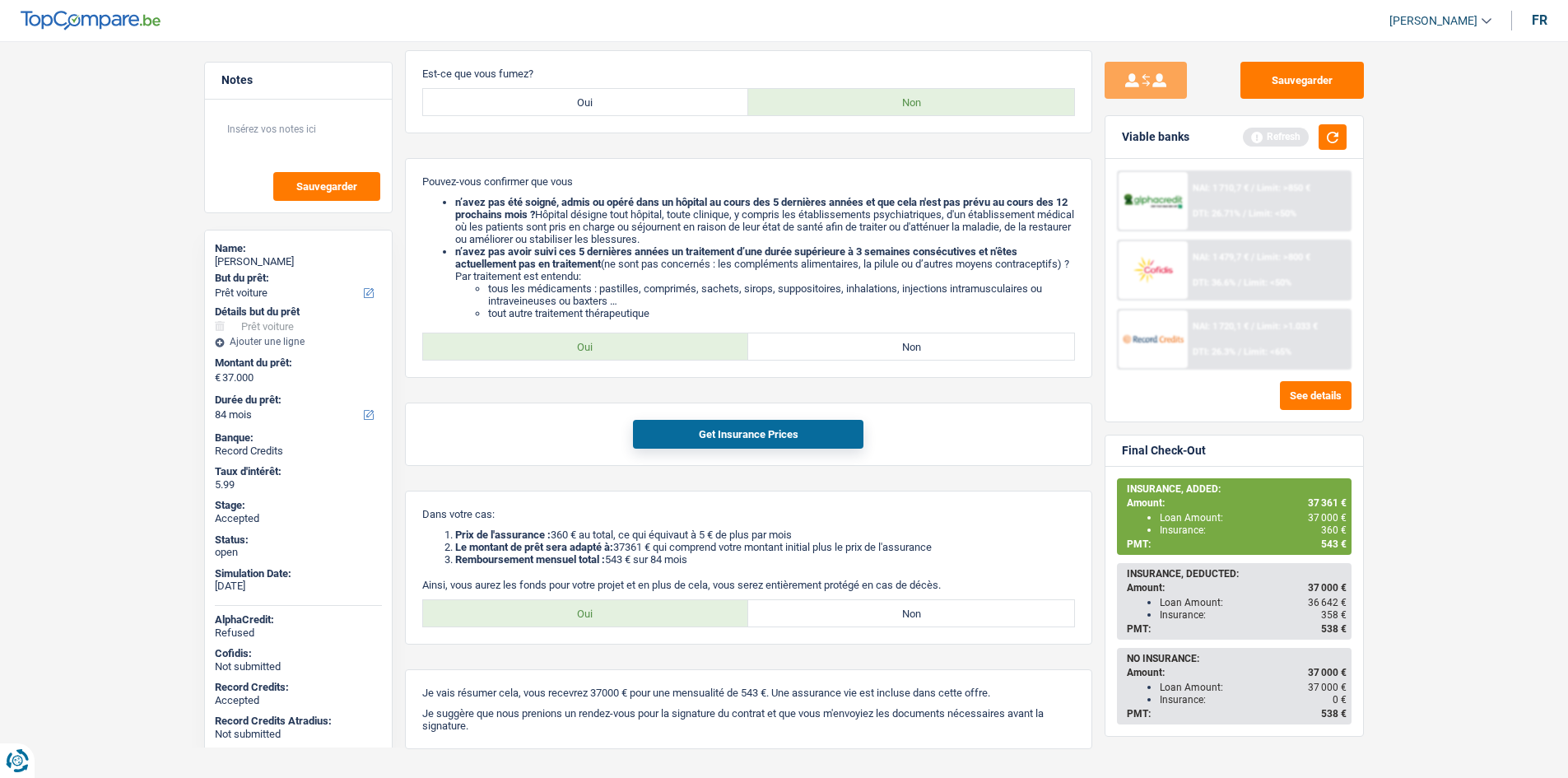
click at [1465, 481] on main "Notes Sauvegarder Name: Océane Tamburrini But du prêt: Confort maison: meubles,…" at bounding box center [784, 164] width 1568 height 1294
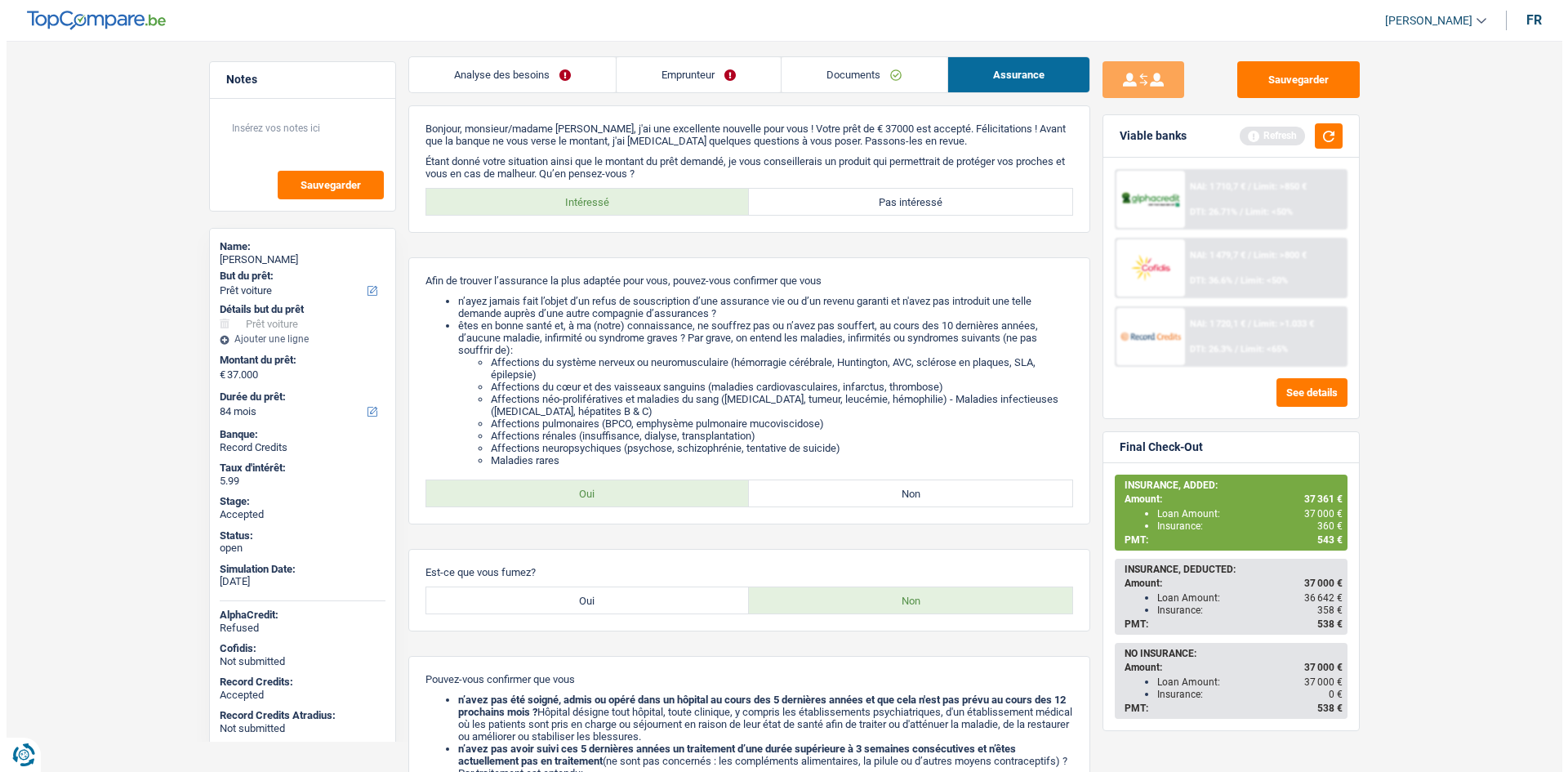
scroll to position [0, 0]
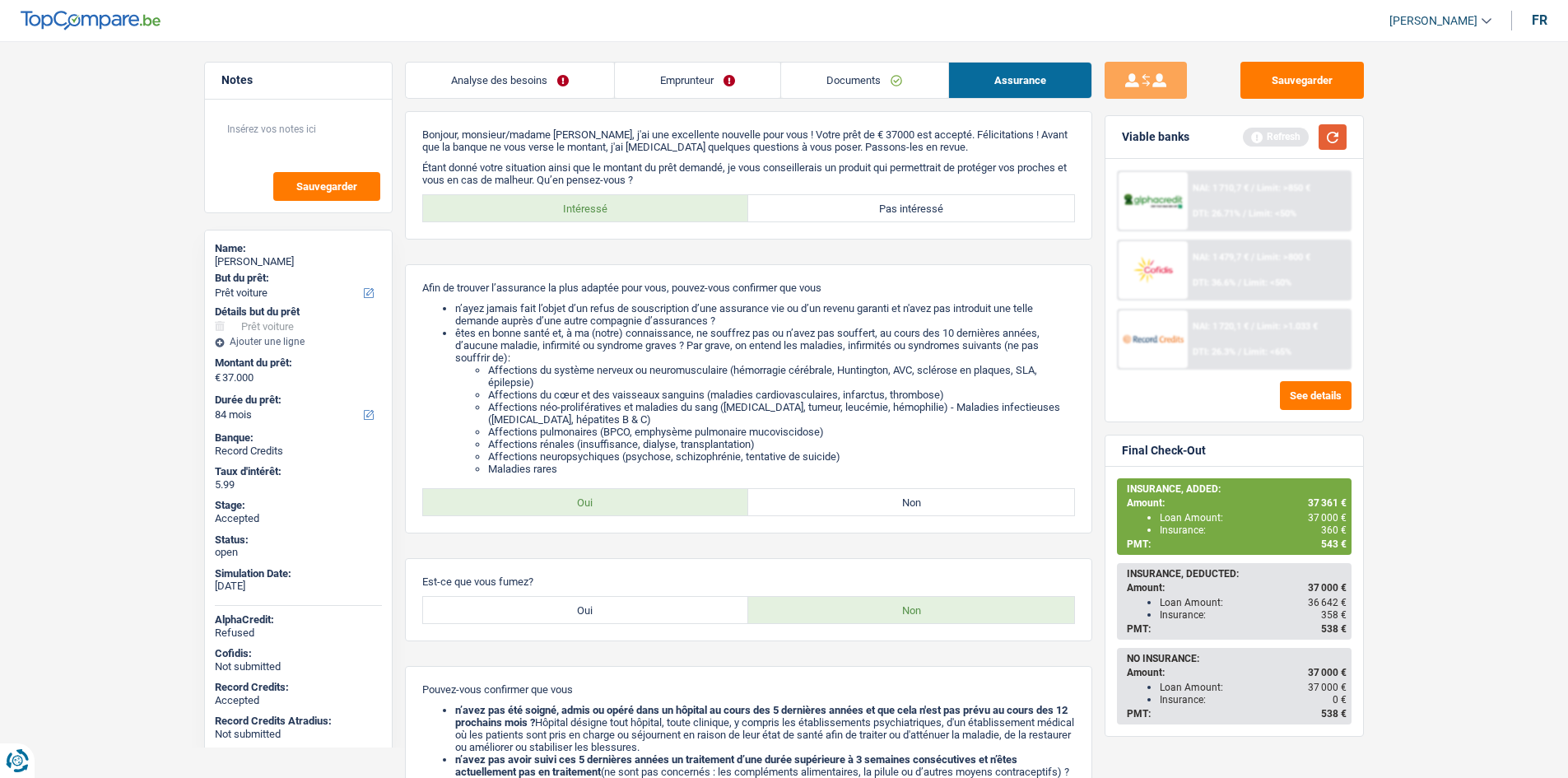
click at [1327, 132] on button "button" at bounding box center [1332, 137] width 28 height 25
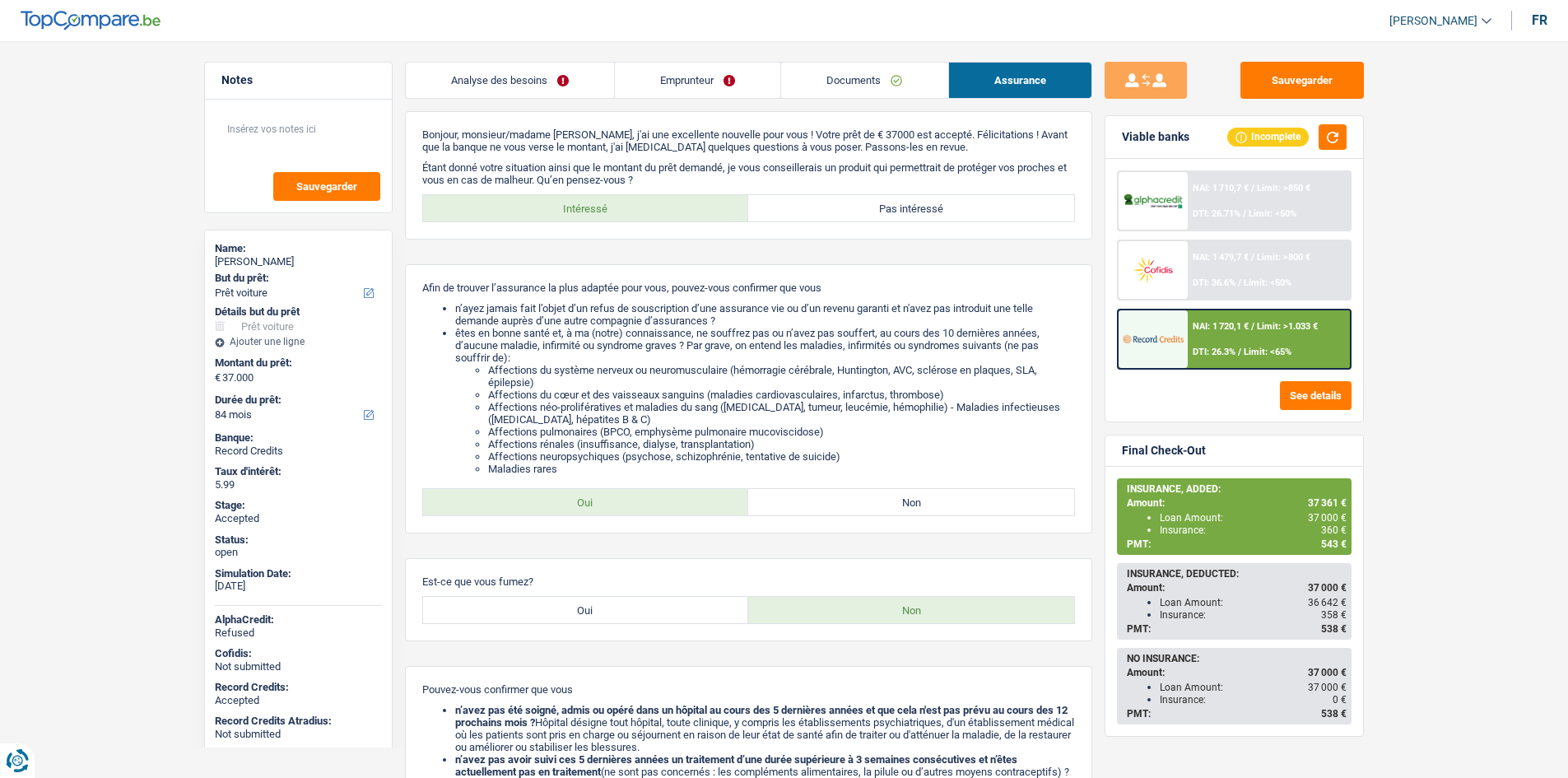
click at [730, 86] on link "Emprunteur" at bounding box center [697, 80] width 165 height 35
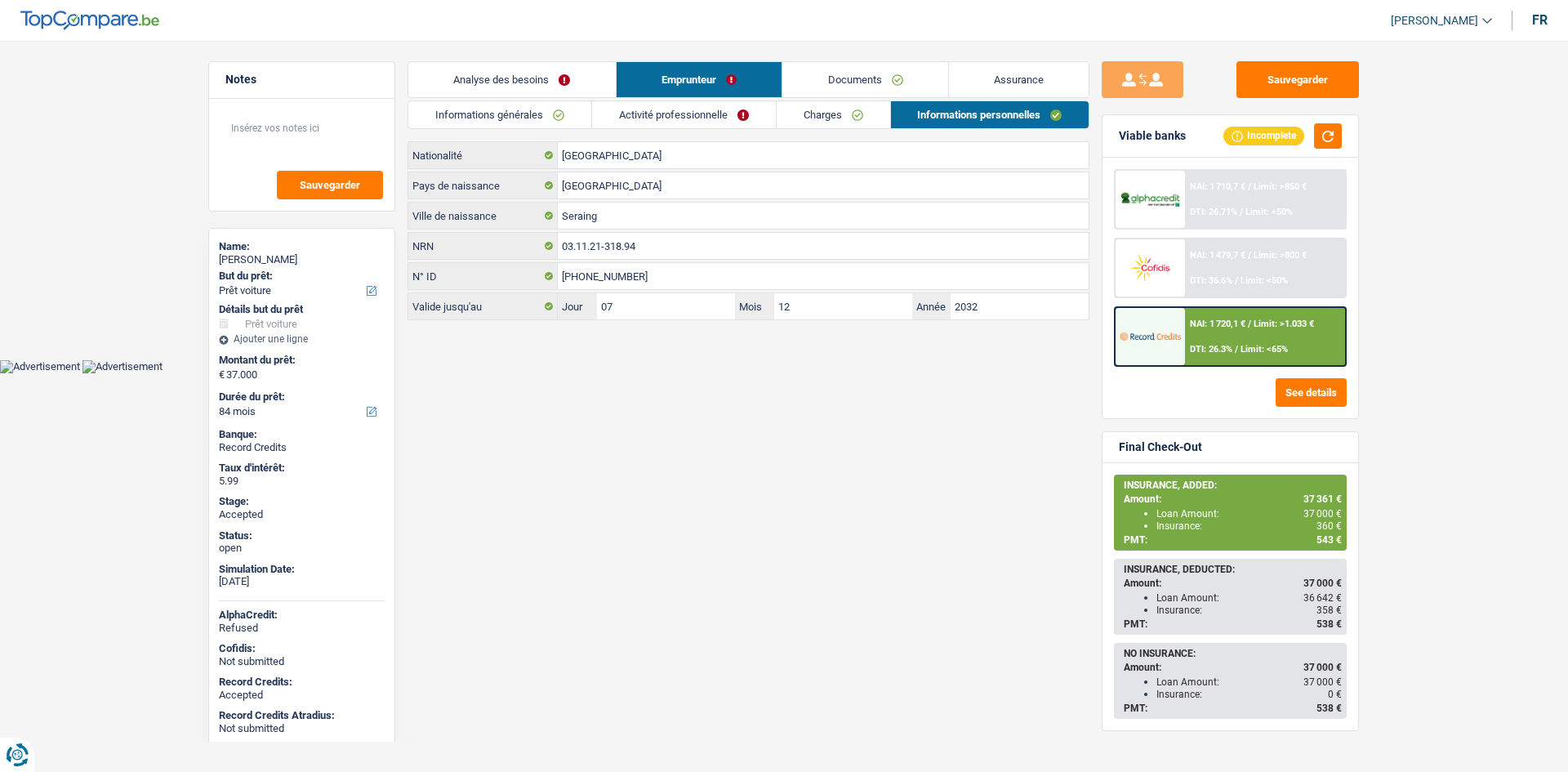
click at [707, 113] on link "Activité professionnelle" at bounding box center [684, 115] width 184 height 27
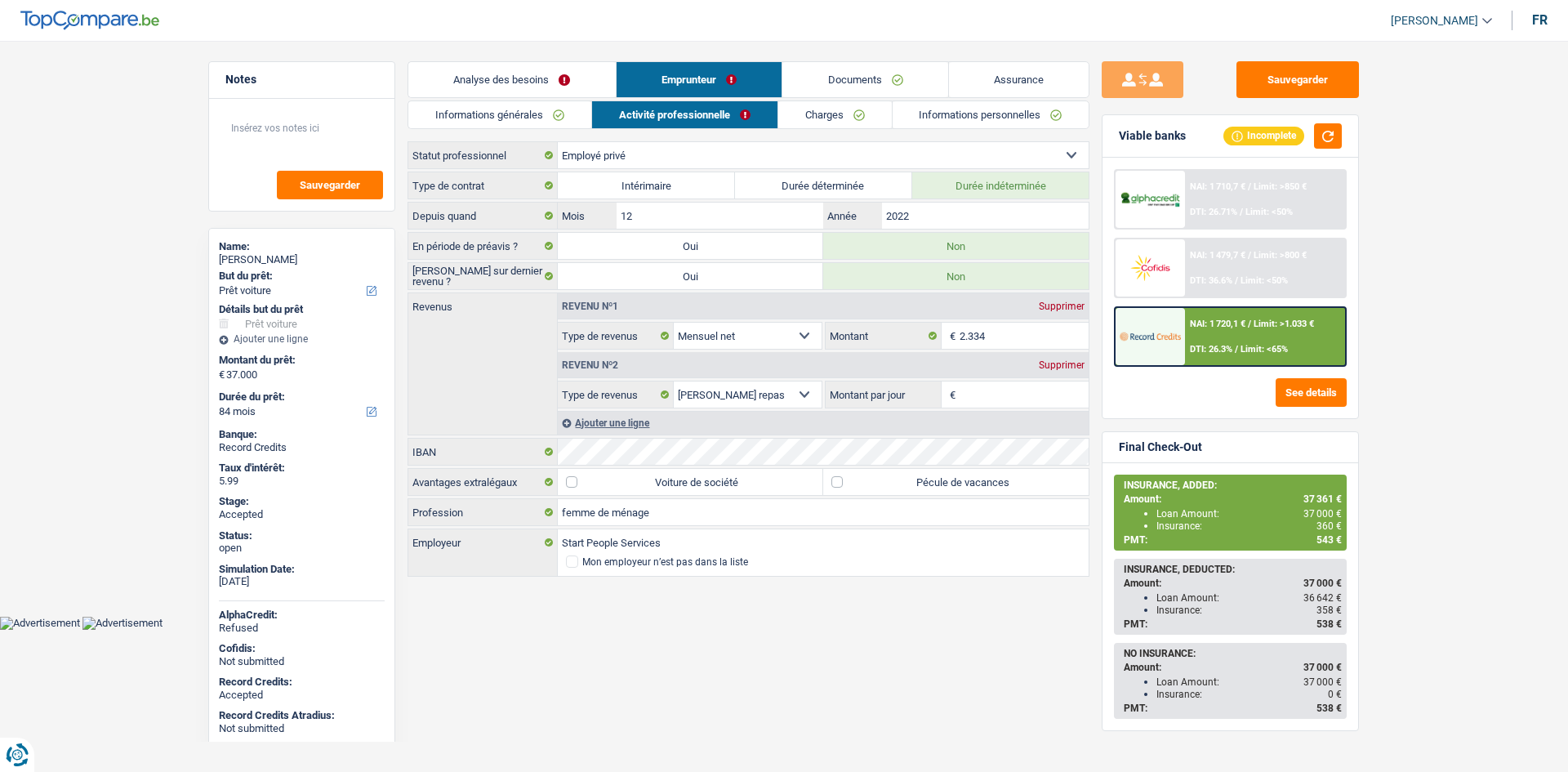
click at [556, 98] on div "Analyse des besoins Emprunteur Documents Assurance Montant du prêt 37.000 € Mon…" at bounding box center [748, 320] width 682 height 518
click at [564, 111] on link "Informations générales" at bounding box center [499, 115] width 183 height 27
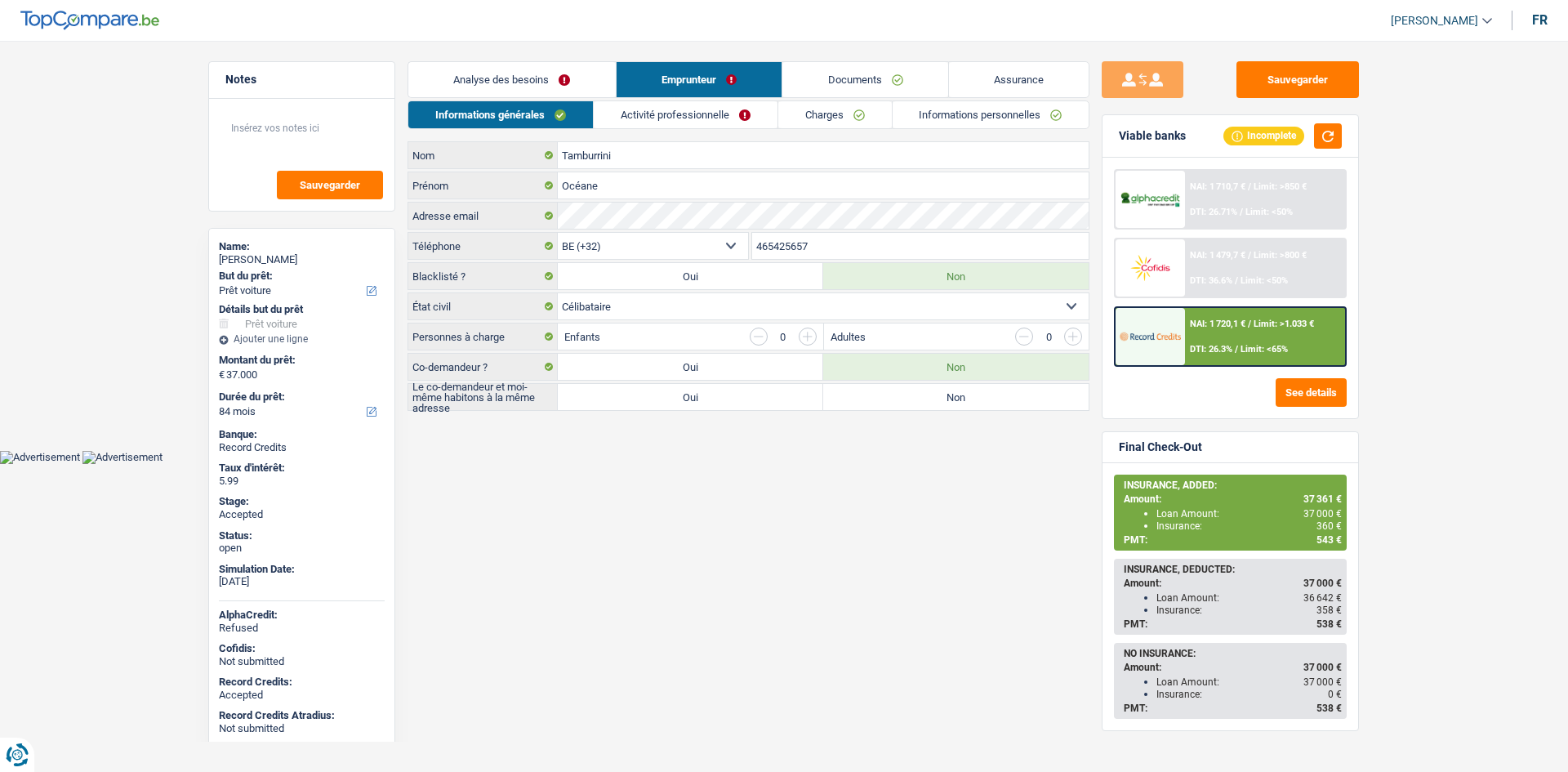
click at [923, 403] on label "Non" at bounding box center [955, 396] width 266 height 26
click at [923, 403] on input "Non" at bounding box center [955, 396] width 266 height 26
radio input "true"
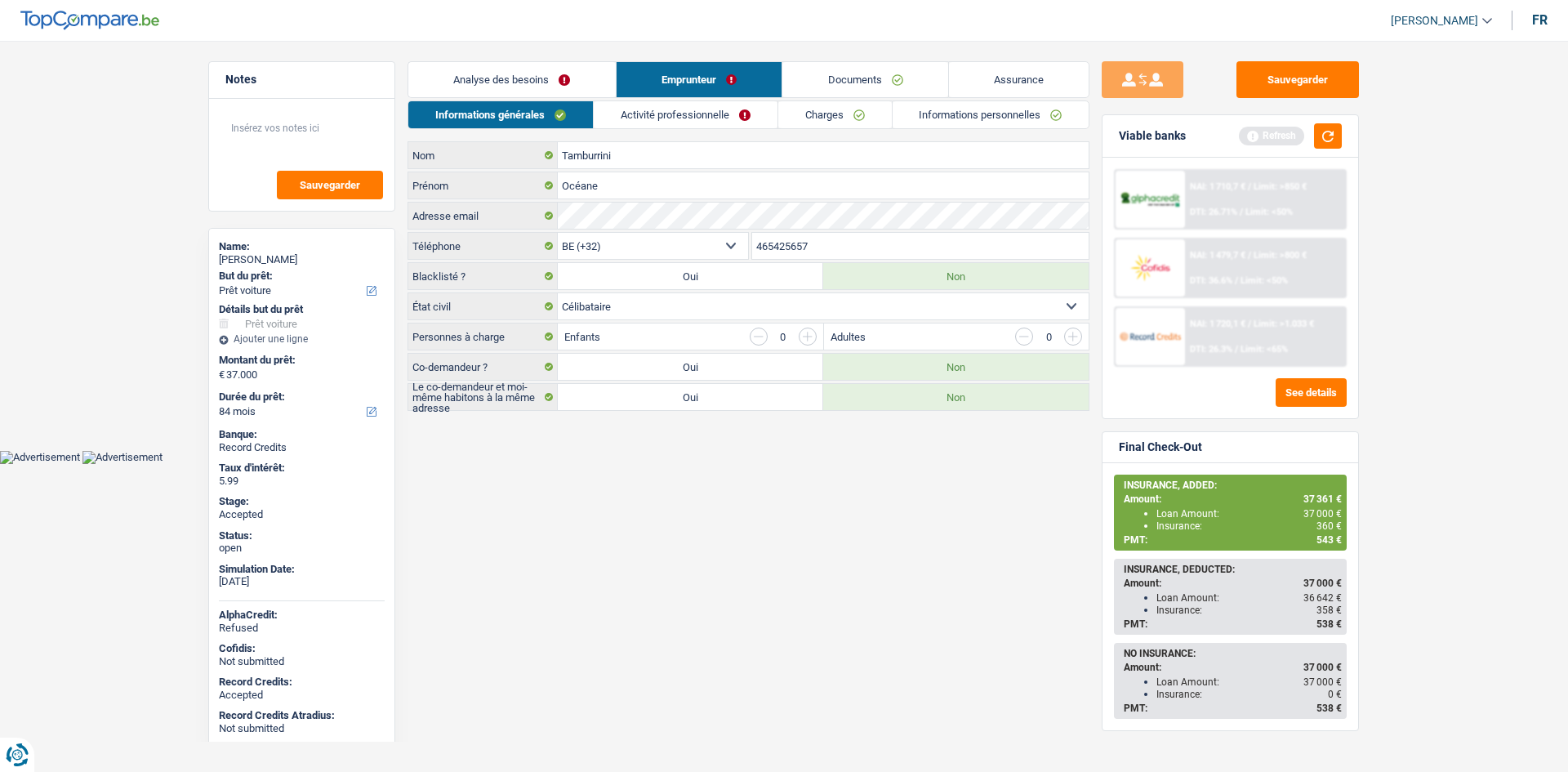
click at [679, 119] on link "Activité professionnelle" at bounding box center [685, 115] width 184 height 27
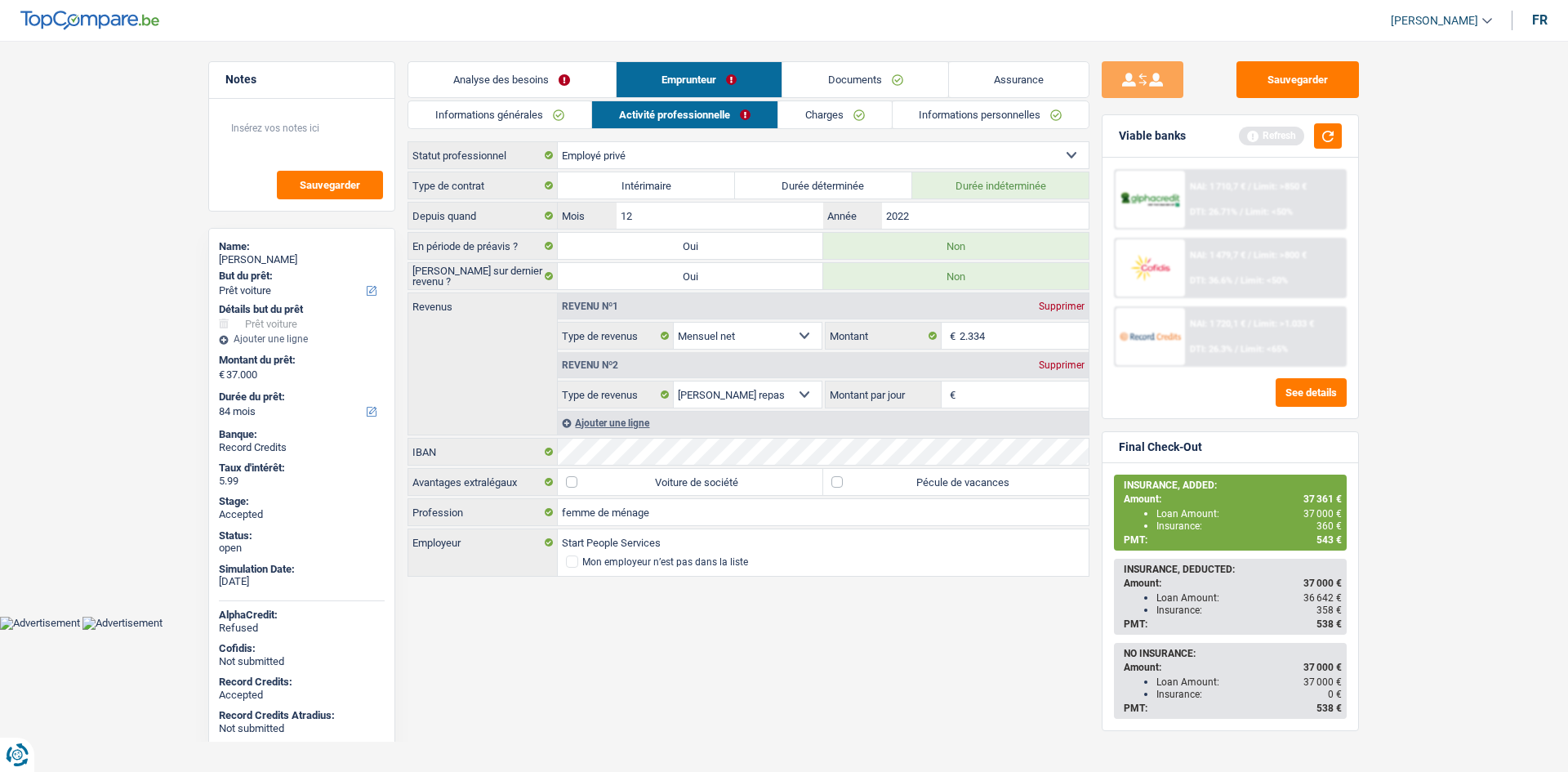
click at [809, 122] on link "Charges" at bounding box center [835, 115] width 113 height 27
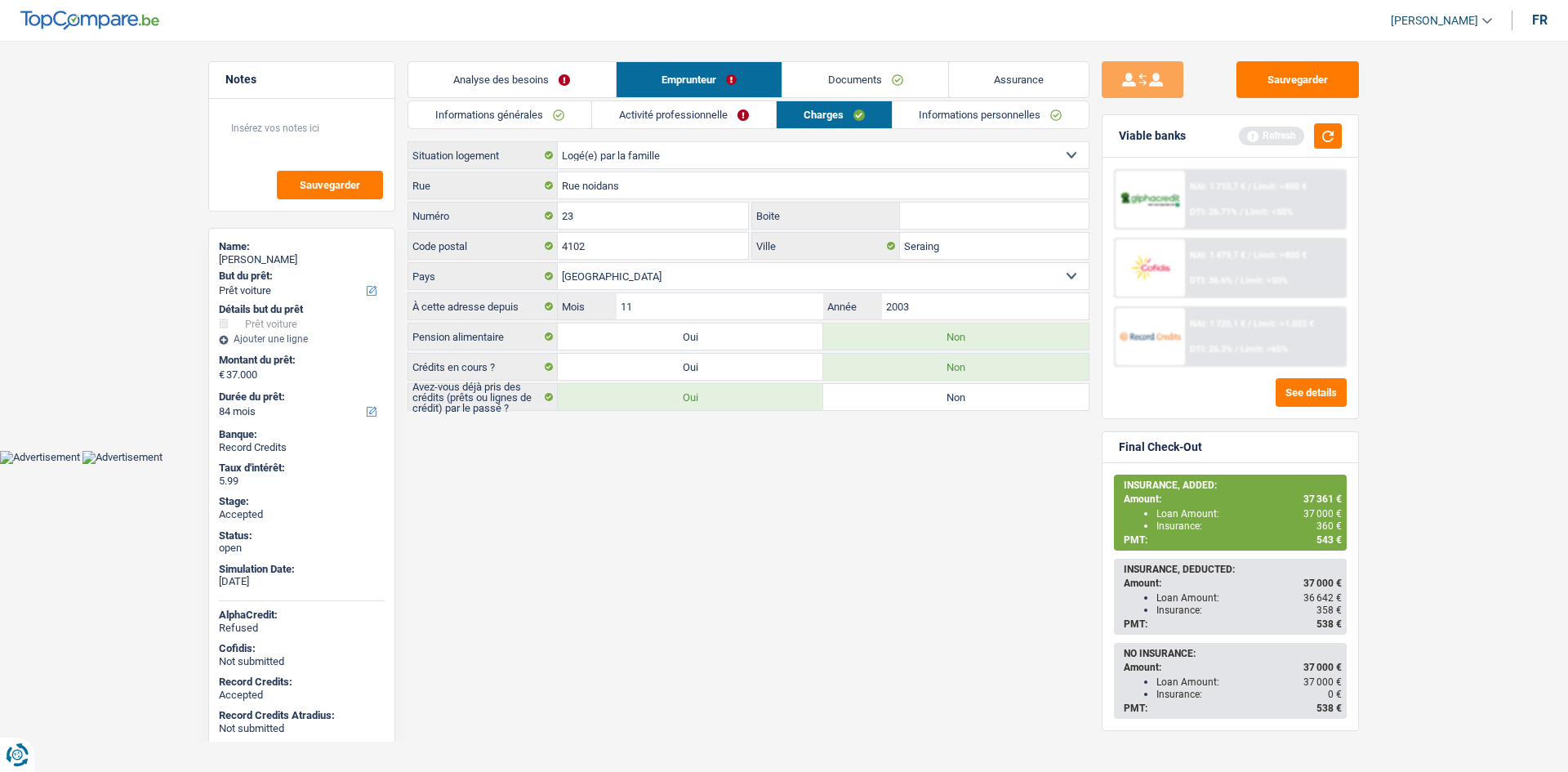
click at [943, 122] on link "Informations personnelles" at bounding box center [991, 115] width 197 height 27
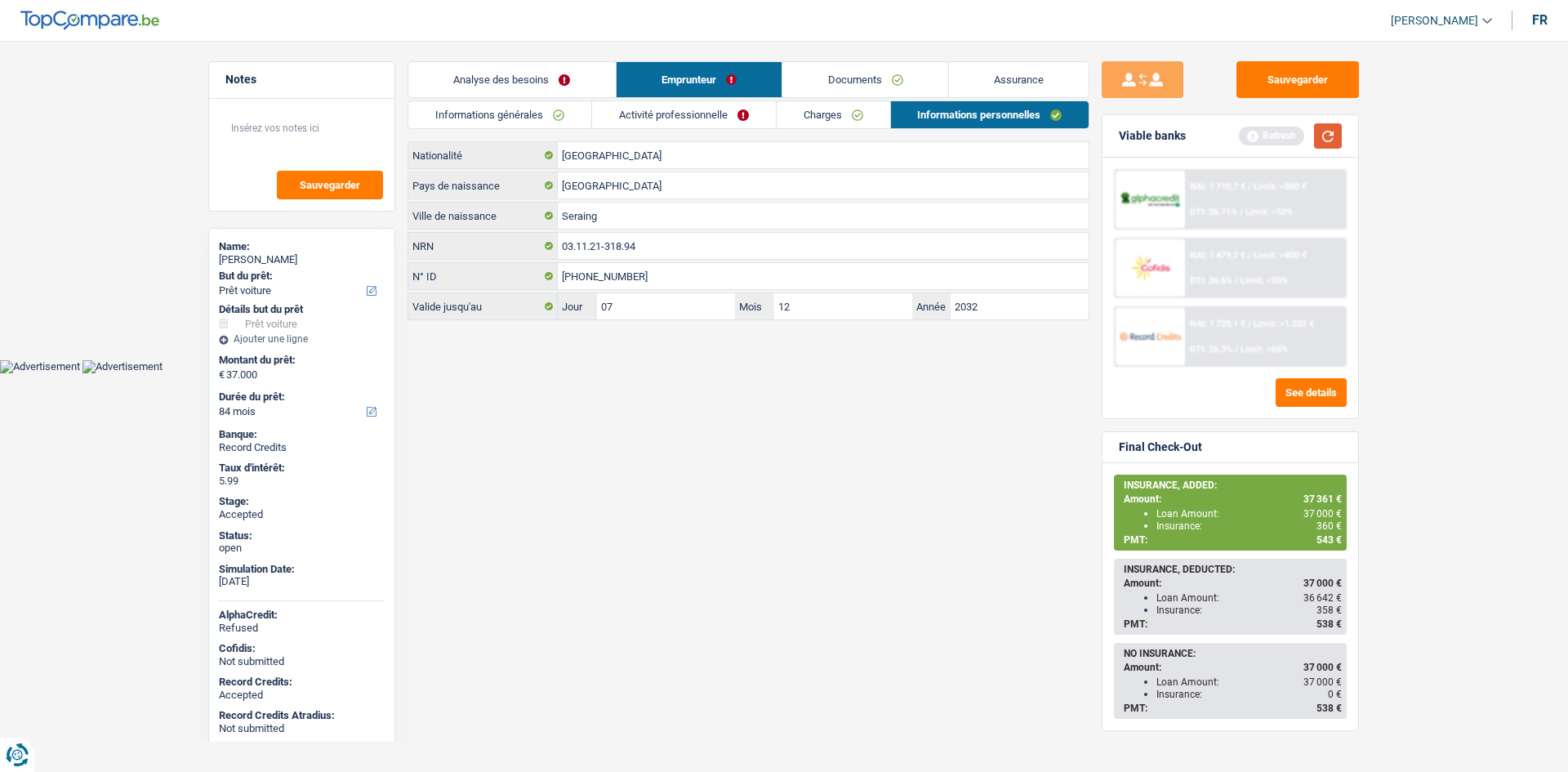
click at [1336, 137] on button "button" at bounding box center [1327, 136] width 28 height 25
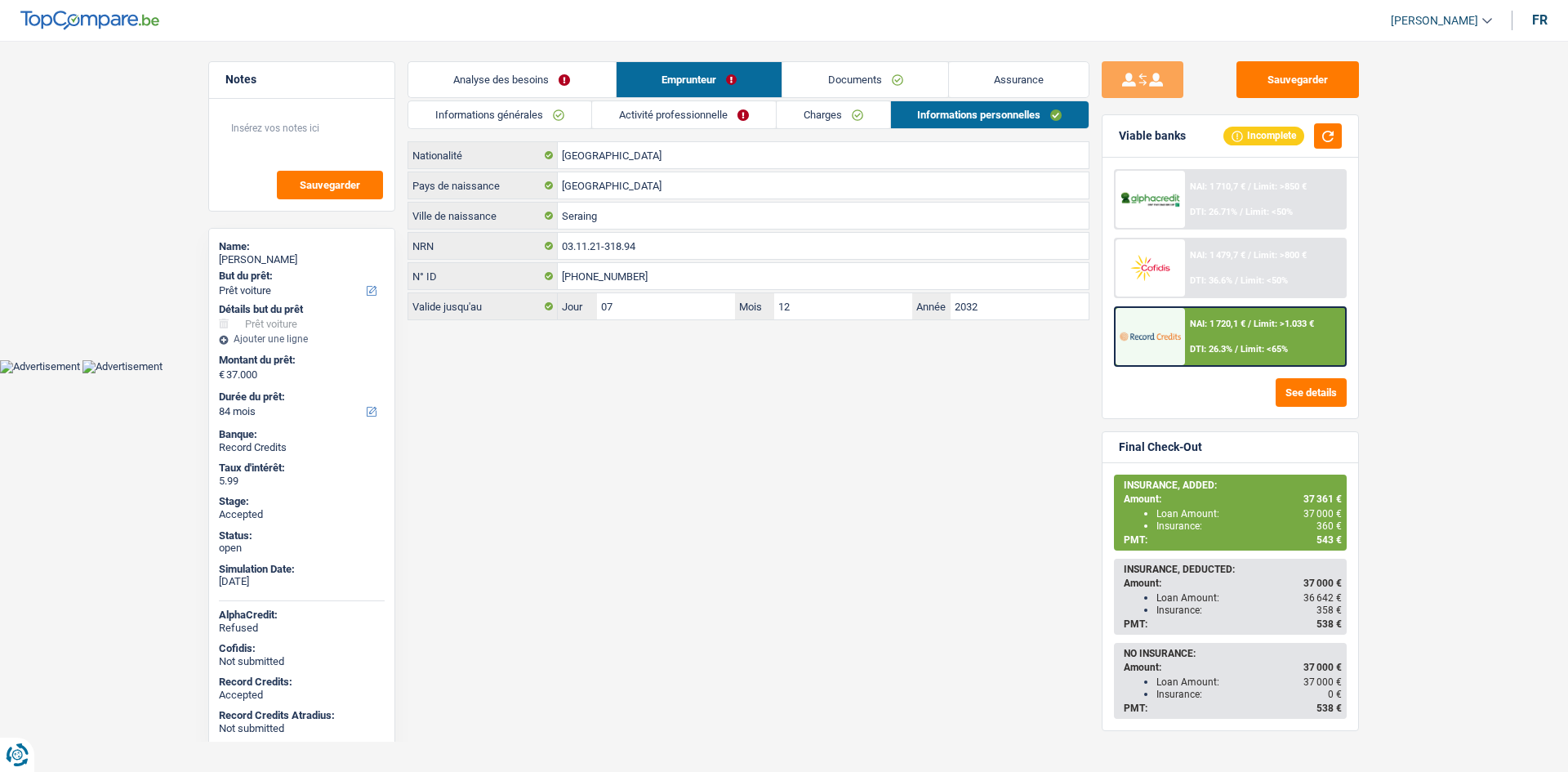
click at [539, 118] on link "Informations générales" at bounding box center [499, 115] width 183 height 27
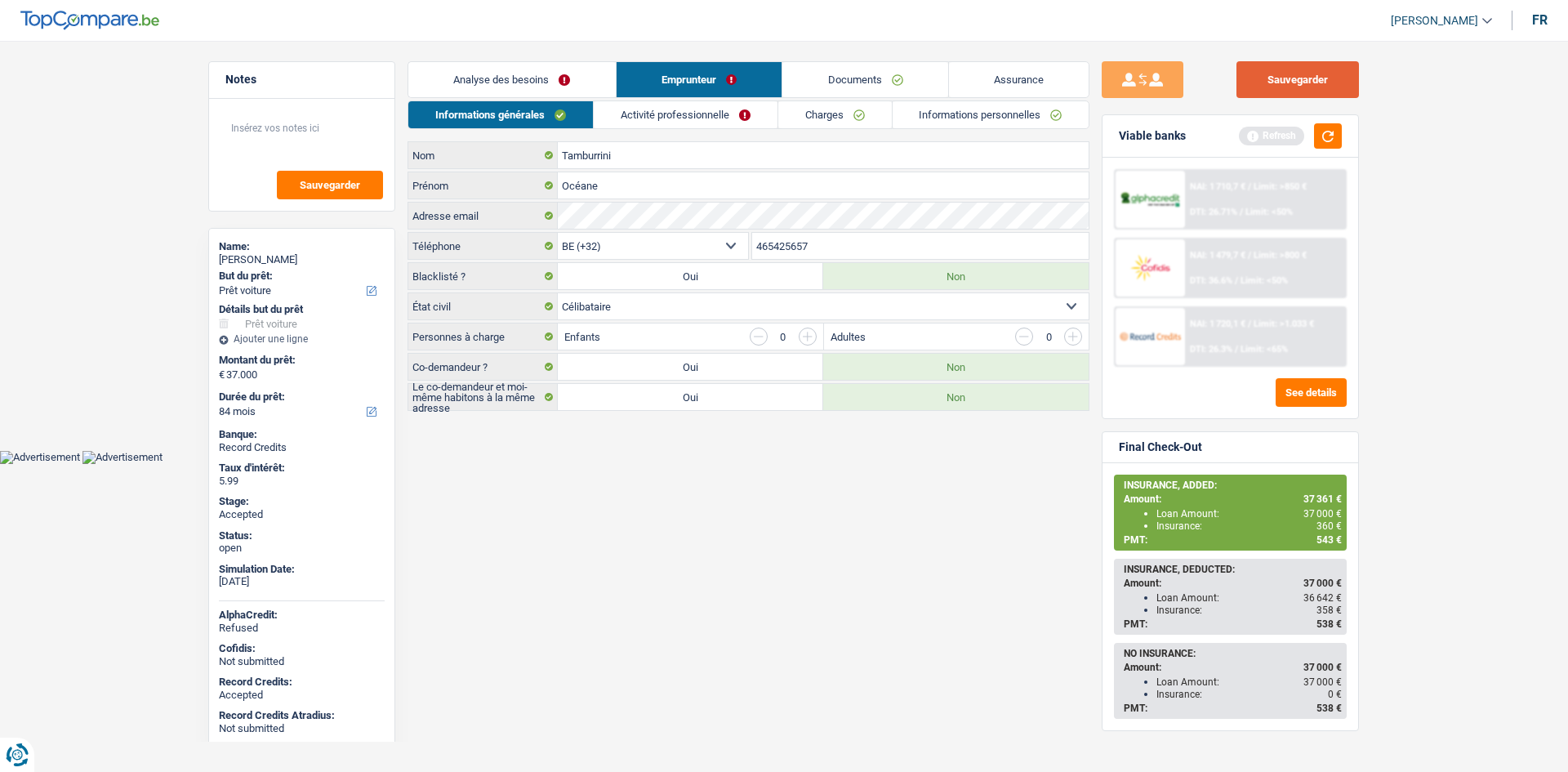
click at [1316, 85] on button "Sauvegarder" at bounding box center [1297, 80] width 122 height 37
click at [851, 110] on link "Charges" at bounding box center [835, 115] width 113 height 27
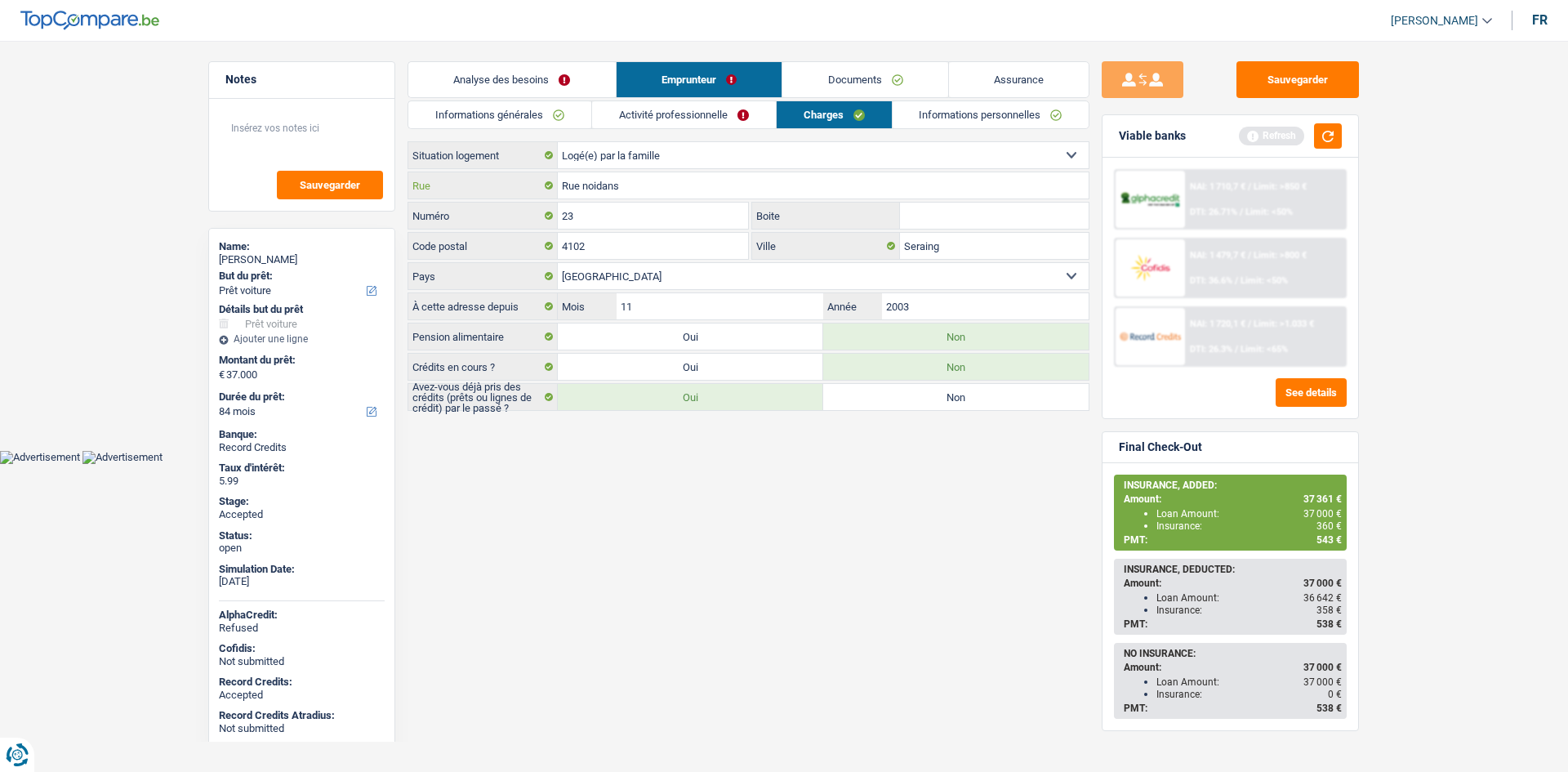
click at [636, 178] on input "Rue noidans" at bounding box center [823, 185] width 530 height 26
click at [636, 179] on input "Rue noidans" at bounding box center [823, 185] width 530 height 26
click at [646, 215] on input "23" at bounding box center [653, 215] width 190 height 26
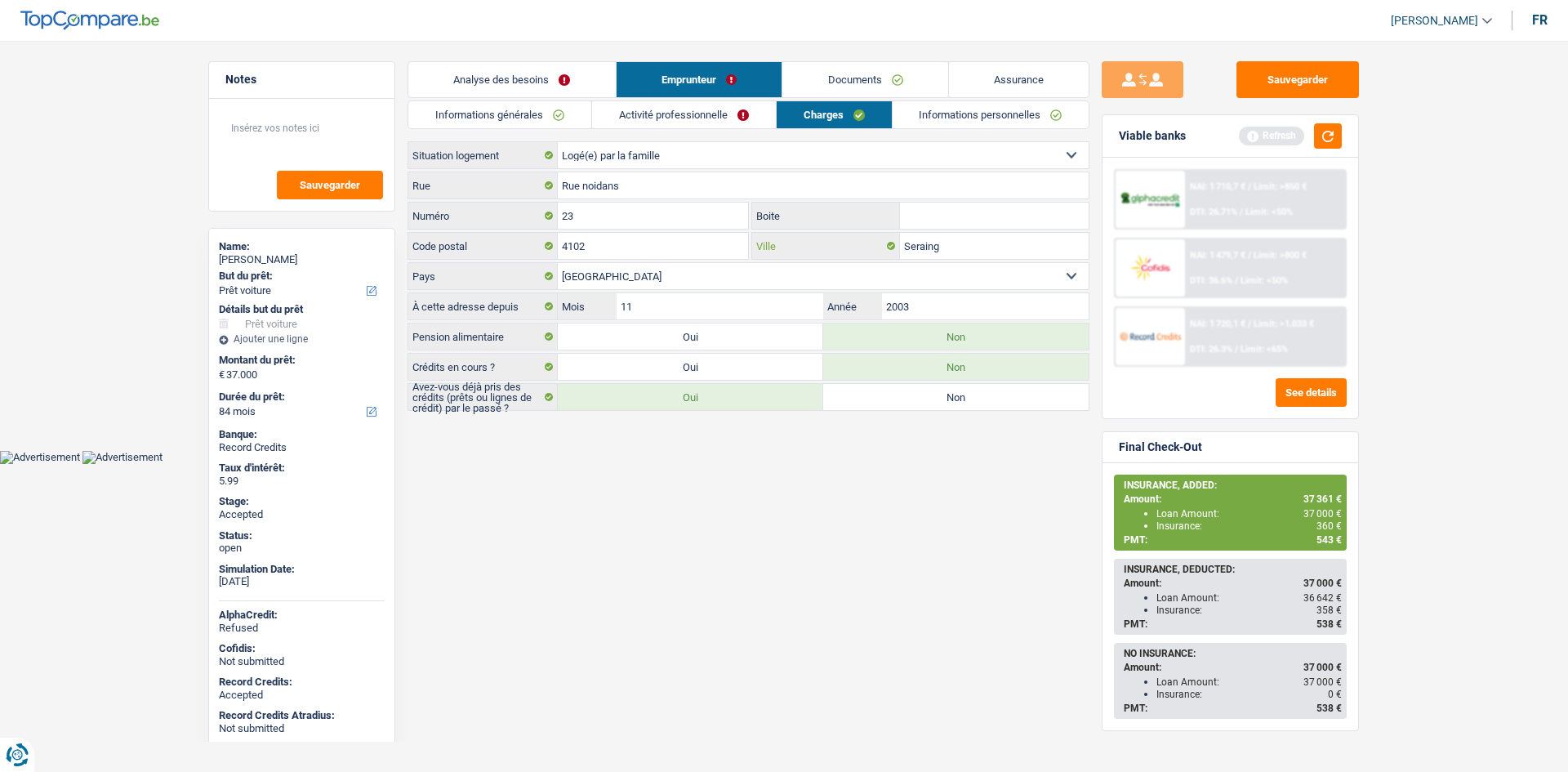
click at [947, 250] on input "Seraing" at bounding box center [994, 246] width 189 height 26
click at [941, 119] on link "Informations personnelles" at bounding box center [991, 115] width 197 height 27
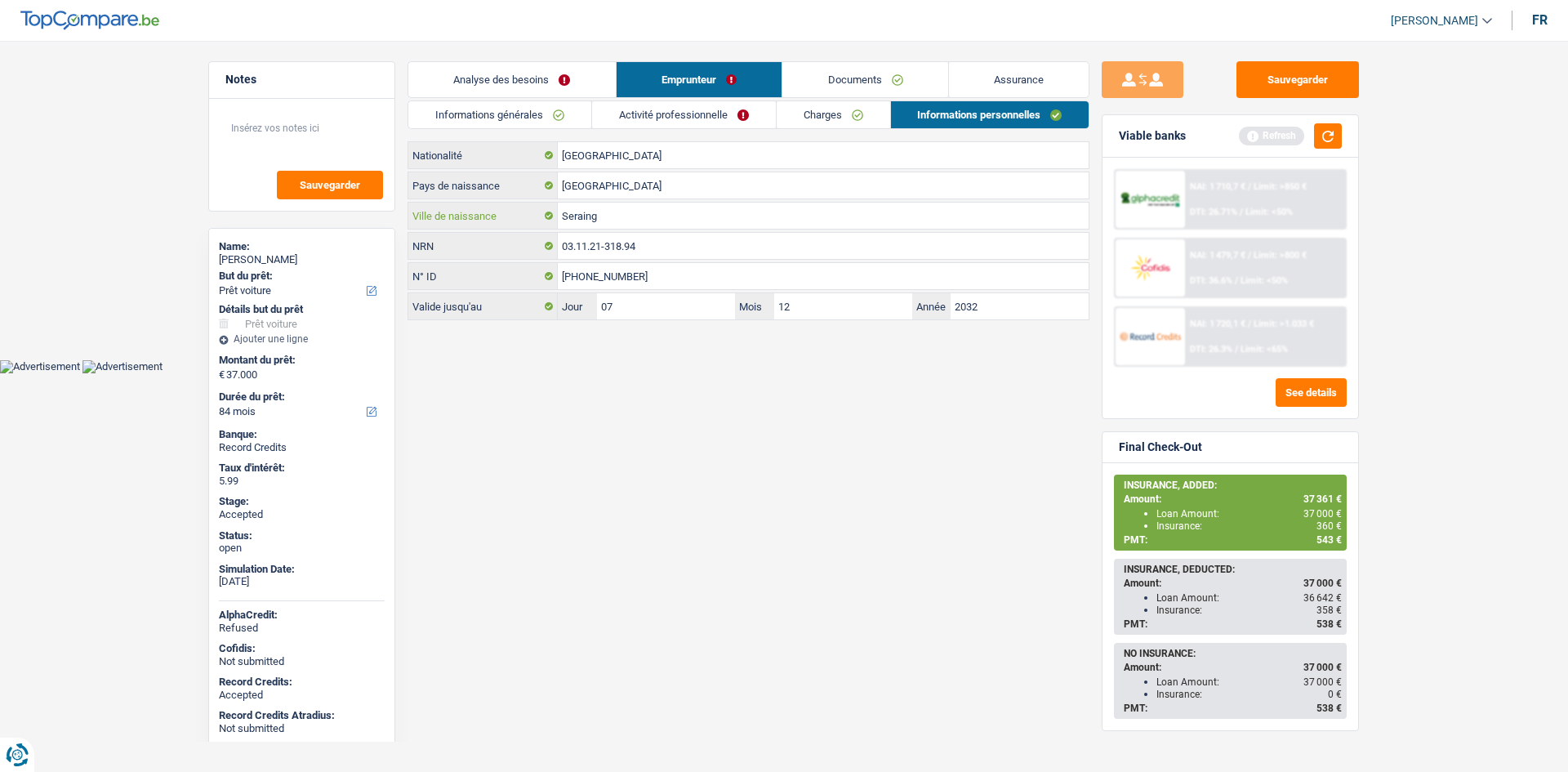
click at [690, 223] on input "Seraing" at bounding box center [823, 215] width 530 height 26
click at [1327, 523] on span "360 €" at bounding box center [1329, 526] width 25 height 12
copy span "360"
